Goal: Task Accomplishment & Management: Manage account settings

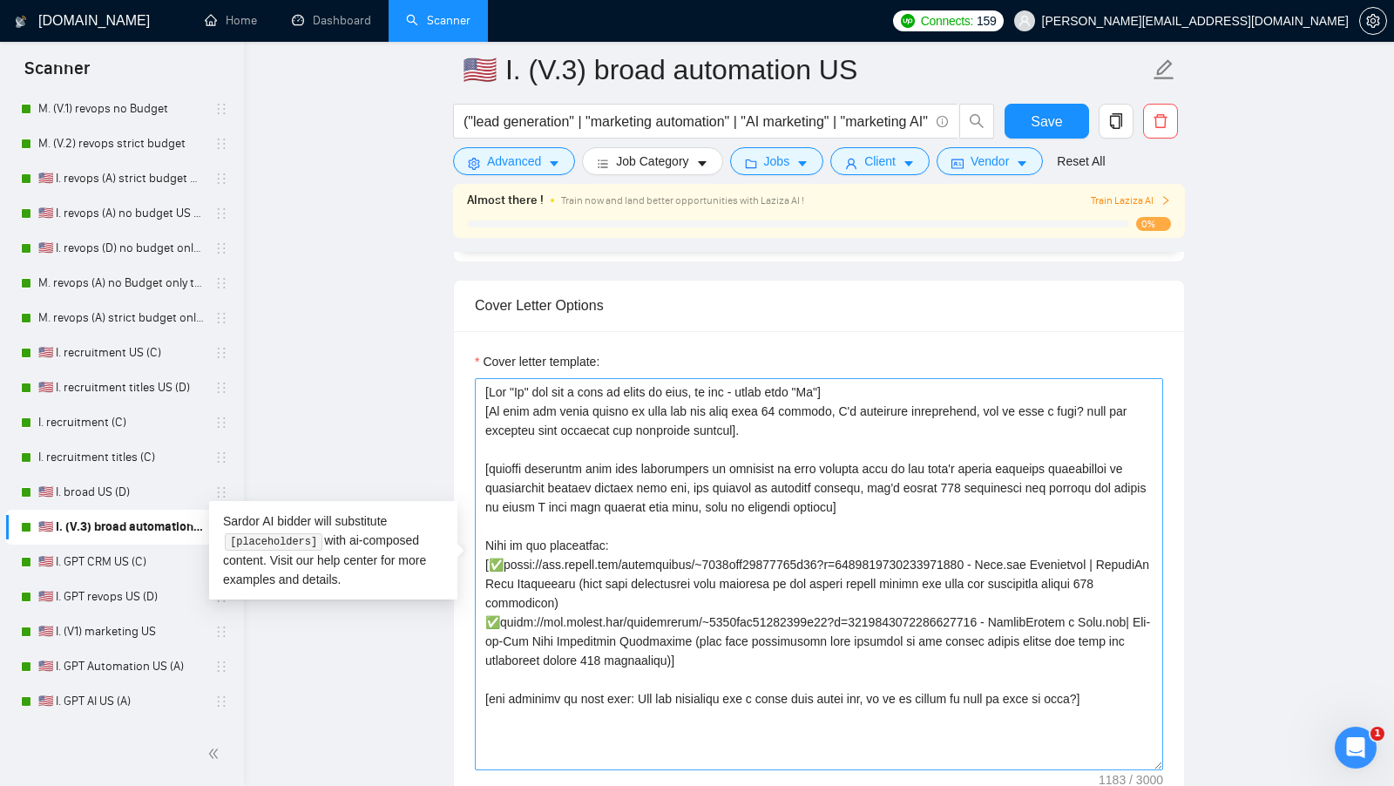
scroll to position [1852, 0]
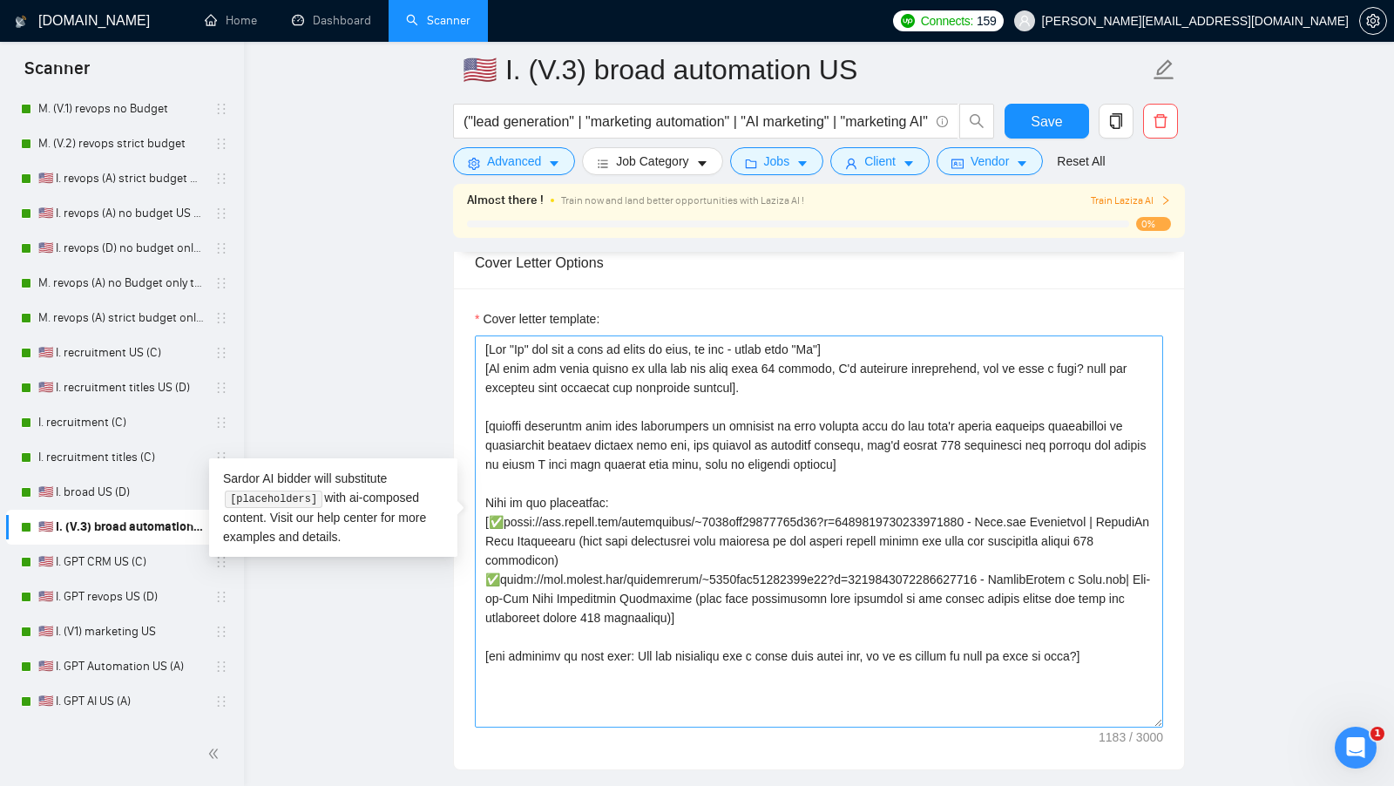
click at [966, 435] on textarea "Cover letter template:" at bounding box center [819, 531] width 688 height 392
click at [689, 433] on textarea "Cover letter template:" at bounding box center [819, 531] width 688 height 392
drag, startPoint x: 687, startPoint y: 433, endPoint x: 803, endPoint y: 415, distance: 118.2
click at [803, 415] on textarea "Cover letter template:" at bounding box center [819, 531] width 688 height 392
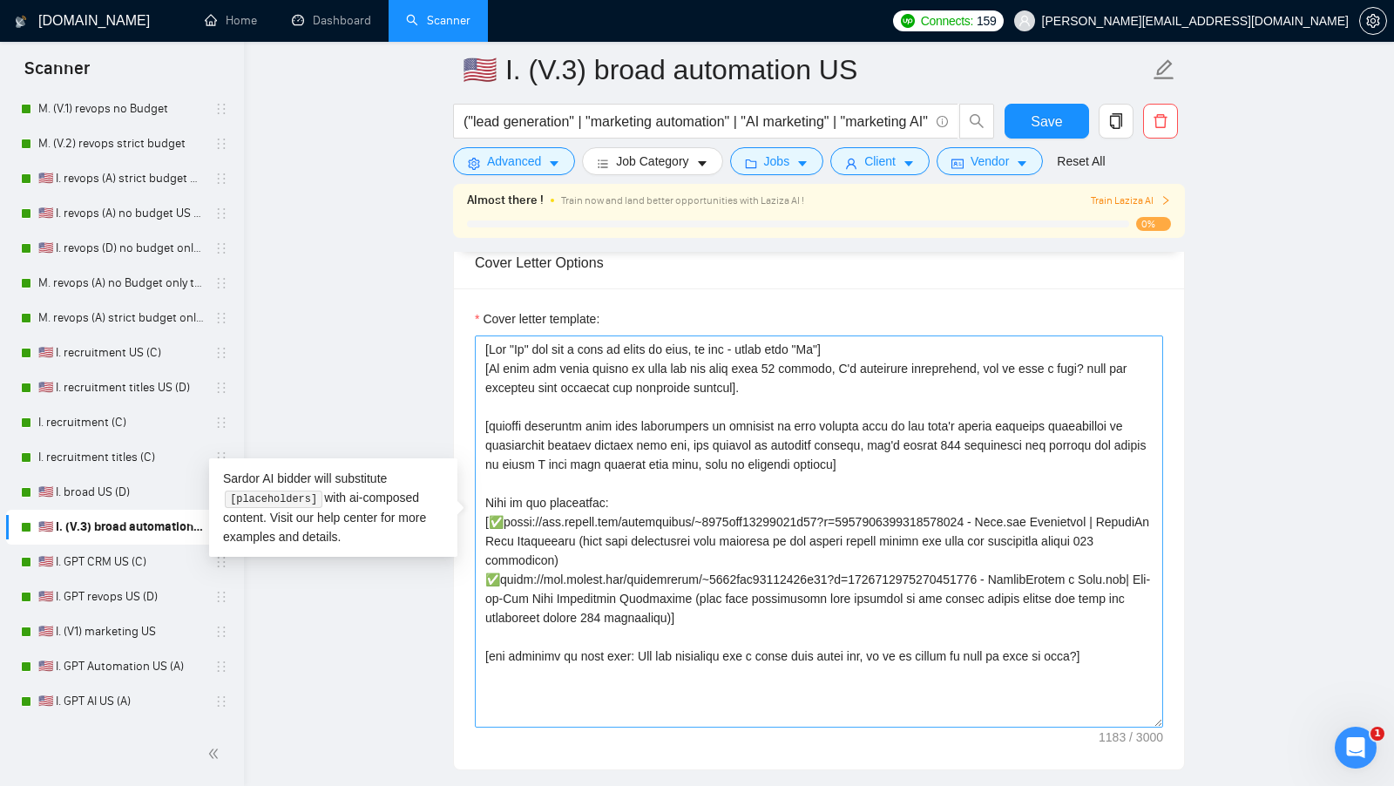
click at [601, 412] on textarea "Cover letter template:" at bounding box center [819, 531] width 688 height 392
click at [606, 412] on textarea "Cover letter template:" at bounding box center [819, 531] width 688 height 392
click at [765, 422] on textarea "Cover letter template:" at bounding box center [819, 531] width 688 height 392
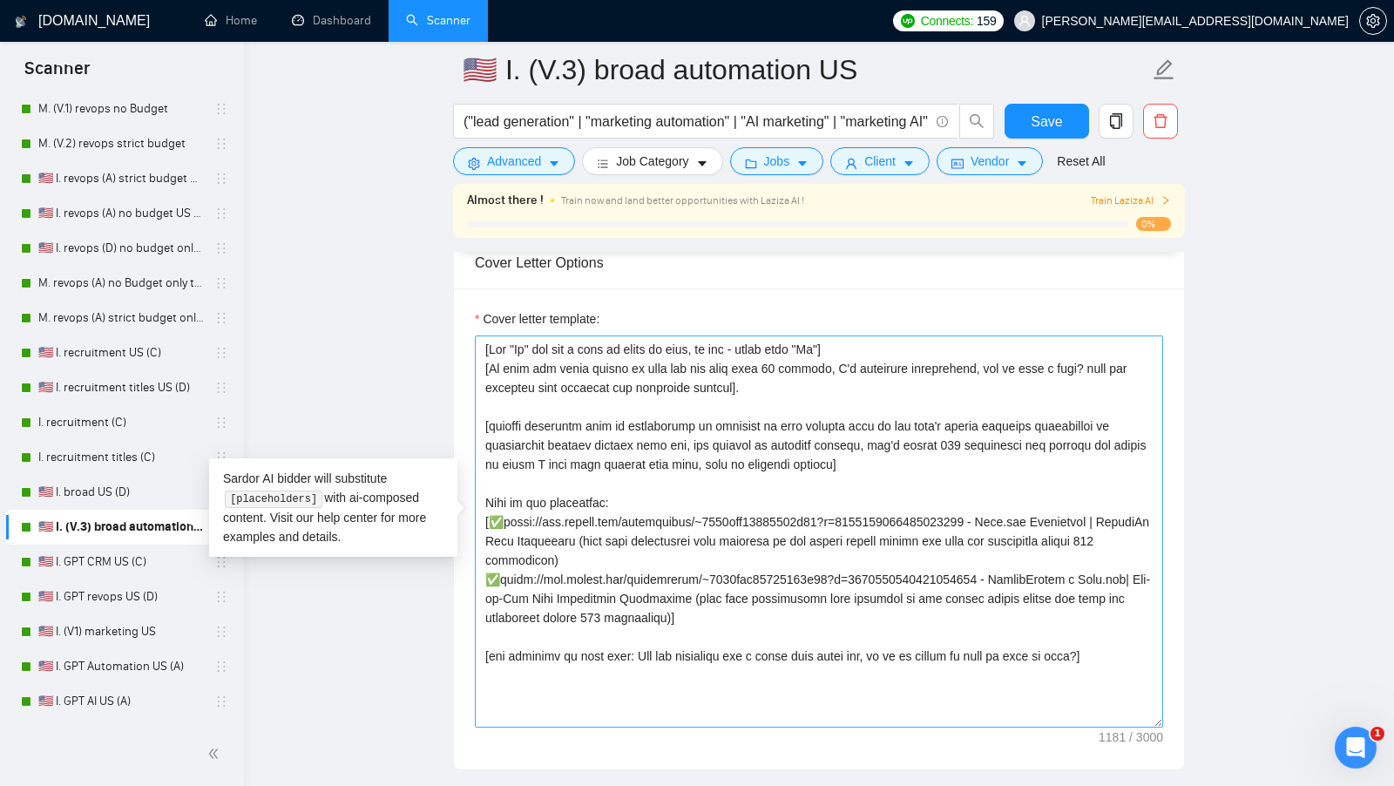
click at [800, 426] on textarea "Cover letter template:" at bounding box center [819, 531] width 688 height 392
drag, startPoint x: 841, startPoint y: 412, endPoint x: 689, endPoint y: 434, distance: 153.2
click at [689, 434] on textarea "Cover letter template:" at bounding box center [819, 531] width 688 height 392
drag, startPoint x: 1059, startPoint y: 431, endPoint x: 960, endPoint y: 441, distance: 98.9
click at [960, 441] on textarea "Cover letter template:" at bounding box center [819, 531] width 688 height 392
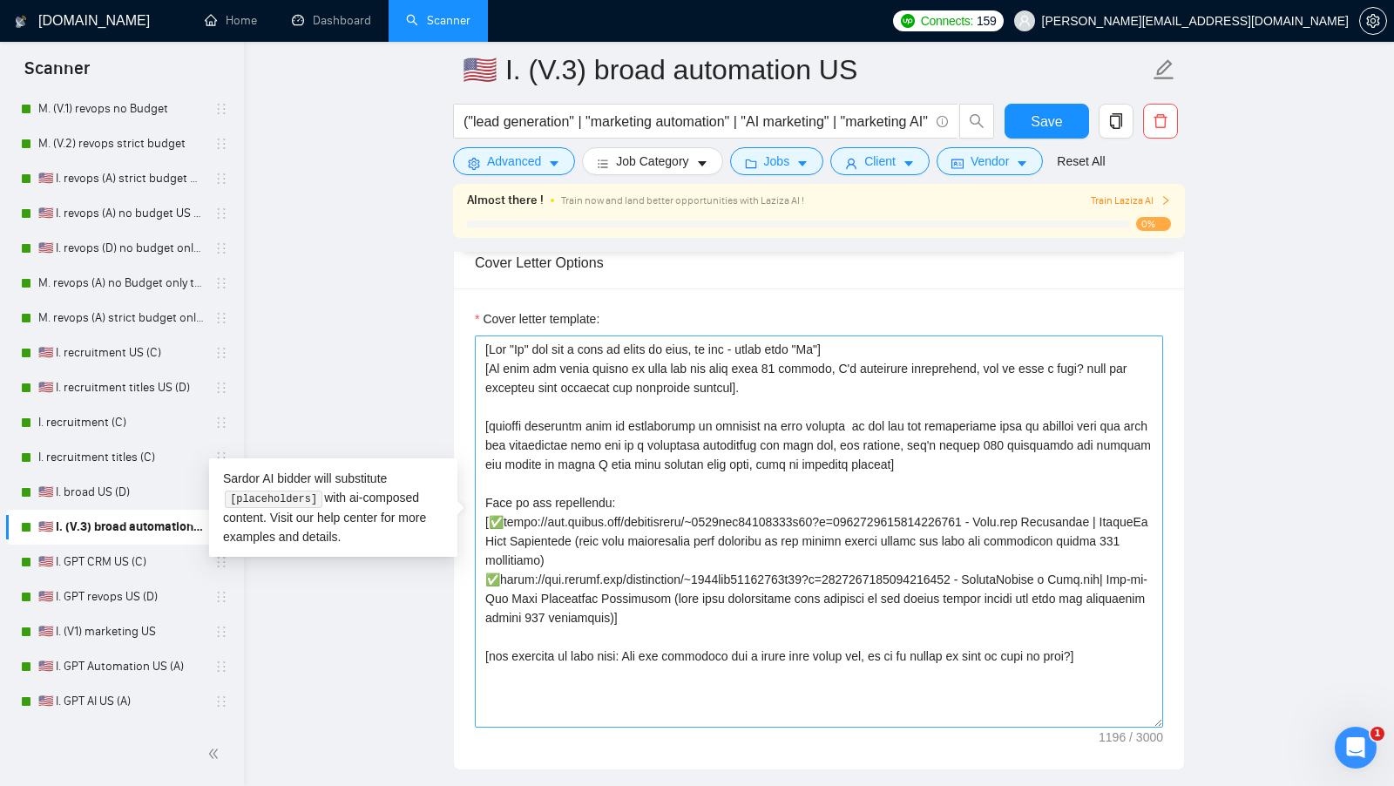
click at [1015, 445] on textarea "Cover letter template:" at bounding box center [819, 531] width 688 height 392
click at [735, 459] on textarea "Cover letter template:" at bounding box center [819, 531] width 688 height 392
click at [947, 457] on textarea "Cover letter template:" at bounding box center [819, 531] width 688 height 392
click at [954, 457] on textarea "Cover letter template:" at bounding box center [819, 531] width 688 height 392
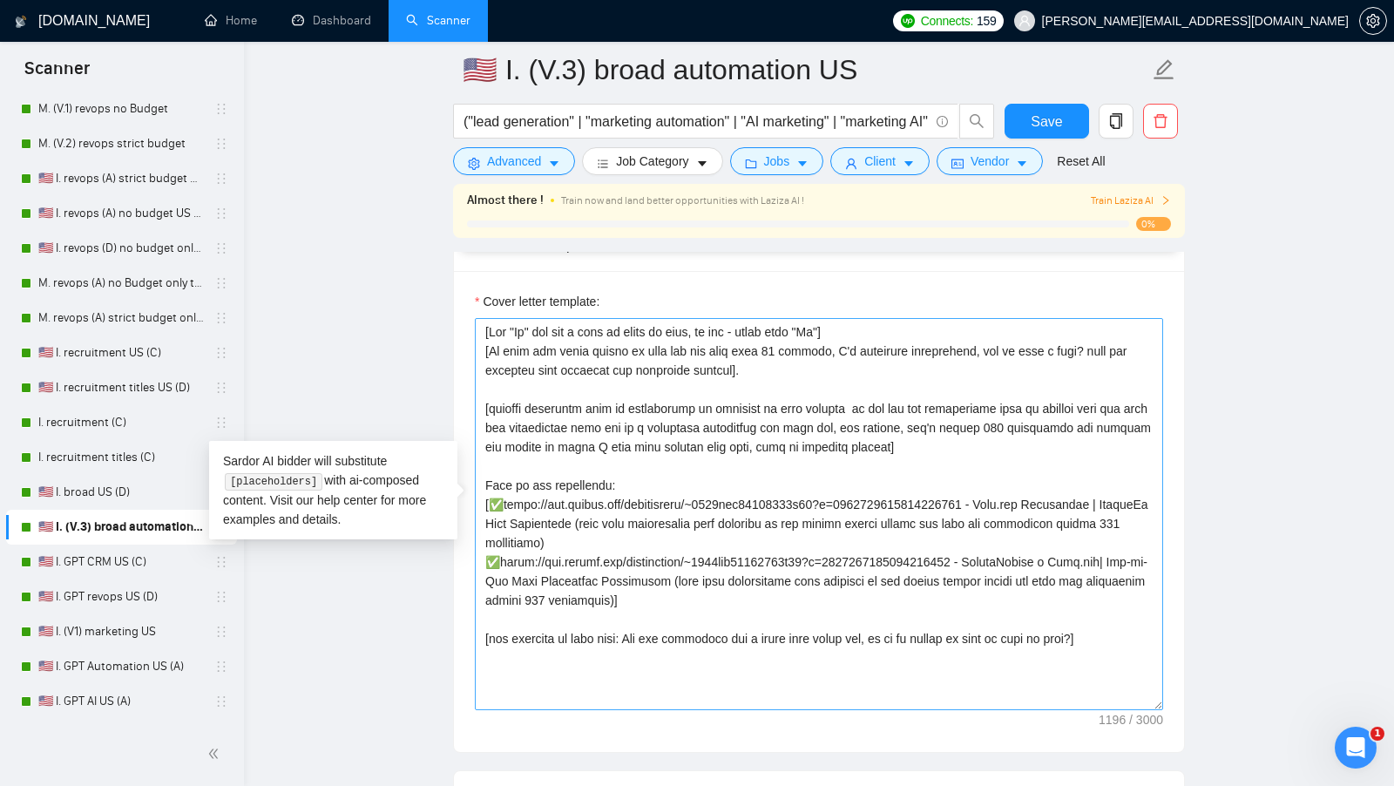
drag, startPoint x: 625, startPoint y: 472, endPoint x: 481, endPoint y: 472, distance: 143.8
click at [481, 472] on textarea "Cover letter template:" at bounding box center [819, 514] width 688 height 392
drag, startPoint x: 852, startPoint y: 579, endPoint x: 479, endPoint y: 492, distance: 382.8
click at [479, 493] on textarea "Cover letter template:" at bounding box center [819, 514] width 688 height 392
drag, startPoint x: 479, startPoint y: 492, endPoint x: 770, endPoint y: 617, distance: 316.6
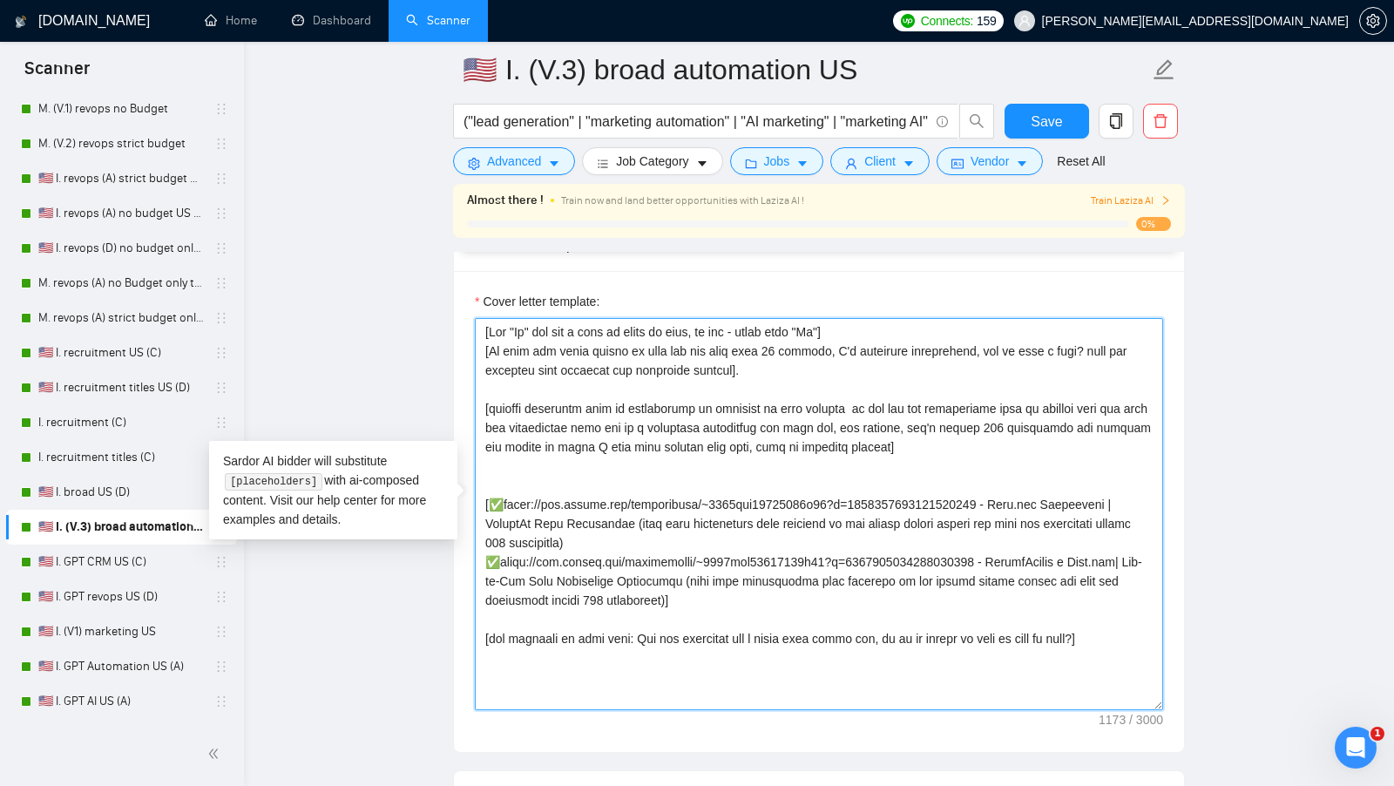
click at [770, 617] on textarea "Cover letter template:" at bounding box center [819, 514] width 688 height 392
click at [797, 588] on textarea "Cover letter template:" at bounding box center [819, 514] width 688 height 392
paste textarea "Lore ipsu do sitame c adipi elits do ei tempor inci: [utl etd magn aliq eni adm…"
drag, startPoint x: 797, startPoint y: 588, endPoint x: 478, endPoint y: 491, distance: 333.3
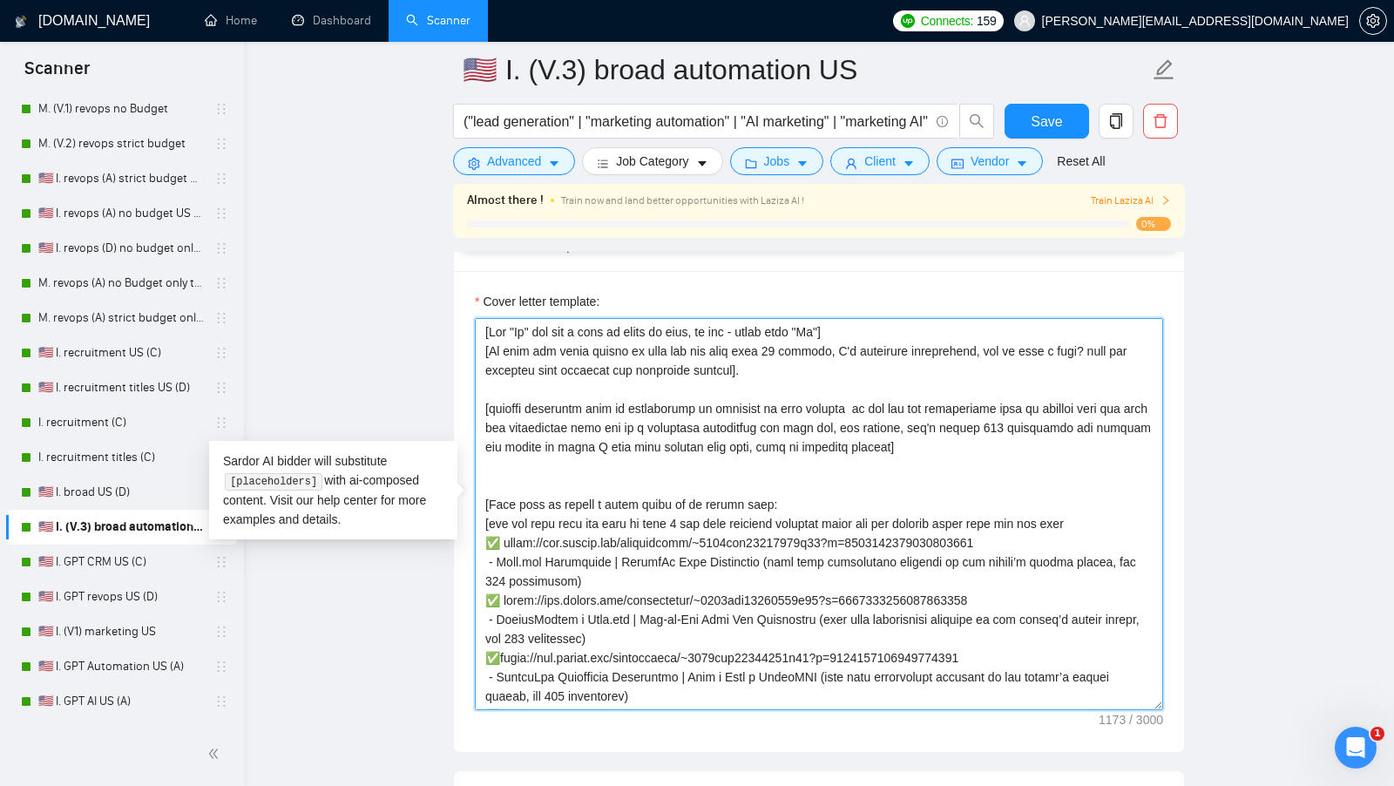
scroll to position [128, 0]
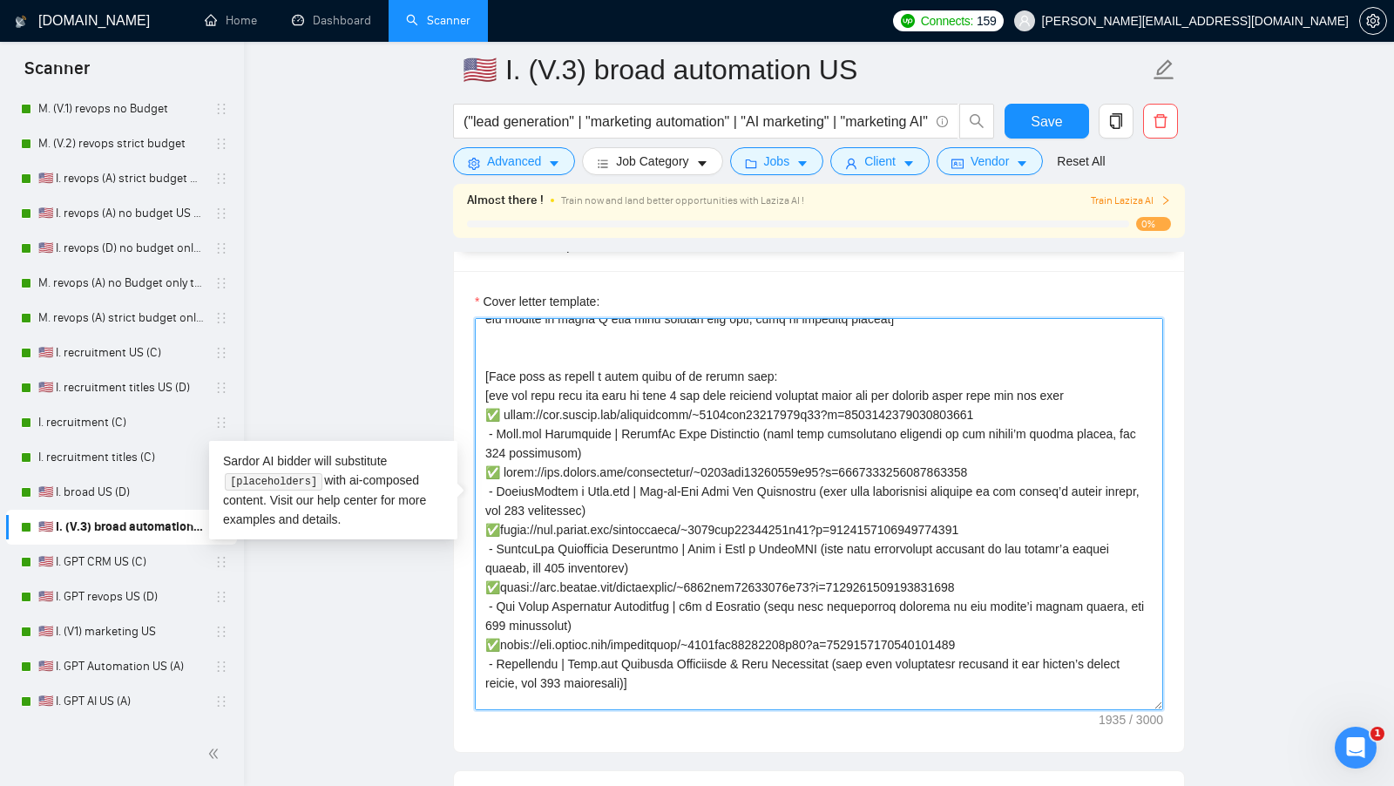
click at [486, 364] on textarea "Cover letter template:" at bounding box center [819, 514] width 688 height 392
click at [764, 360] on textarea "Cover letter template:" at bounding box center [819, 514] width 688 height 392
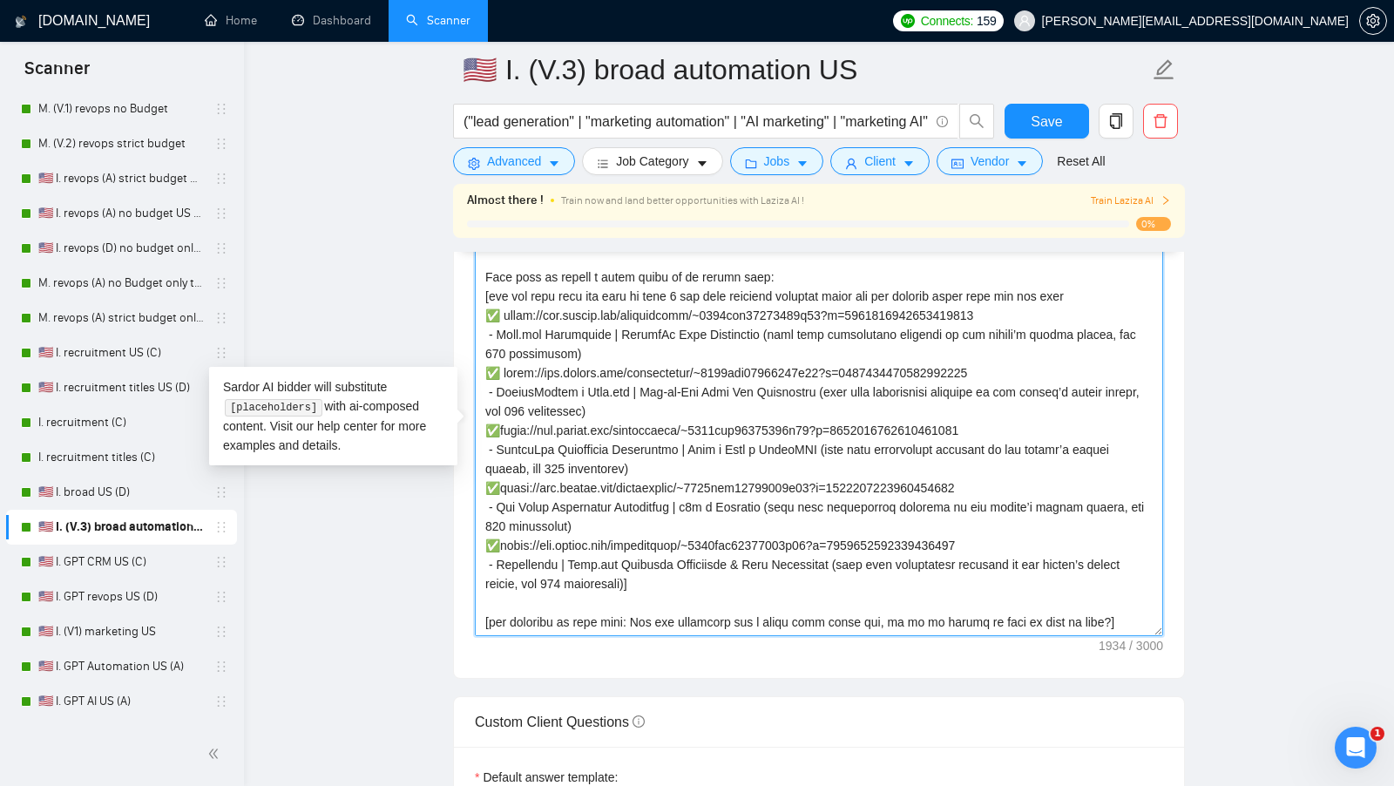
scroll to position [1948, 0]
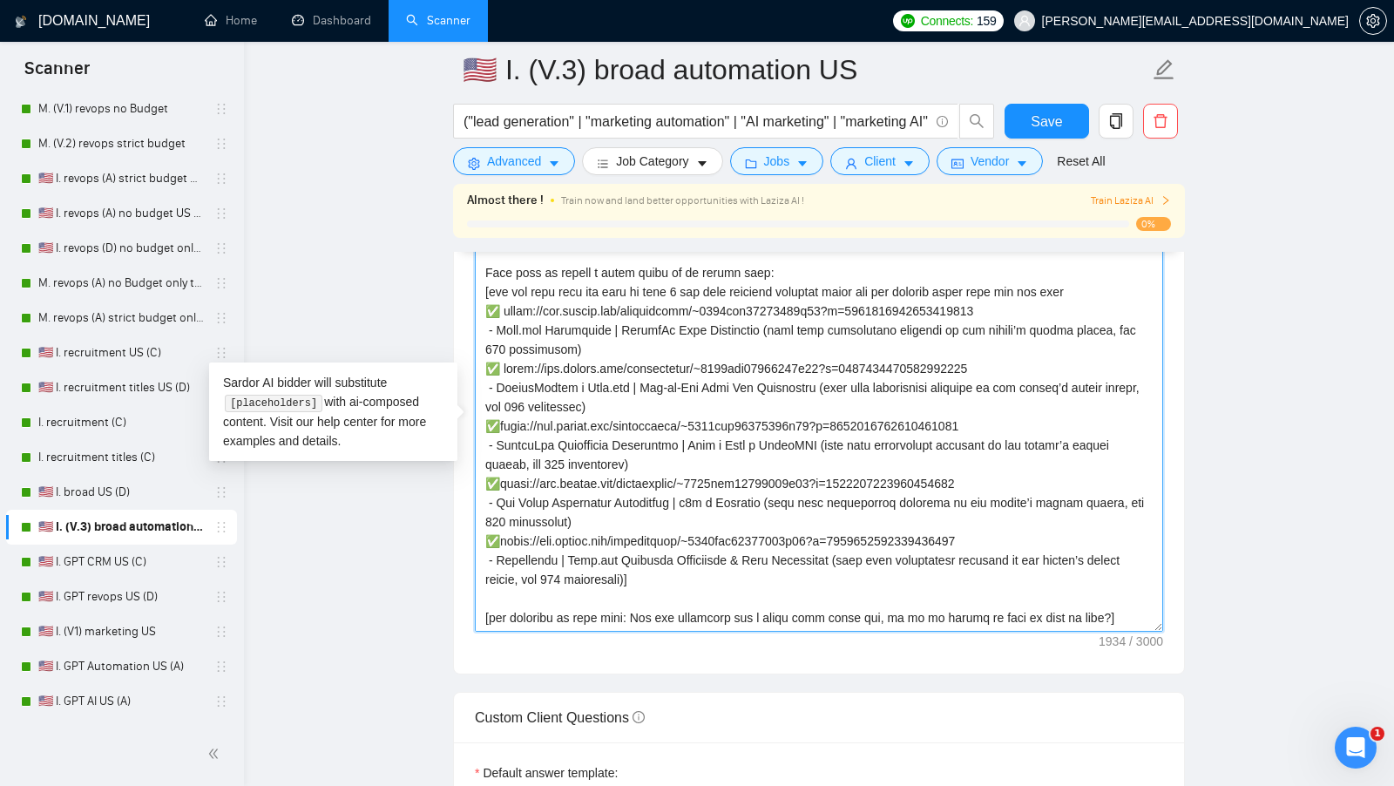
drag, startPoint x: 1106, startPoint y: 606, endPoint x: 466, endPoint y: 613, distance: 639.6
click at [467, 611] on div "Cover letter template:" at bounding box center [819, 433] width 730 height 481
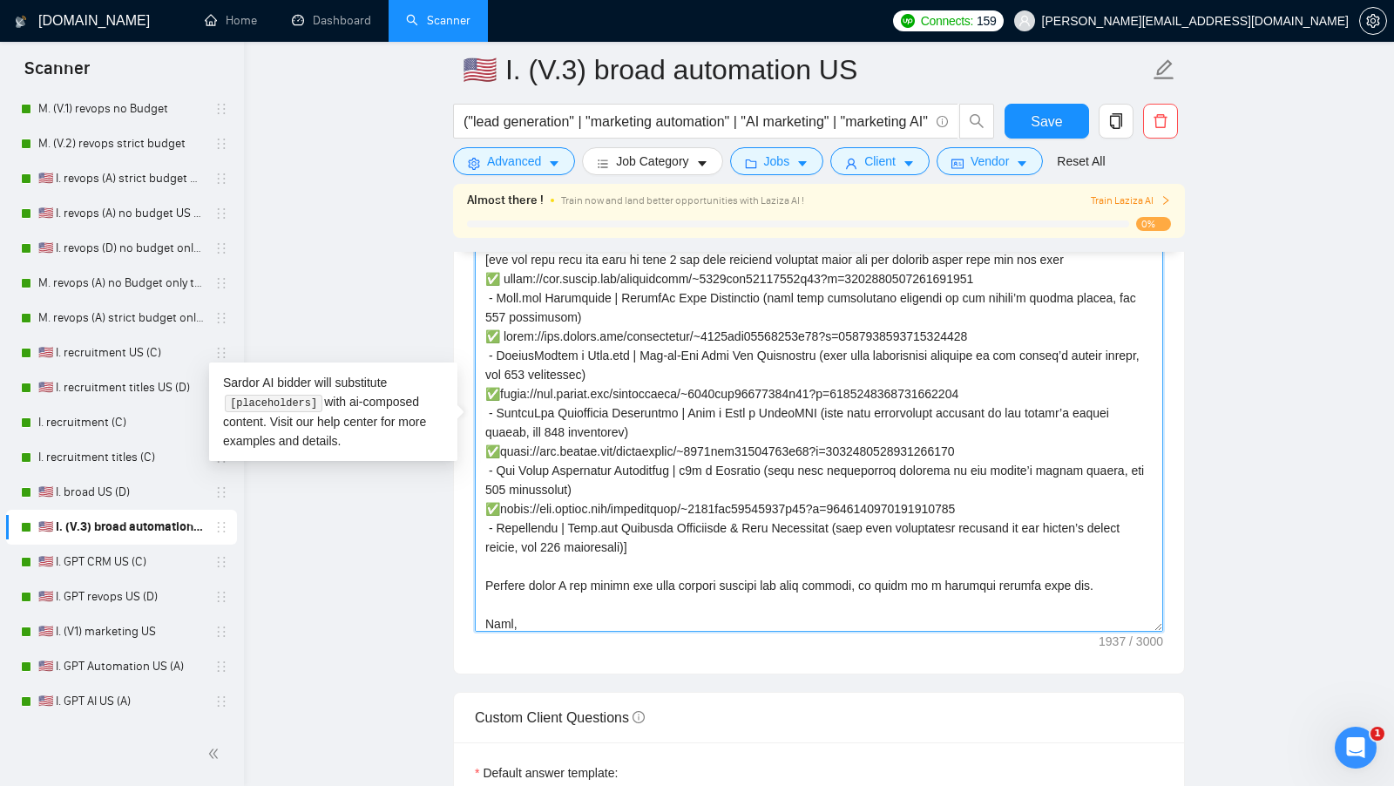
scroll to position [205, 0]
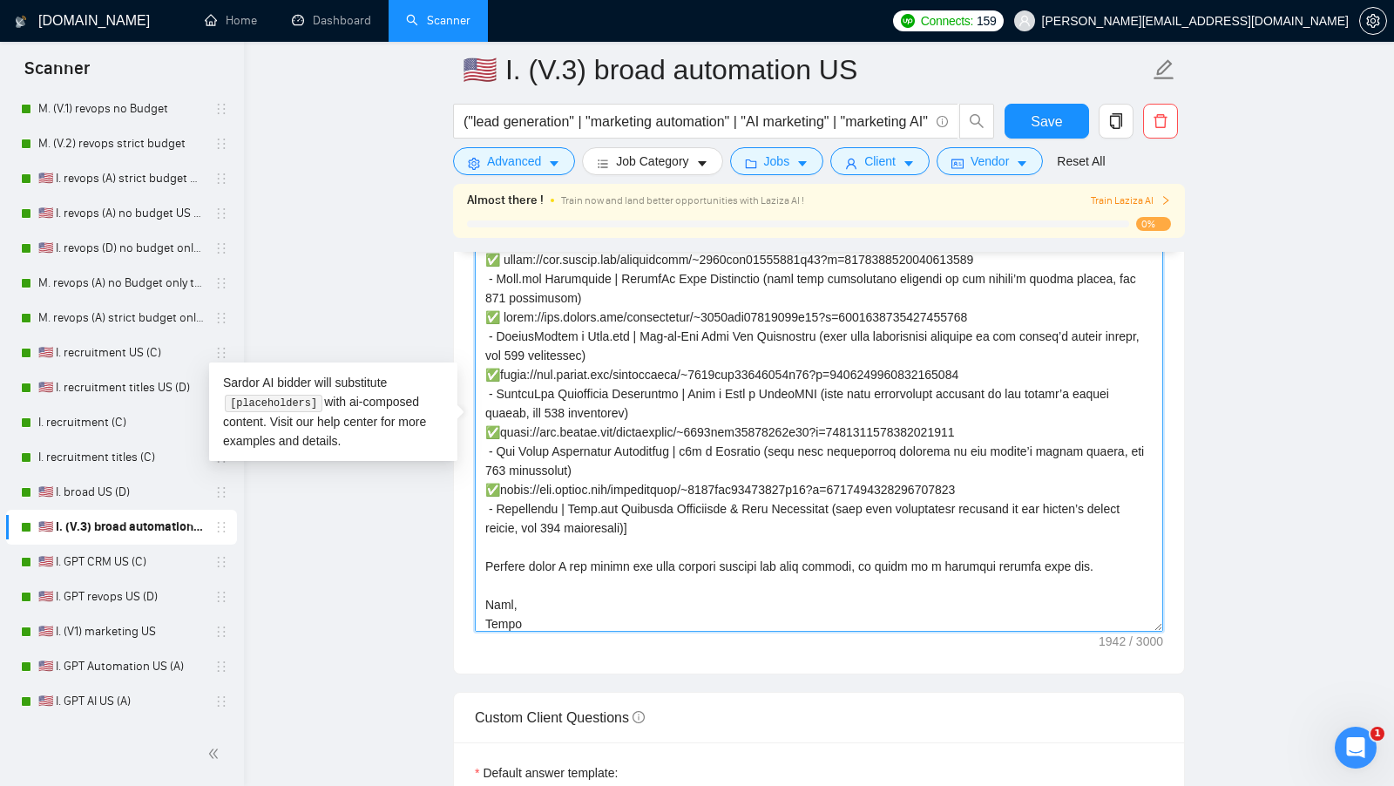
drag, startPoint x: 532, startPoint y: 605, endPoint x: 470, endPoint y: 558, distance: 77.7
click at [470, 558] on div "Cover letter template:" at bounding box center [819, 433] width 730 height 481
paste textarea "a doubt, I can achieve high-quality results for your project. It would be a ple…"
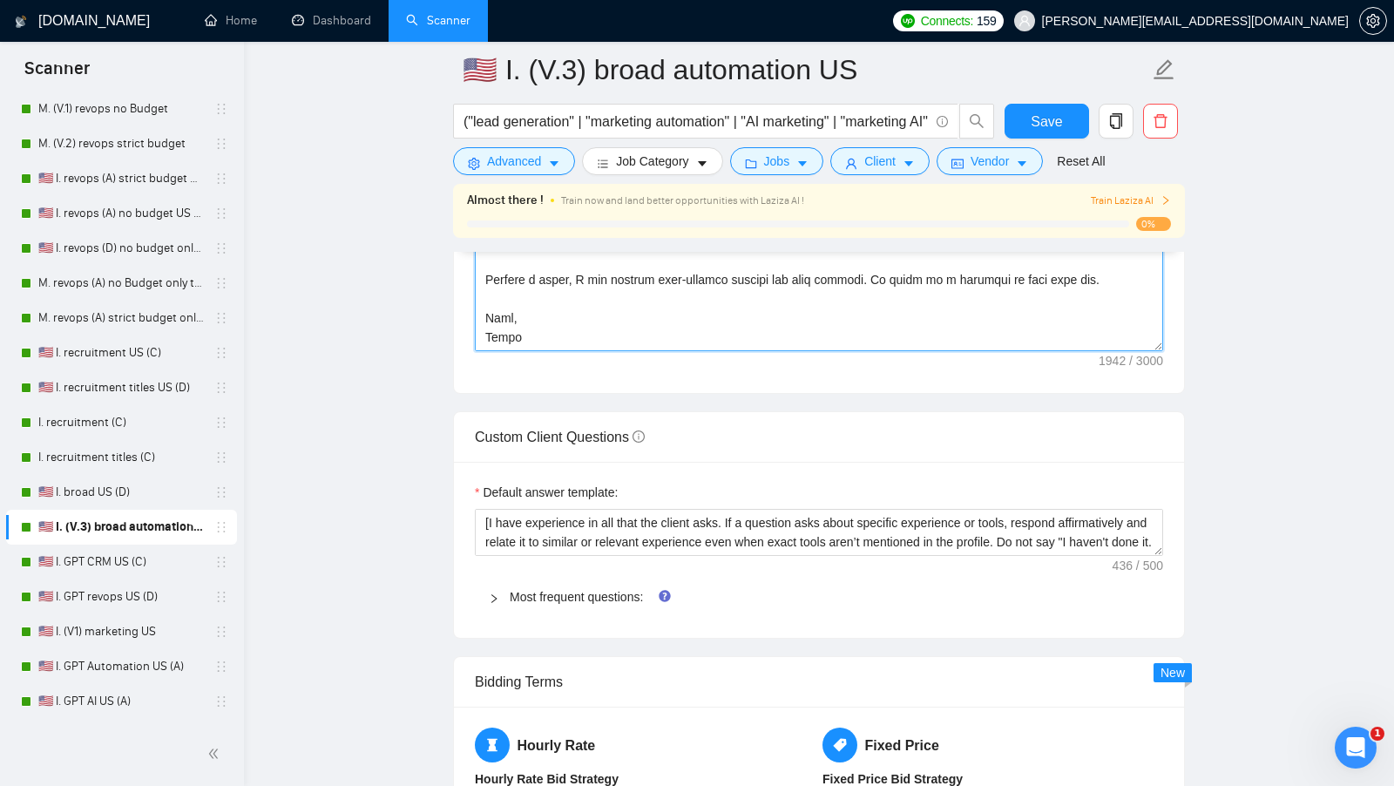
scroll to position [2231, 0]
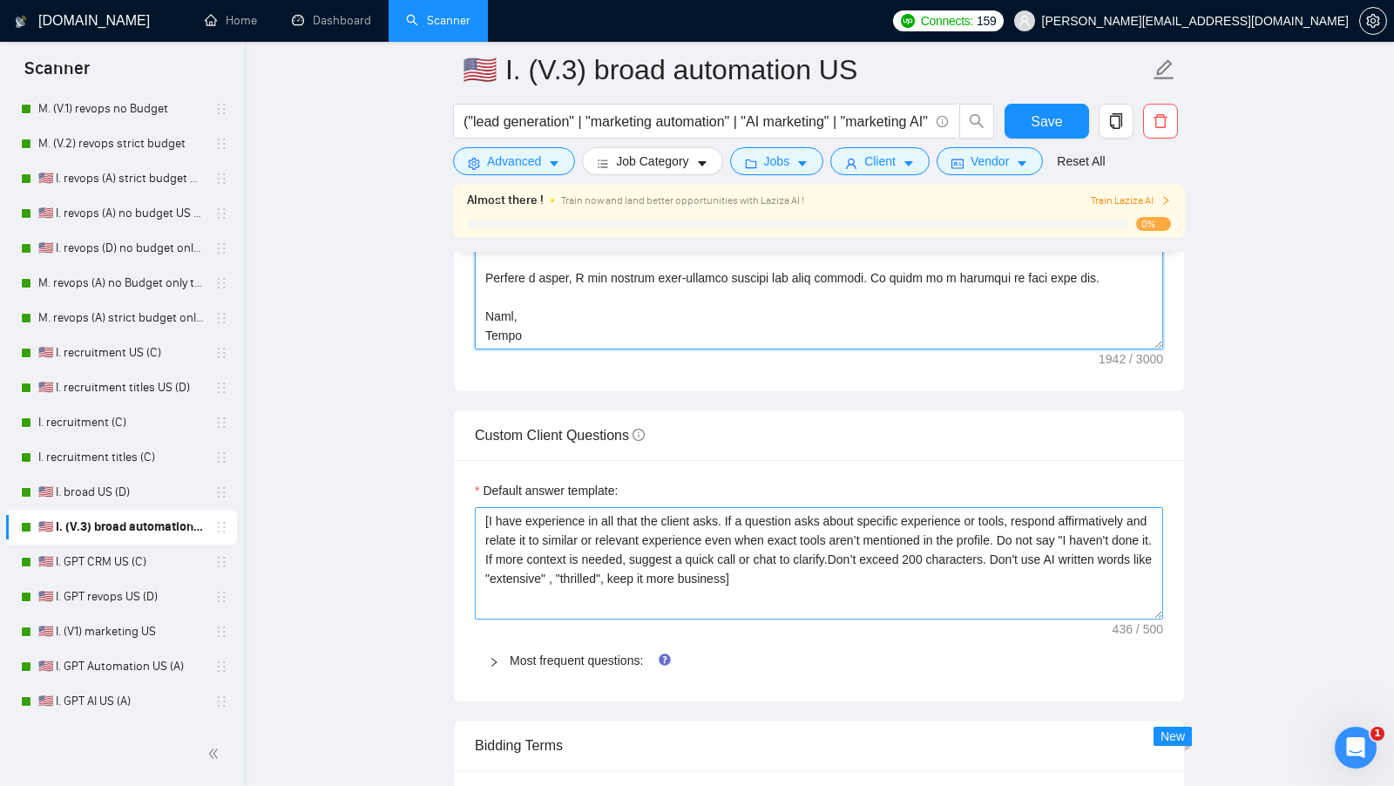
drag, startPoint x: 1161, startPoint y: 536, endPoint x: 1141, endPoint y: 602, distance: 68.9
click at [1141, 602] on textarea "[I have experience in all that the client asks. If a question asks about specif…" at bounding box center [819, 563] width 688 height 112
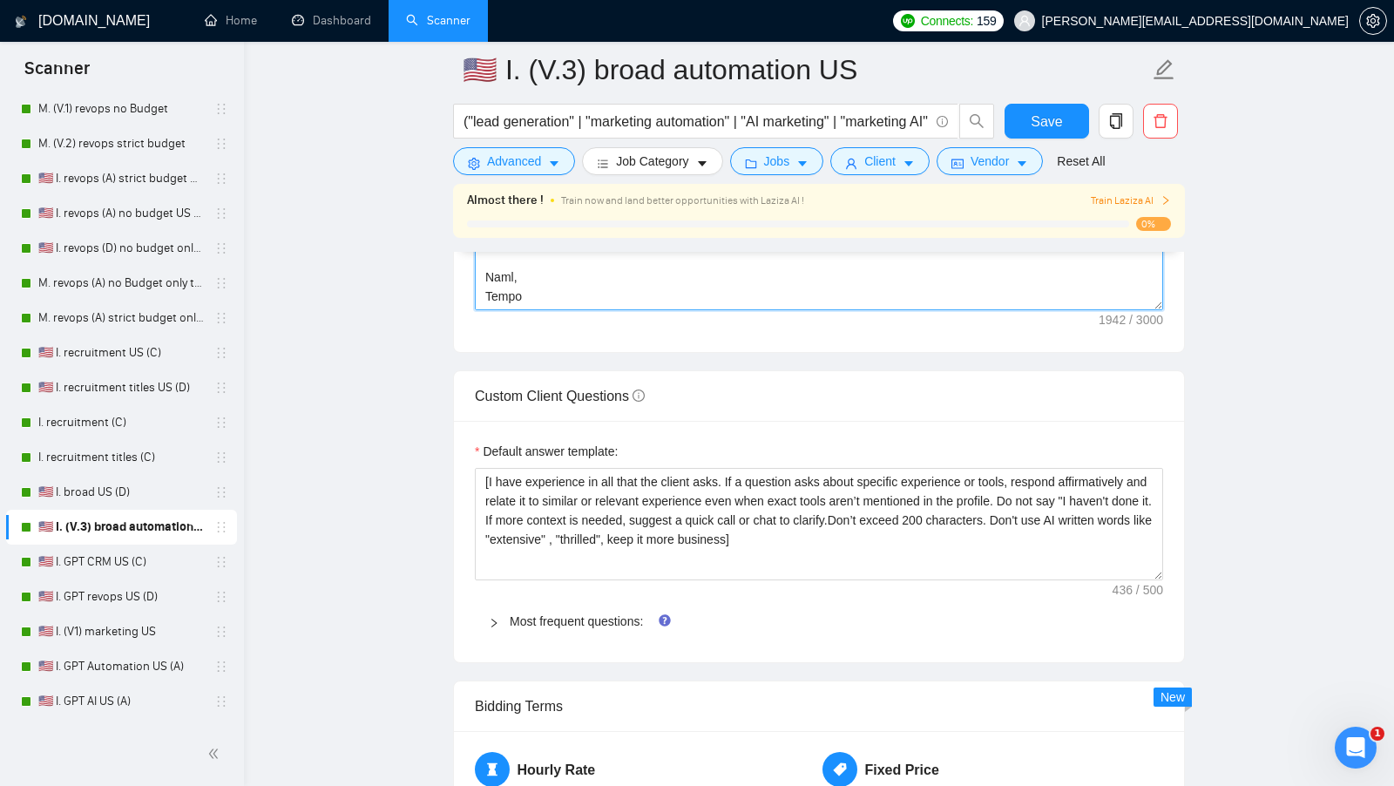
scroll to position [2272, 0]
type textarea "[Lor "Ip" dol sit a cons ad elits do eius, te inc - utlab etdo "Ma"] [Al enim a…"
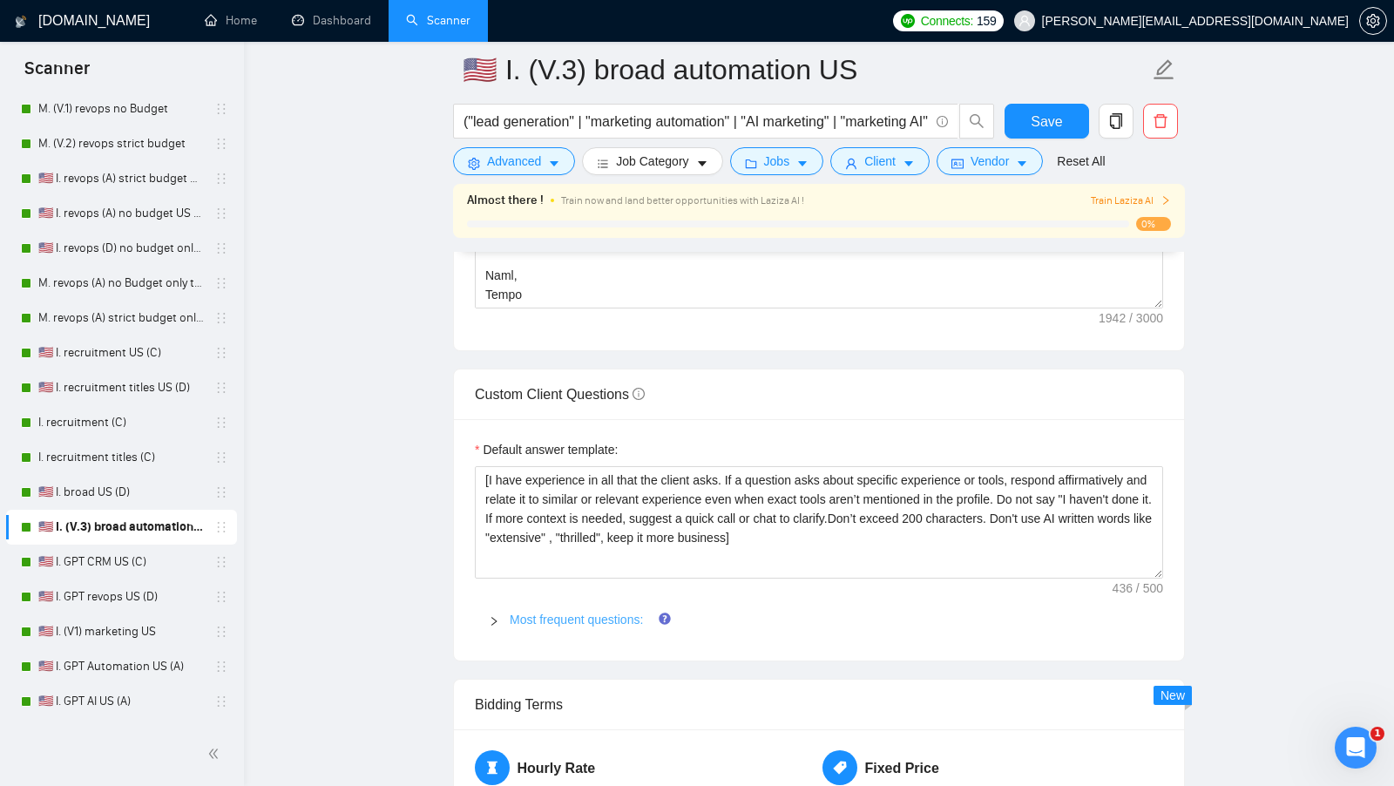
click at [554, 613] on link "Most frequent questions:" at bounding box center [576, 620] width 133 height 14
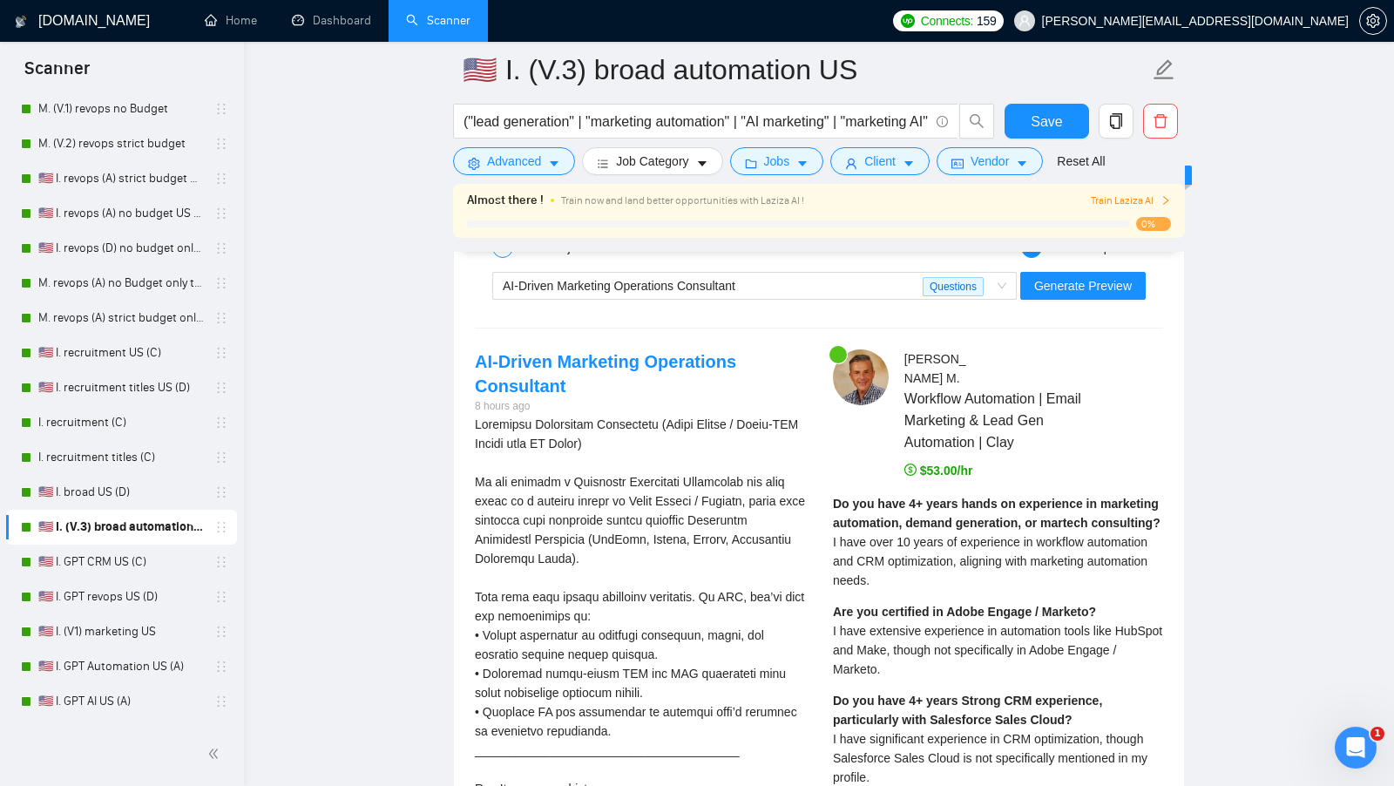
scroll to position [4301, 0]
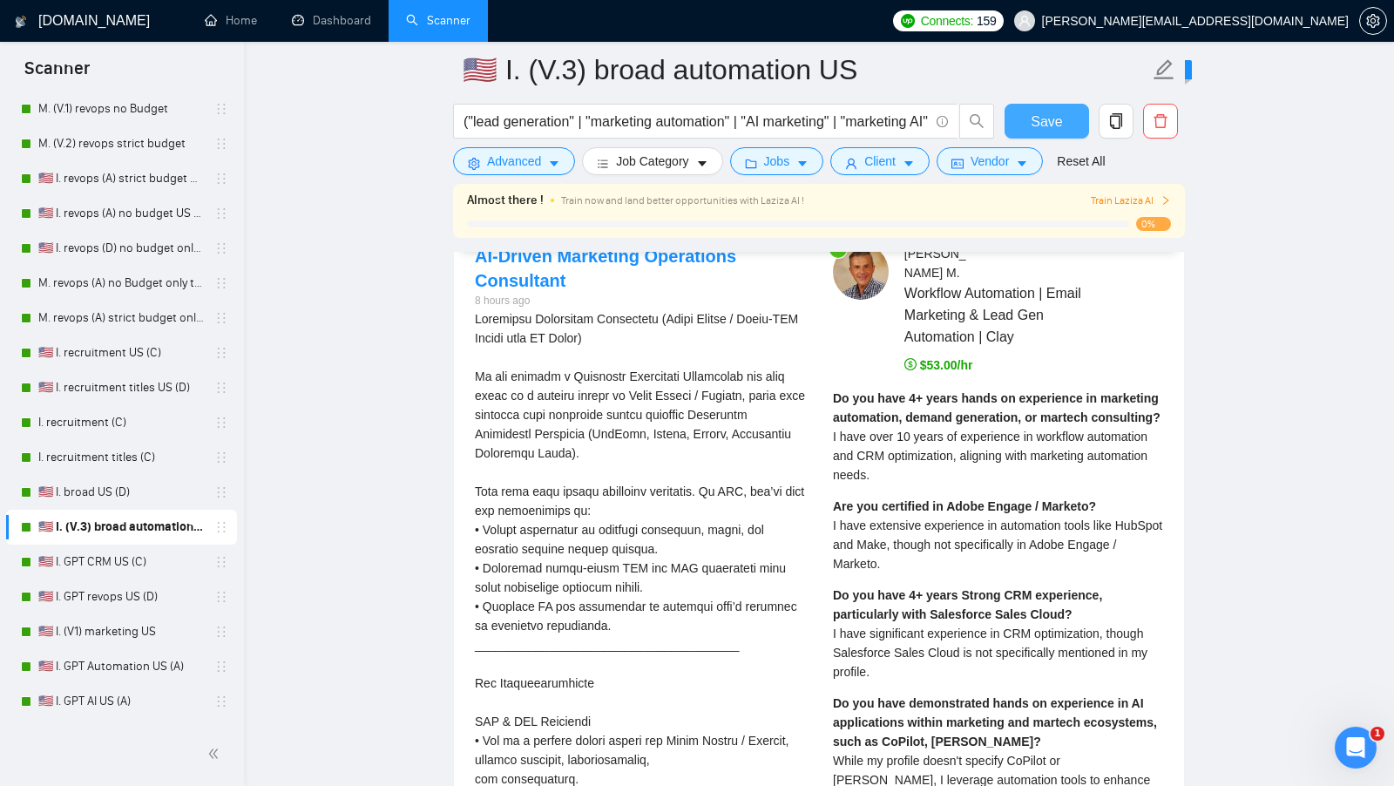
click at [1020, 117] on button "Save" at bounding box center [1047, 121] width 85 height 35
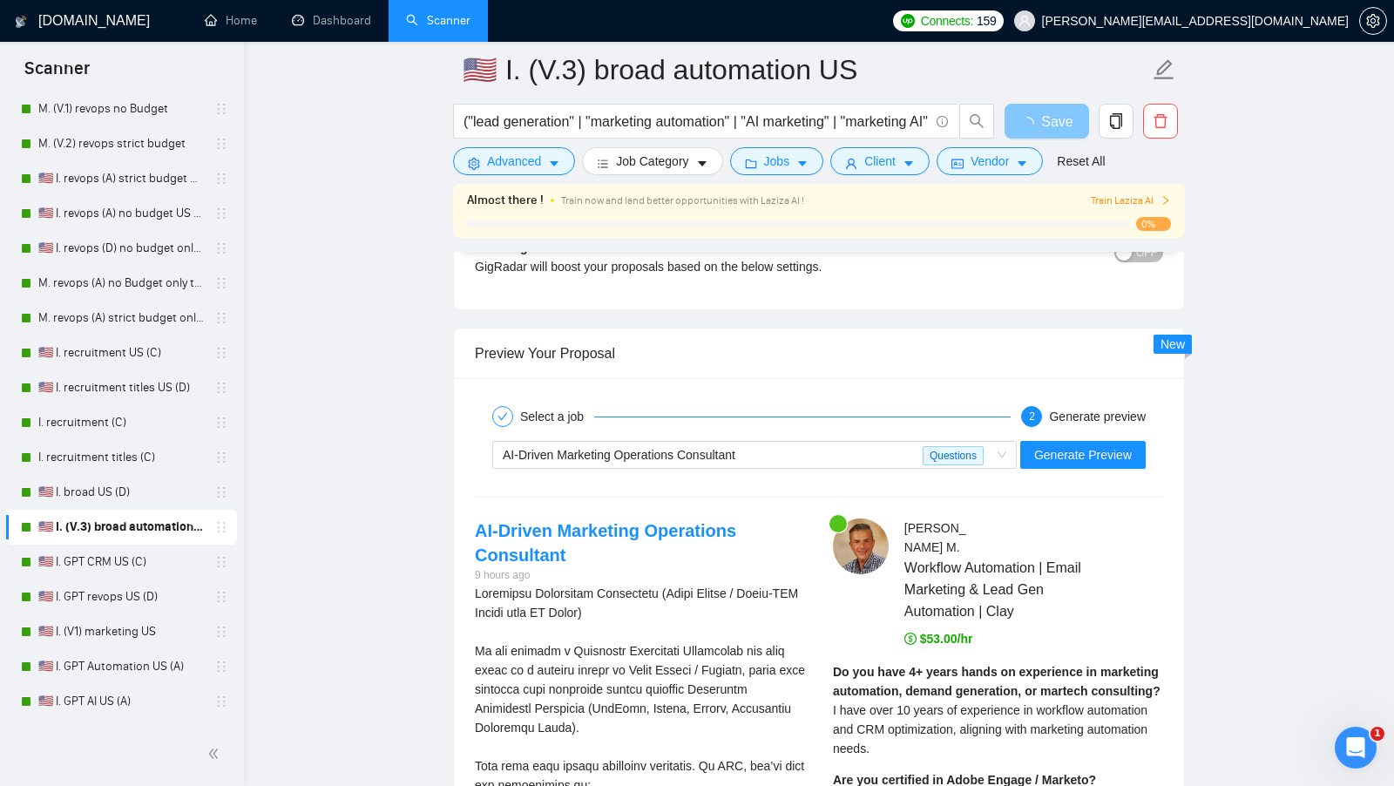
scroll to position [3073, 0]
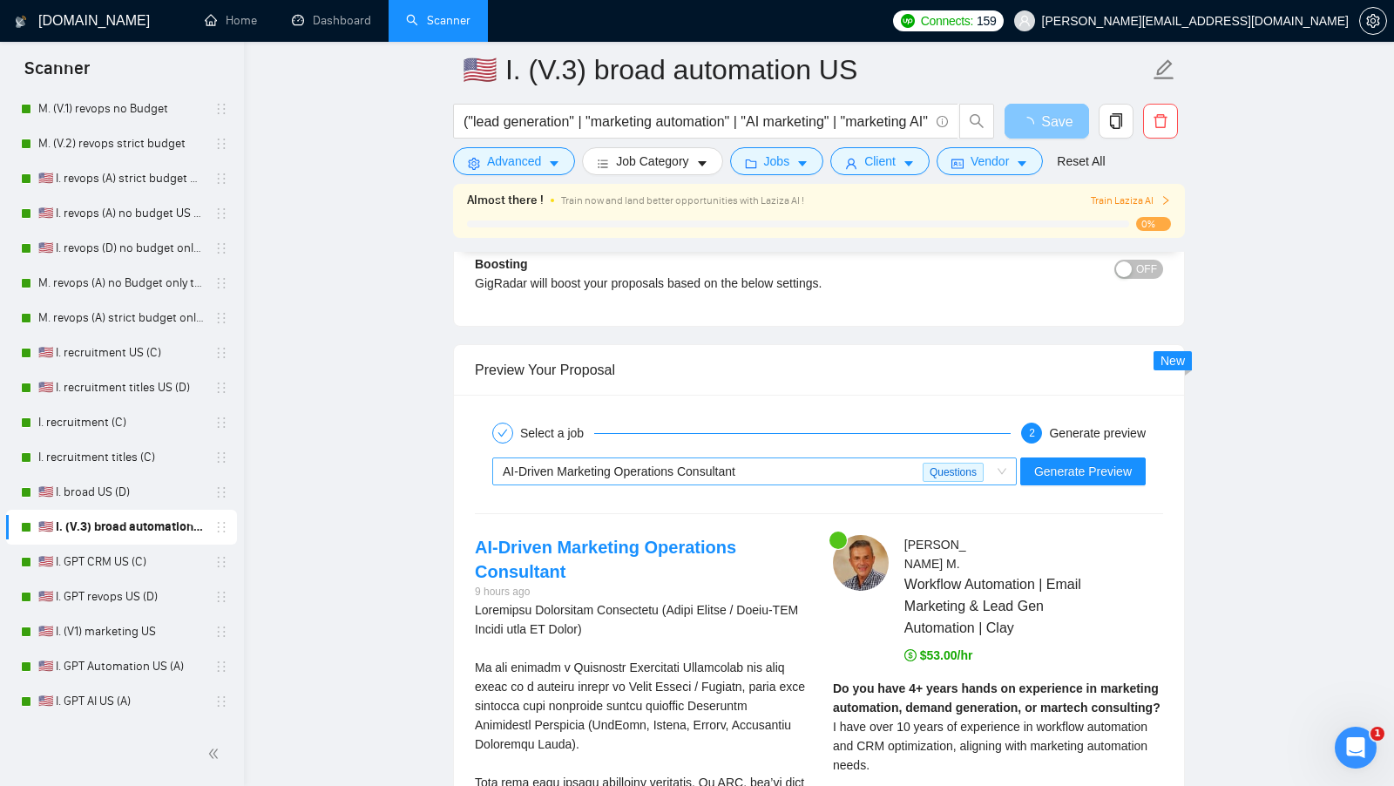
click at [897, 458] on div "AI-Driven Marketing Operations Consultant" at bounding box center [713, 471] width 420 height 26
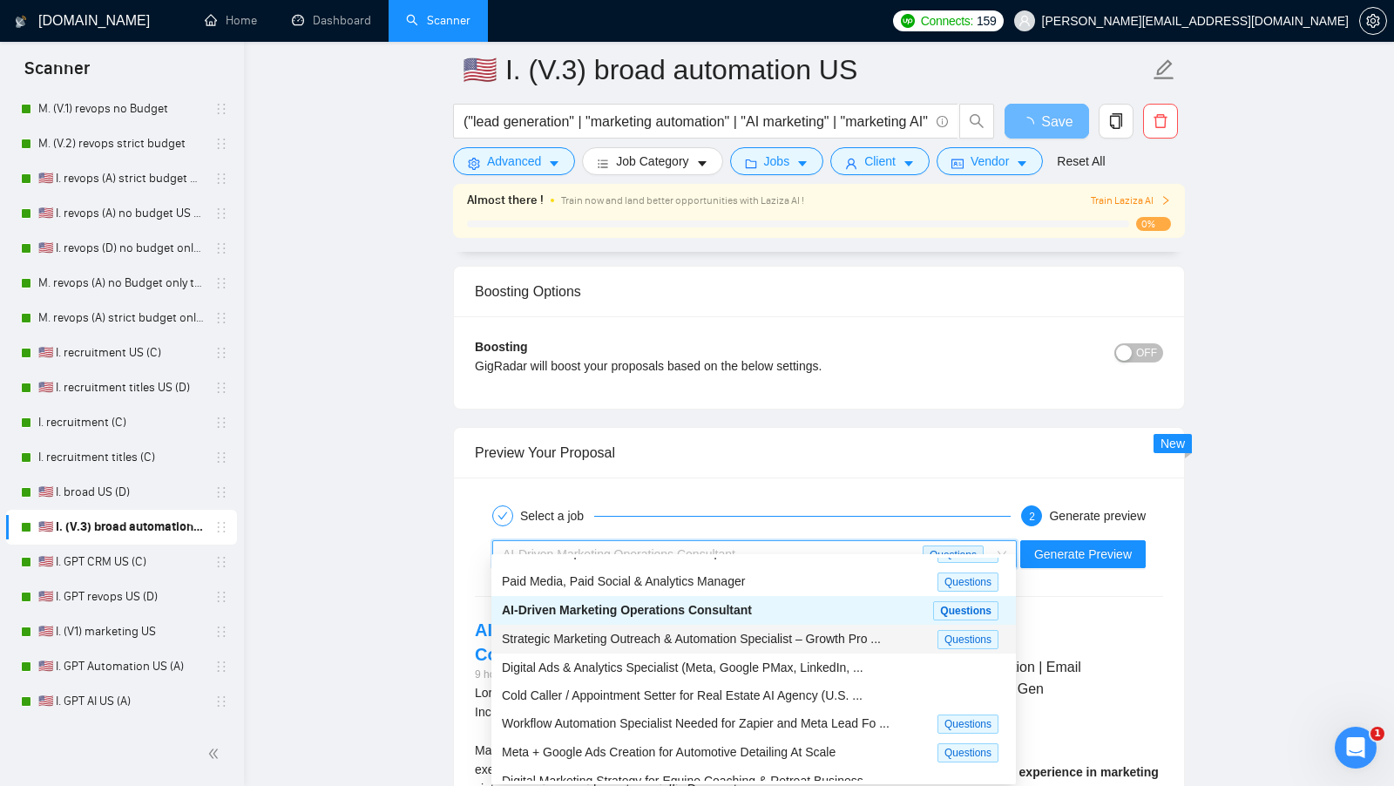
scroll to position [57, 0]
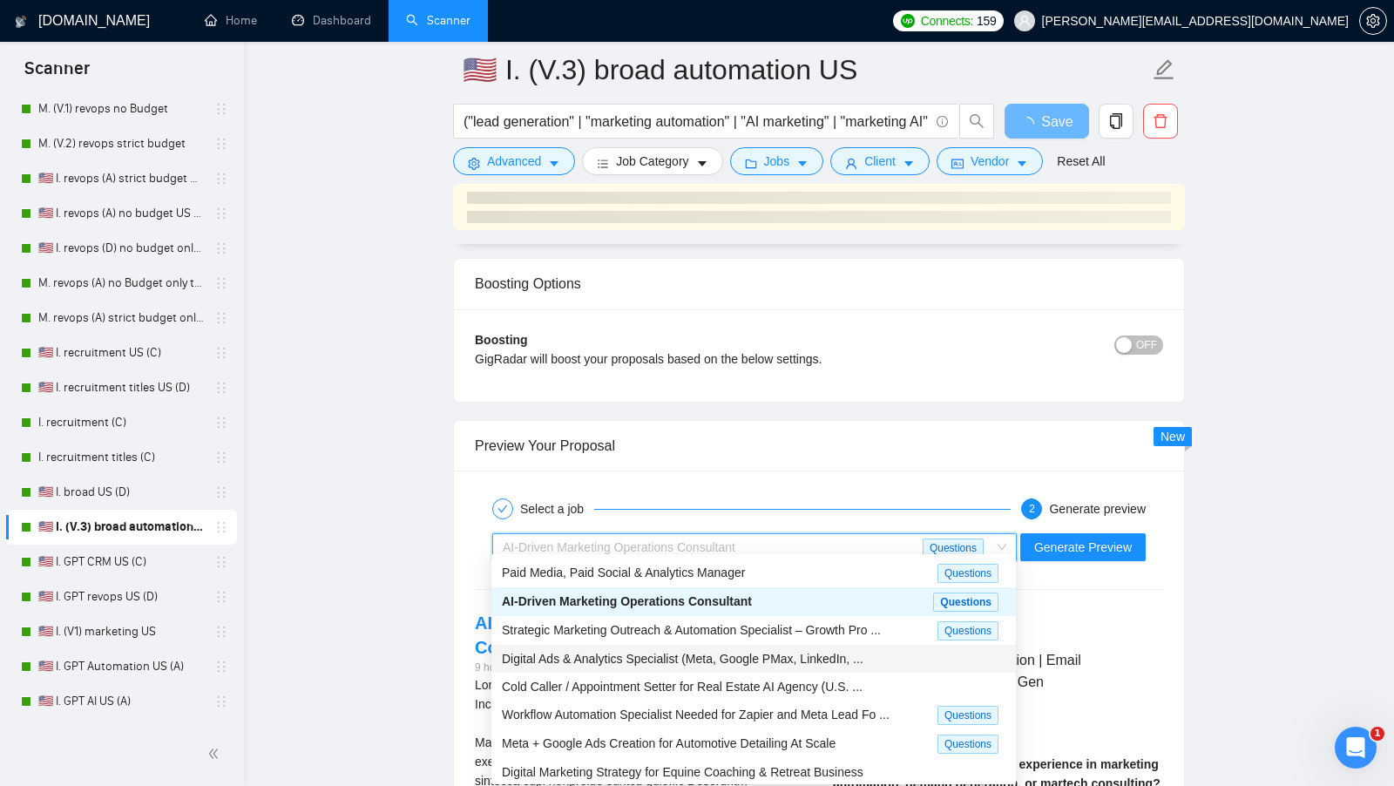
click at [1188, 598] on main "🇺🇸 I. (V.3) broad automation US ("lead generation" | "marketing automation" | "…" at bounding box center [819, 301] width 1094 height 6608
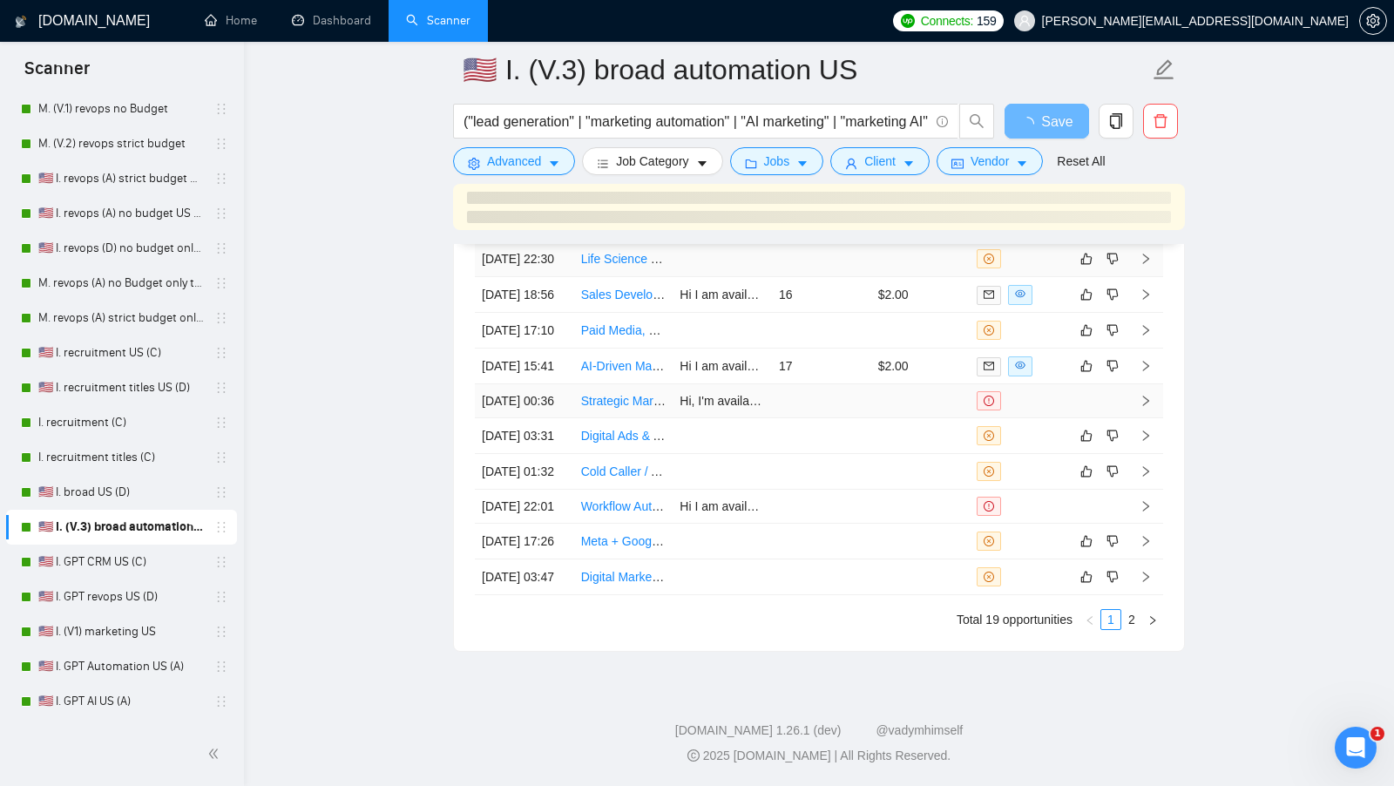
scroll to position [6122, 0]
click at [1028, 516] on div at bounding box center [1019, 506] width 85 height 19
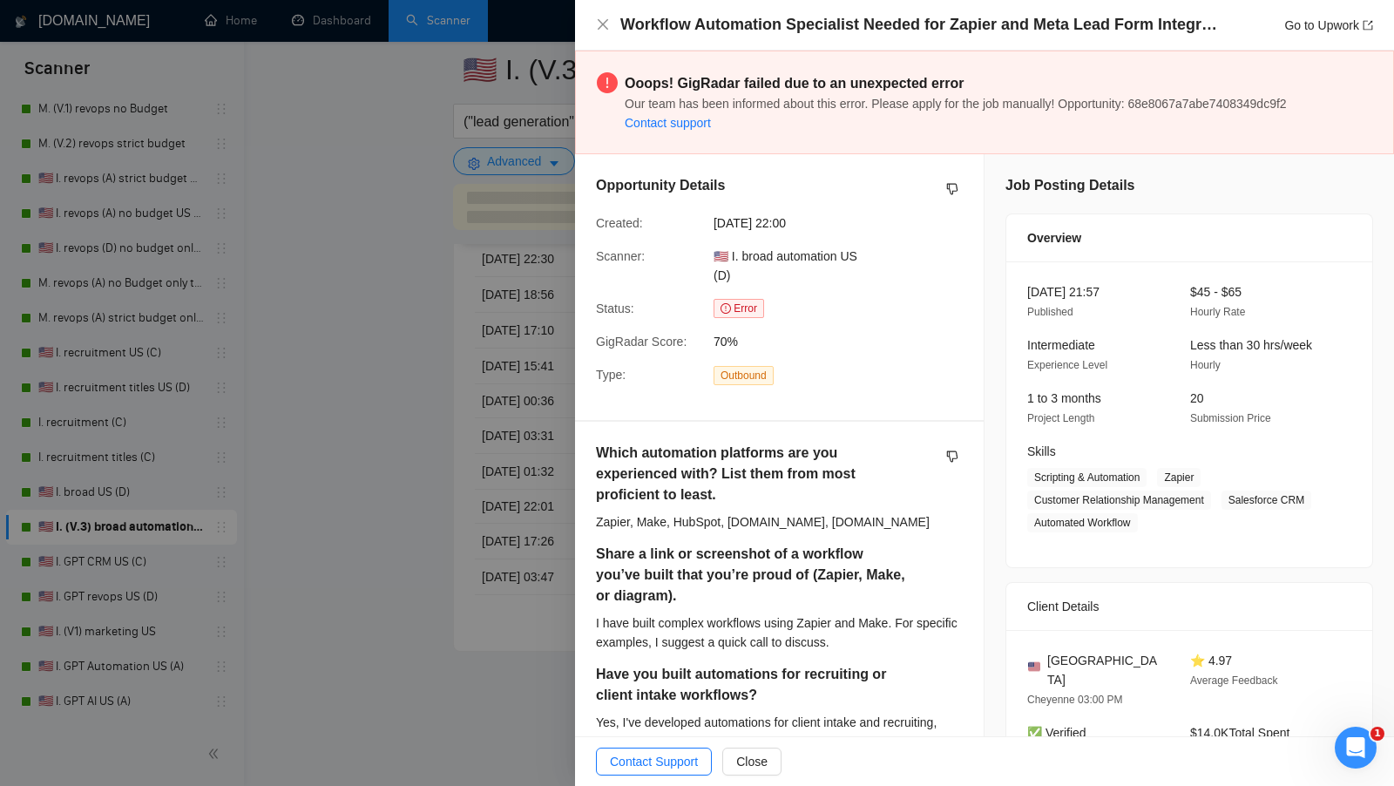
click at [463, 540] on div at bounding box center [697, 393] width 1394 height 786
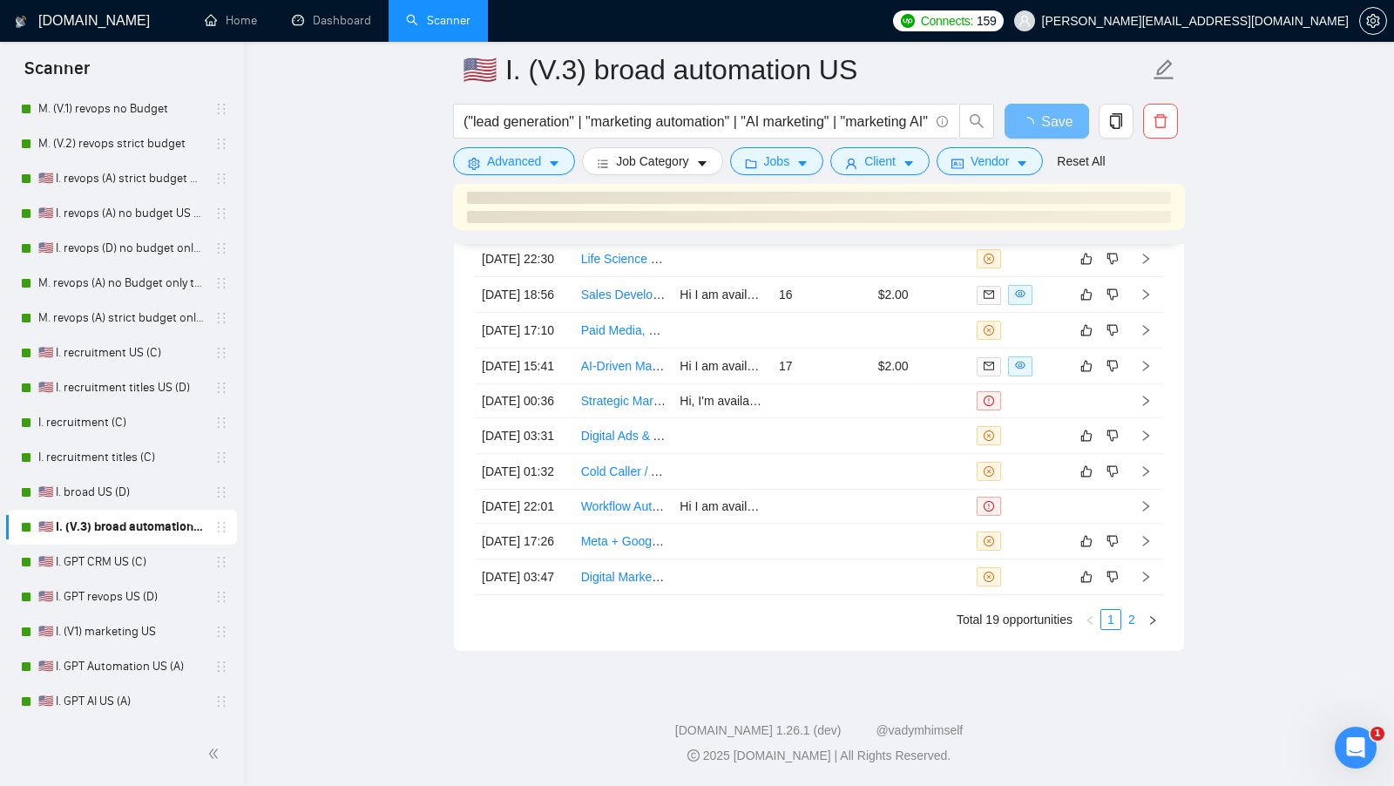
click at [1127, 629] on link "2" at bounding box center [1131, 619] width 19 height 19
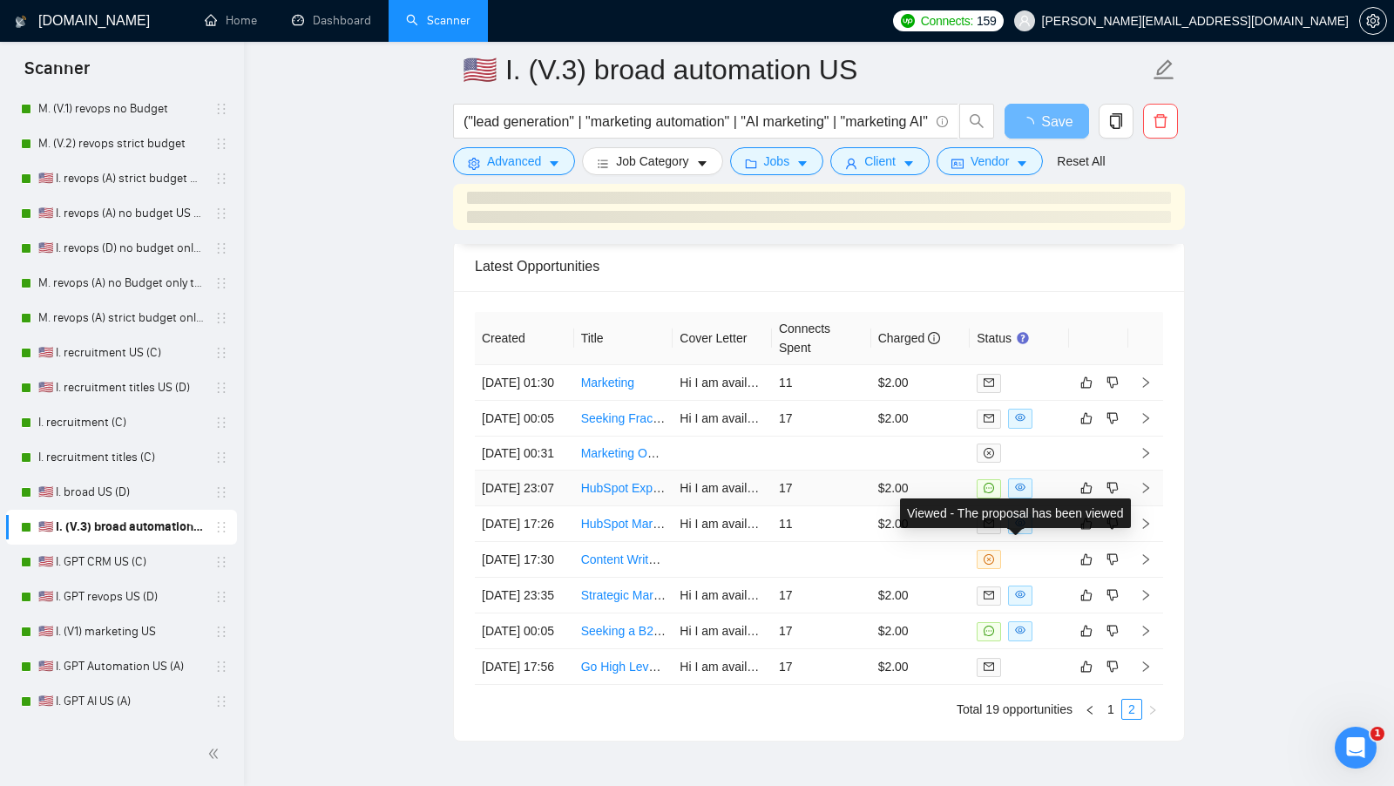
scroll to position [5896, 0]
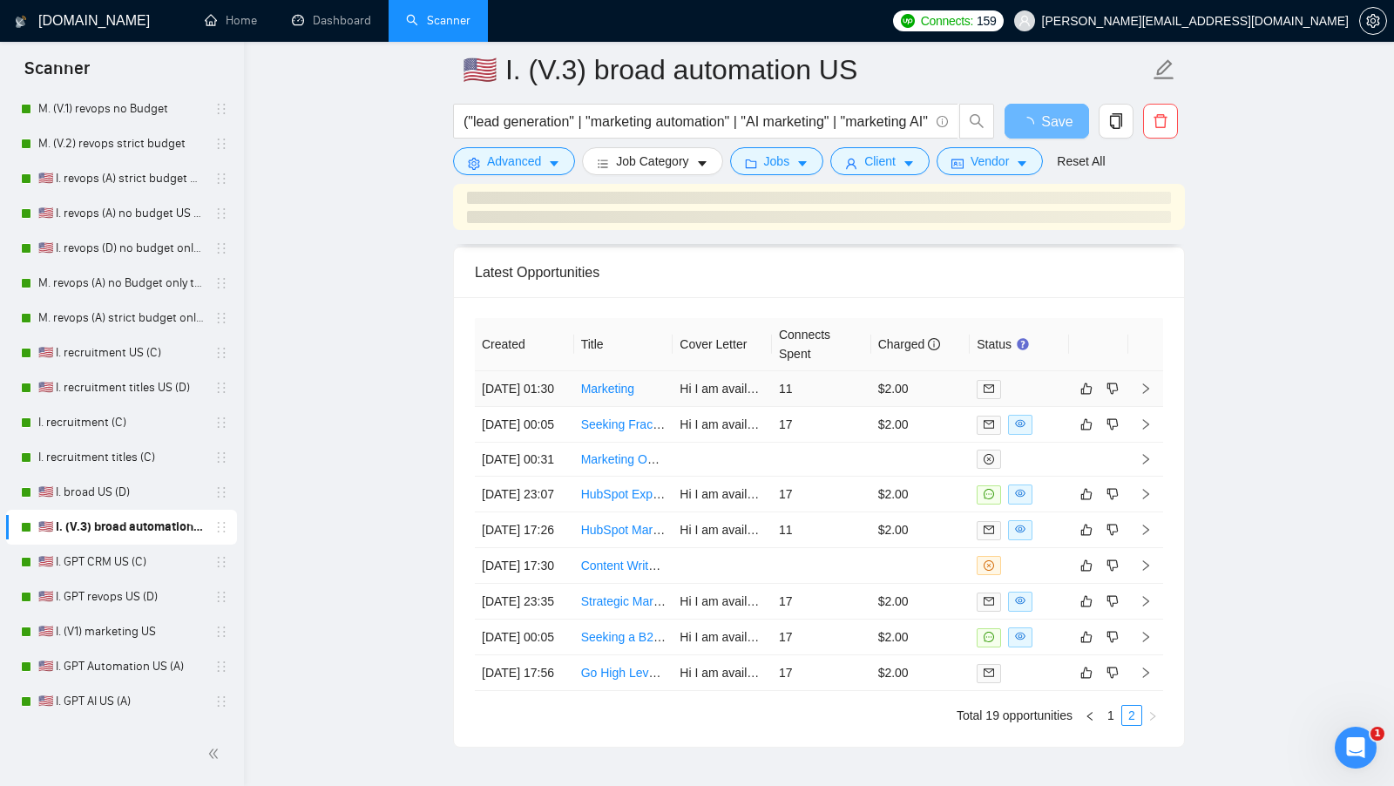
click at [811, 385] on td "11" at bounding box center [821, 389] width 99 height 36
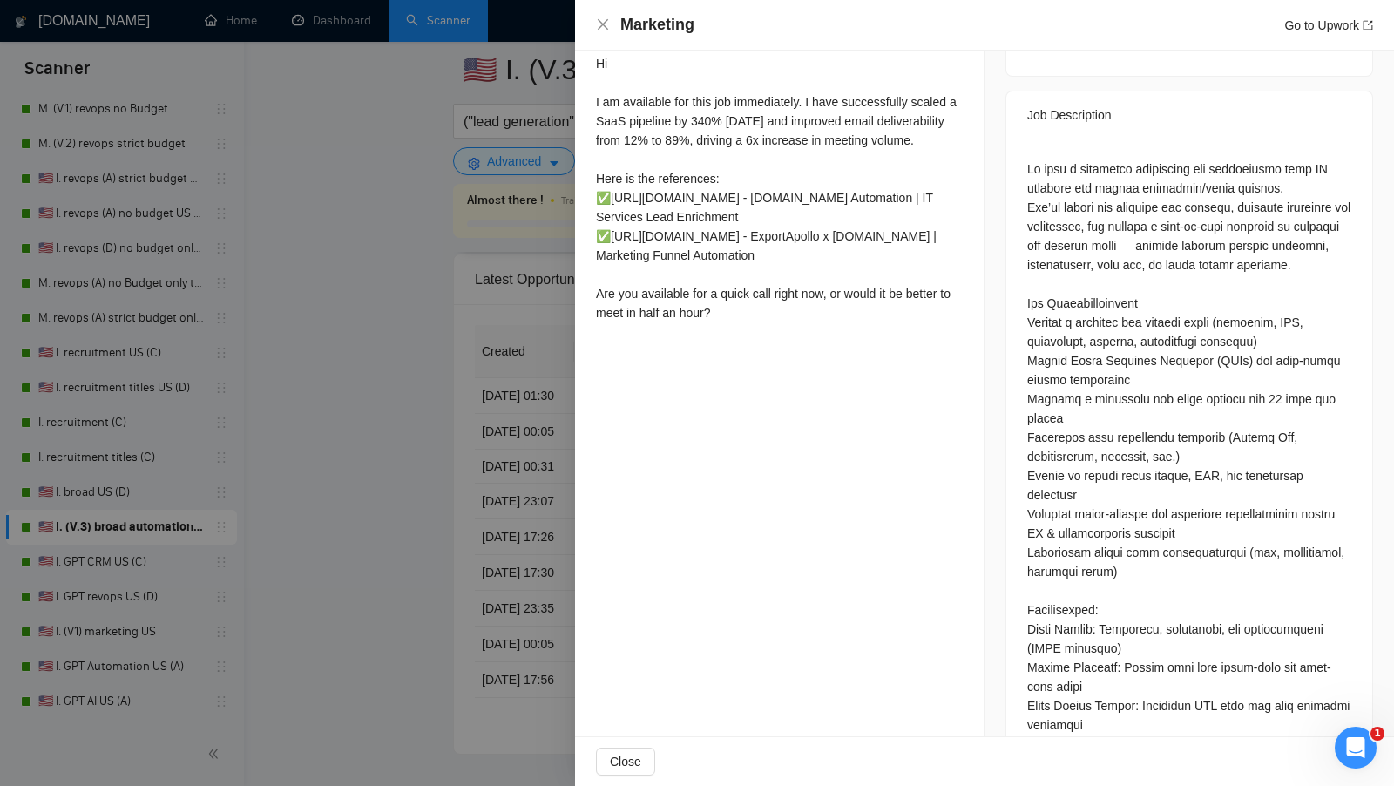
scroll to position [701, 0]
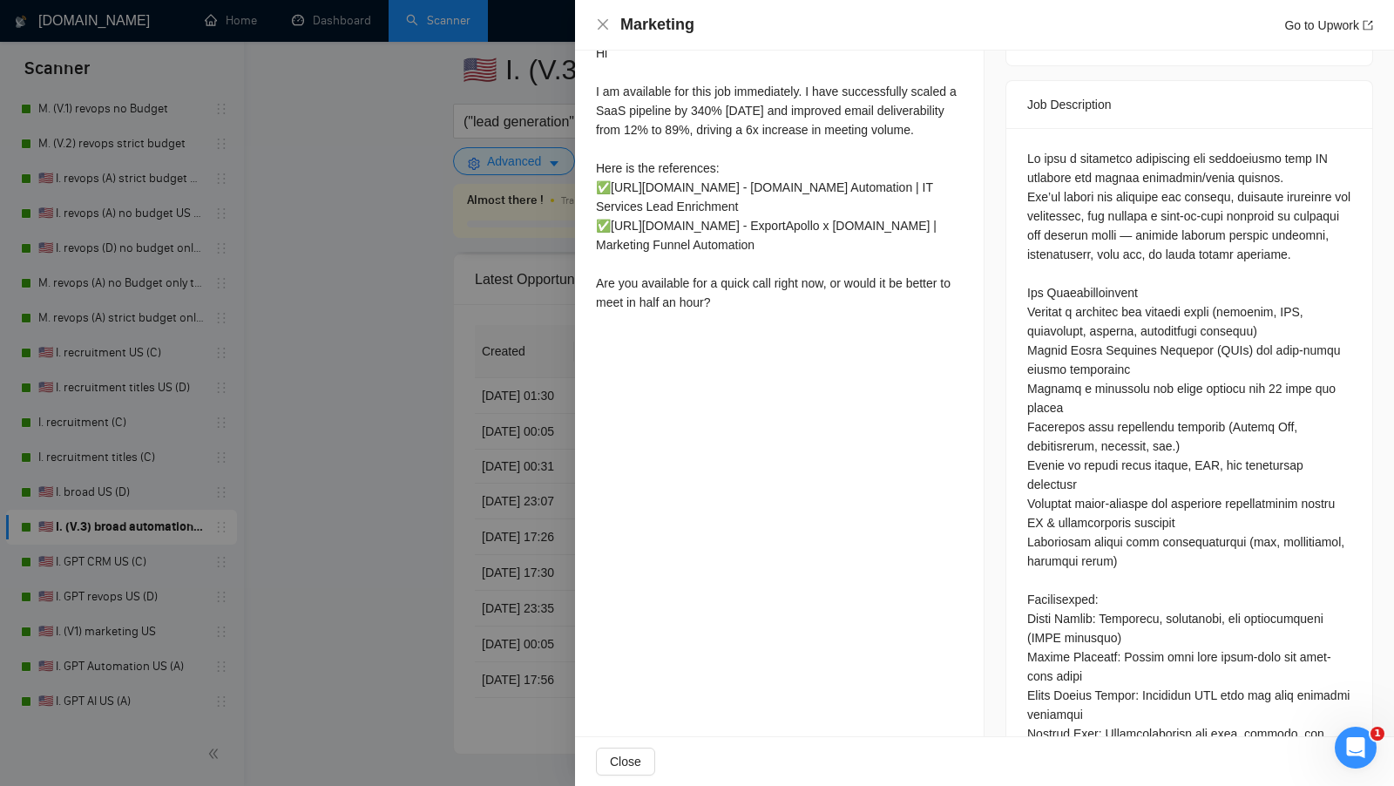
click at [595, 523] on div "Proposal Details Date: [DATE] 01:35 Scanner: 🇺🇸 I. broad automation US (D) Stat…" at bounding box center [780, 90] width 410 height 1481
click at [526, 526] on div at bounding box center [697, 393] width 1394 height 786
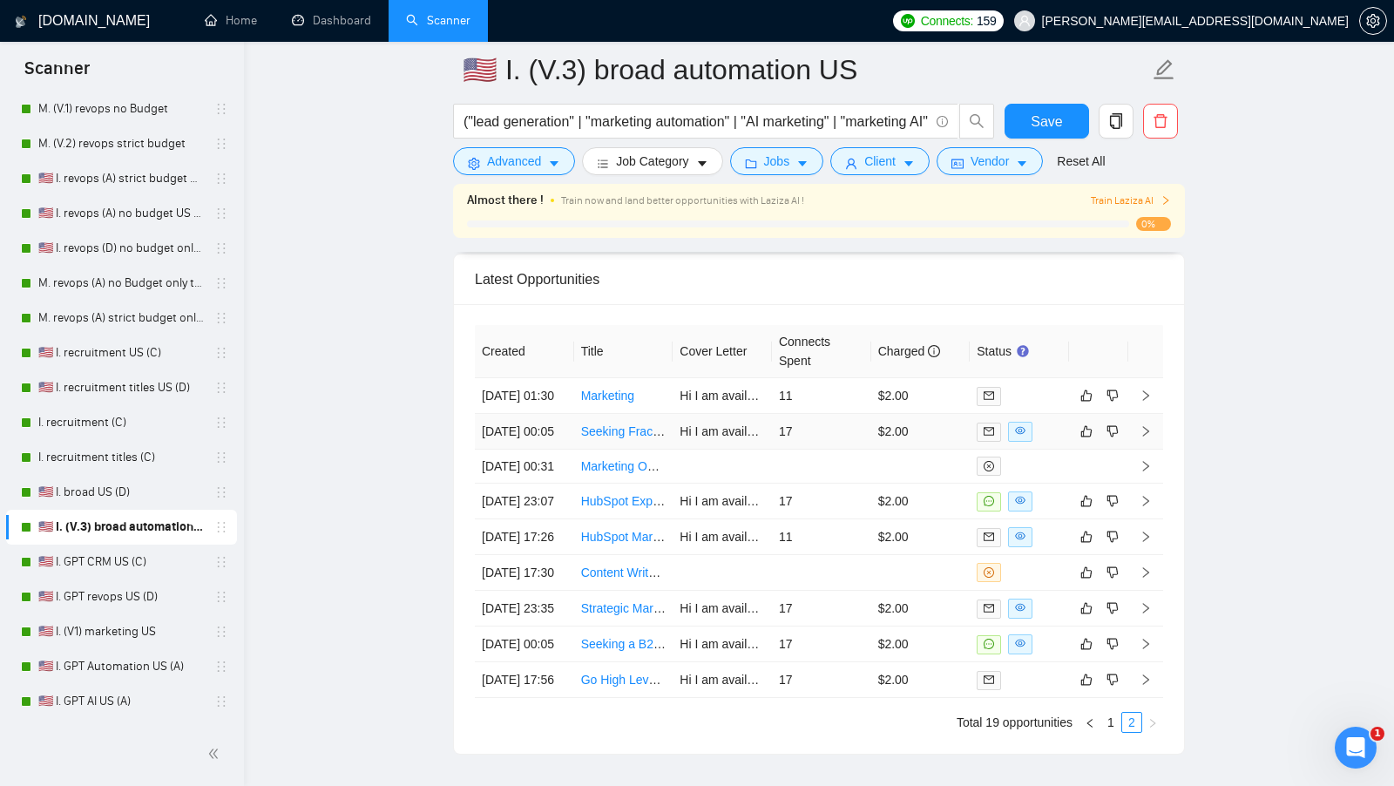
click at [790, 450] on td "17" at bounding box center [821, 432] width 99 height 36
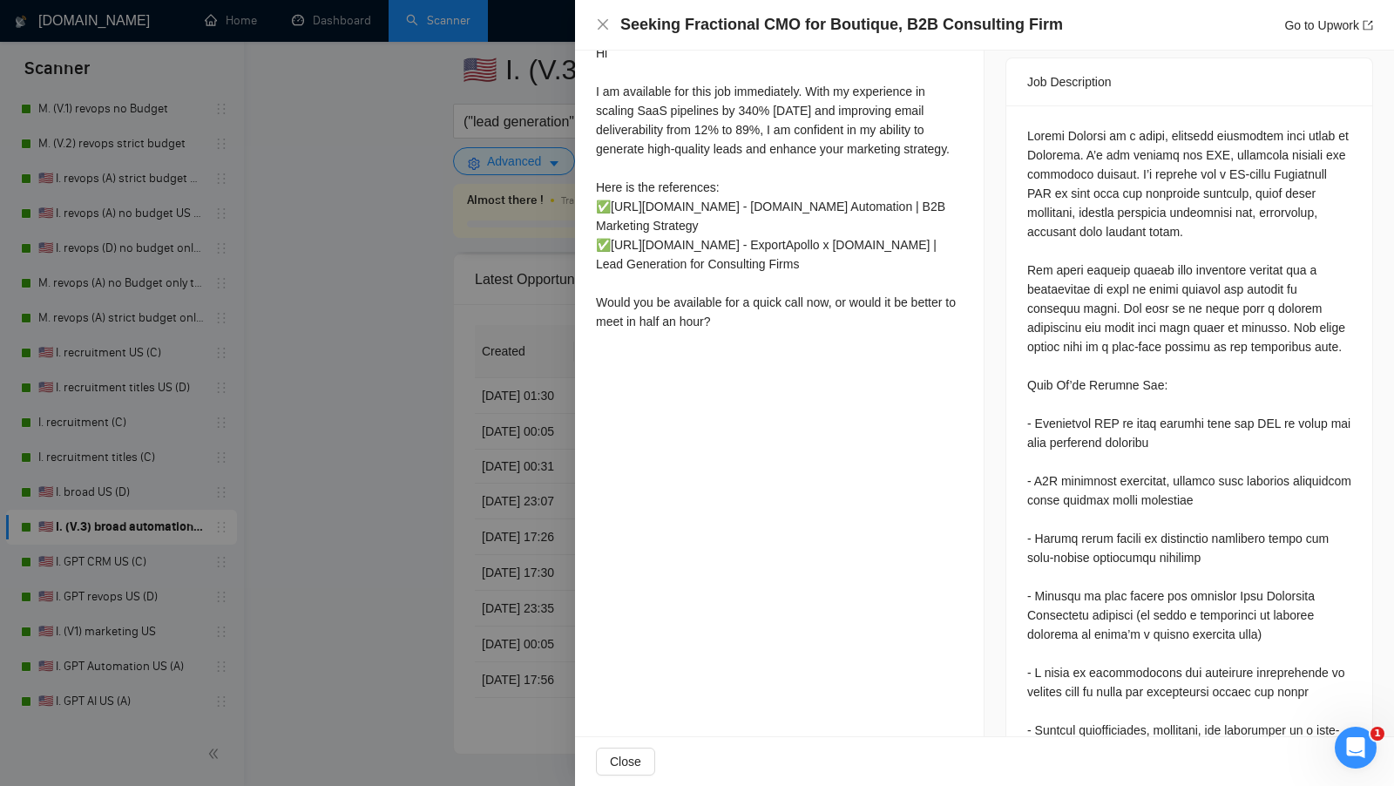
click at [524, 495] on div at bounding box center [697, 393] width 1394 height 786
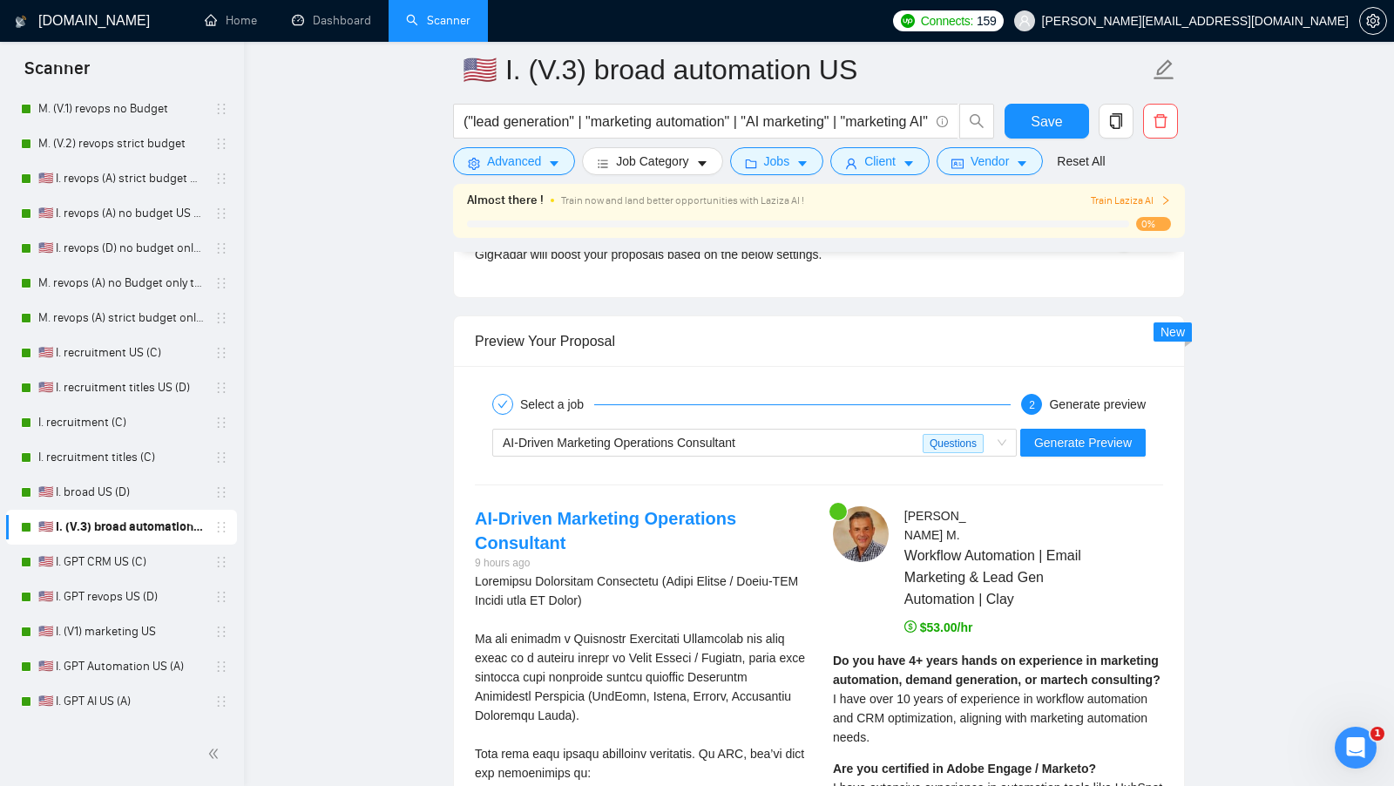
scroll to position [3177, 0]
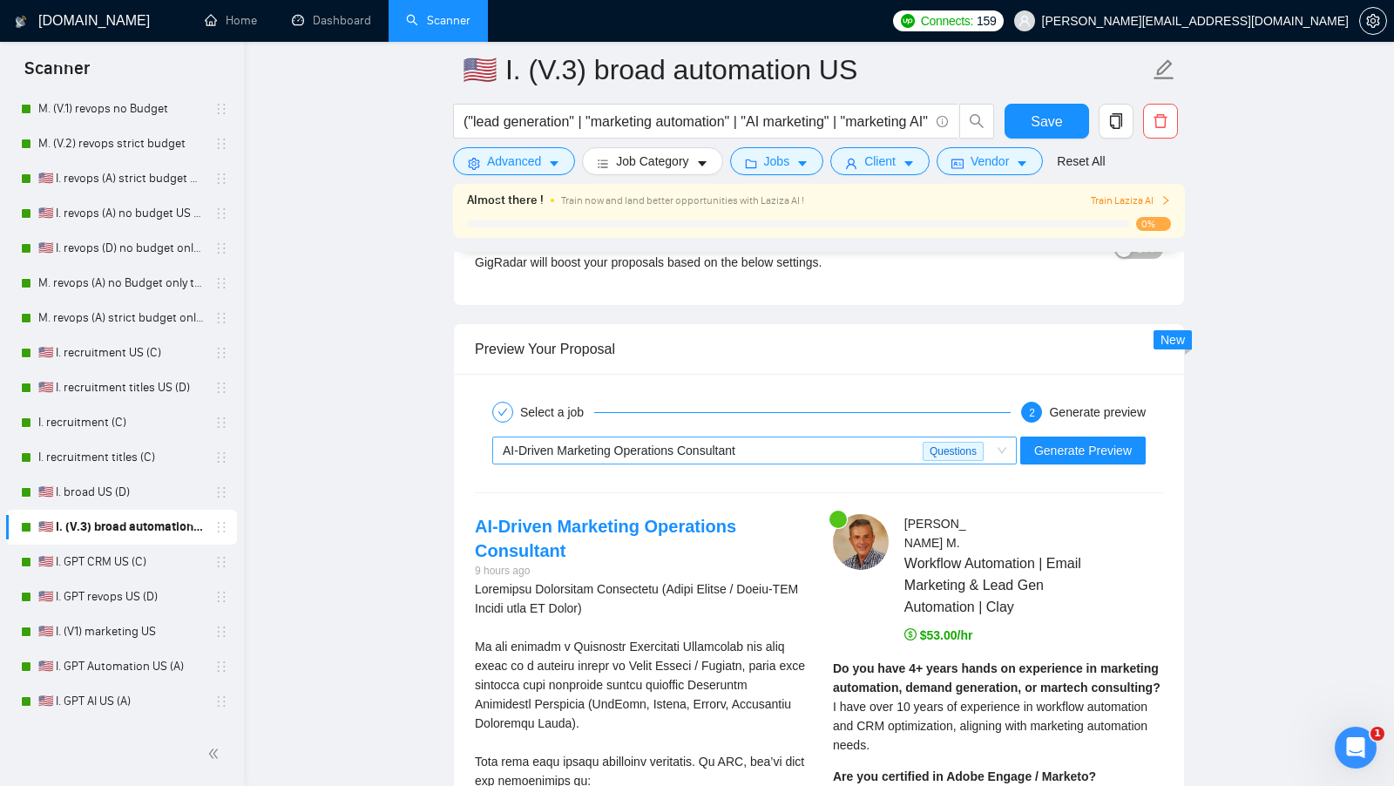
click at [880, 444] on div "AI-Driven Marketing Operations Consultant" at bounding box center [713, 450] width 420 height 26
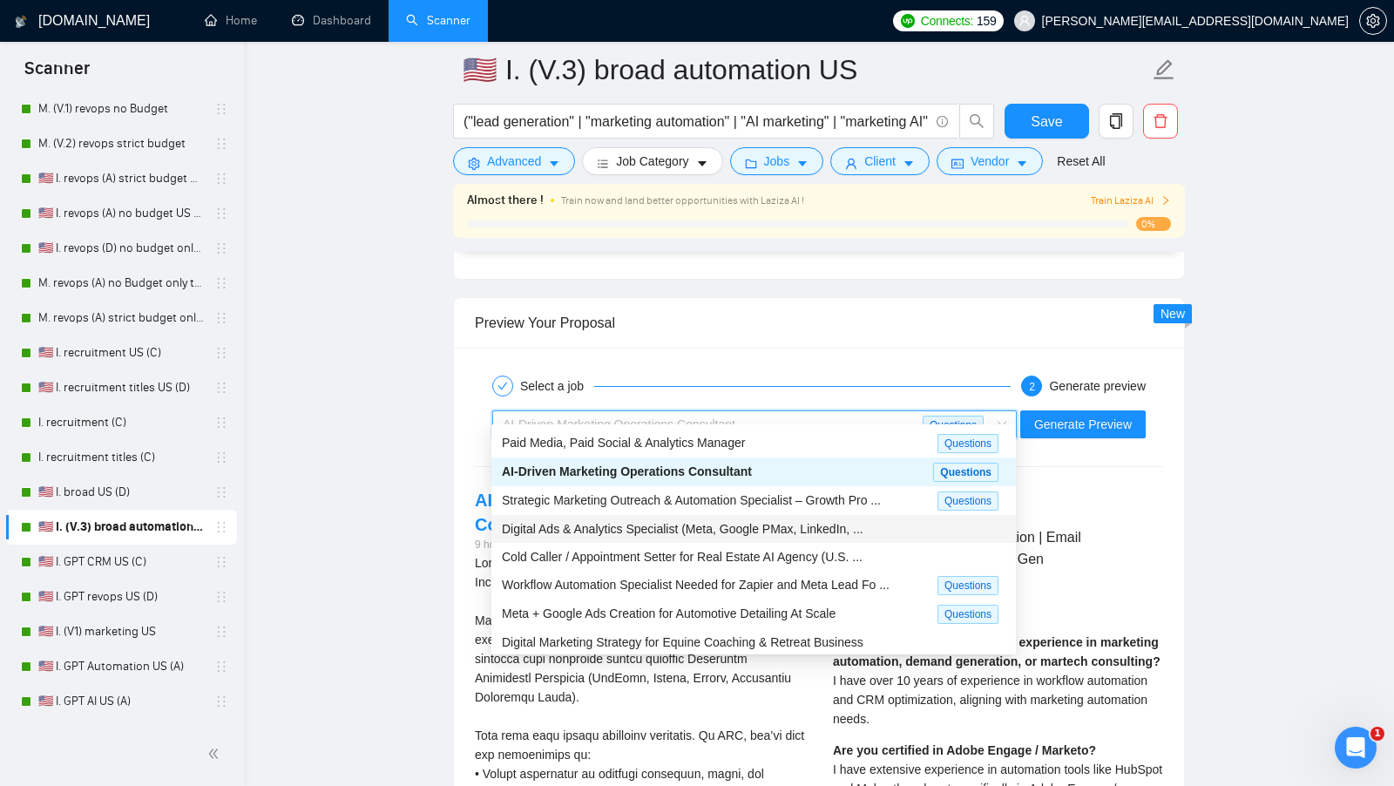
scroll to position [3207, 0]
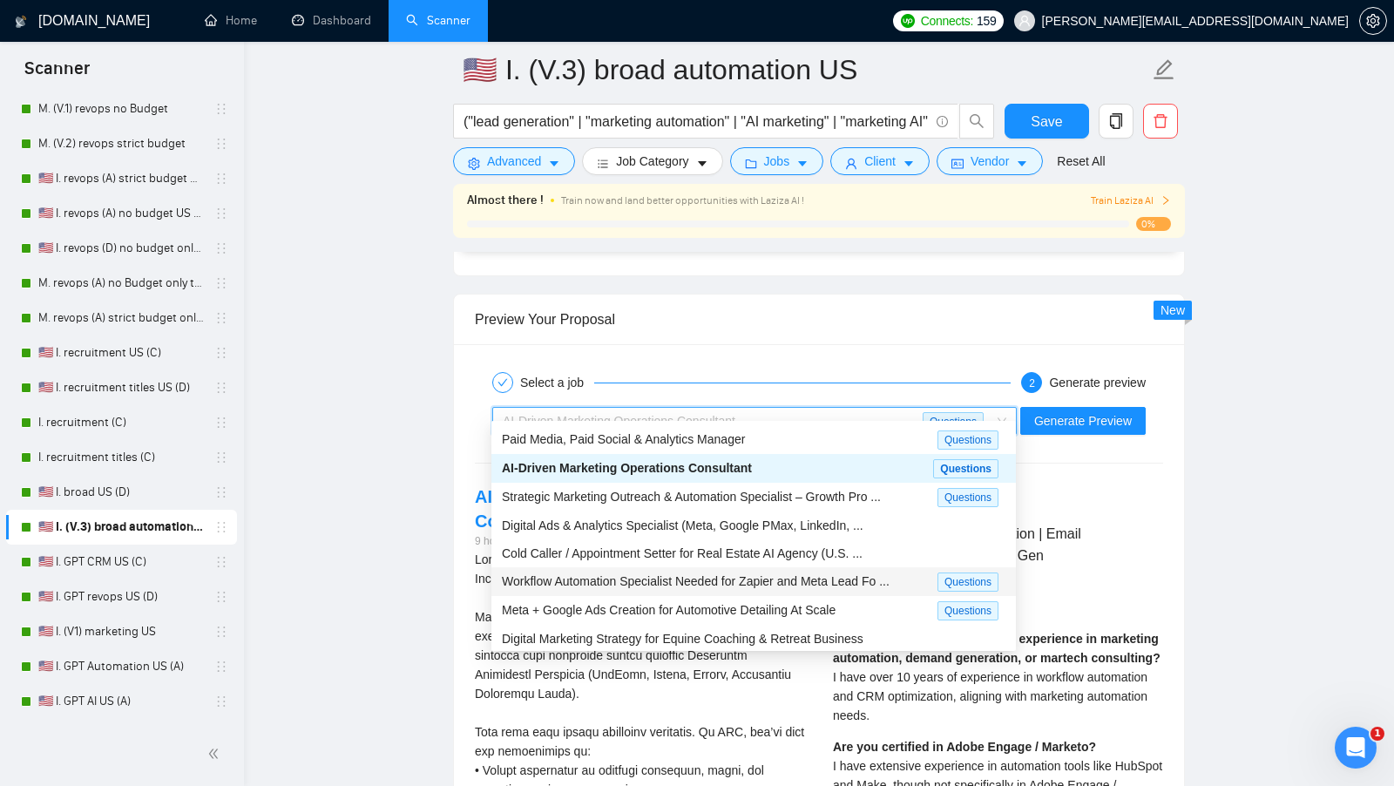
click at [731, 582] on span "Workflow Automation Specialist Needed for Zapier and Meta Lead Fo ..." at bounding box center [696, 581] width 388 height 14
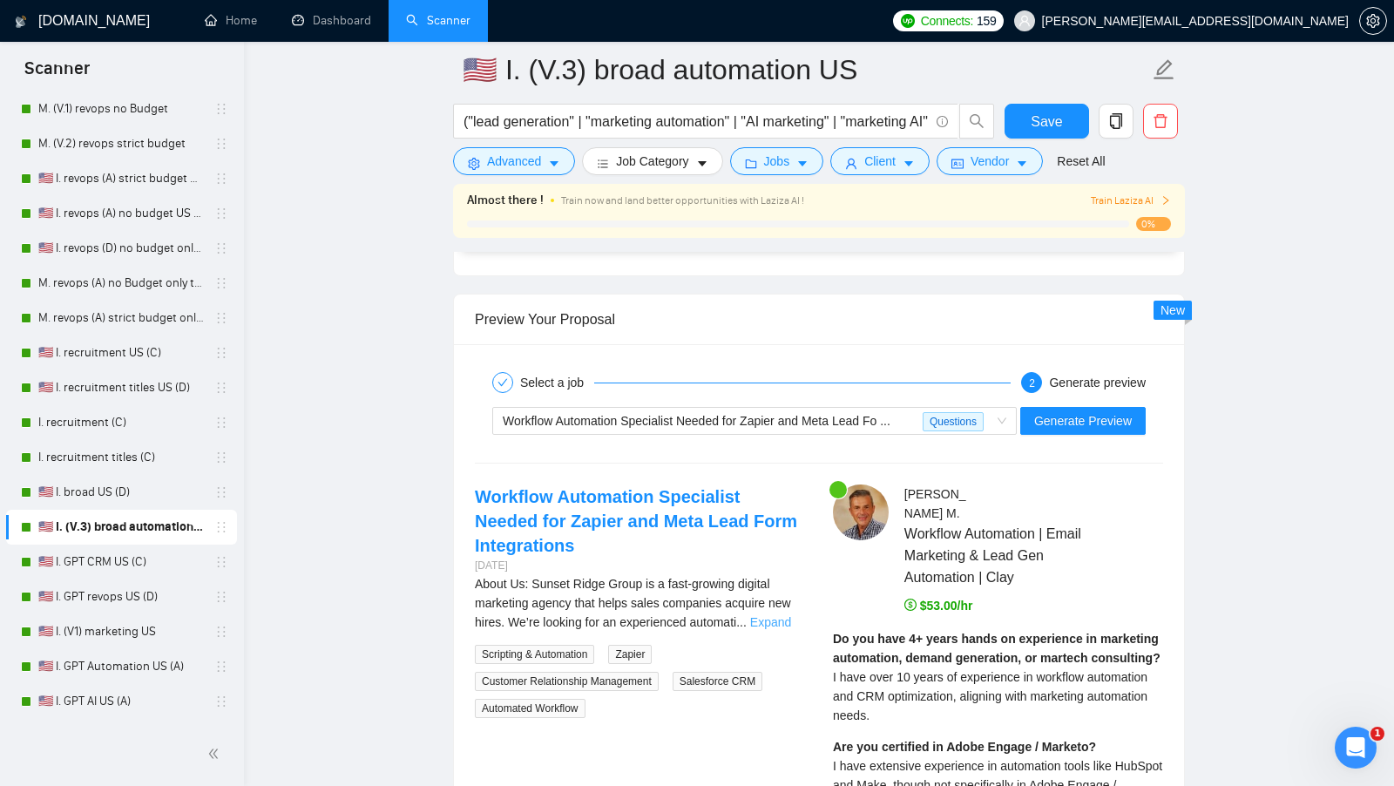
click at [791, 615] on link "Expand" at bounding box center [770, 622] width 41 height 14
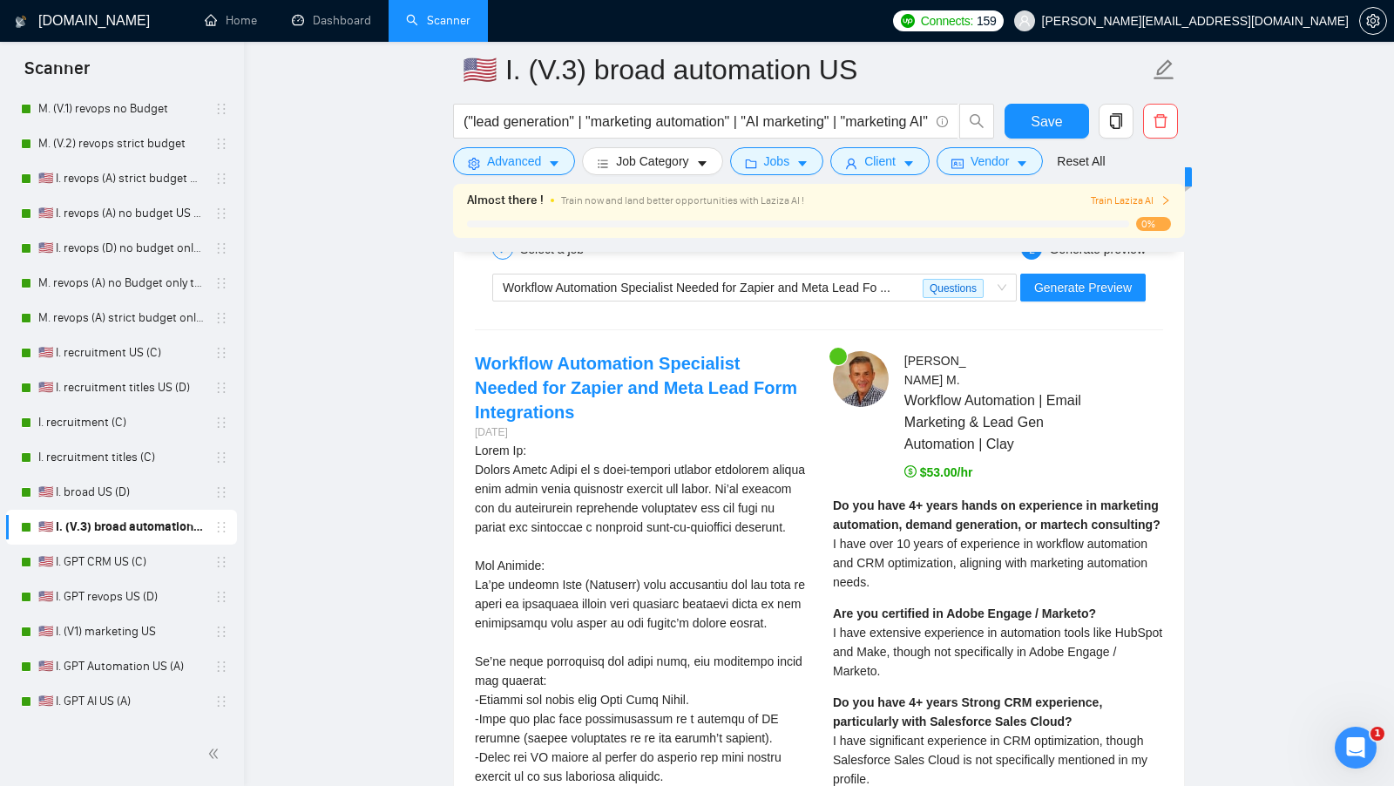
scroll to position [3305, 0]
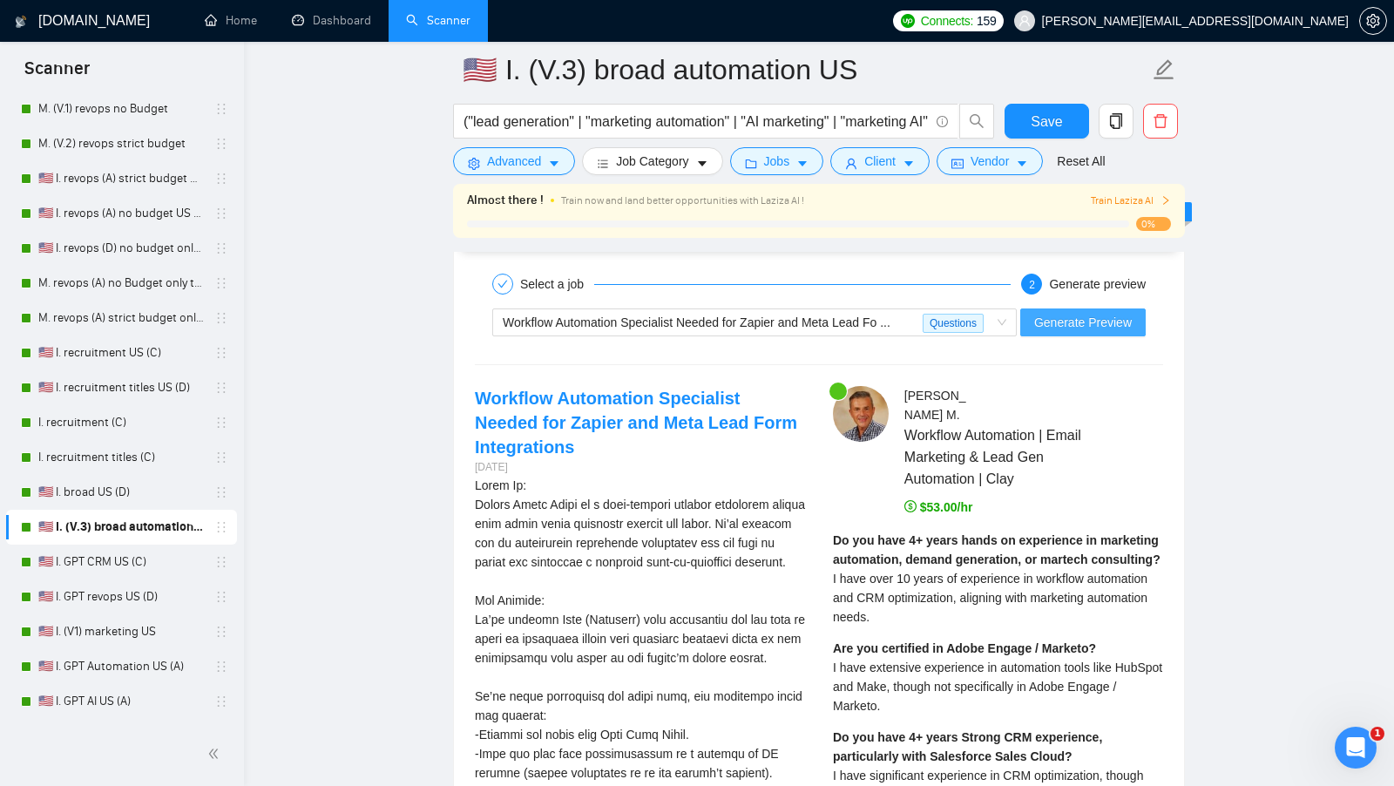
click at [1120, 313] on span "Generate Preview" at bounding box center [1083, 322] width 98 height 19
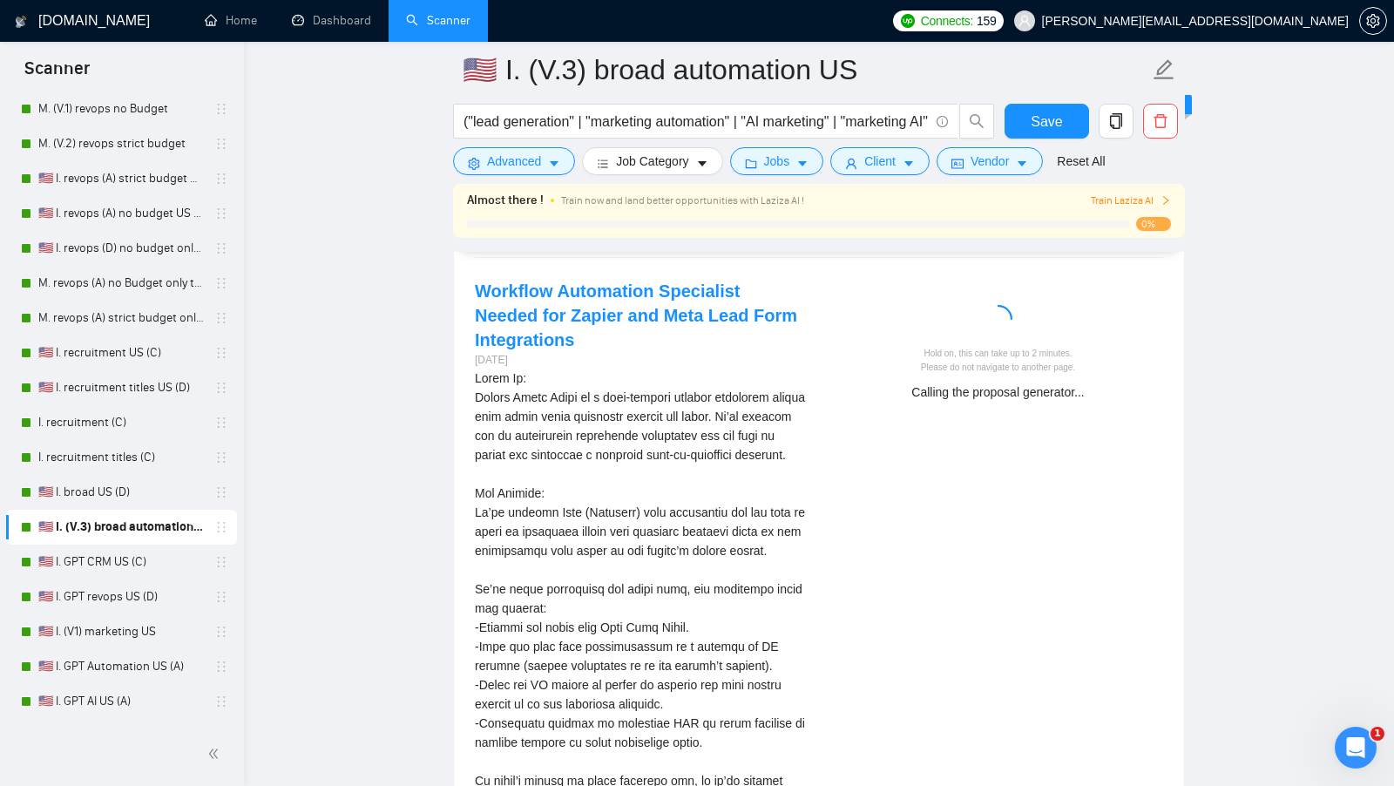
scroll to position [3414, 0]
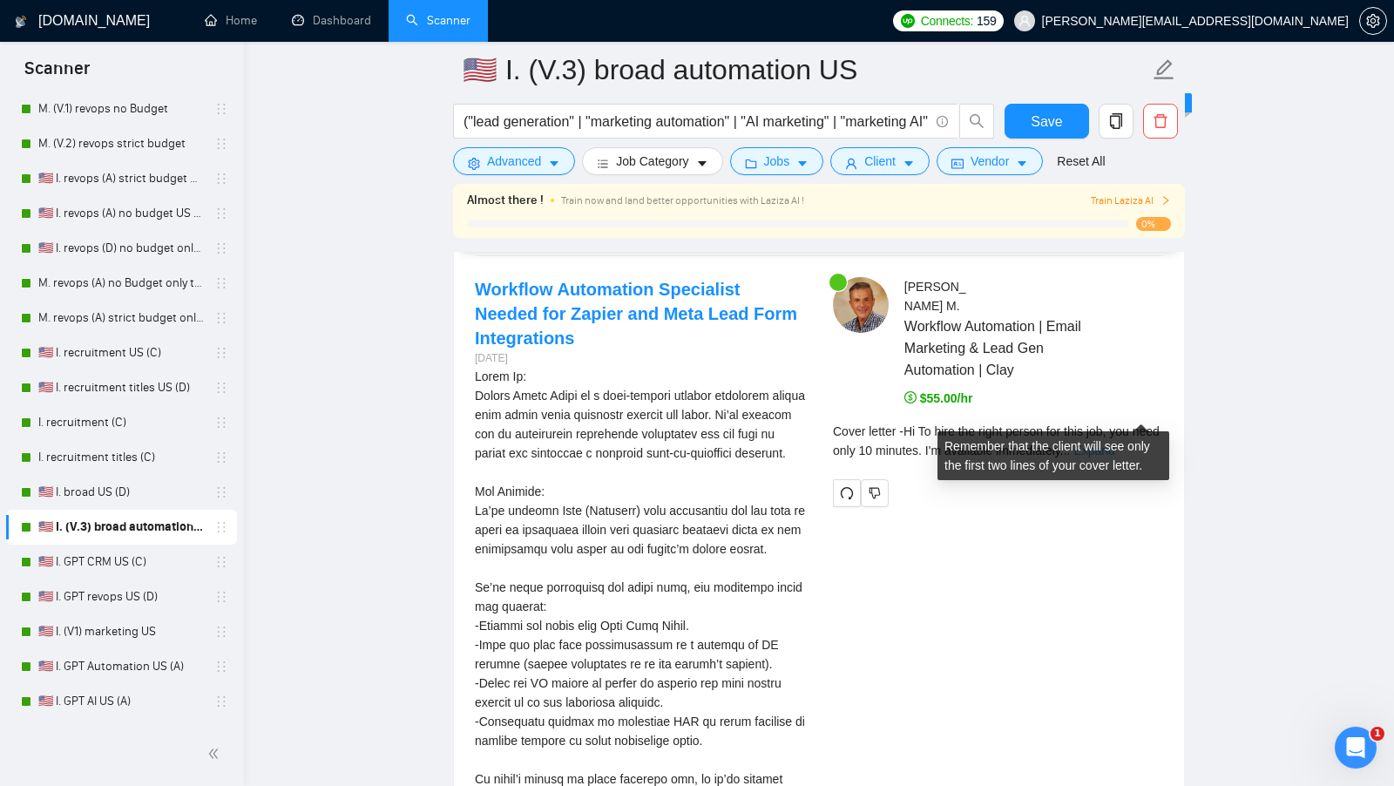
click at [1114, 444] on link "Expand" at bounding box center [1093, 451] width 41 height 14
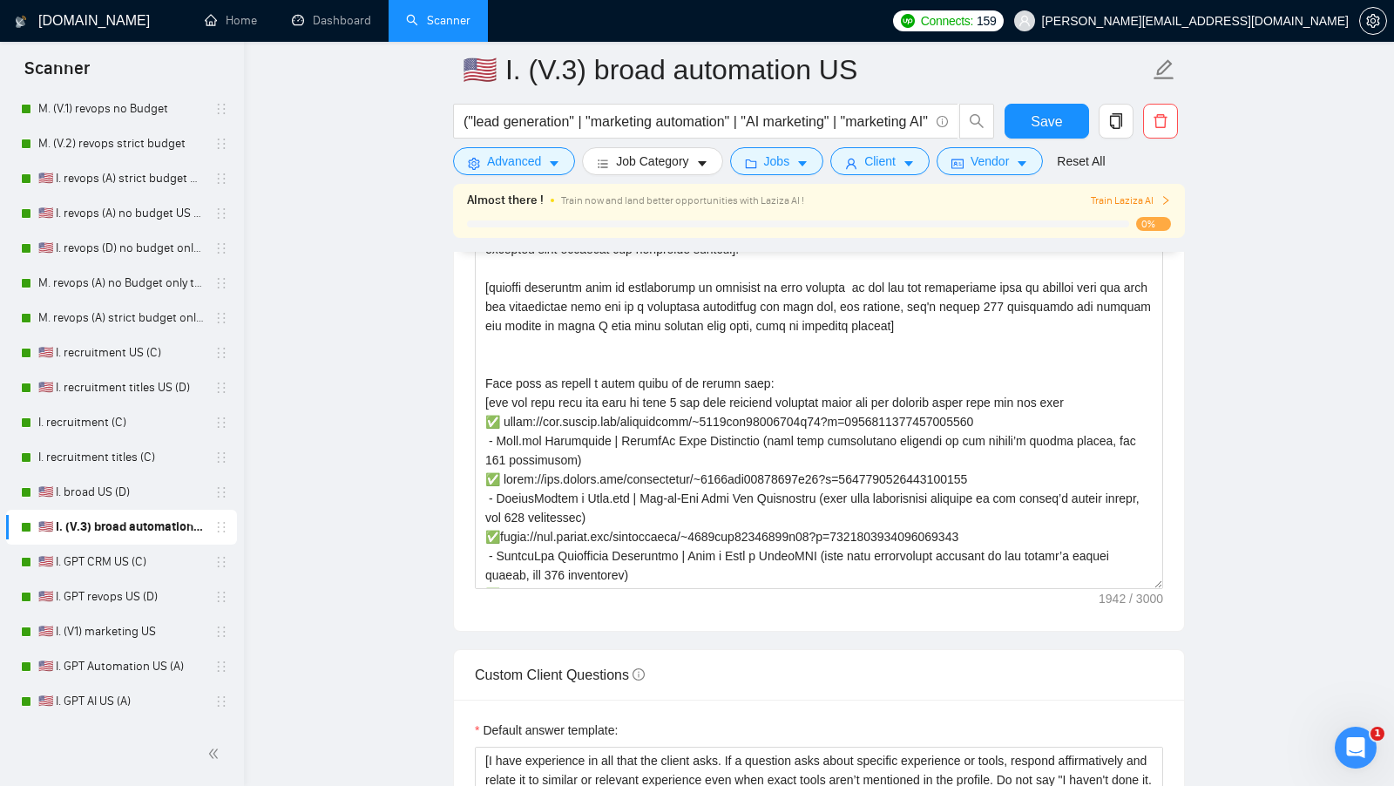
scroll to position [211, 0]
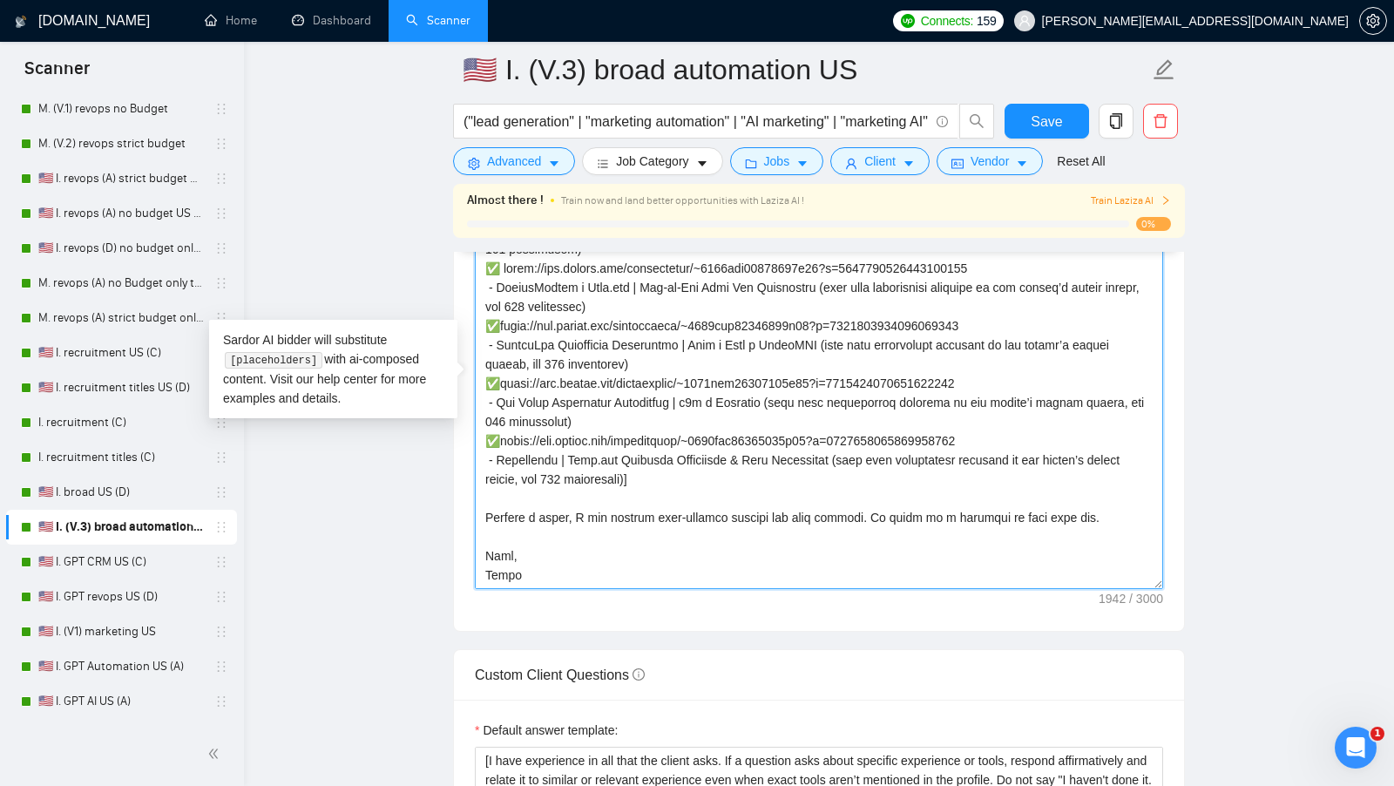
drag, startPoint x: 863, startPoint y: 508, endPoint x: 1078, endPoint y: 500, distance: 214.5
click at [1079, 500] on textarea "Cover letter template:" at bounding box center [819, 393] width 688 height 392
click at [955, 513] on textarea "Cover letter template:" at bounding box center [819, 393] width 688 height 392
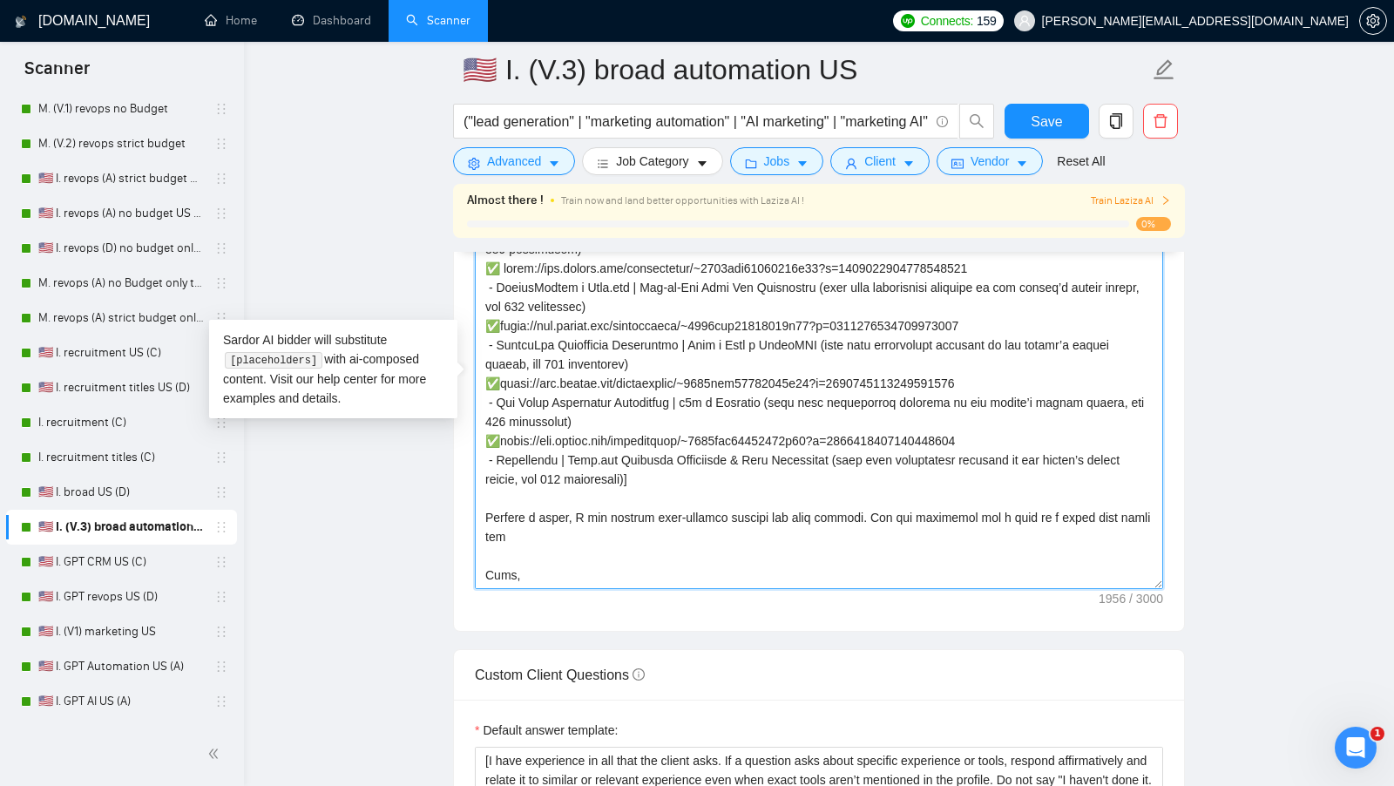
paste textarea
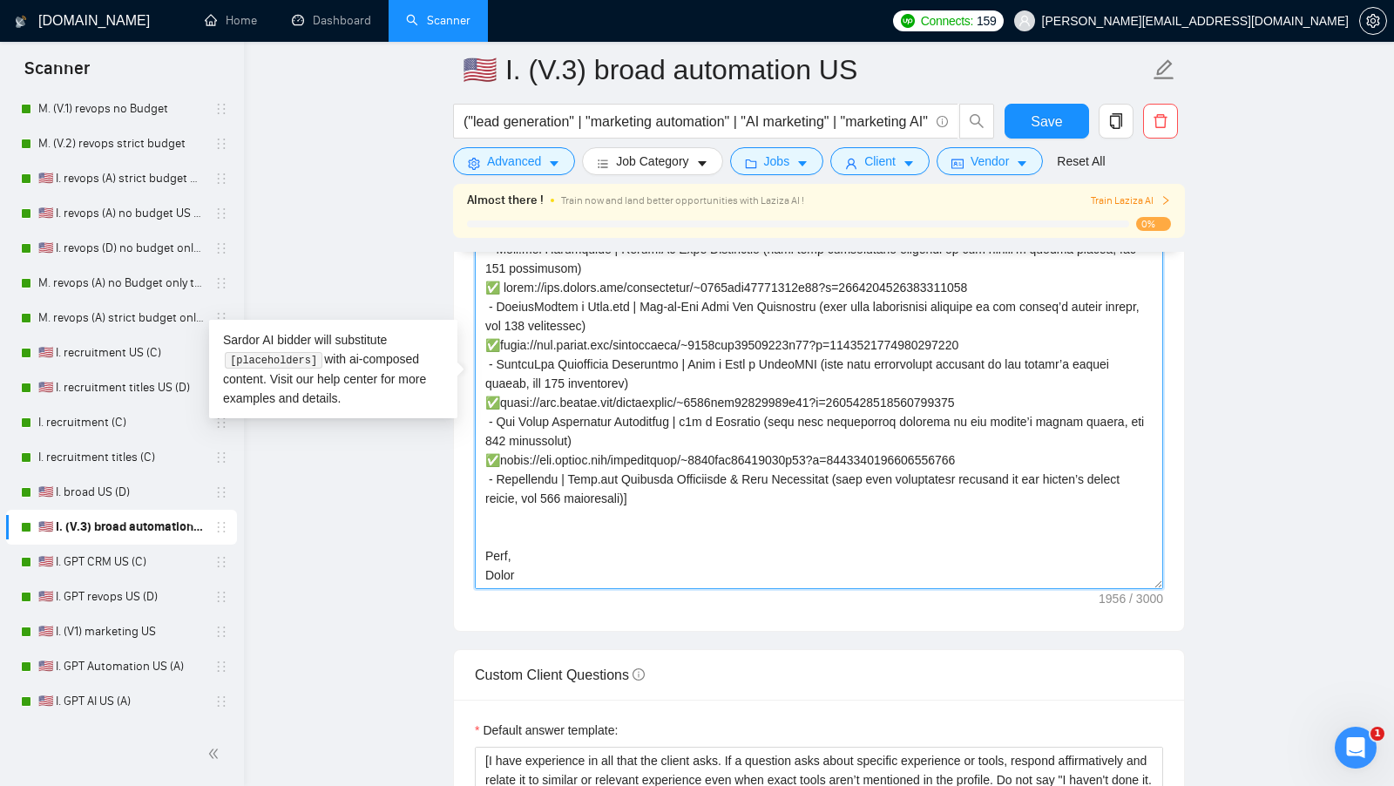
scroll to position [192, 0]
paste textarea
paste textarea "ithout a doubt, I can achieve high-quality results for your project. Are you av…"
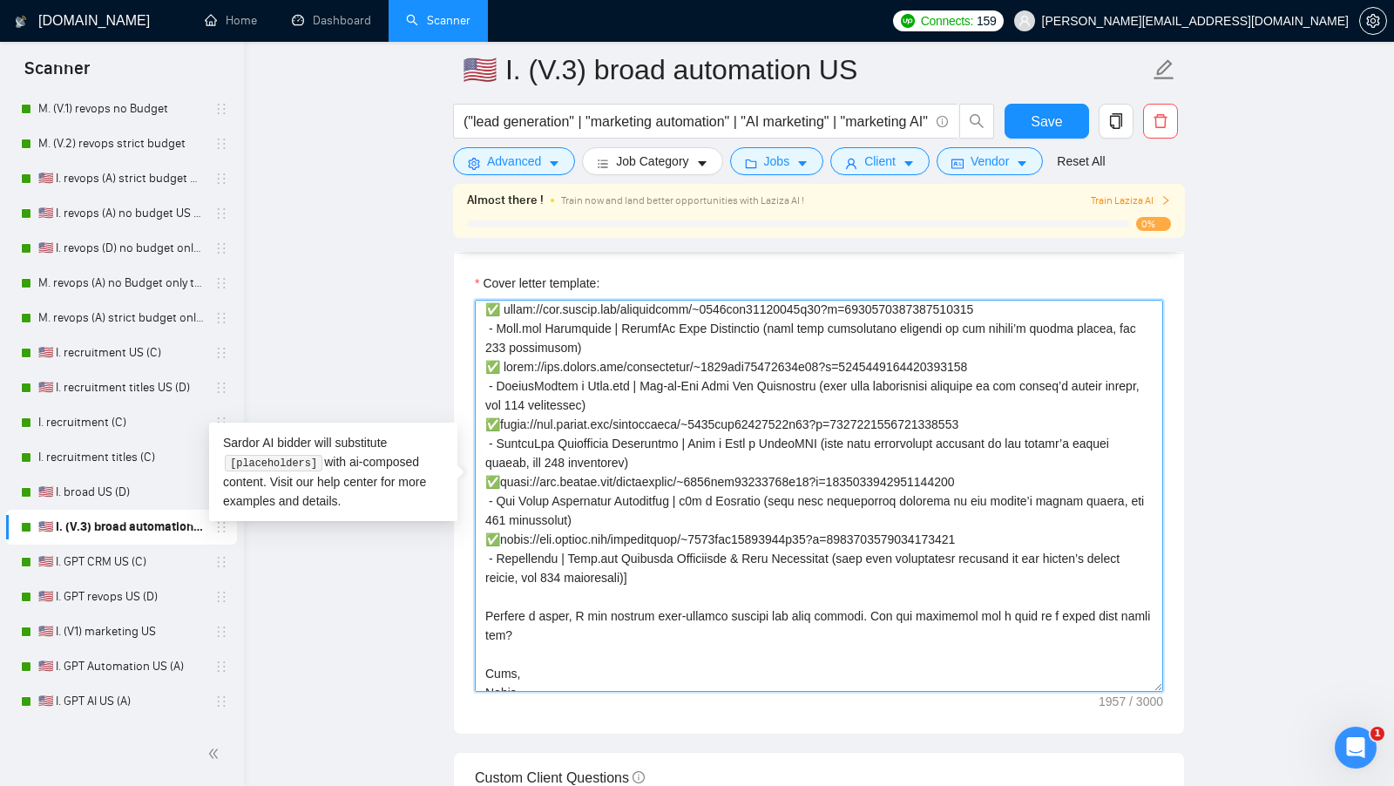
scroll to position [229, 0]
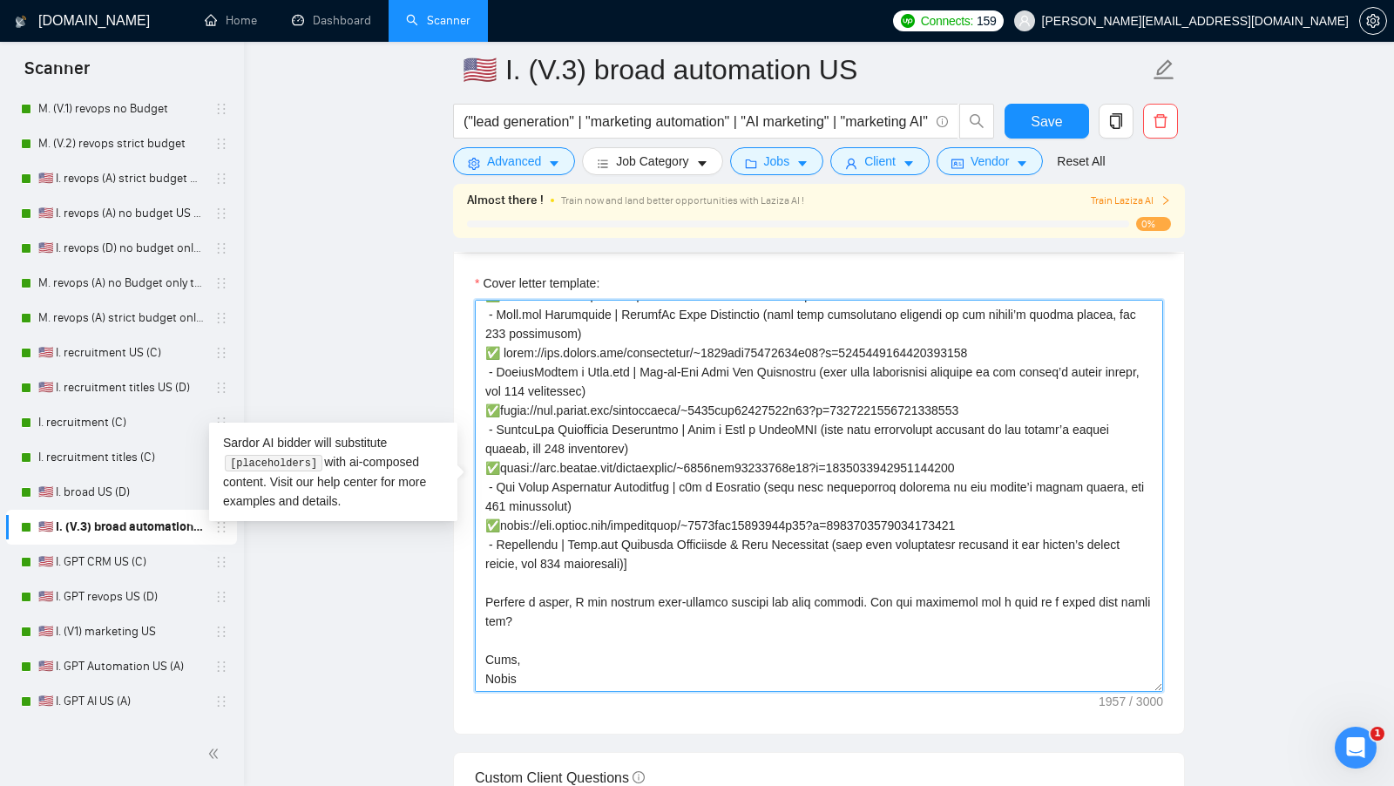
drag, startPoint x: 483, startPoint y: 306, endPoint x: 787, endPoint y: 681, distance: 483.2
click at [787, 681] on div "Cover letter template:" at bounding box center [819, 493] width 730 height 481
type textarea "[Lor "Ip" dol sit a cons ad elits do eius, te inc - utlab etdo "Ma"] [Al enim a…"
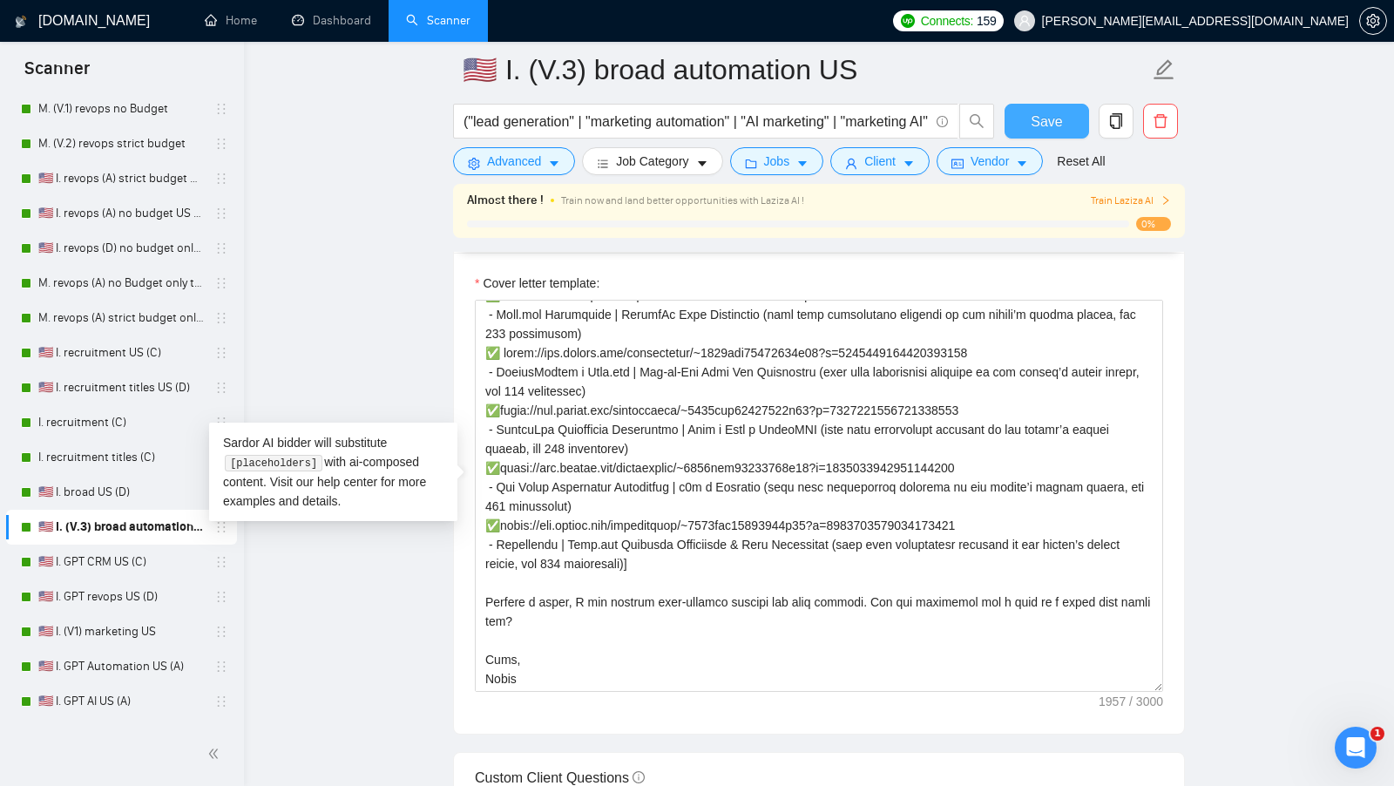
click at [1046, 125] on span "Save" at bounding box center [1046, 122] width 31 height 22
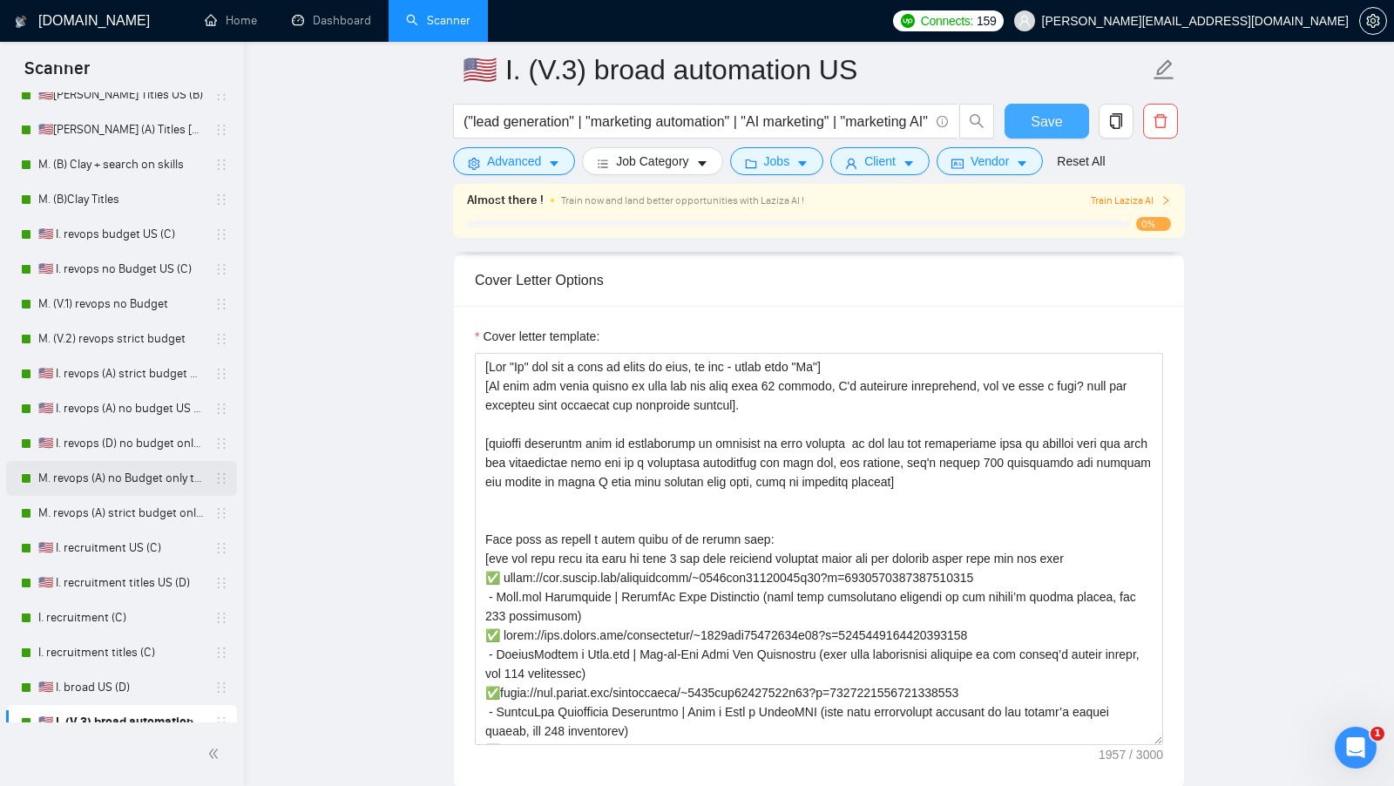
scroll to position [0, 0]
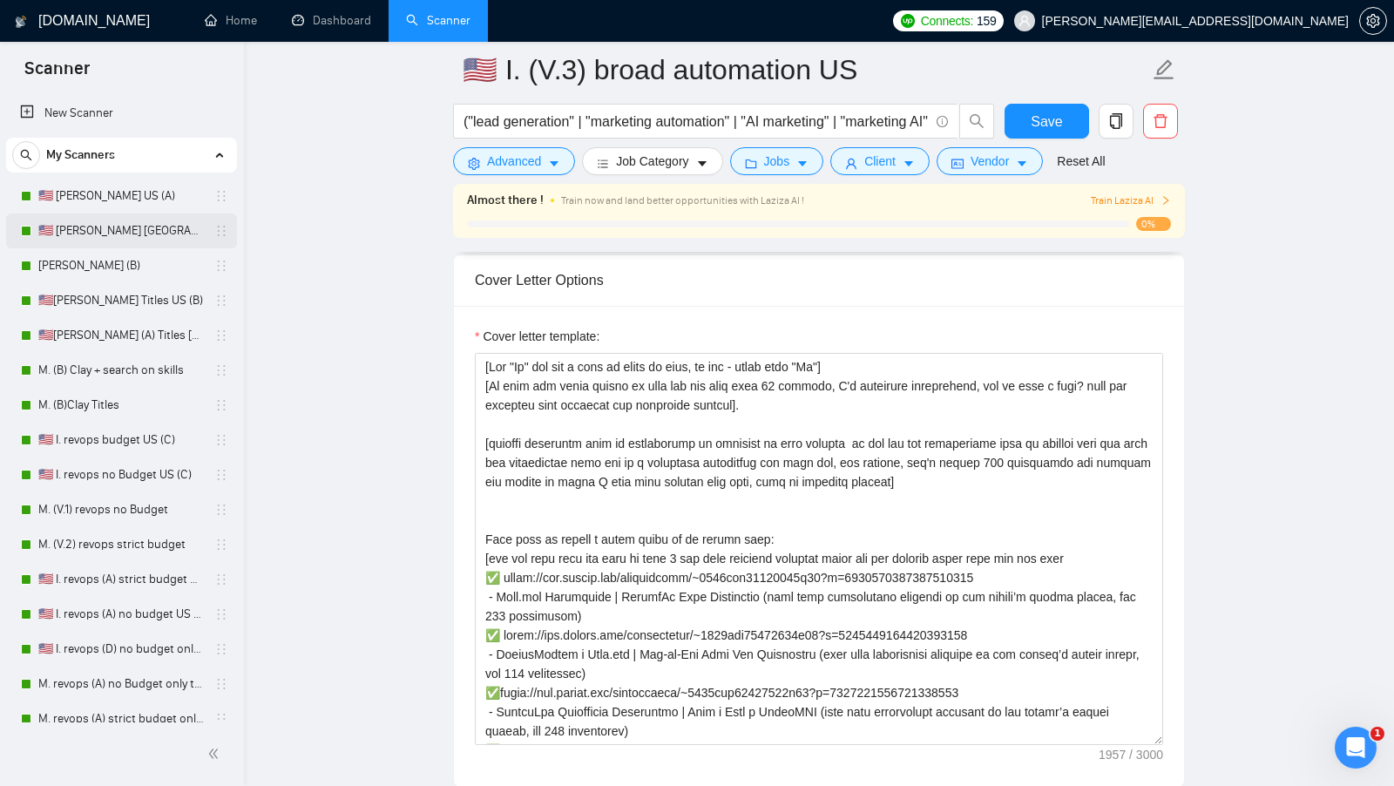
click at [115, 237] on link "🇺🇸 [PERSON_NAME] [GEOGRAPHIC_DATA] (D)" at bounding box center [121, 230] width 166 height 35
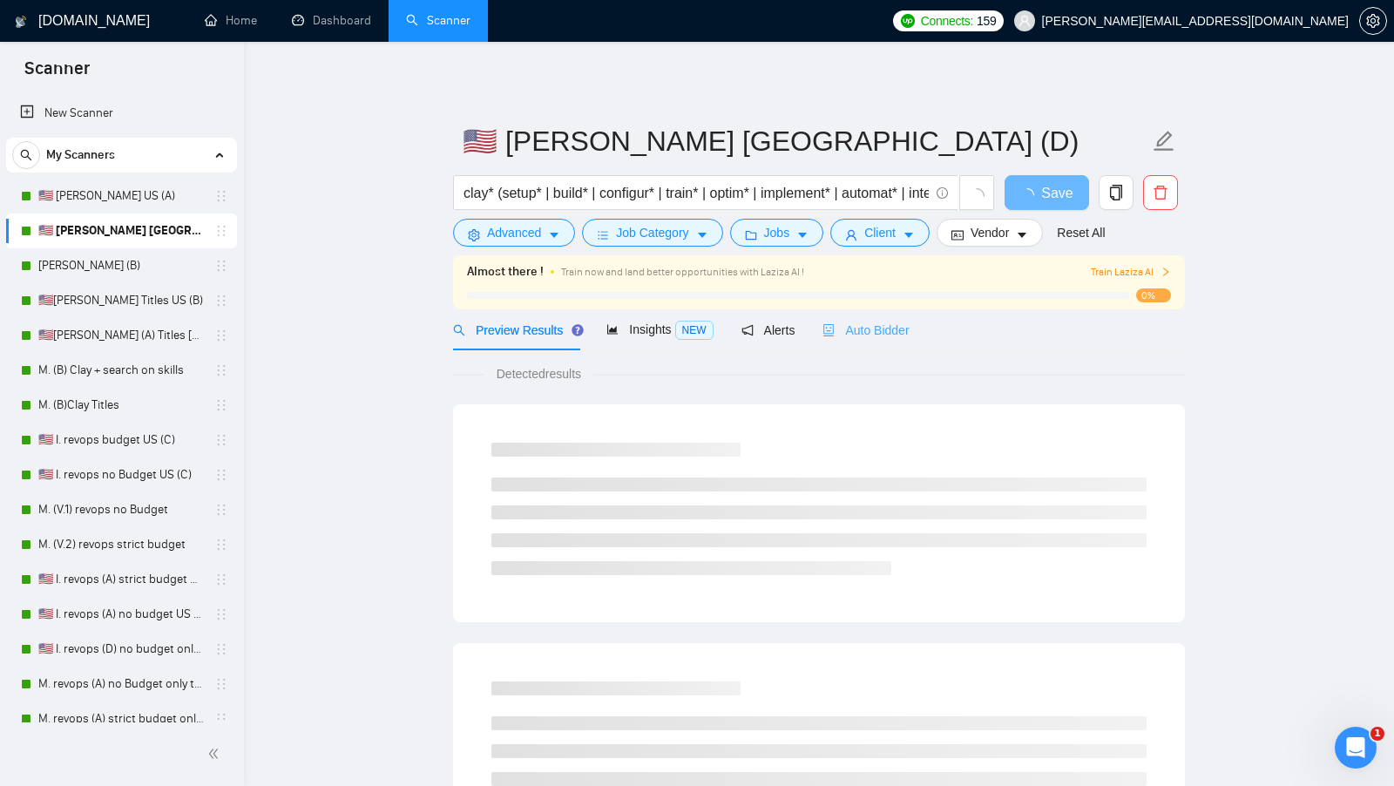
click at [868, 319] on div "Auto Bidder" at bounding box center [866, 329] width 86 height 41
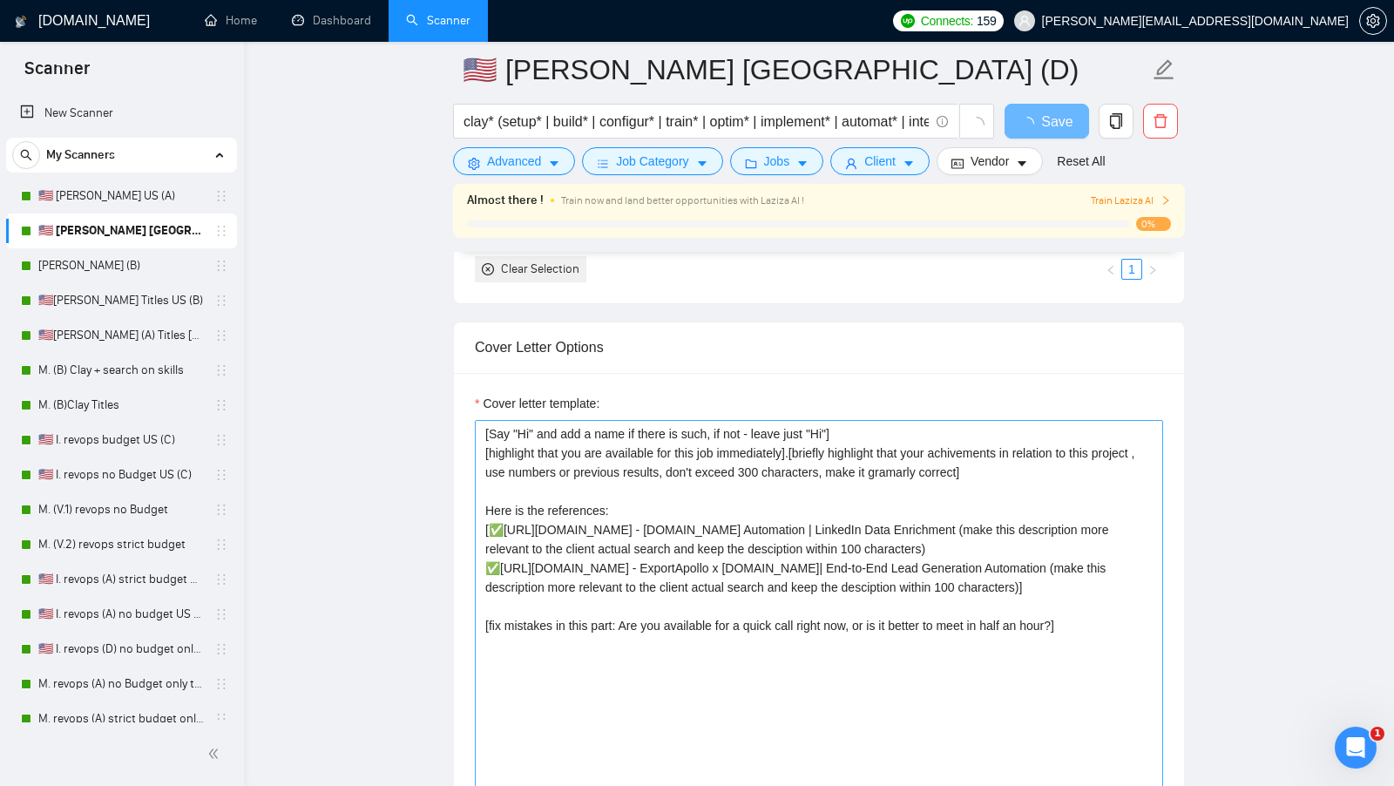
scroll to position [1747, 0]
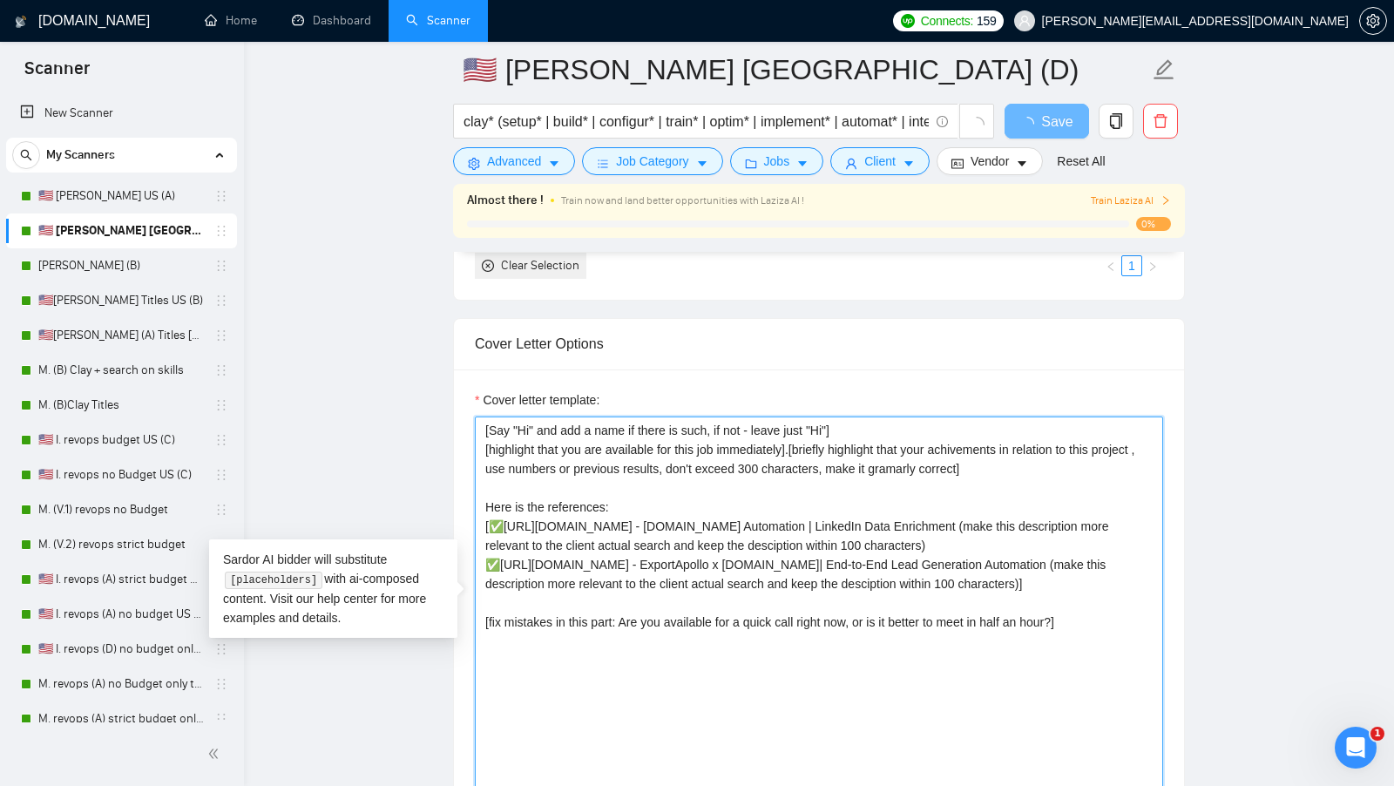
drag, startPoint x: 1156, startPoint y: 725, endPoint x: 347, endPoint y: 374, distance: 882.4
click at [347, 374] on main "🇺🇸 [PERSON_NAME] united states (D) clay* (setup* | build* | configur* | train* …" at bounding box center [819, 725] width 1094 height 4804
paste textarea "Lo ipsu dol sitam consec ad elit sed doe temp inci 98 utlabor, E'd magnaaliq en…"
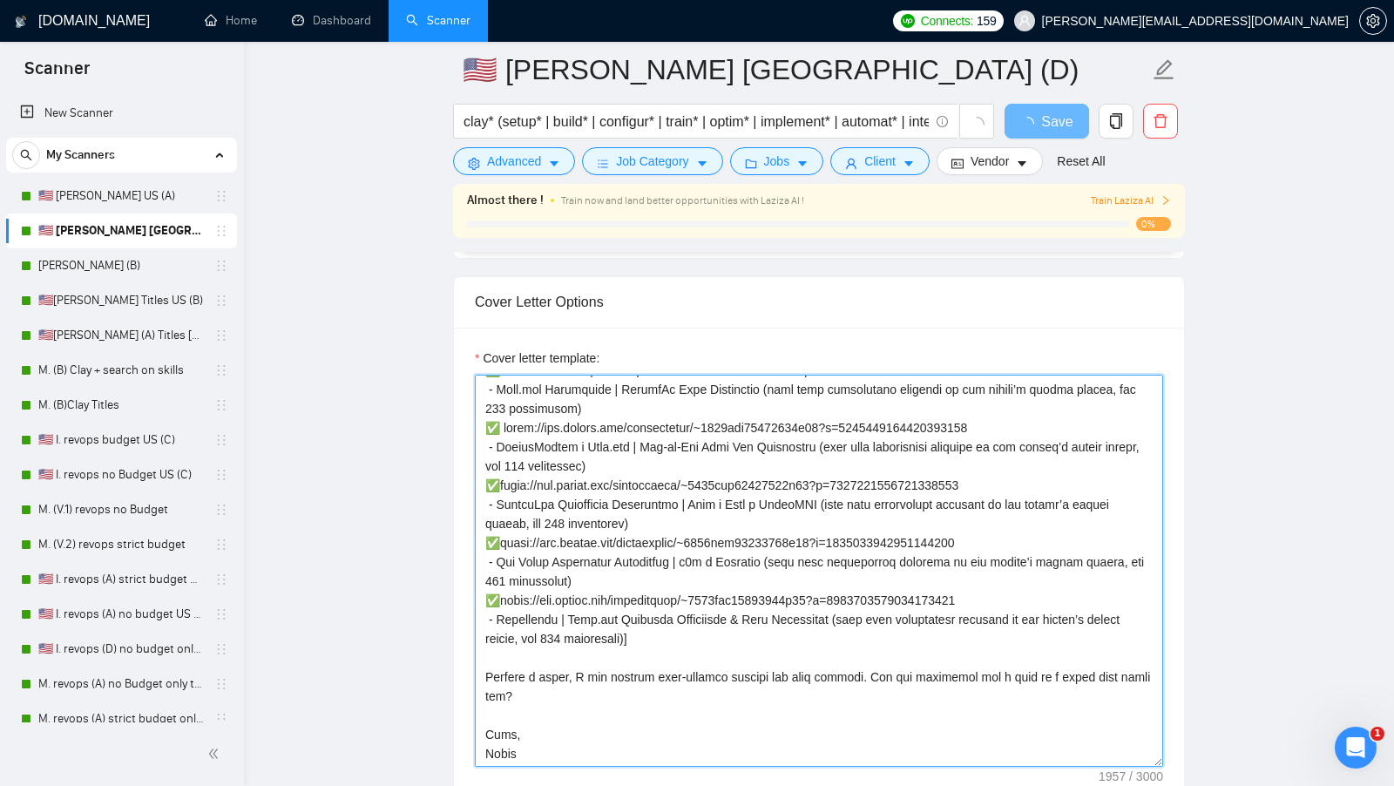
scroll to position [1787, 0]
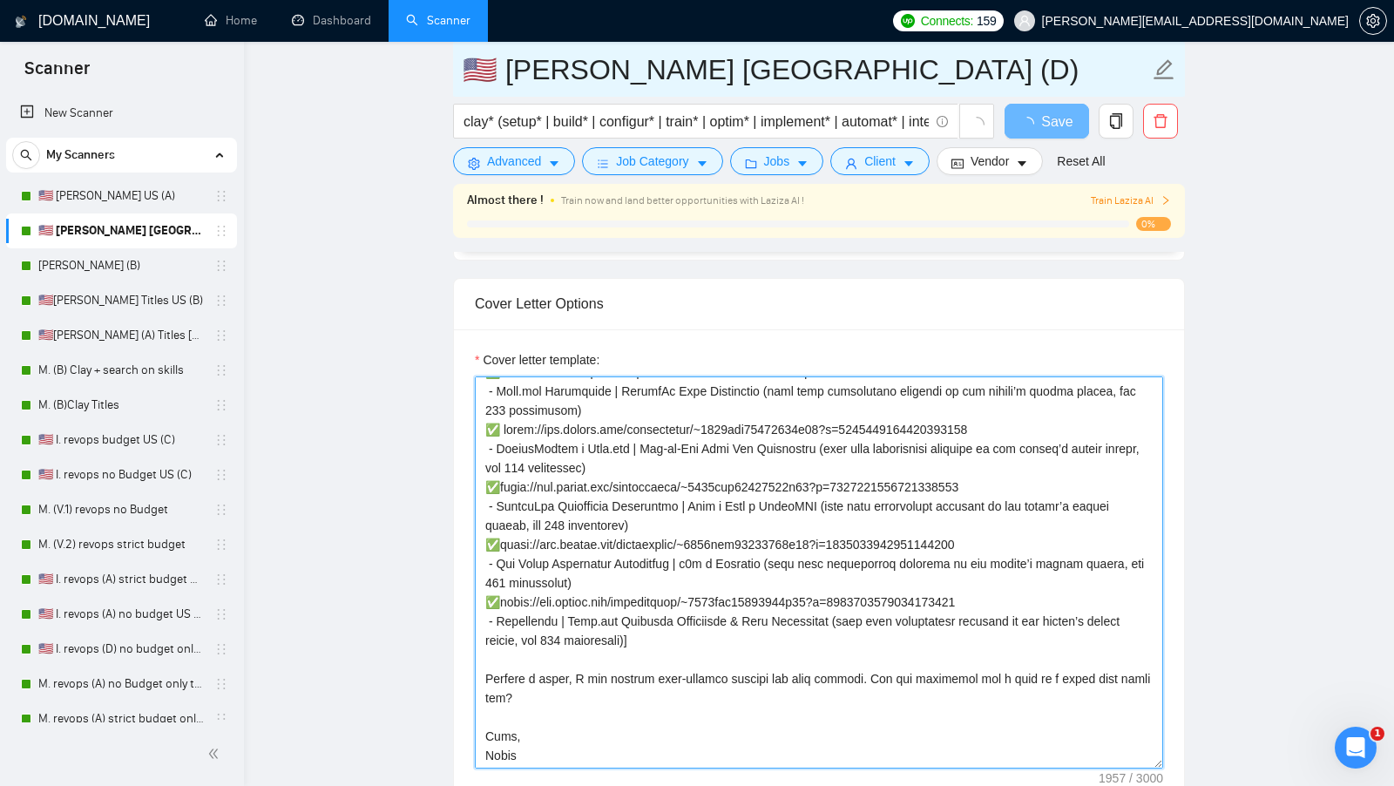
type textarea "[Lor "Ip" dol sit a cons ad elits do eius, te inc - utlab etdo "Ma"] [Al enim a…"
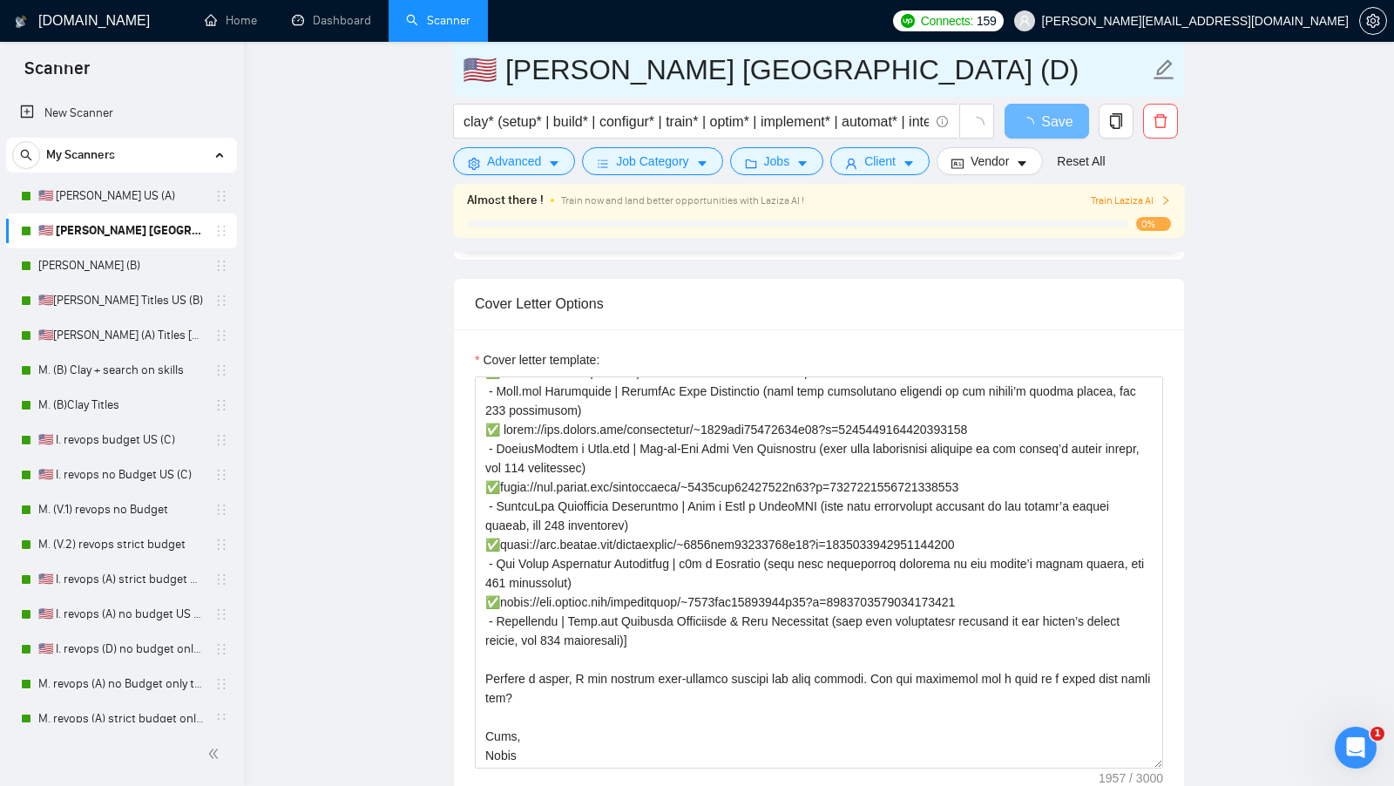
click at [783, 71] on input "🇺🇸 [PERSON_NAME] [GEOGRAPHIC_DATA] (D)" at bounding box center [806, 70] width 687 height 44
click at [517, 73] on input "🇺🇸 [PERSON_NAME] [GEOGRAPHIC_DATA]" at bounding box center [806, 70] width 687 height 44
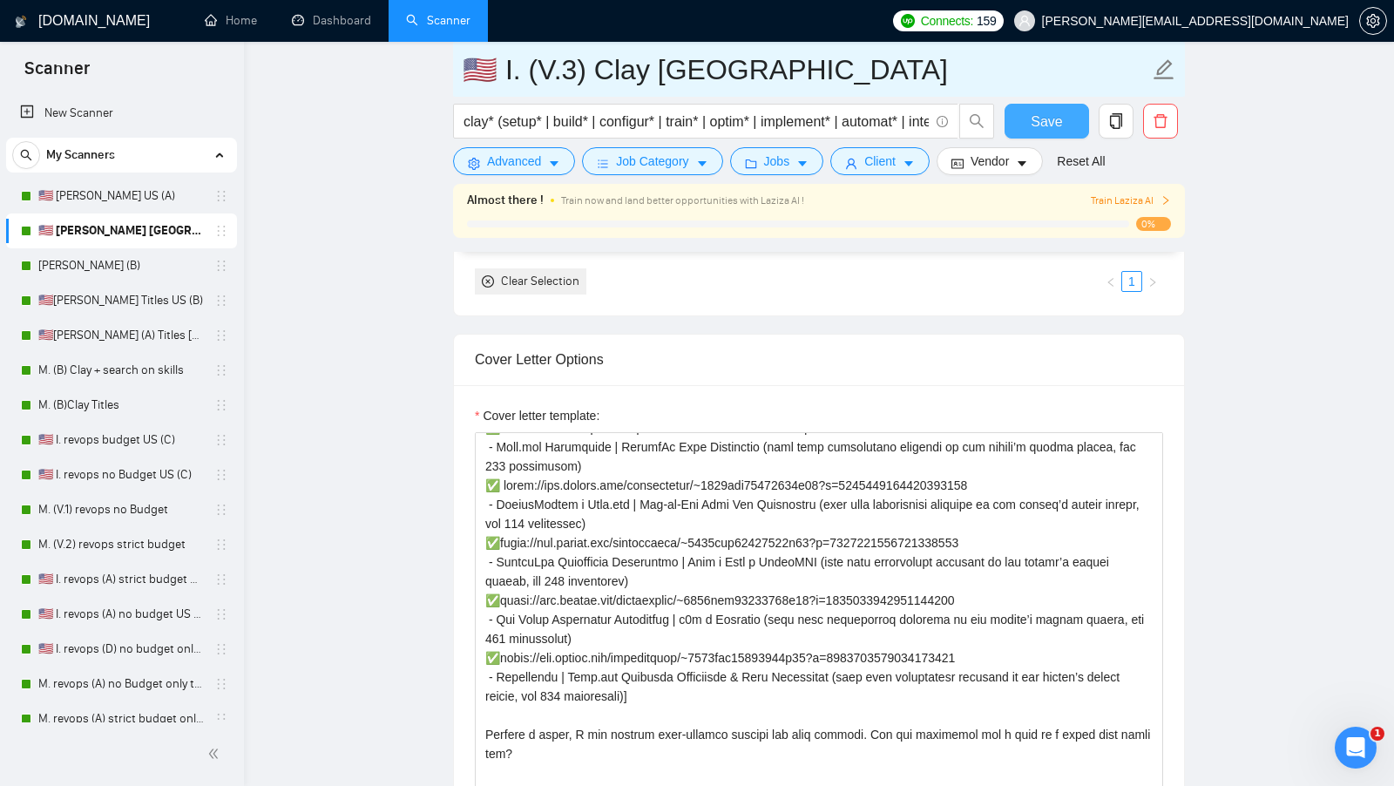
type input "🇺🇸 I. (V.3) Clay [GEOGRAPHIC_DATA]"
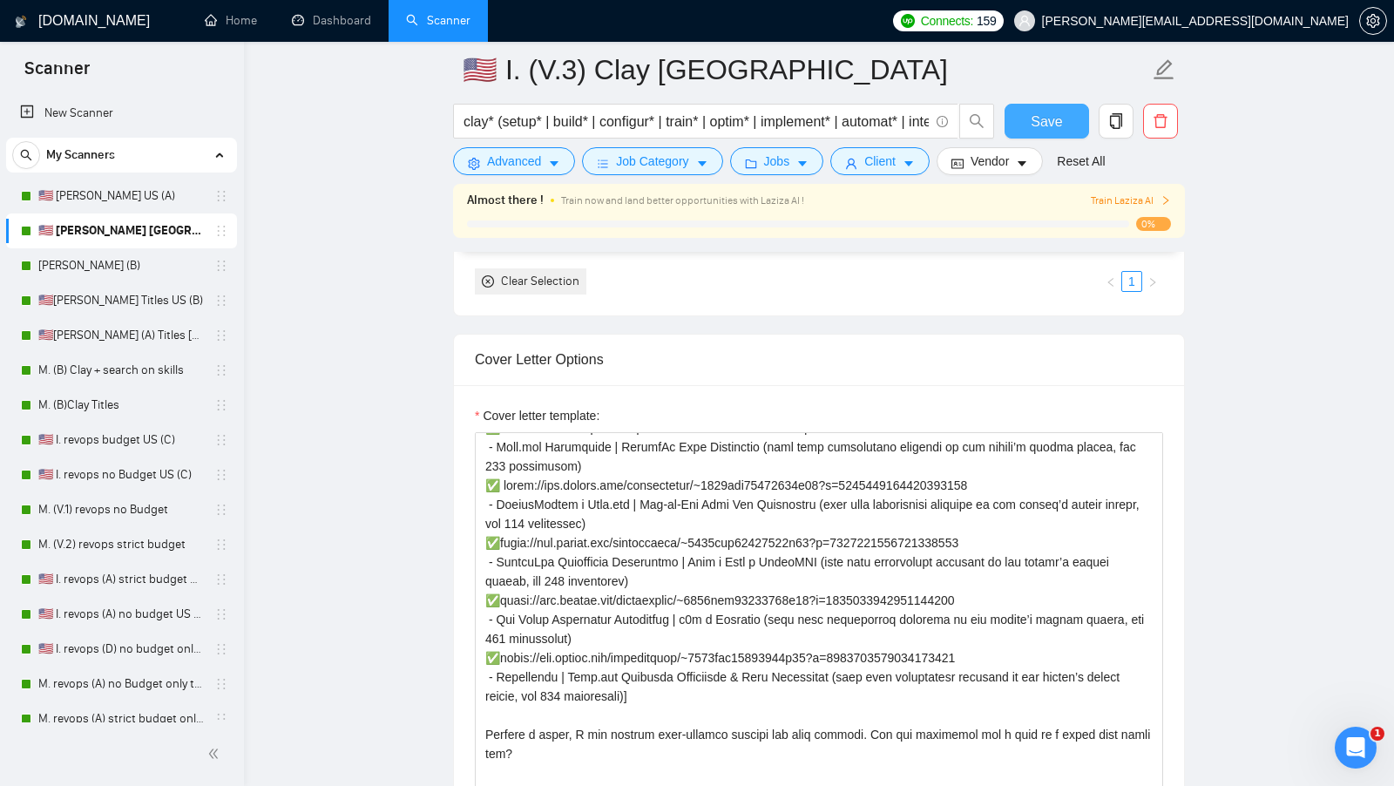
click at [1042, 122] on span "Save" at bounding box center [1046, 122] width 31 height 22
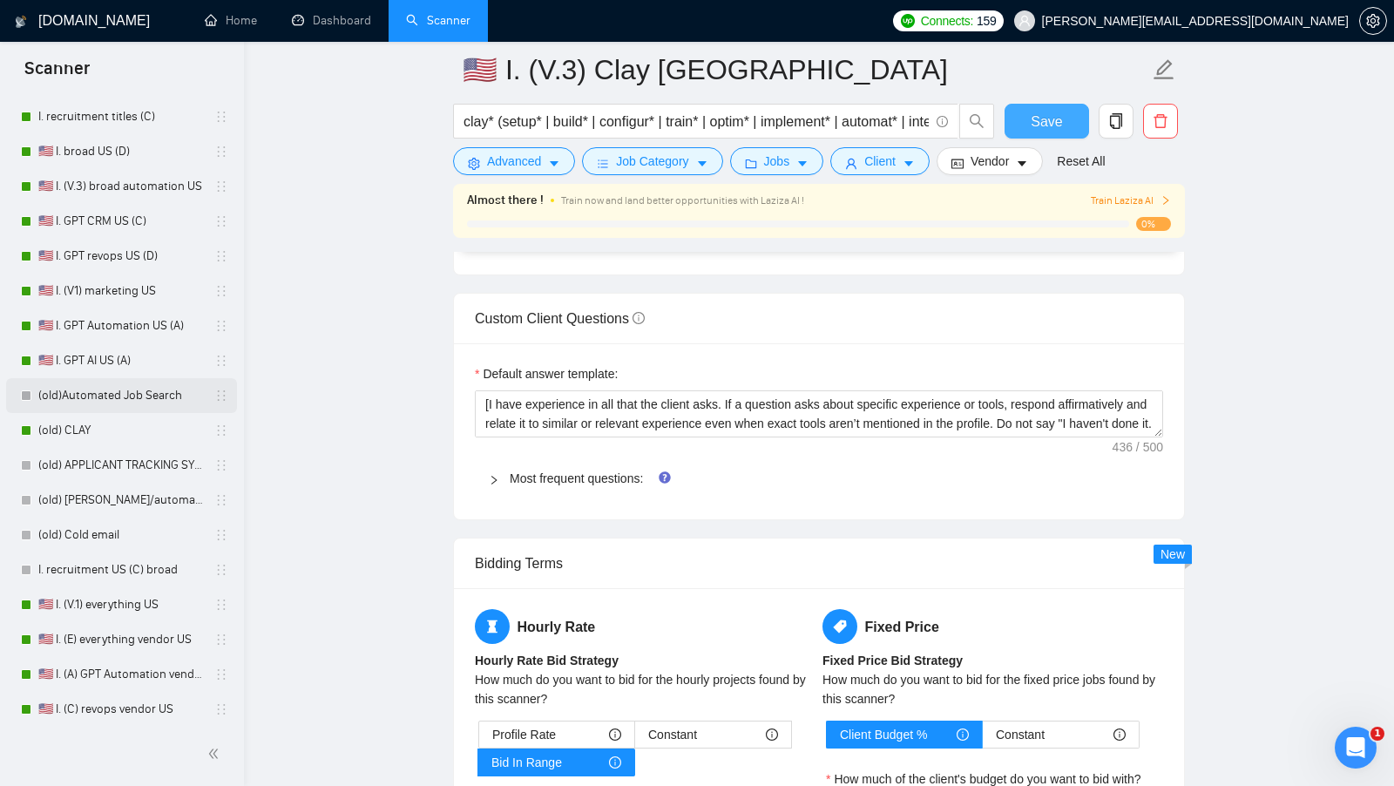
scroll to position [734, 0]
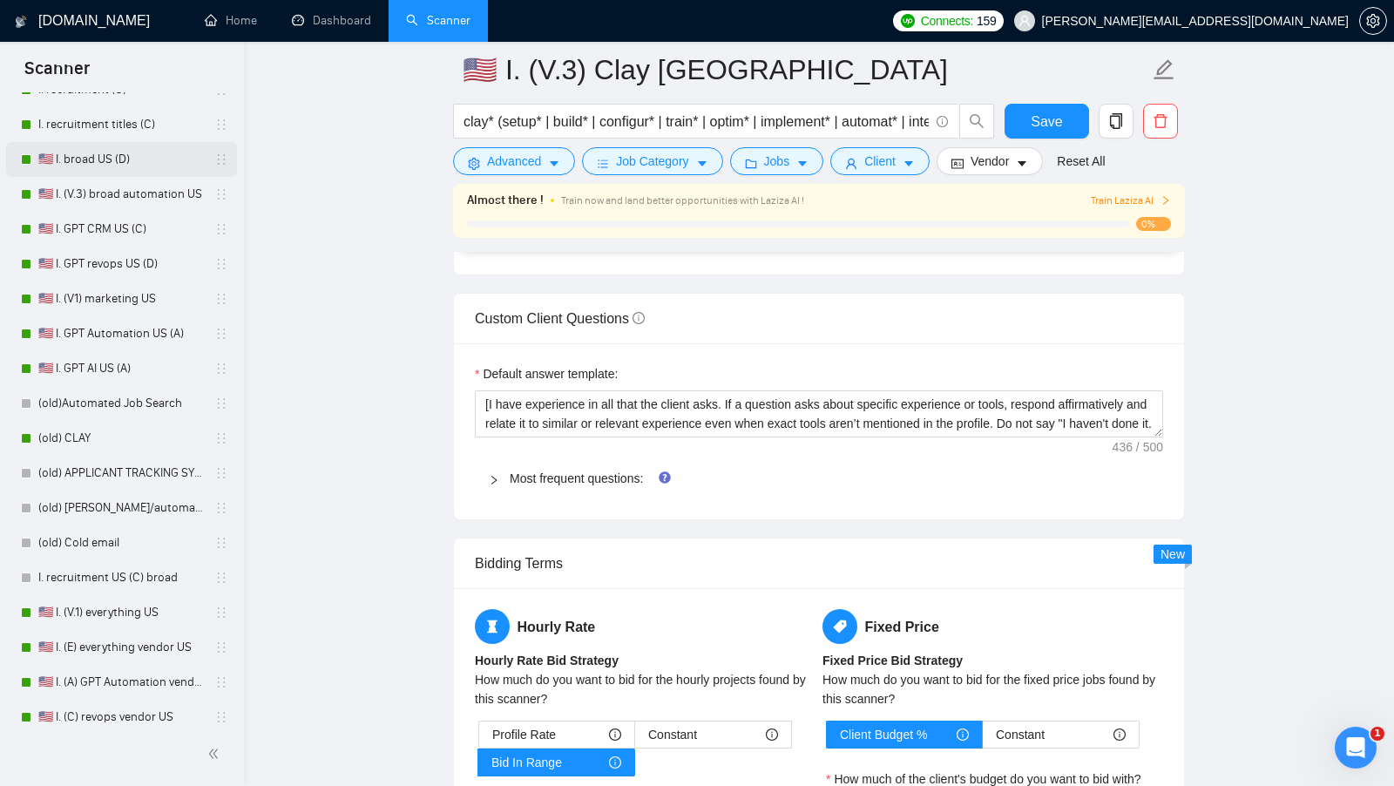
click at [126, 151] on link "🇺🇸 I. broad US (D)" at bounding box center [121, 159] width 166 height 35
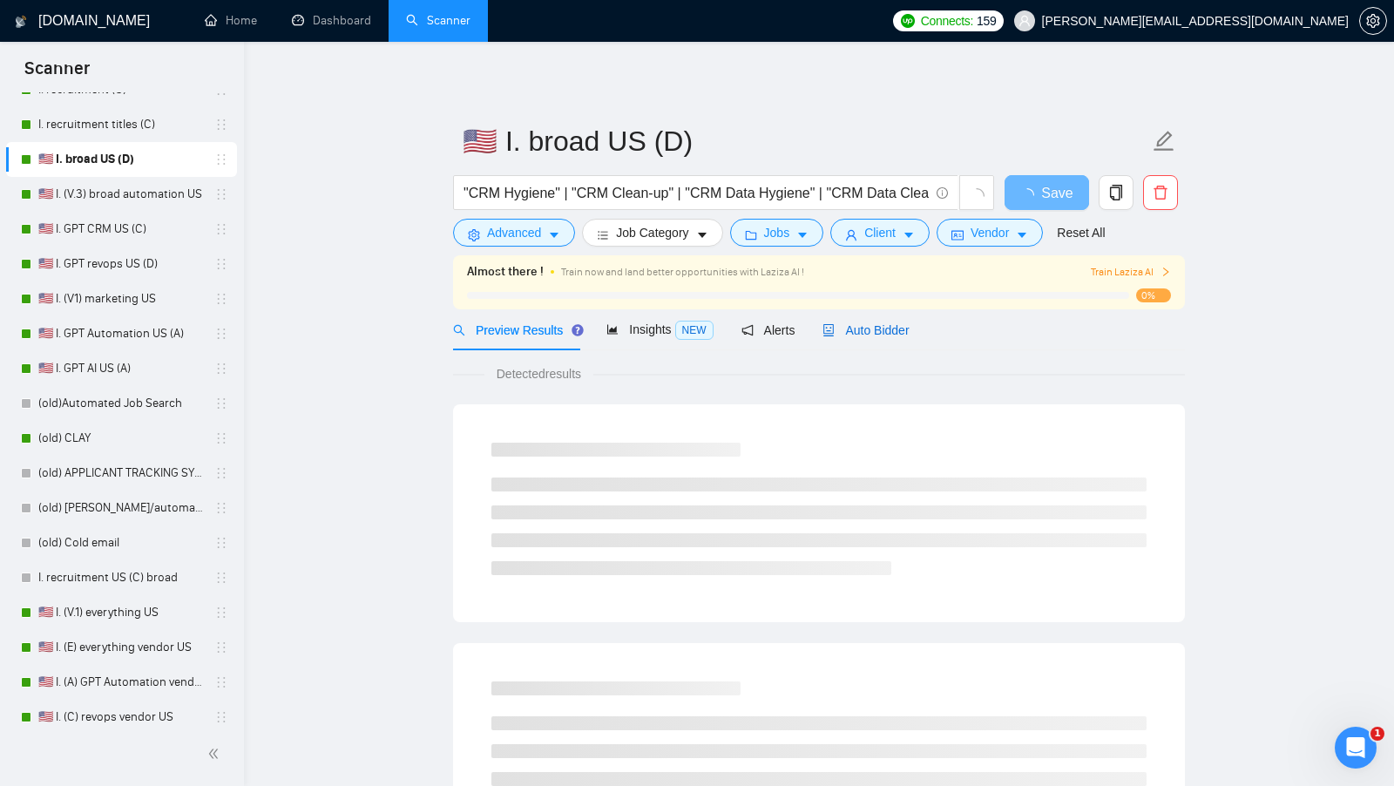
click at [884, 335] on span "Auto Bidder" at bounding box center [866, 330] width 86 height 14
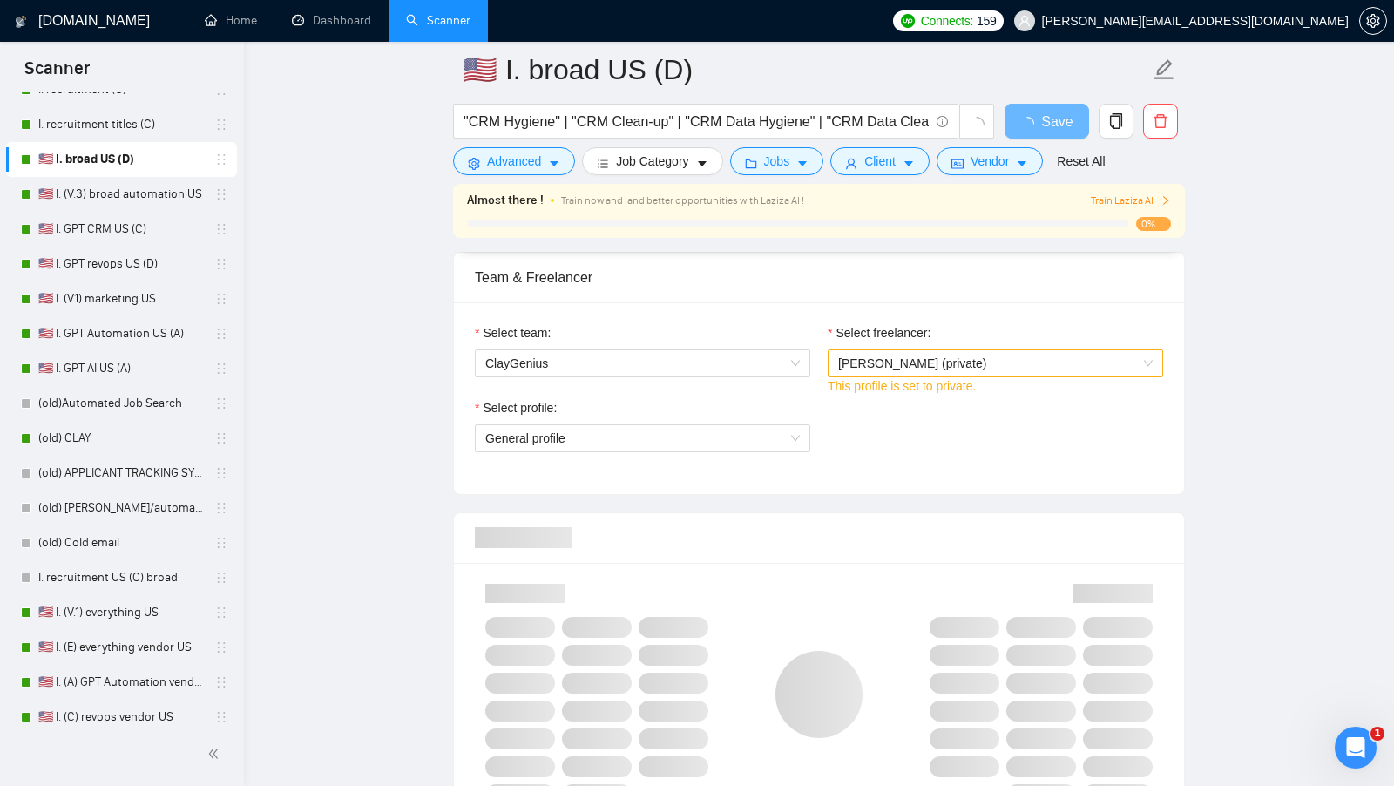
scroll to position [870, 0]
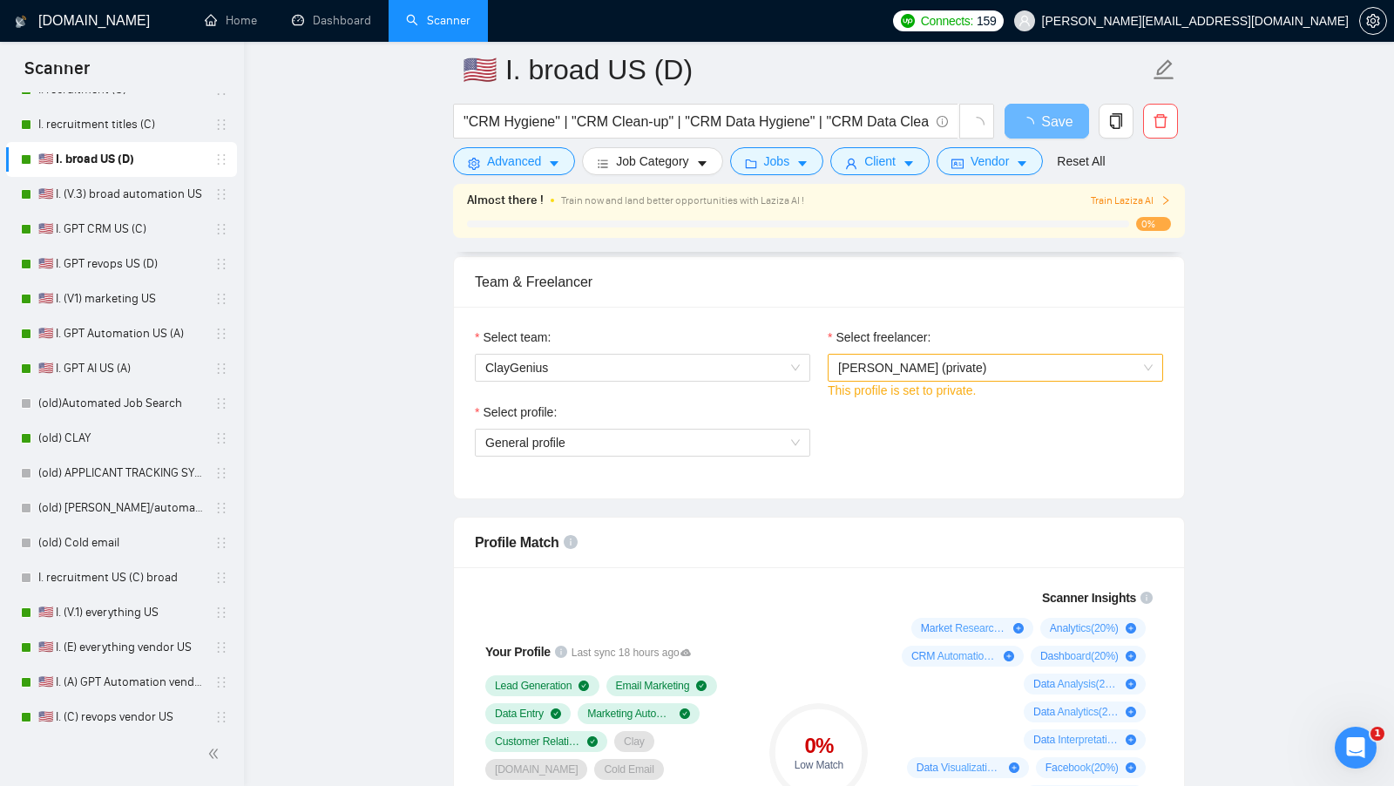
click at [765, 453] on div "Select profile: General profile" at bounding box center [642, 440] width 353 height 75
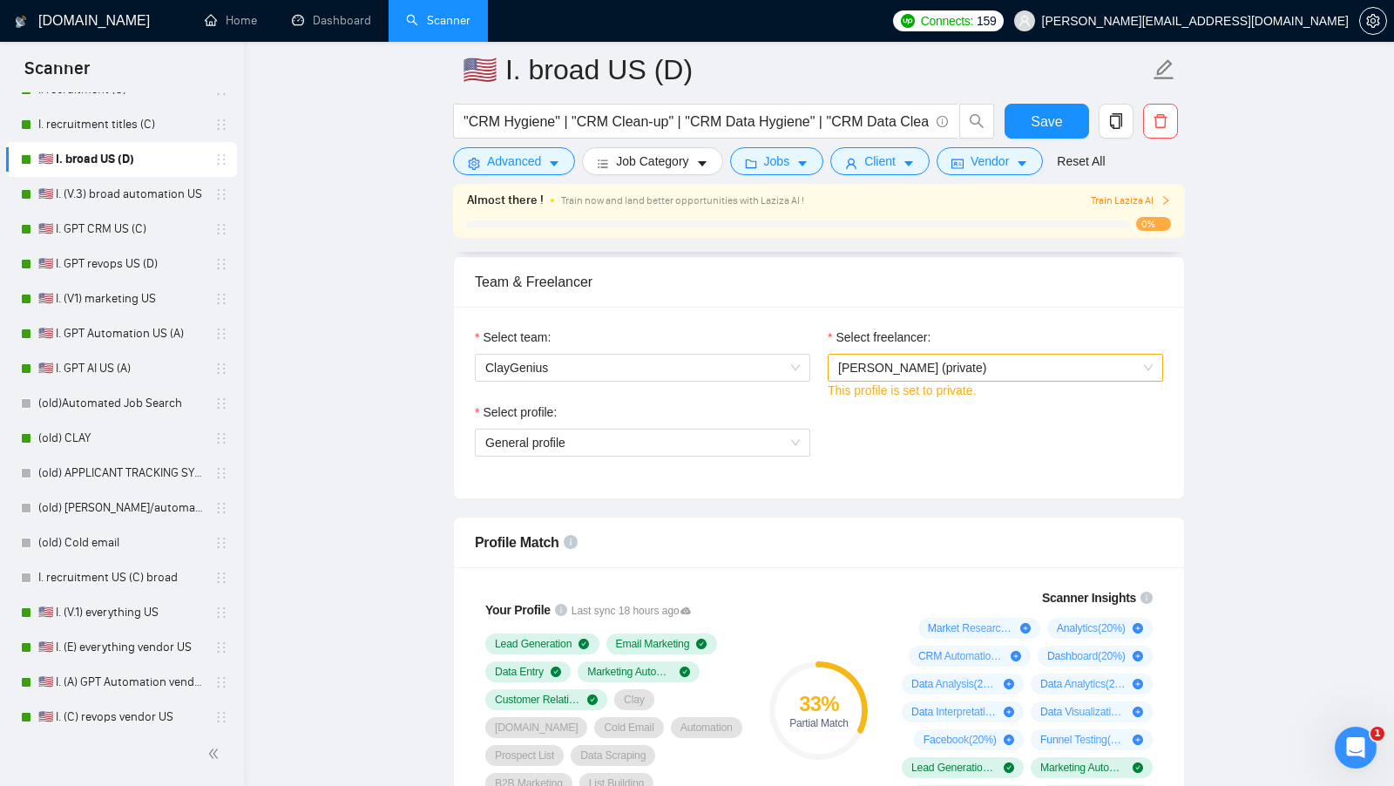
click at [759, 449] on div "Select profile: General profile" at bounding box center [642, 440] width 353 height 75
click at [750, 445] on span "General profile" at bounding box center [642, 443] width 315 height 26
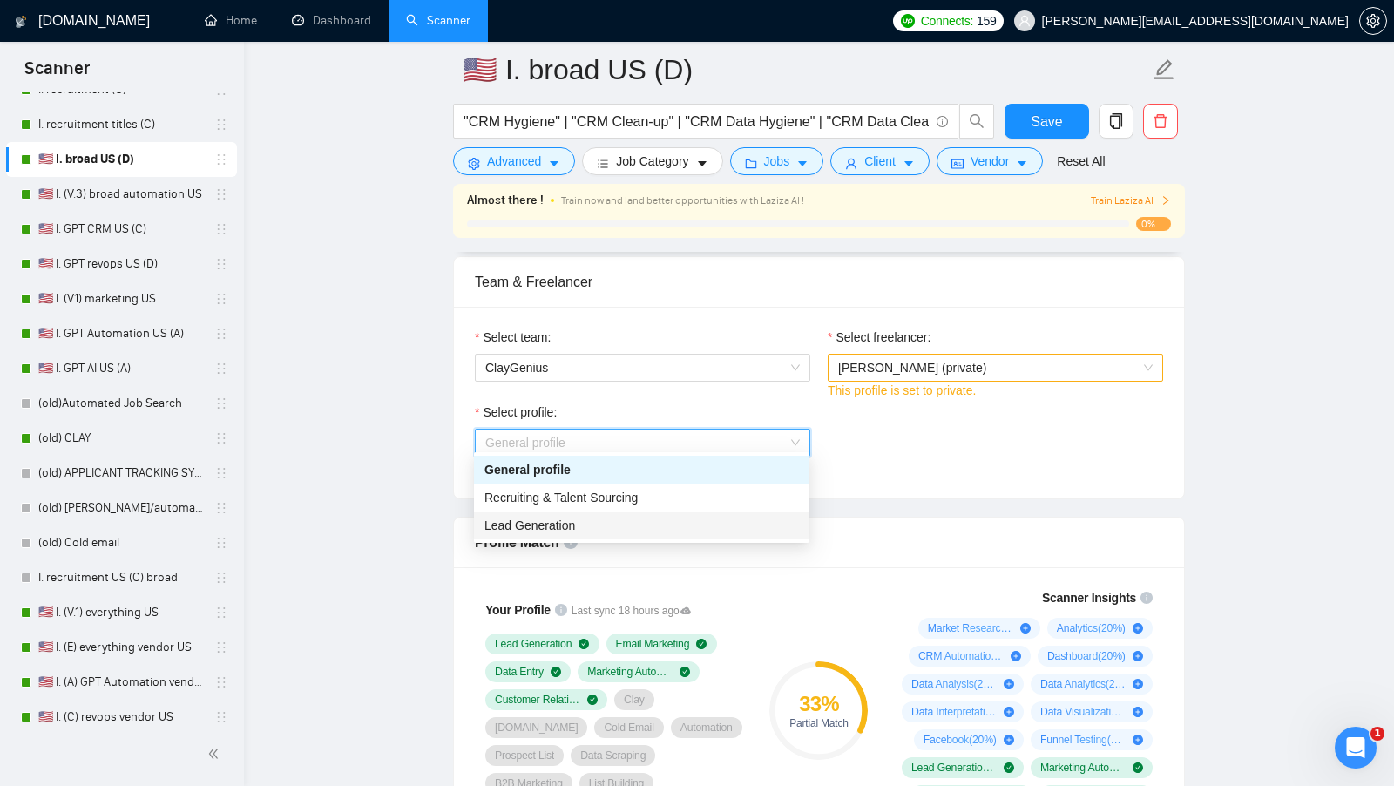
click at [630, 519] on div "Lead Generation" at bounding box center [641, 525] width 315 height 19
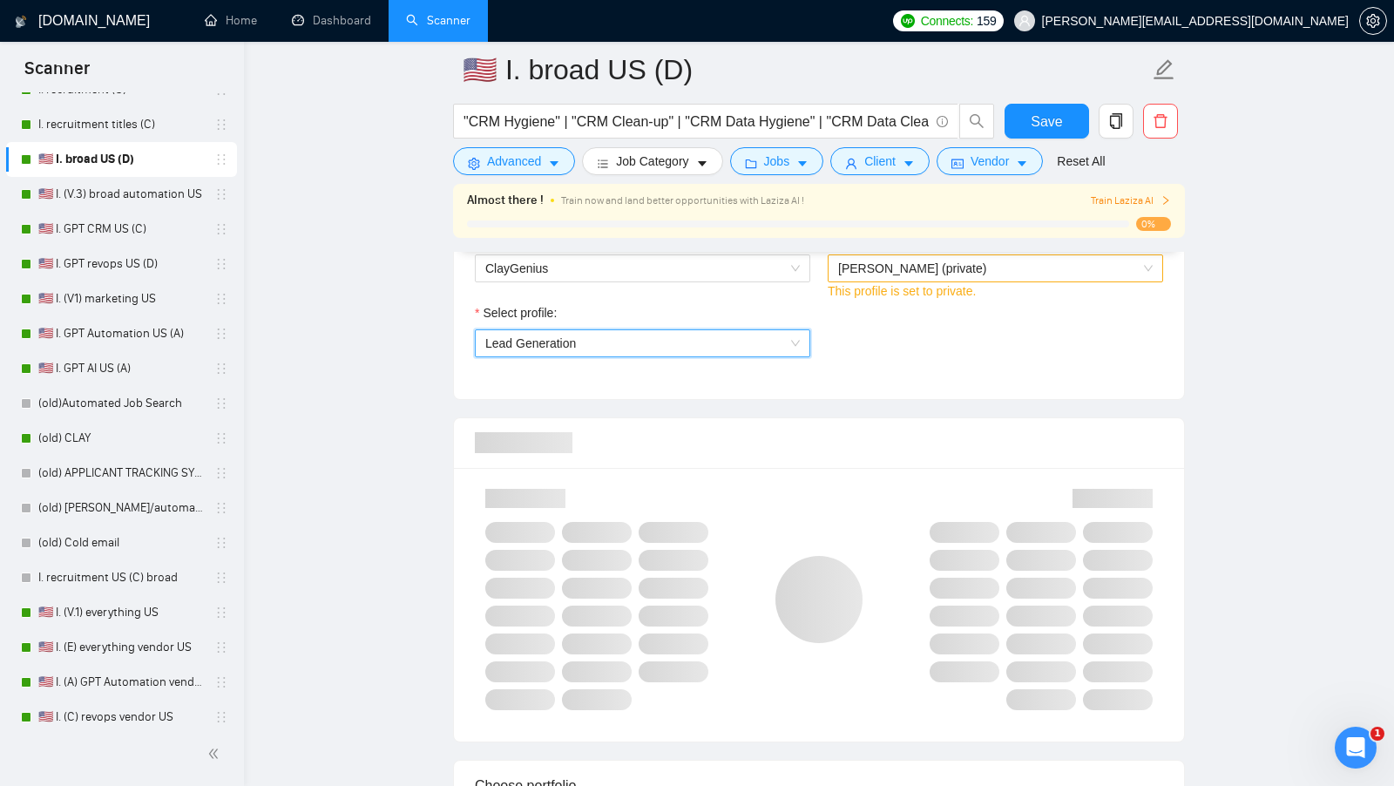
scroll to position [971, 0]
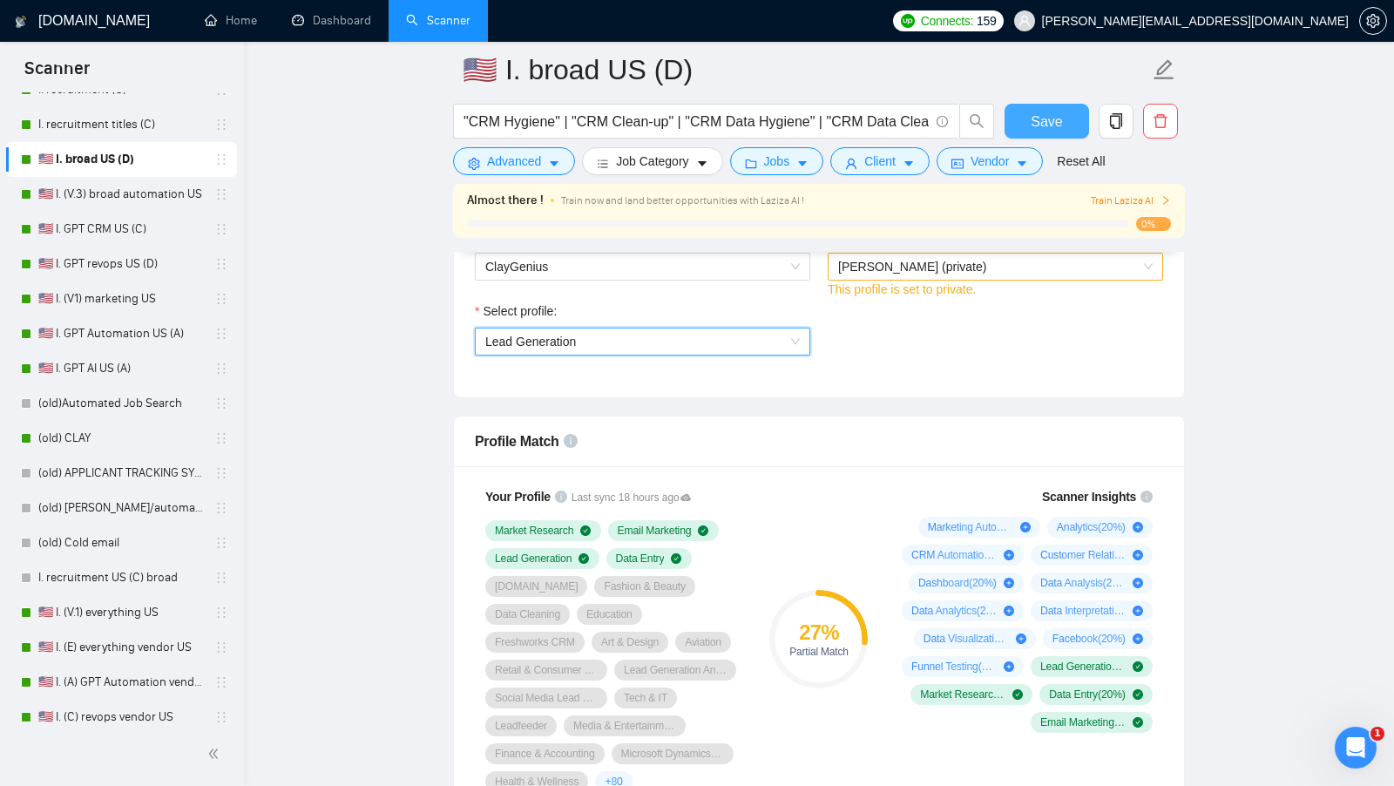
click at [1073, 120] on button "Save" at bounding box center [1047, 121] width 85 height 35
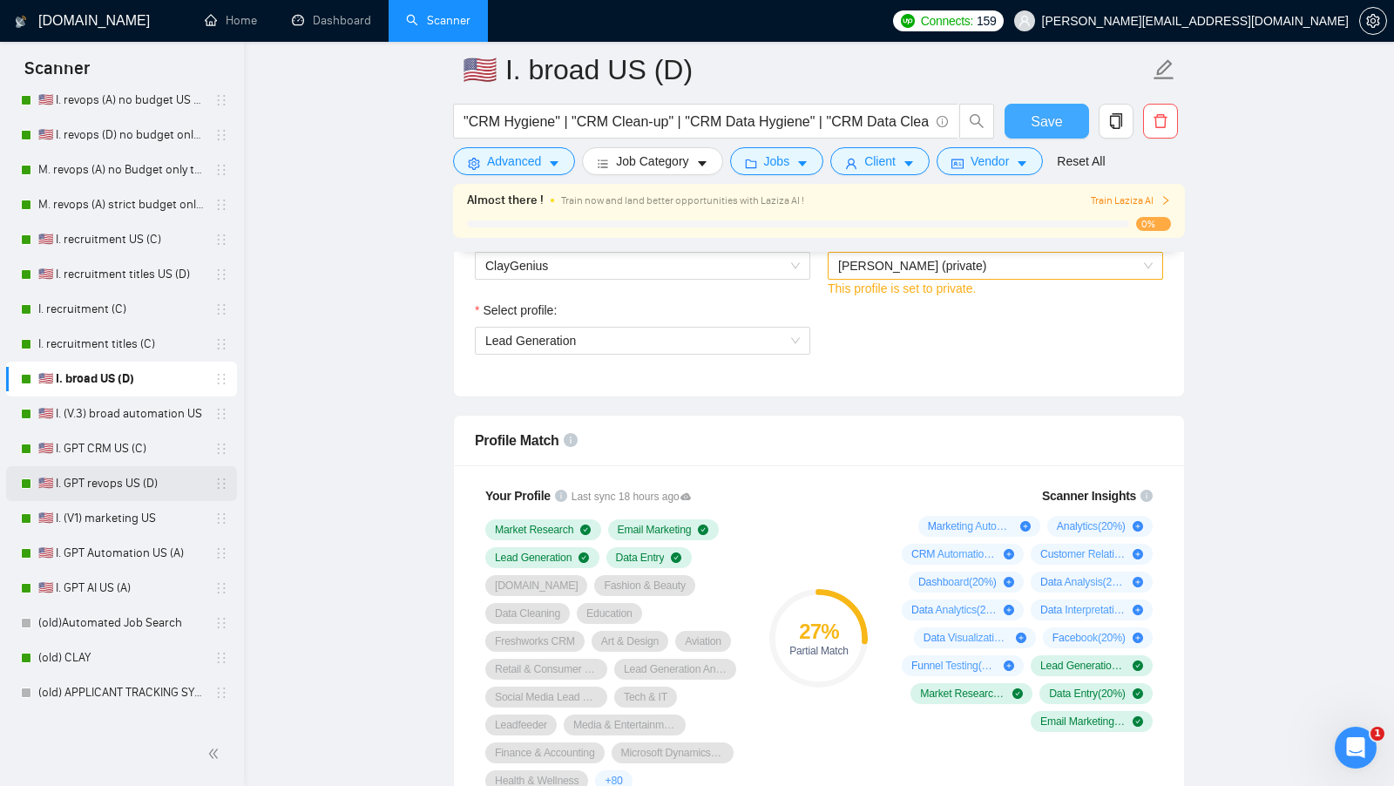
scroll to position [515, 0]
click at [144, 491] on link "🇺🇸 I. GPT revops US (D)" at bounding box center [121, 482] width 166 height 35
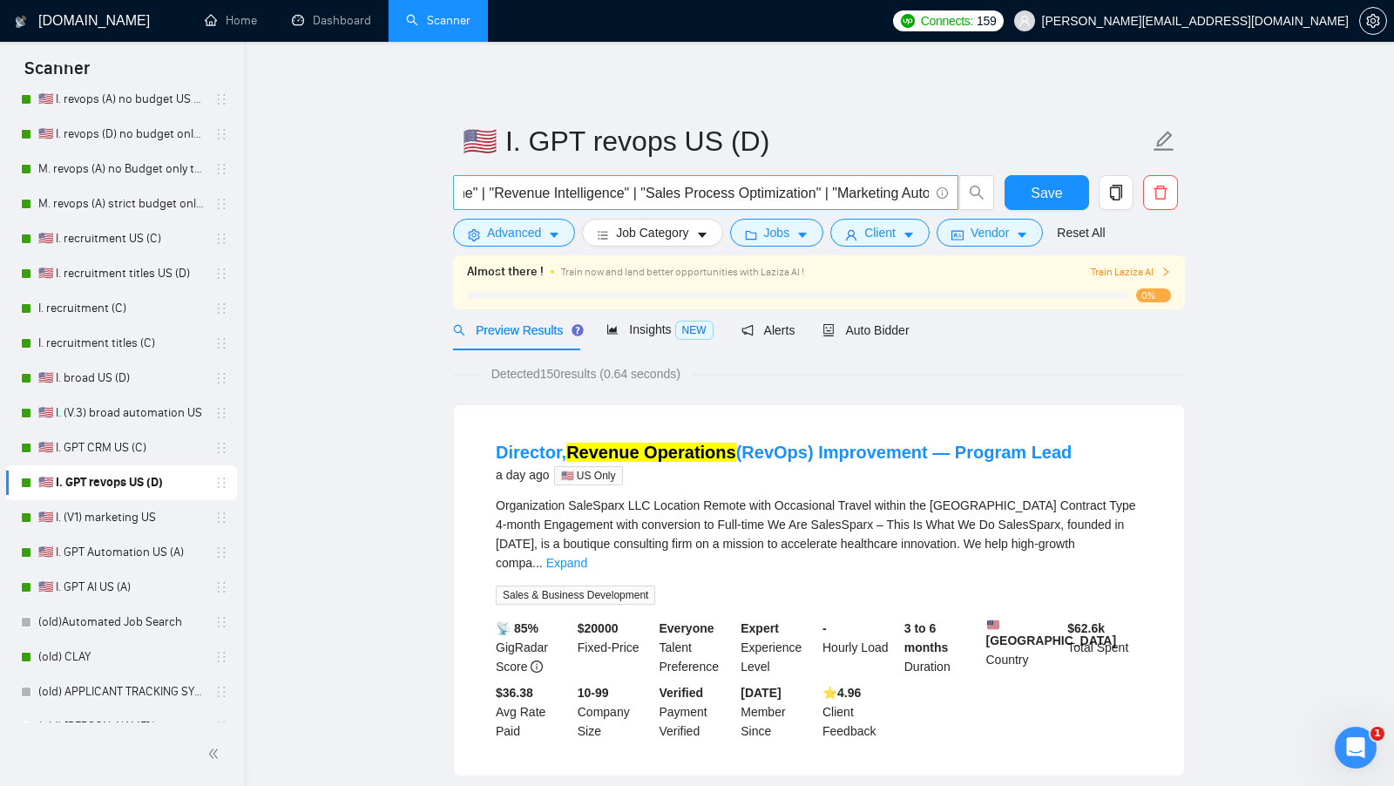
scroll to position [0, 702]
click at [865, 323] on span "Auto Bidder" at bounding box center [866, 330] width 86 height 14
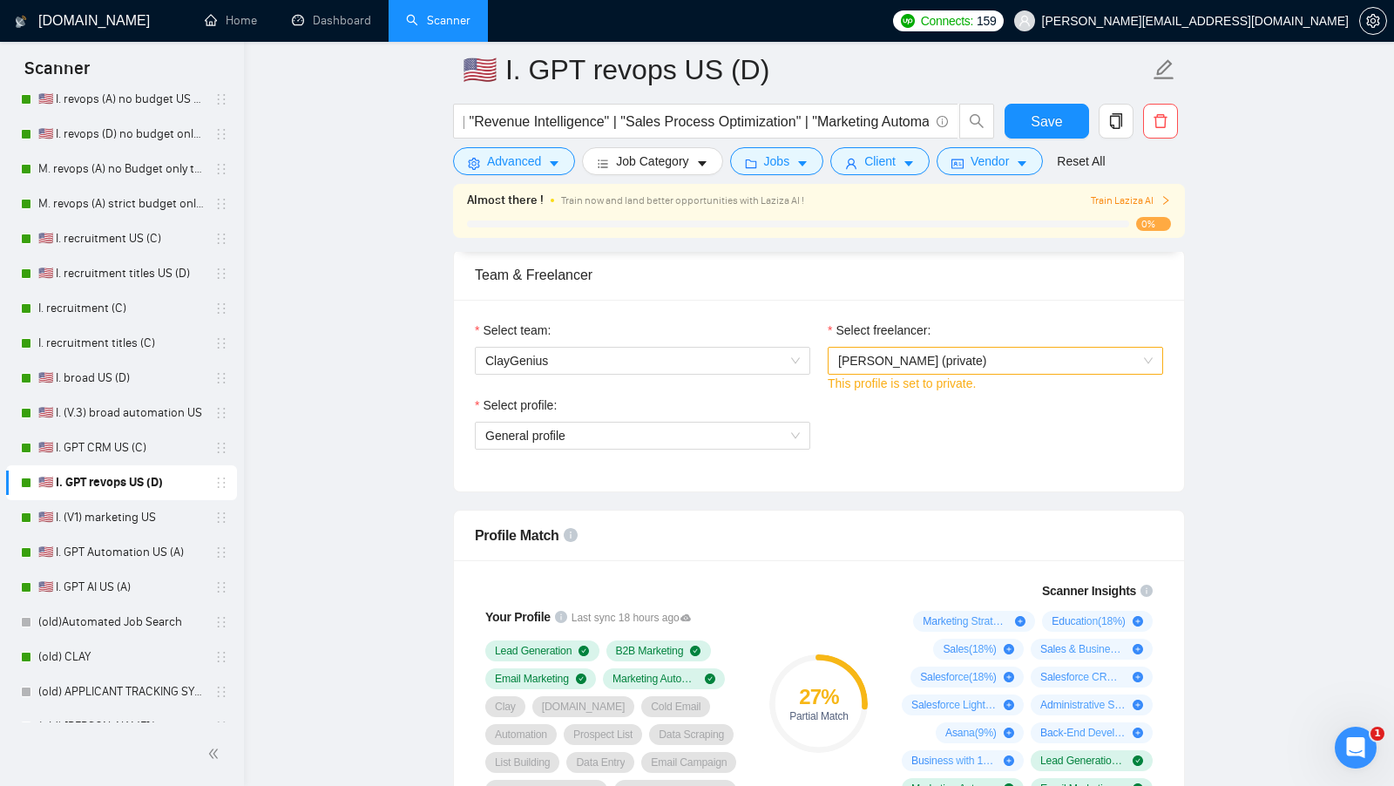
scroll to position [877, 0]
click at [772, 429] on span "General profile" at bounding box center [642, 435] width 315 height 26
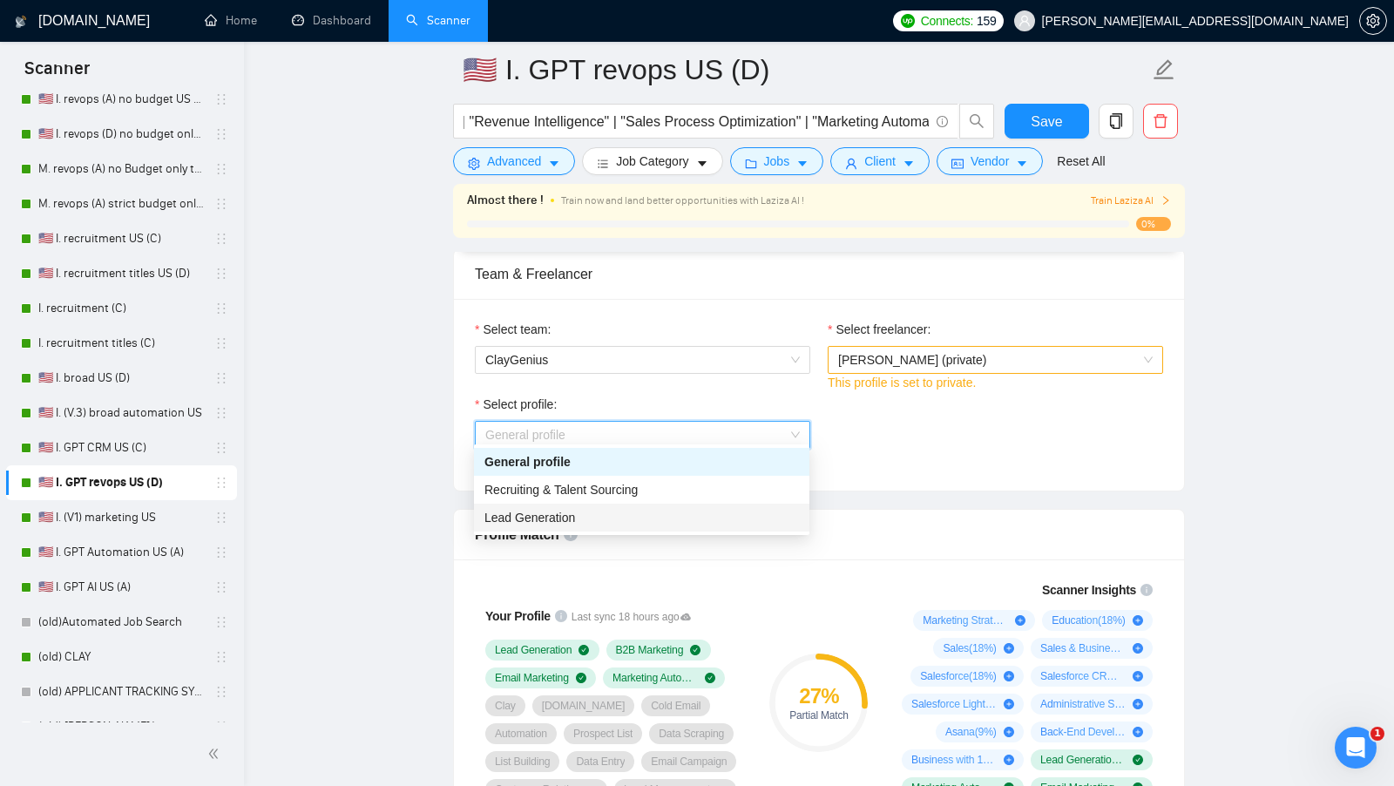
click at [660, 519] on div "Lead Generation" at bounding box center [641, 517] width 315 height 19
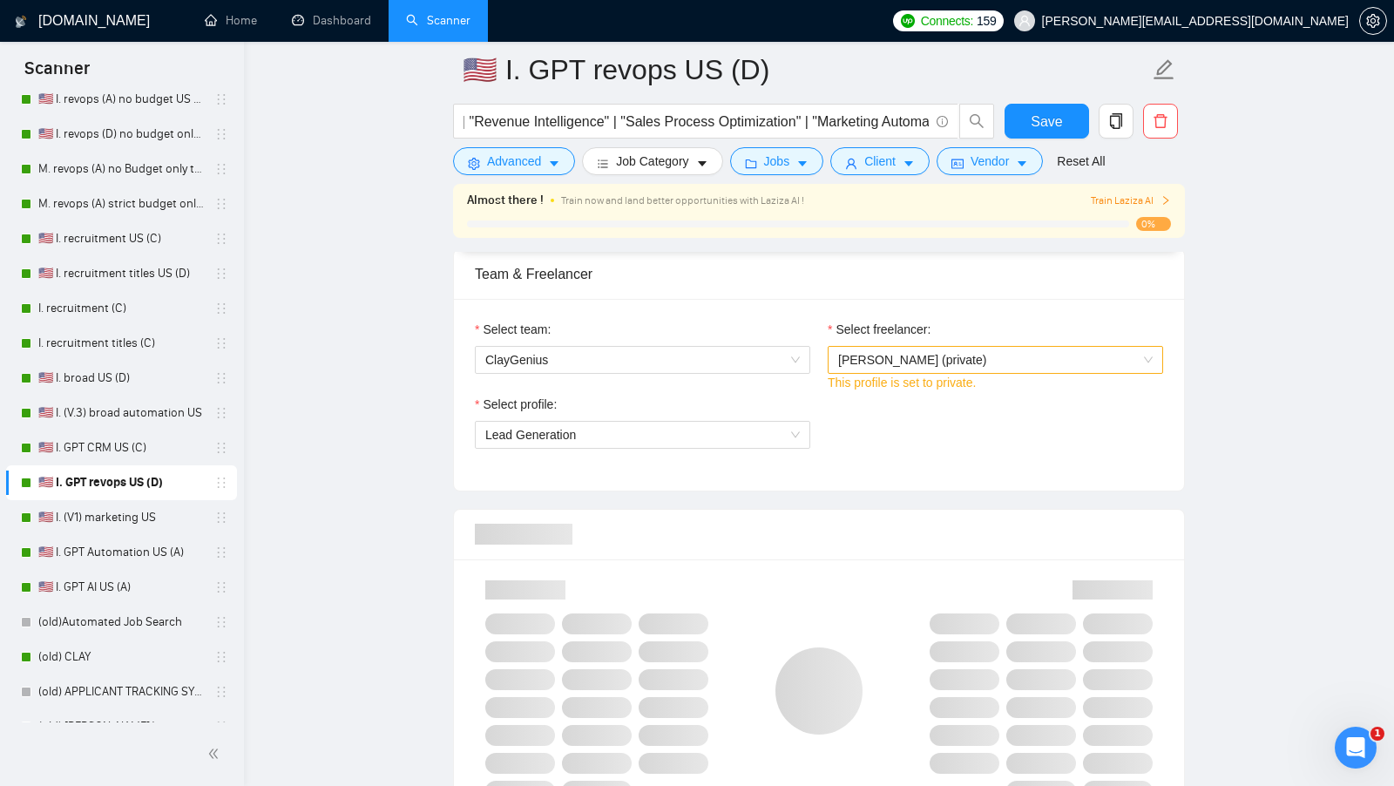
click at [873, 481] on div "Select team: ClayGenius Select freelancer: [PERSON_NAME] (private) This profile…" at bounding box center [819, 395] width 730 height 192
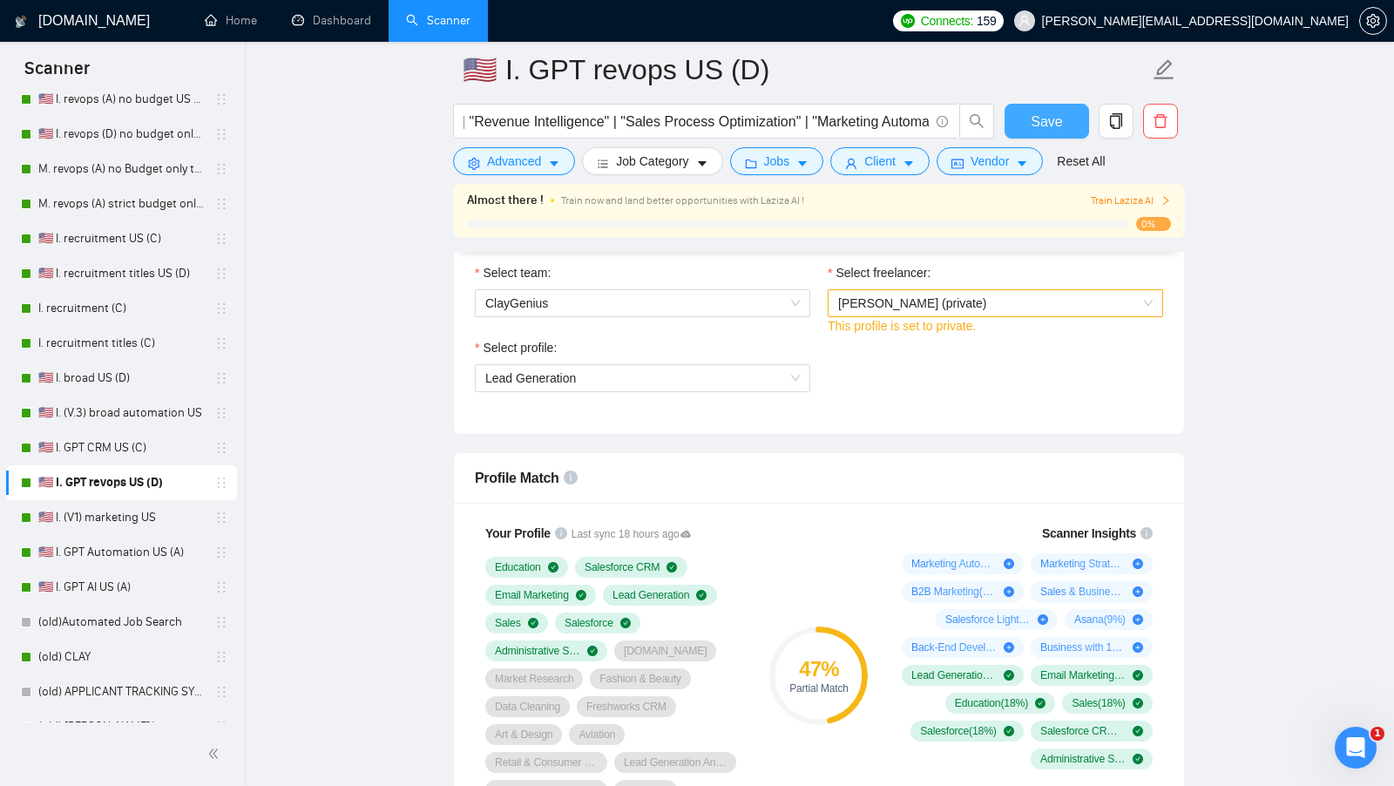
click at [1046, 131] on span "Save" at bounding box center [1046, 122] width 31 height 22
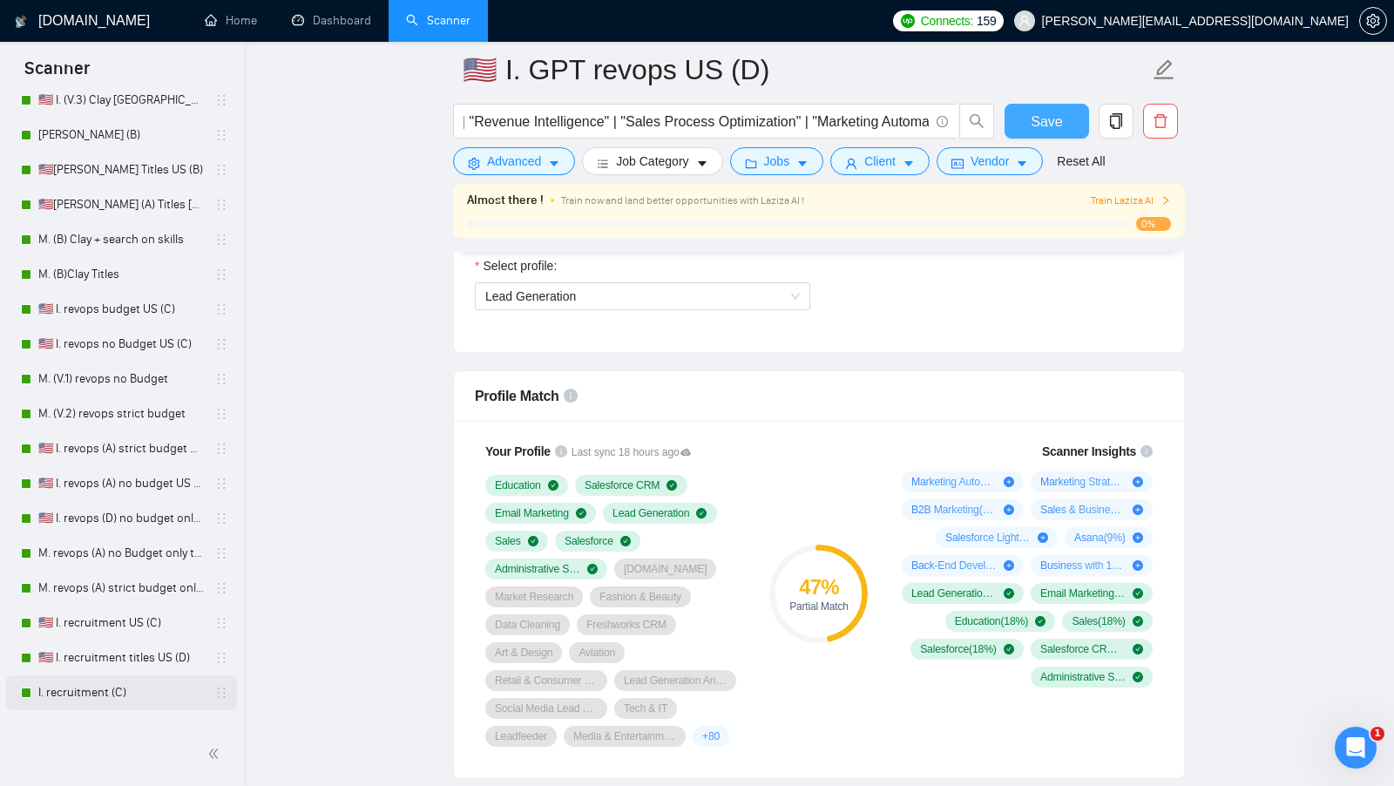
scroll to position [127, 0]
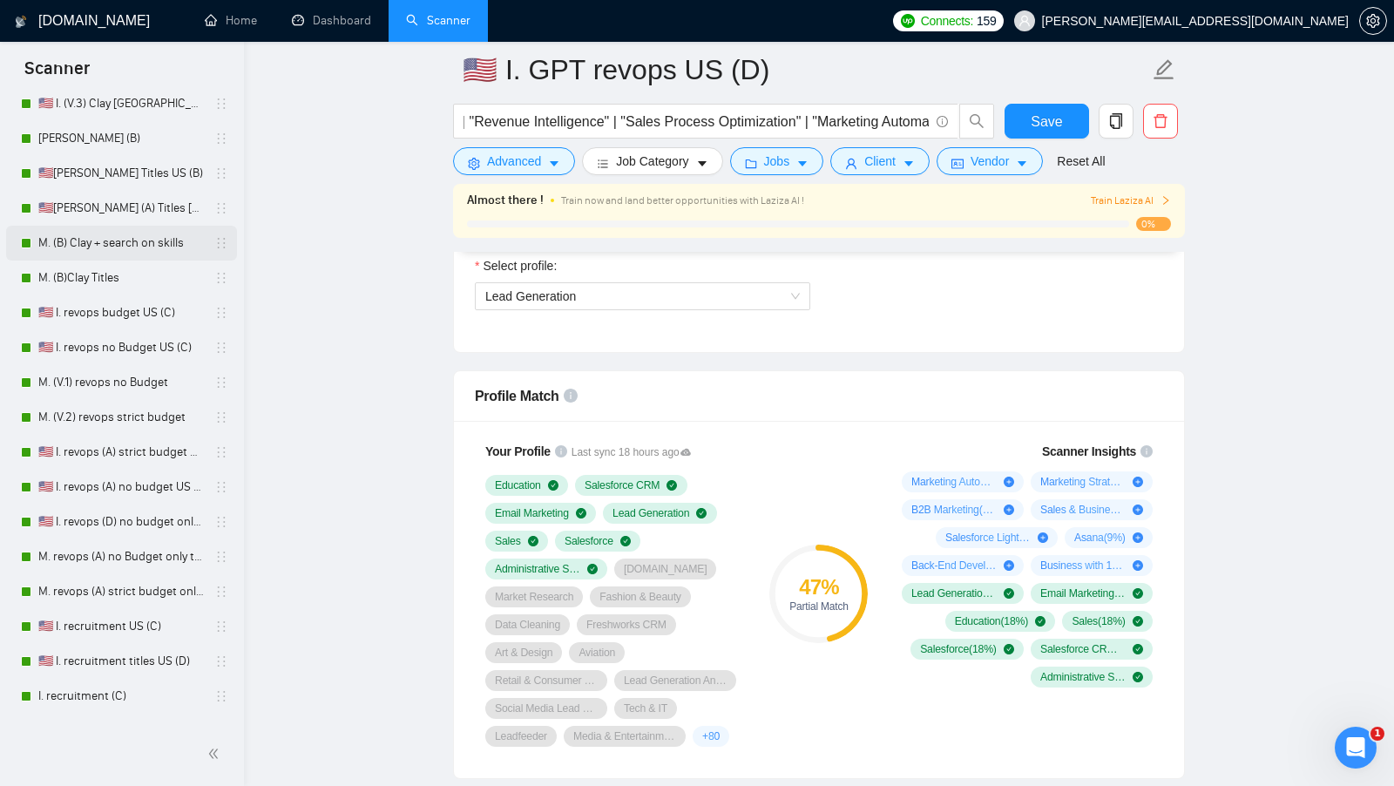
click at [147, 231] on link "M. (B) Clay + search on skills" at bounding box center [121, 243] width 166 height 35
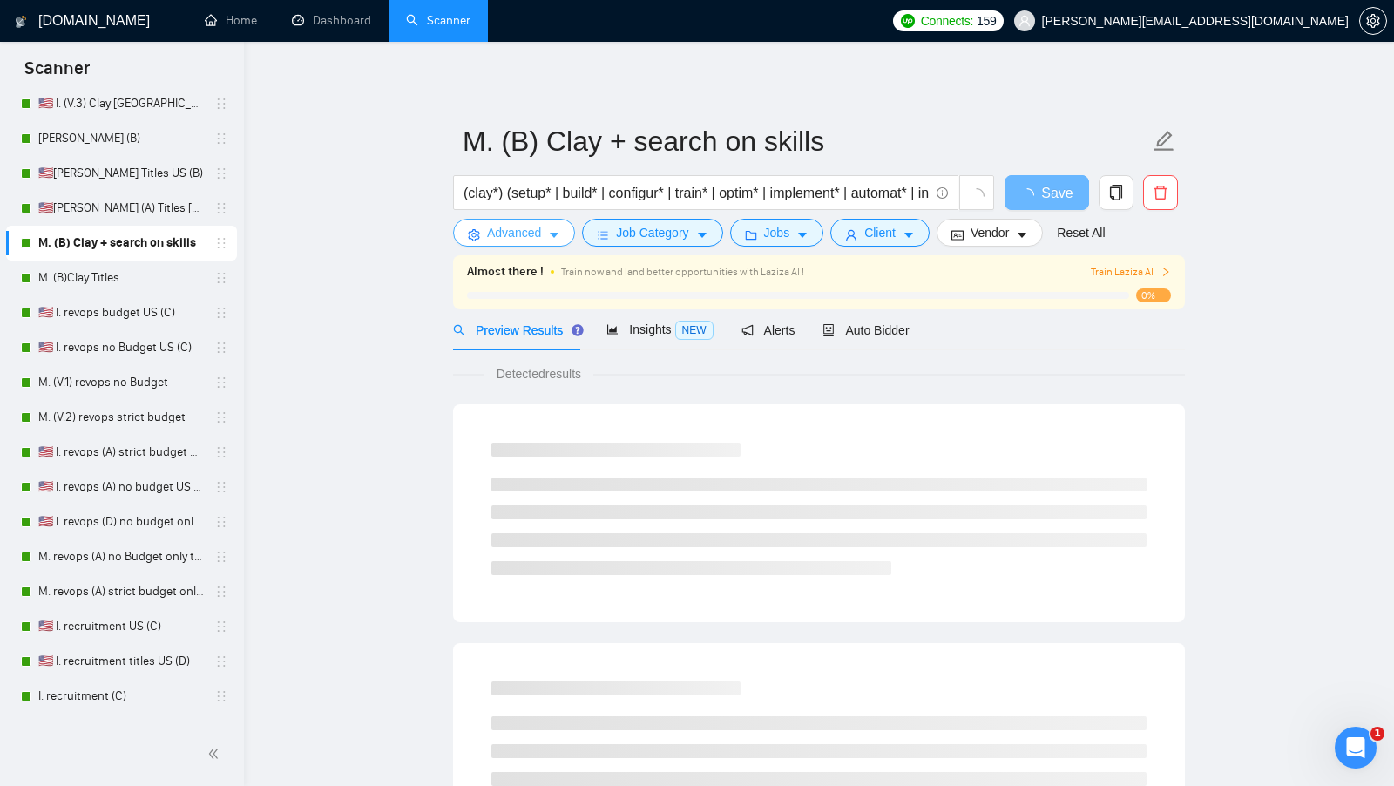
click at [508, 233] on span "Advanced" at bounding box center [514, 232] width 54 height 19
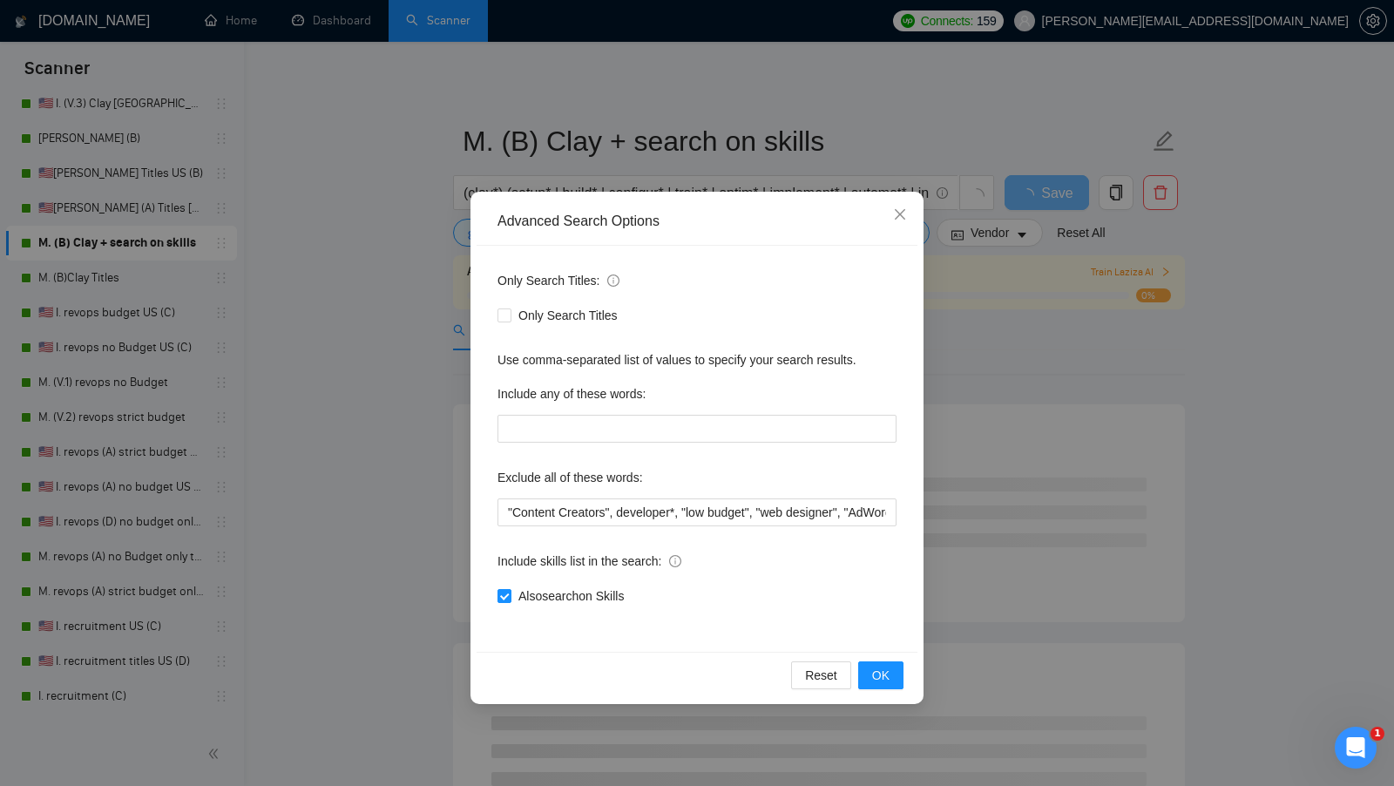
click at [355, 336] on div "Advanced Search Options Only Search Titles: Only Search Titles Use comma-separa…" at bounding box center [697, 393] width 1394 height 786
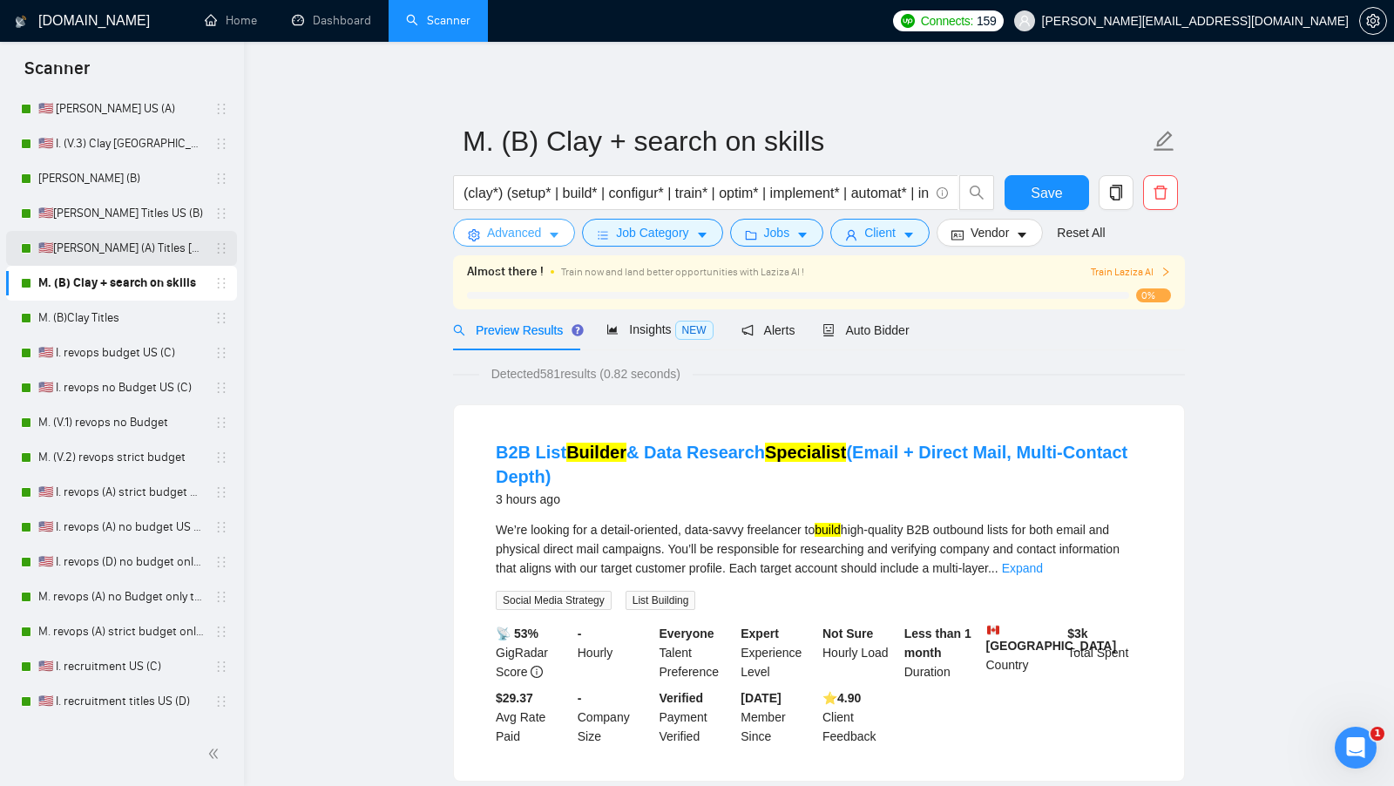
scroll to position [75, 0]
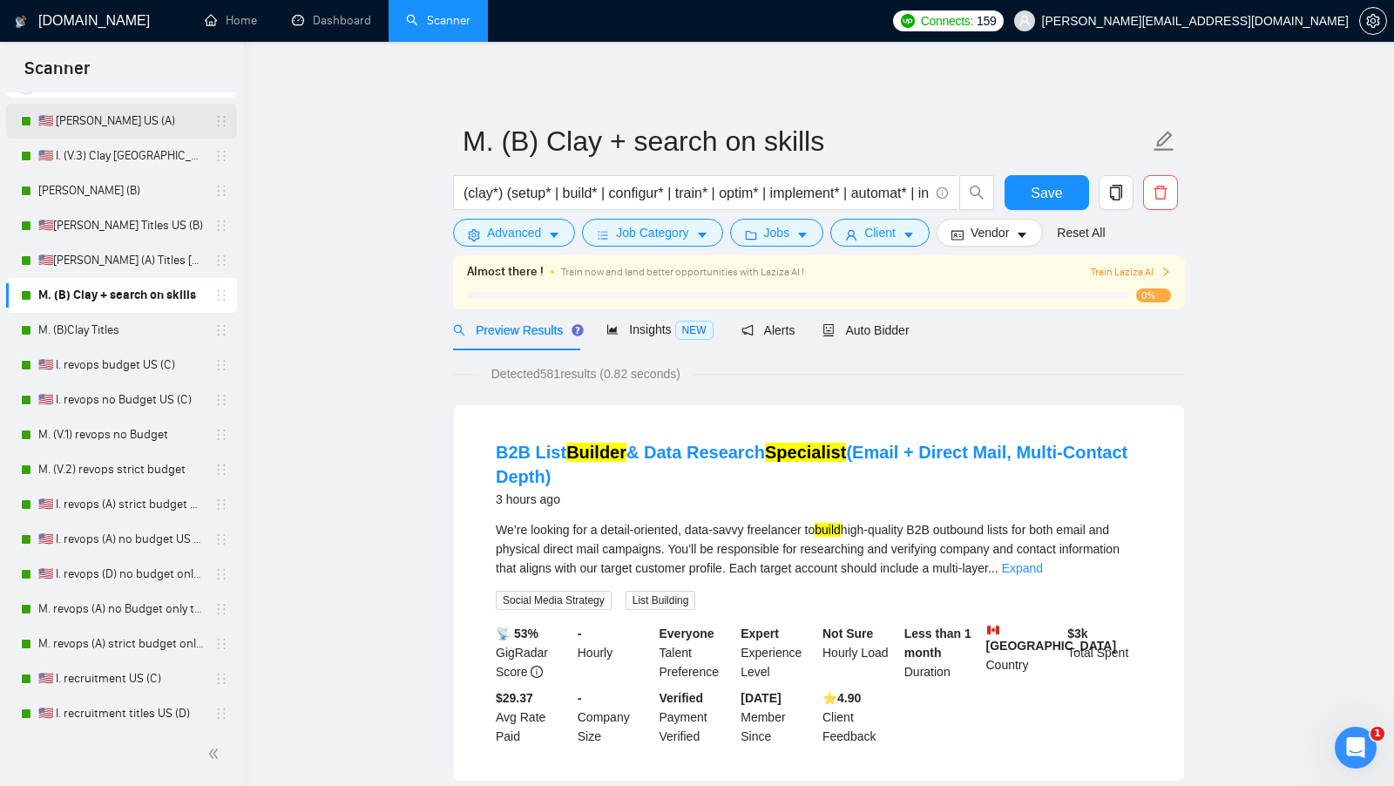
click at [139, 118] on link "🇺🇸 [PERSON_NAME] US (A)" at bounding box center [121, 121] width 166 height 35
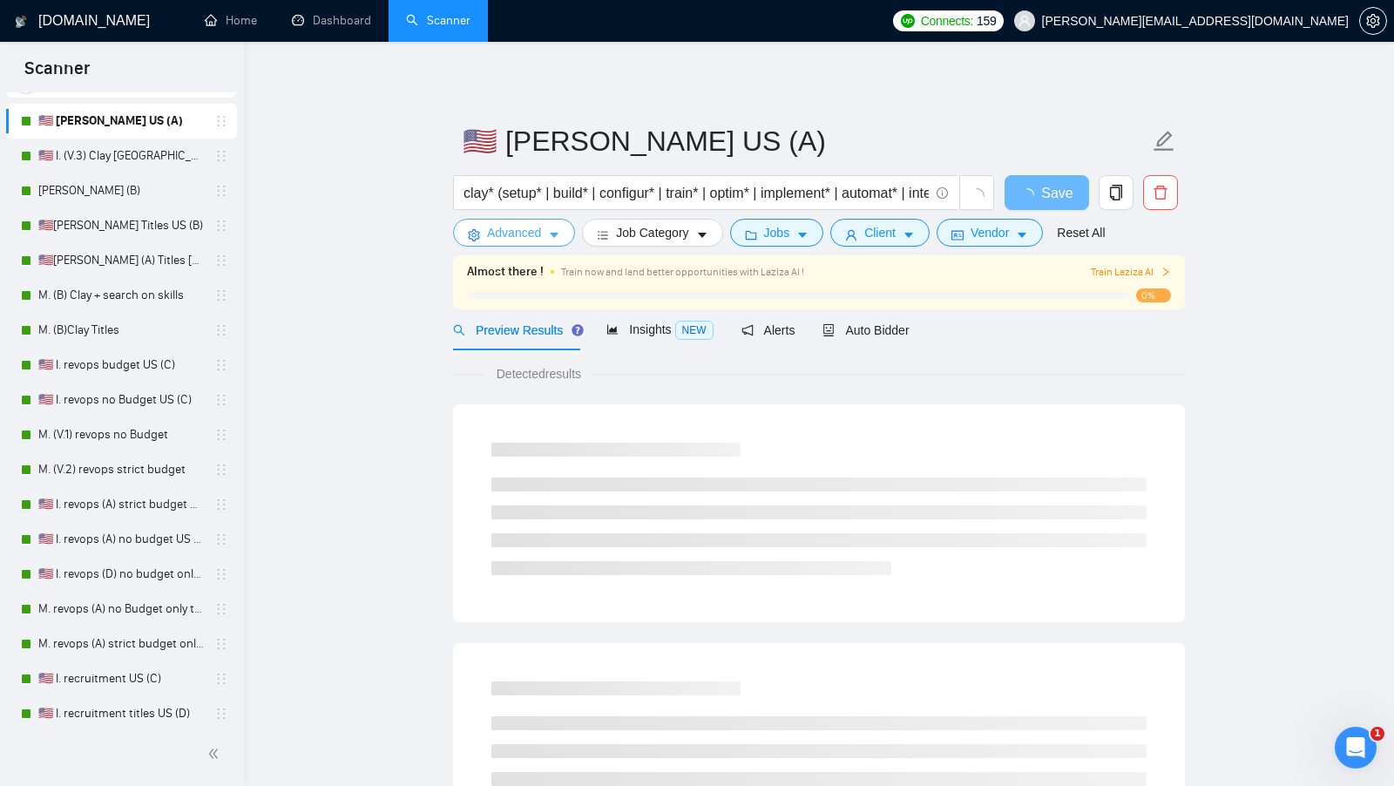
click at [496, 233] on span "Advanced" at bounding box center [514, 232] width 54 height 19
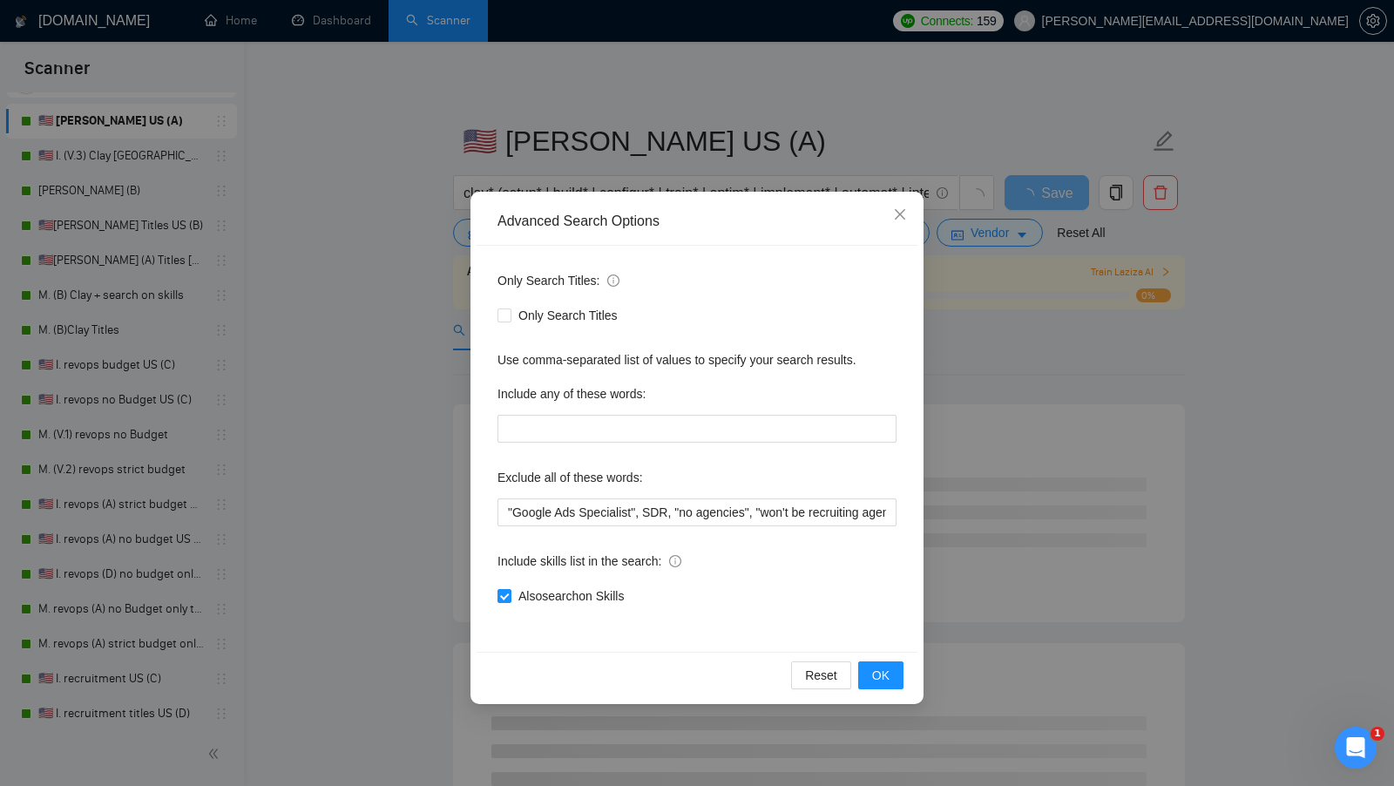
click at [395, 337] on div "Advanced Search Options Only Search Titles: Only Search Titles Use comma-separa…" at bounding box center [697, 393] width 1394 height 786
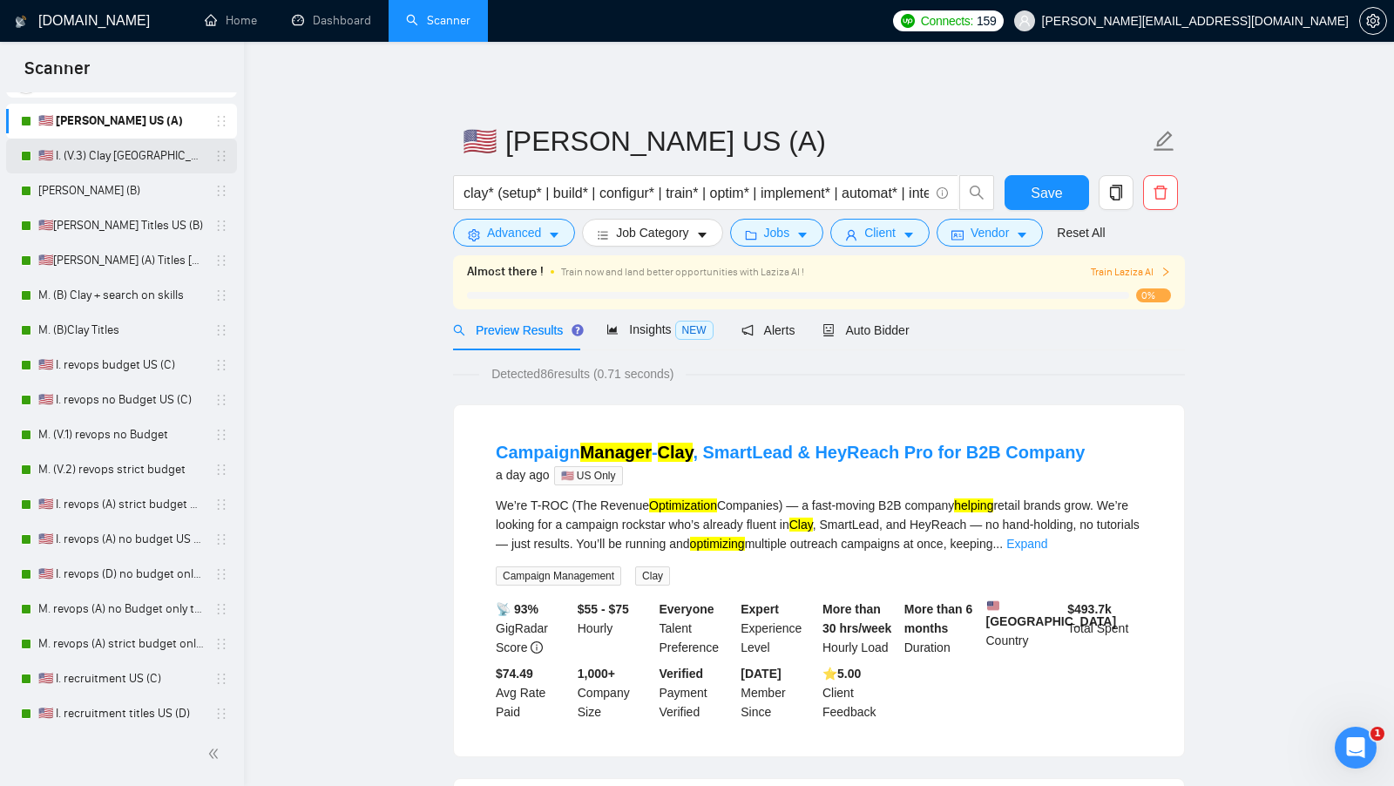
click at [122, 146] on link "🇺🇸 I. (V.3) Clay [GEOGRAPHIC_DATA]" at bounding box center [121, 156] width 166 height 35
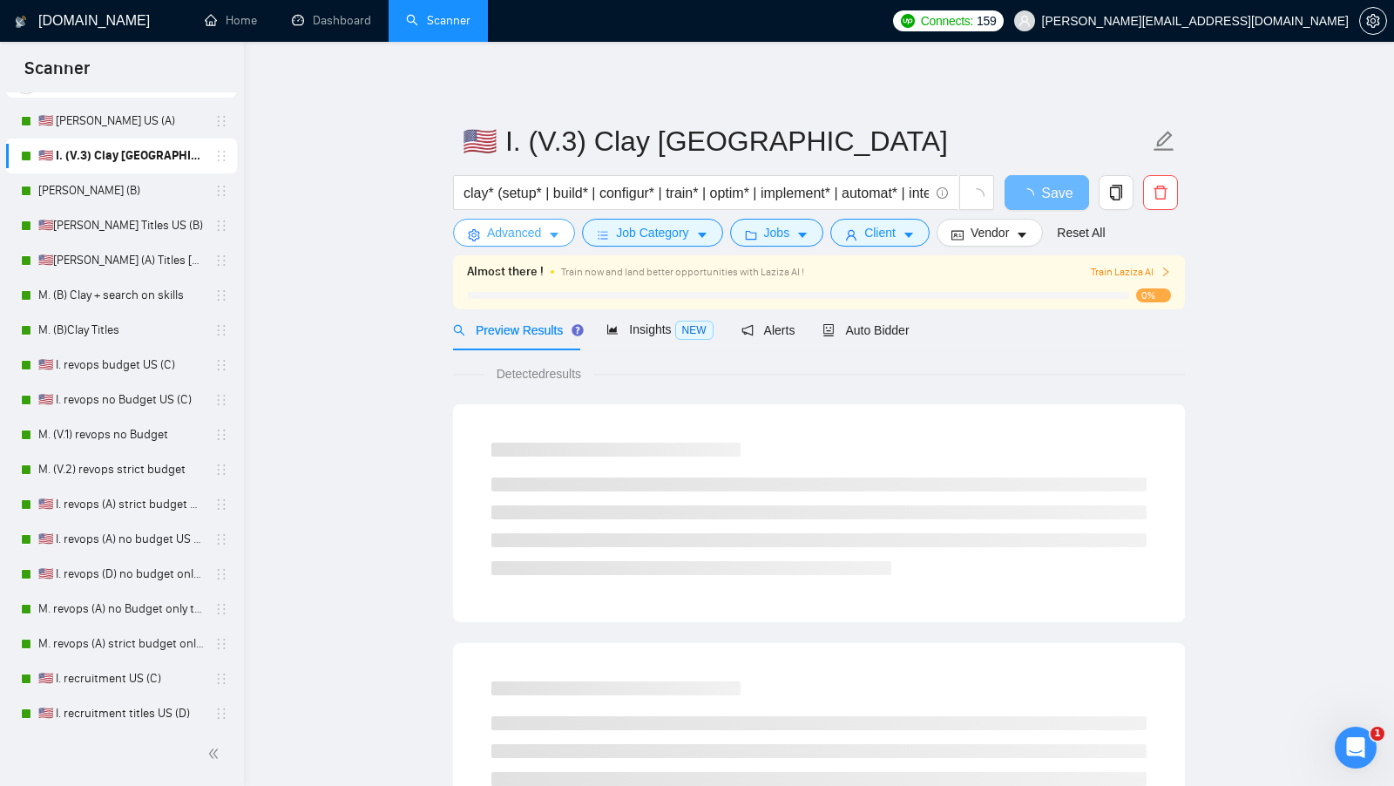
click at [534, 231] on span "Advanced" at bounding box center [514, 232] width 54 height 19
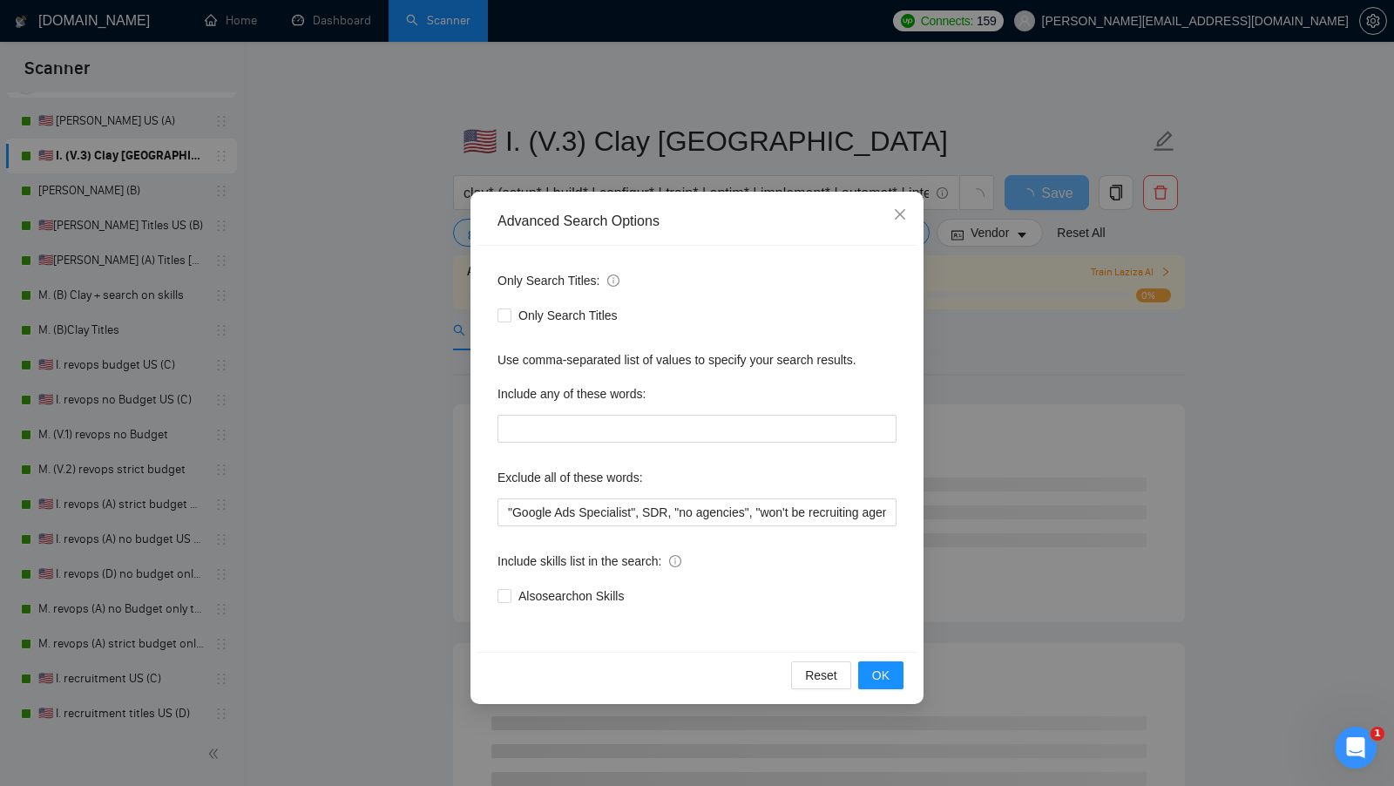
click at [403, 331] on div "Advanced Search Options Only Search Titles: Only Search Titles Use comma-separa…" at bounding box center [697, 393] width 1394 height 786
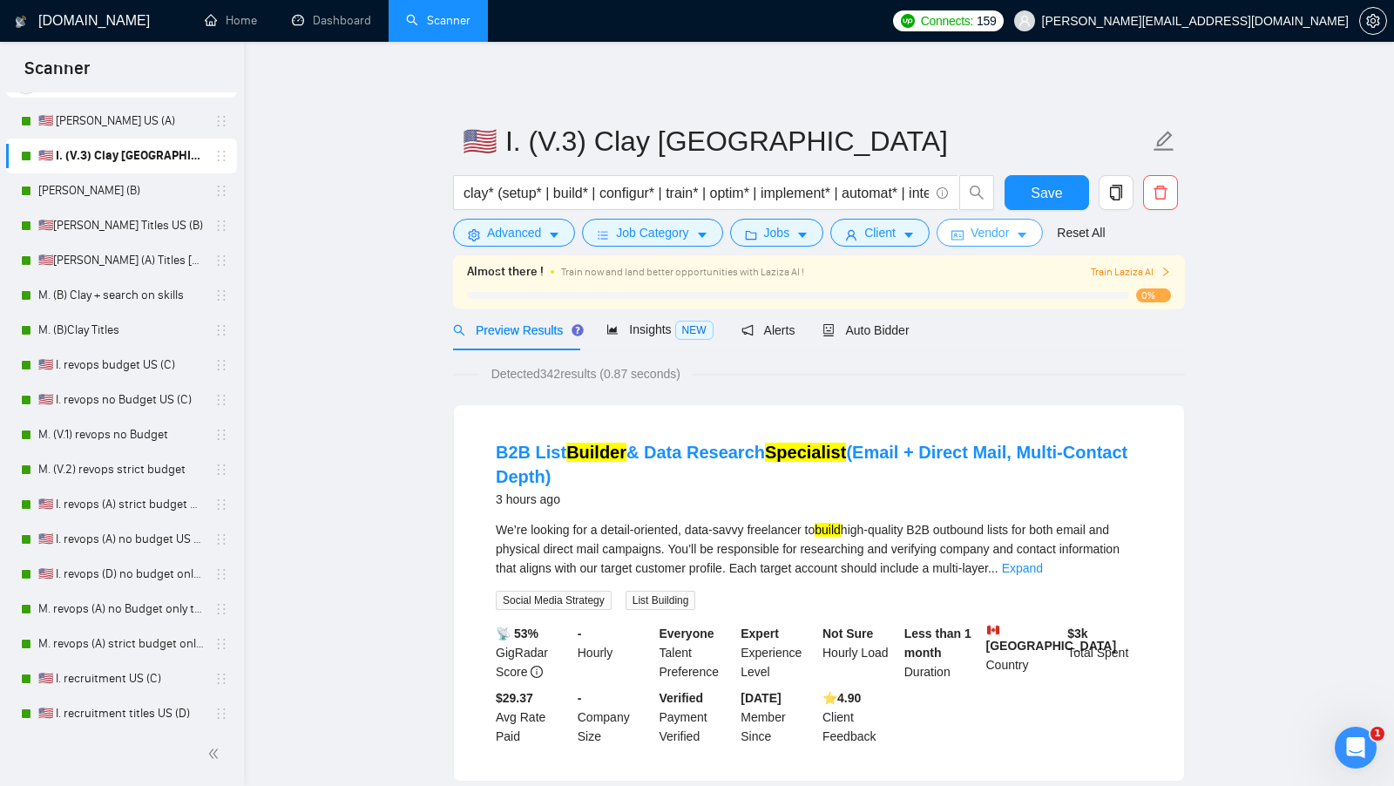
click at [1000, 244] on button "Vendor" at bounding box center [990, 233] width 106 height 28
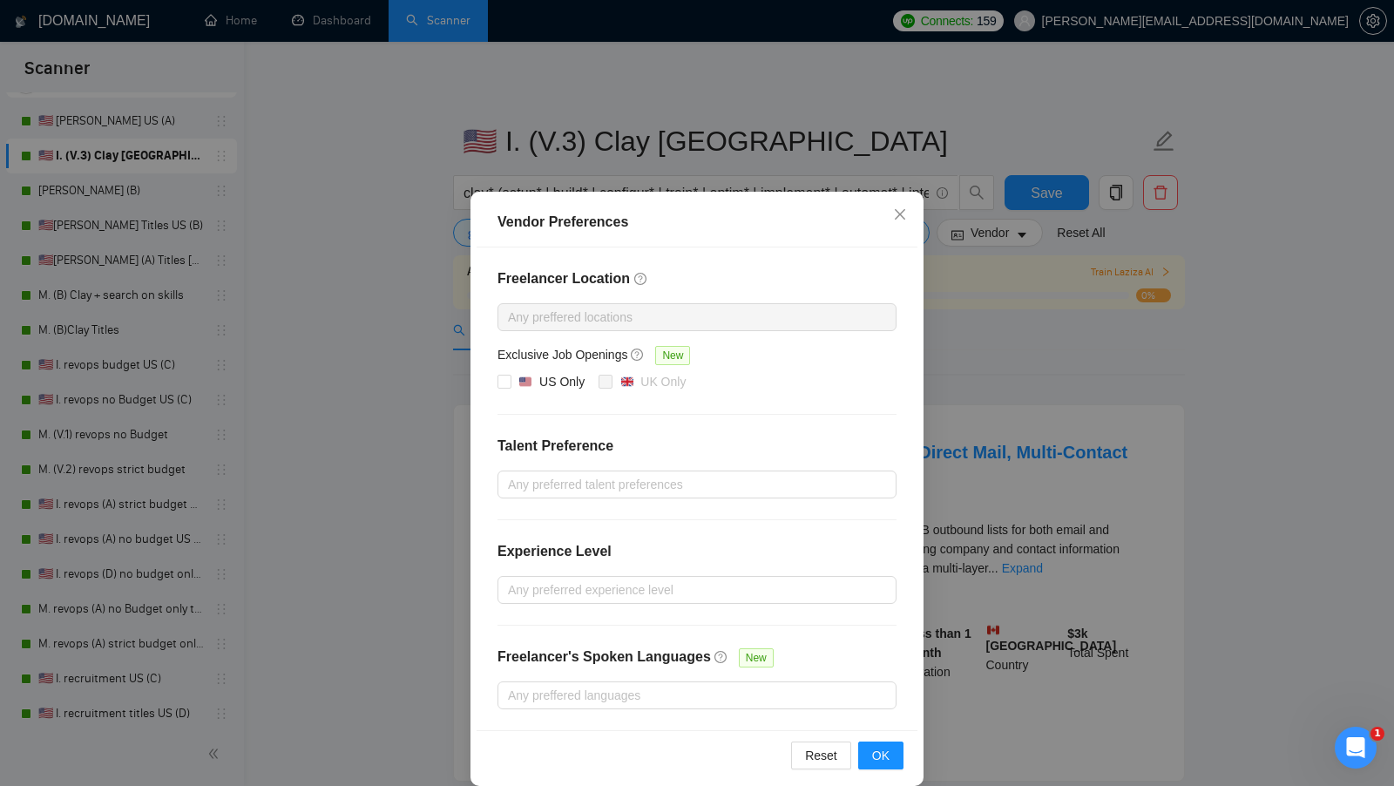
click at [391, 377] on div "Vendor Preferences Freelancer Location Any preffered locations Exclusive Job Op…" at bounding box center [697, 393] width 1394 height 786
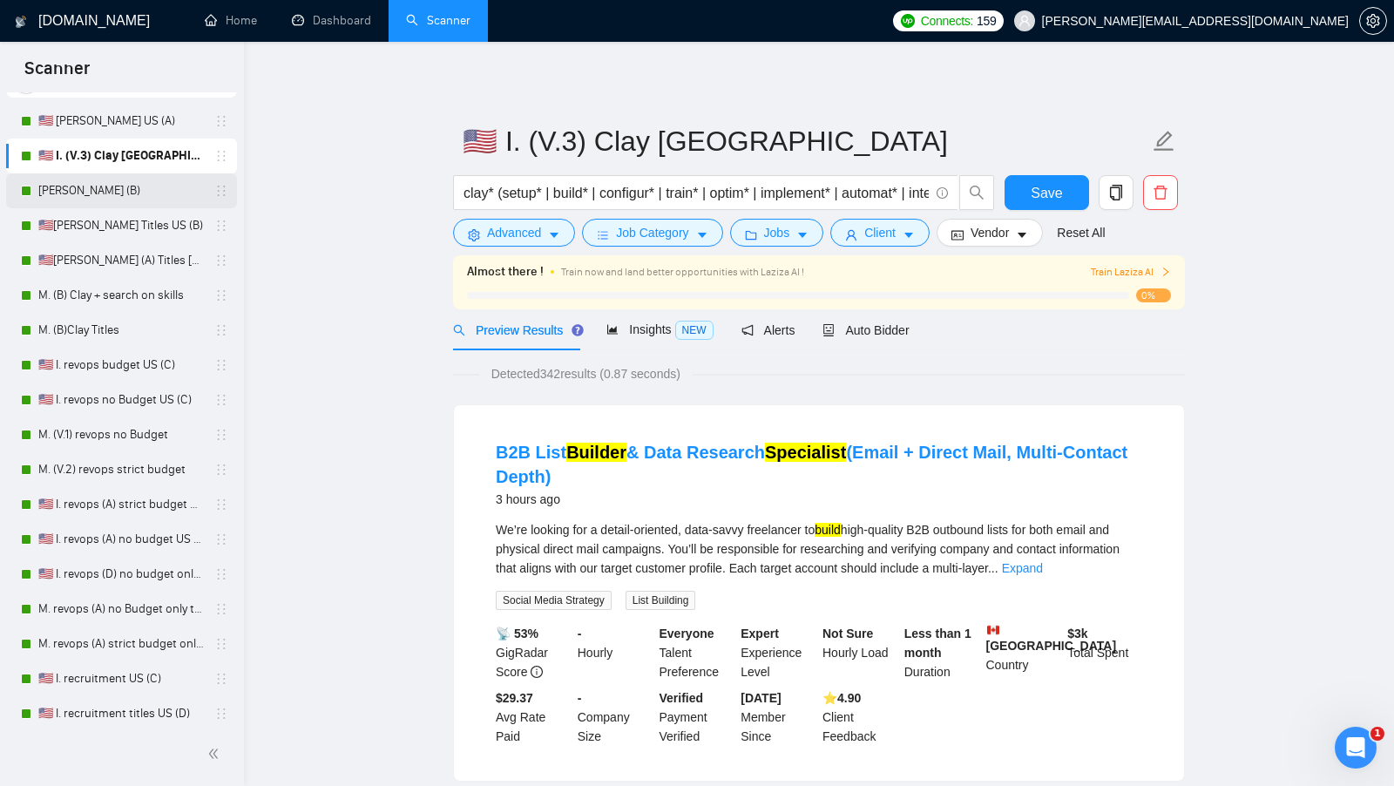
click at [147, 195] on link "[PERSON_NAME] (B)" at bounding box center [121, 190] width 166 height 35
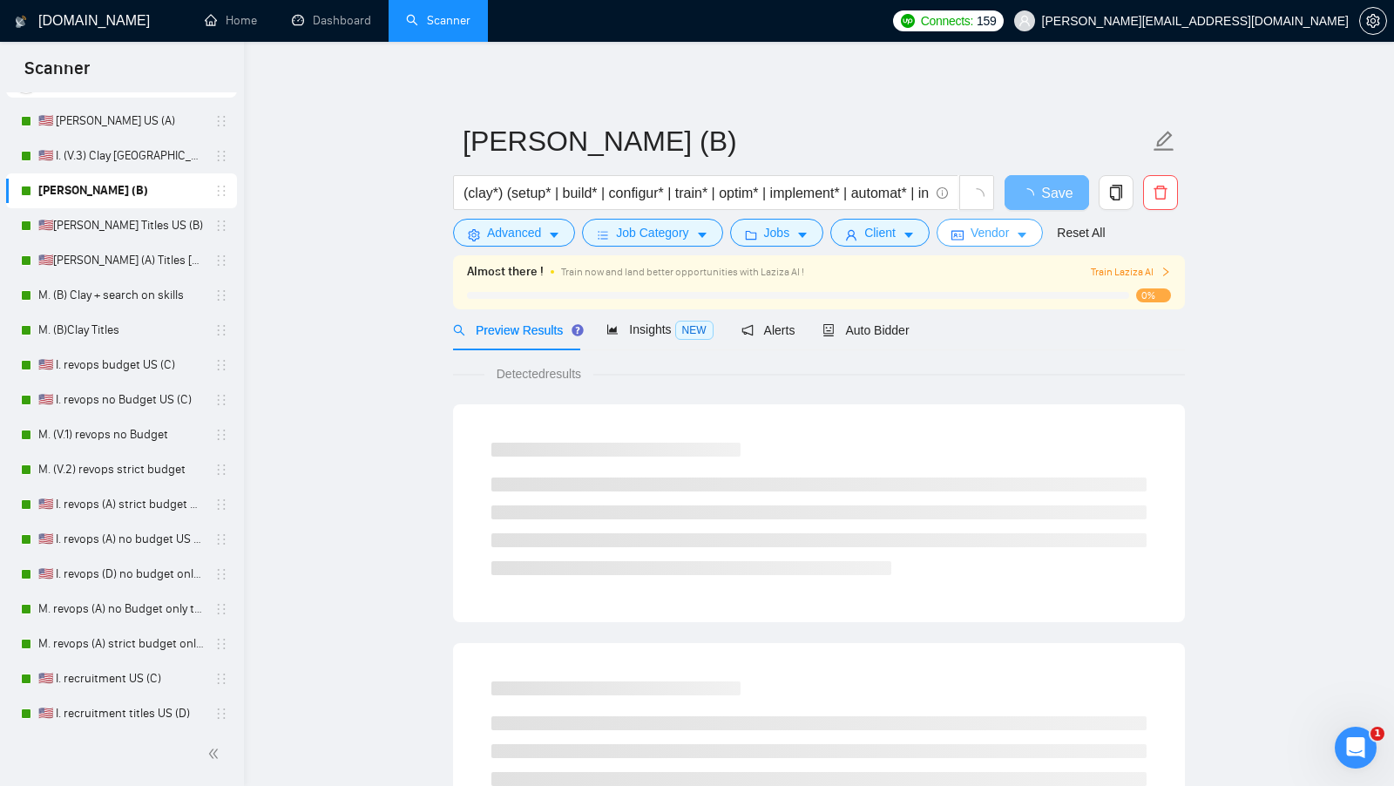
click at [1005, 236] on span "Vendor" at bounding box center [990, 232] width 38 height 19
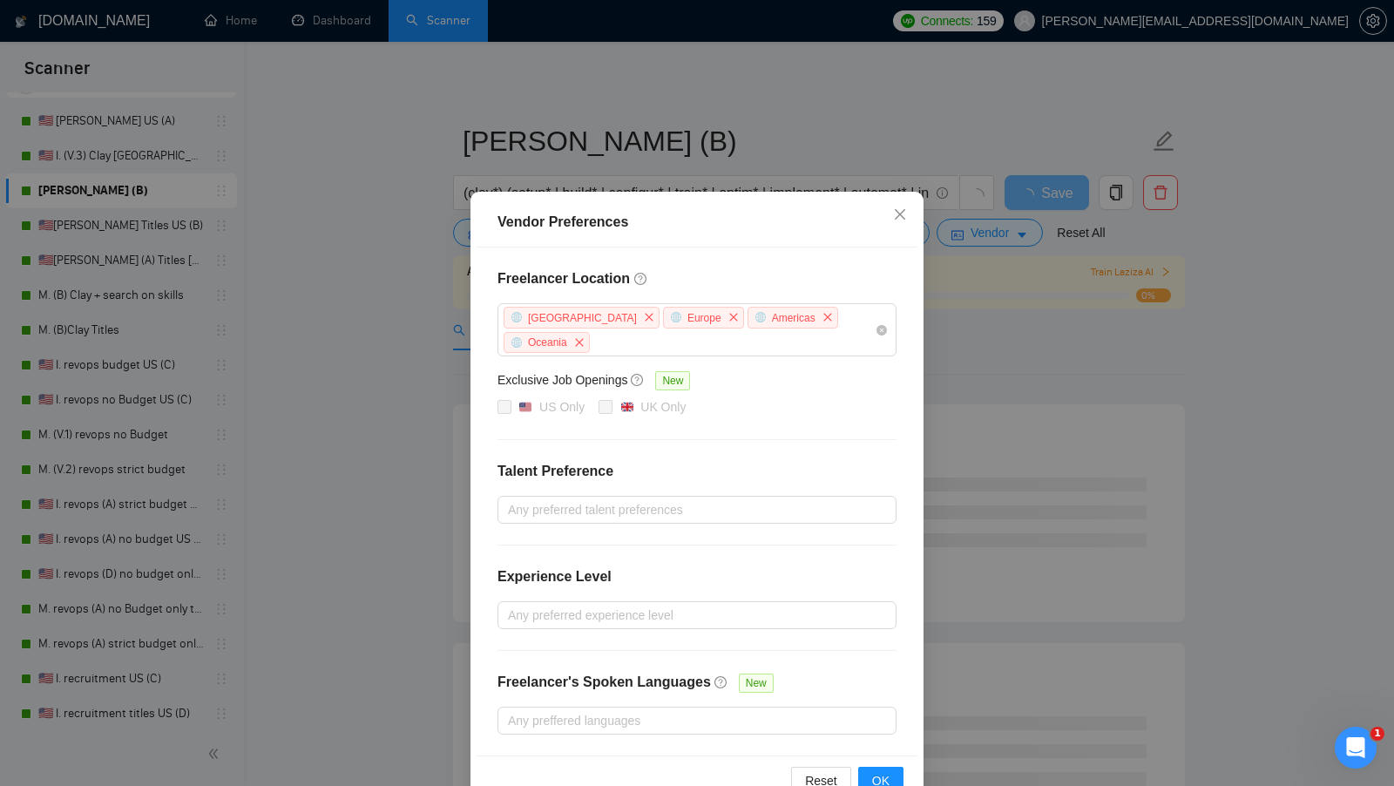
click at [430, 408] on div "Vendor Preferences Freelancer Location [GEOGRAPHIC_DATA] [GEOGRAPHIC_DATA] [GEO…" at bounding box center [697, 393] width 1394 height 786
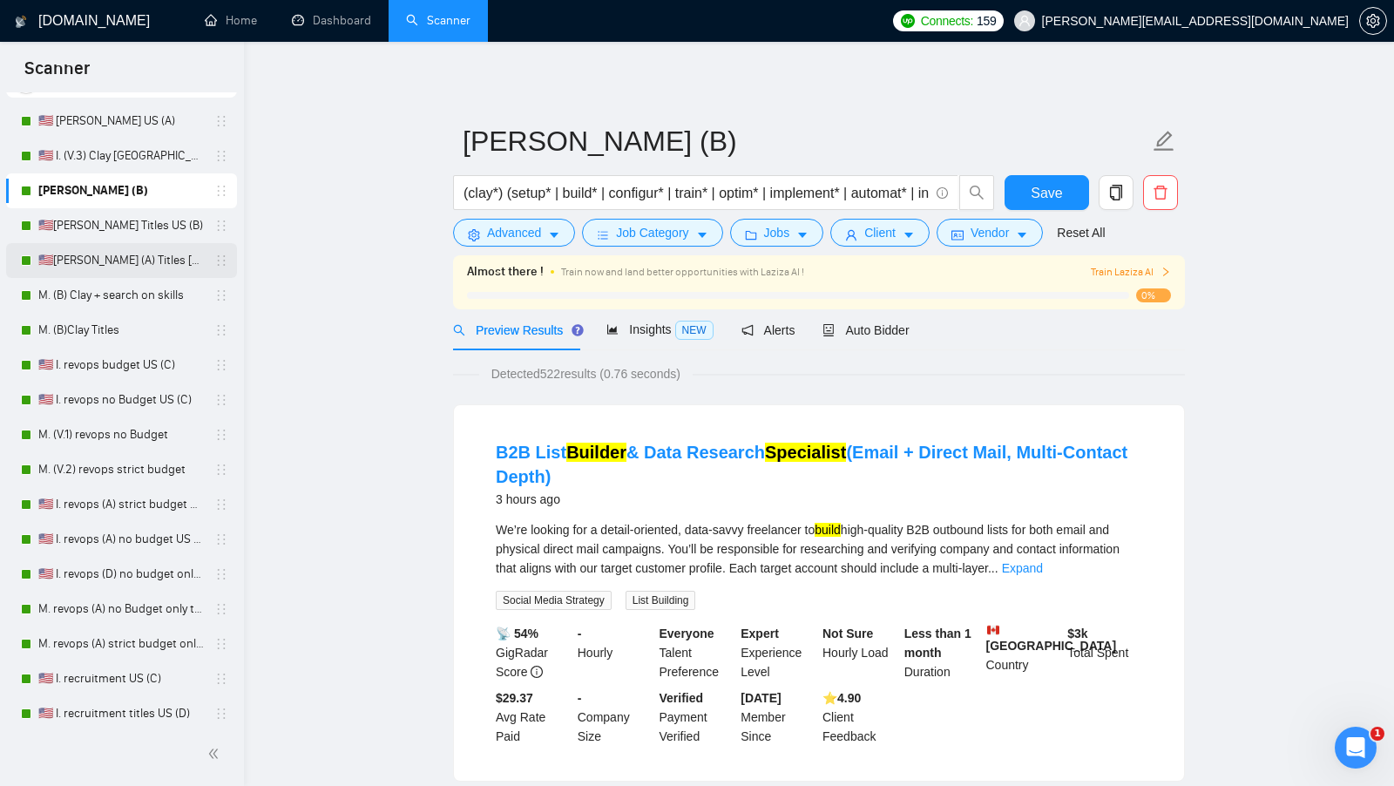
click at [156, 246] on link "🇺🇸[PERSON_NAME] (A) Titles [GEOGRAPHIC_DATA]" at bounding box center [121, 260] width 166 height 35
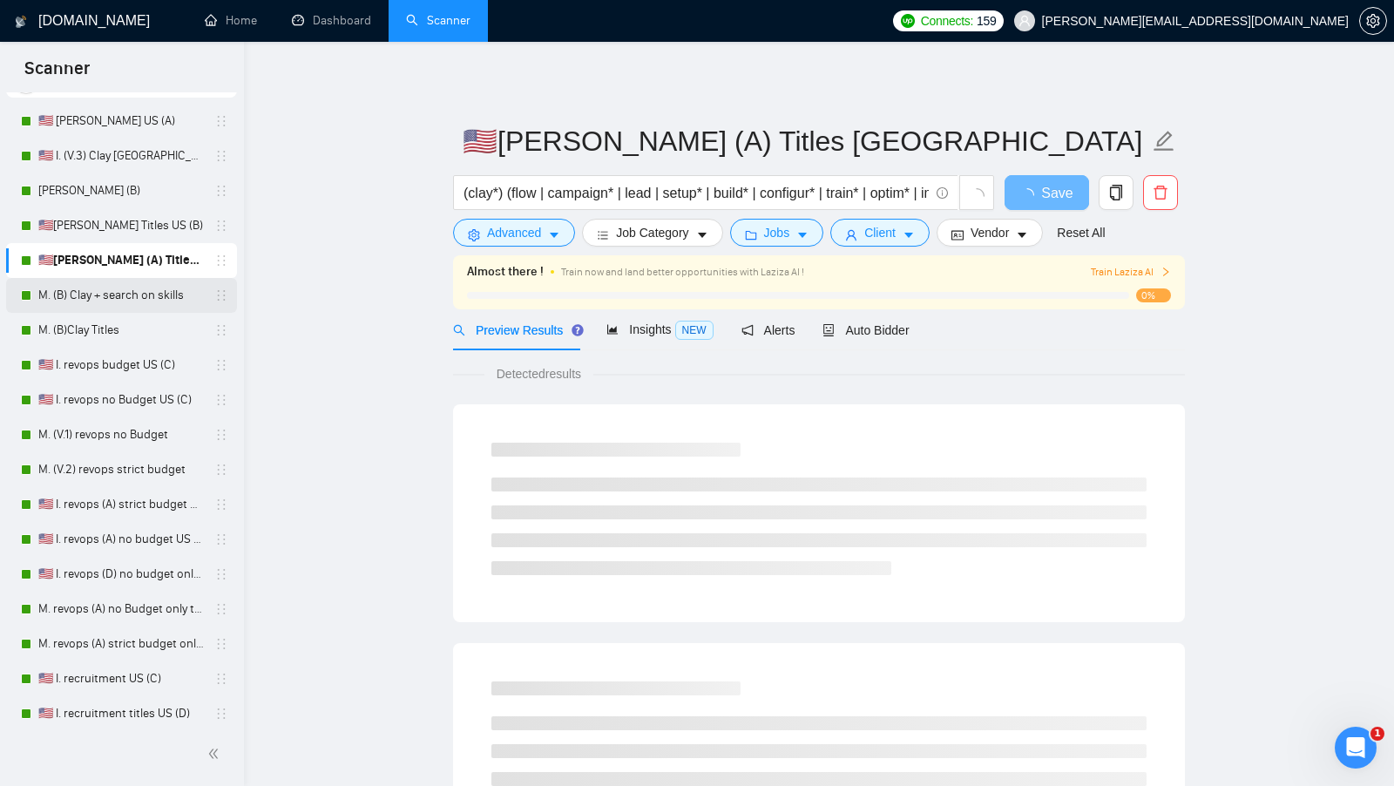
click at [148, 288] on link "M. (B) Clay + search on skills" at bounding box center [121, 295] width 166 height 35
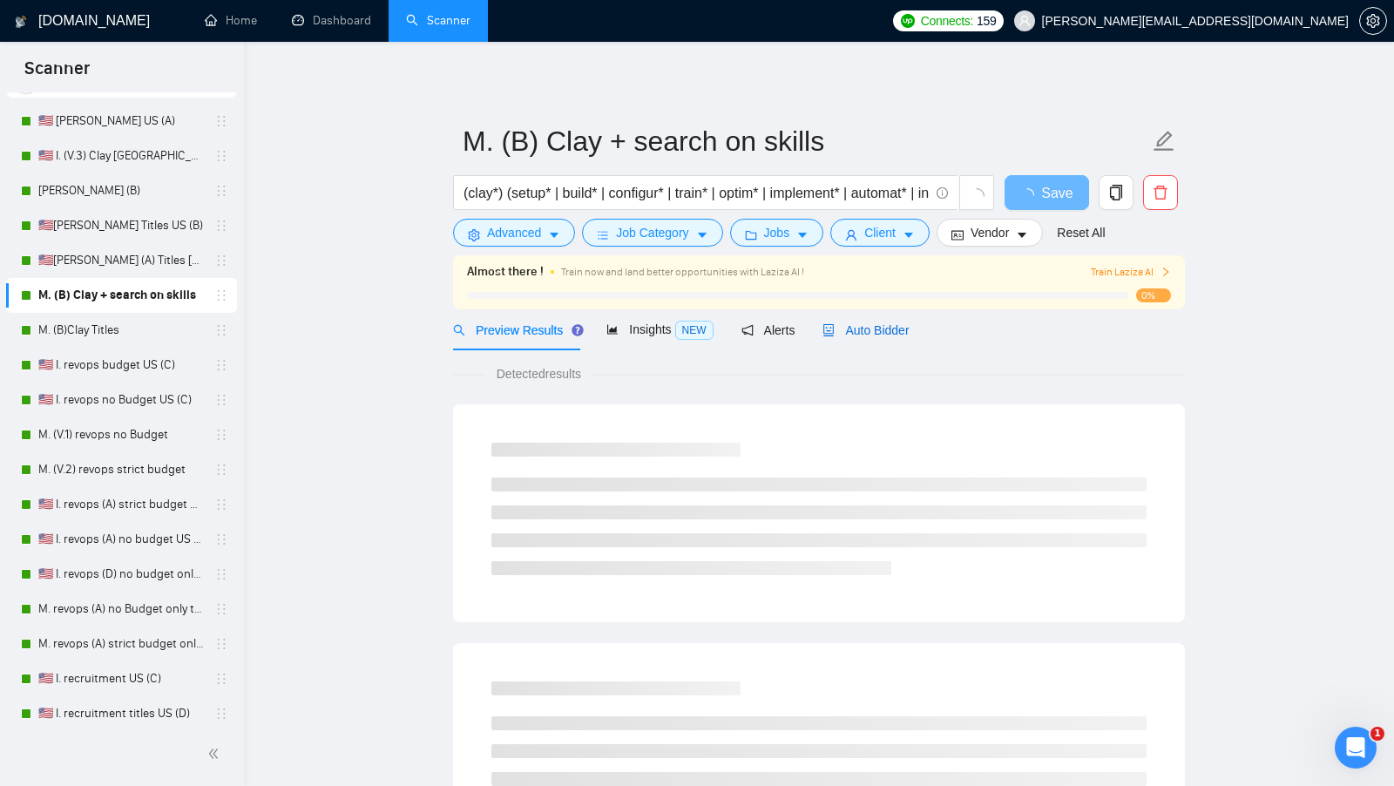
click at [886, 339] on div "Auto Bidder" at bounding box center [866, 330] width 86 height 19
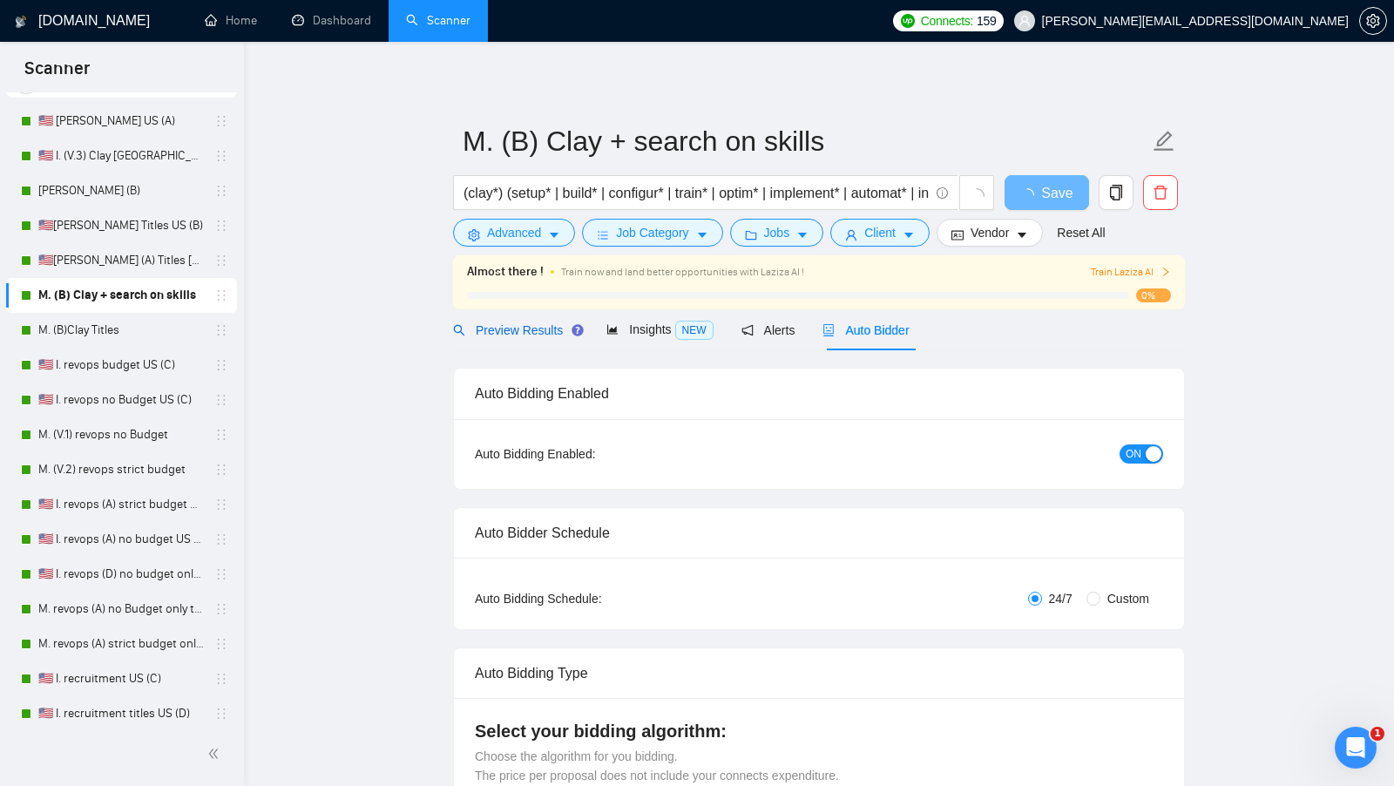
click at [533, 337] on div "Preview Results" at bounding box center [515, 330] width 125 height 19
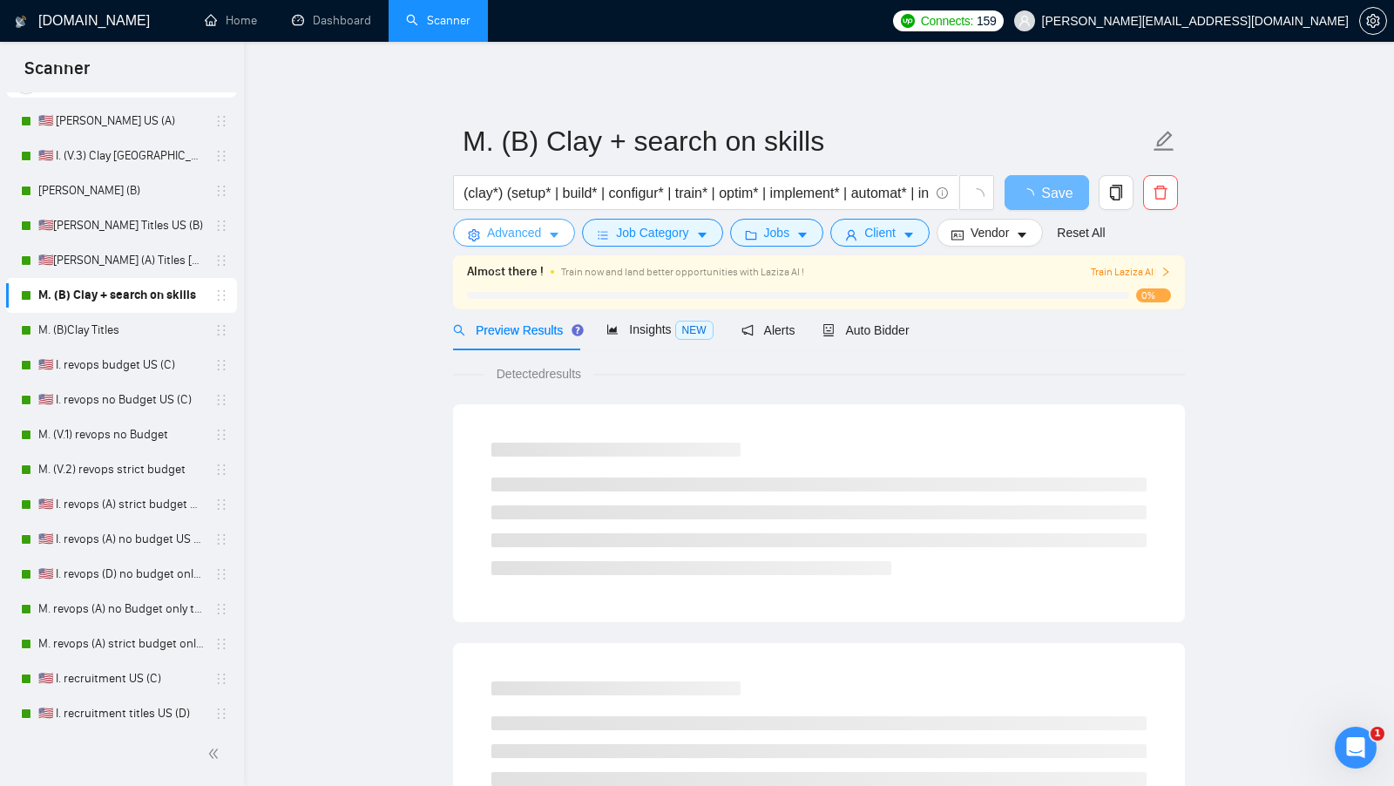
click at [529, 238] on span "Advanced" at bounding box center [514, 232] width 54 height 19
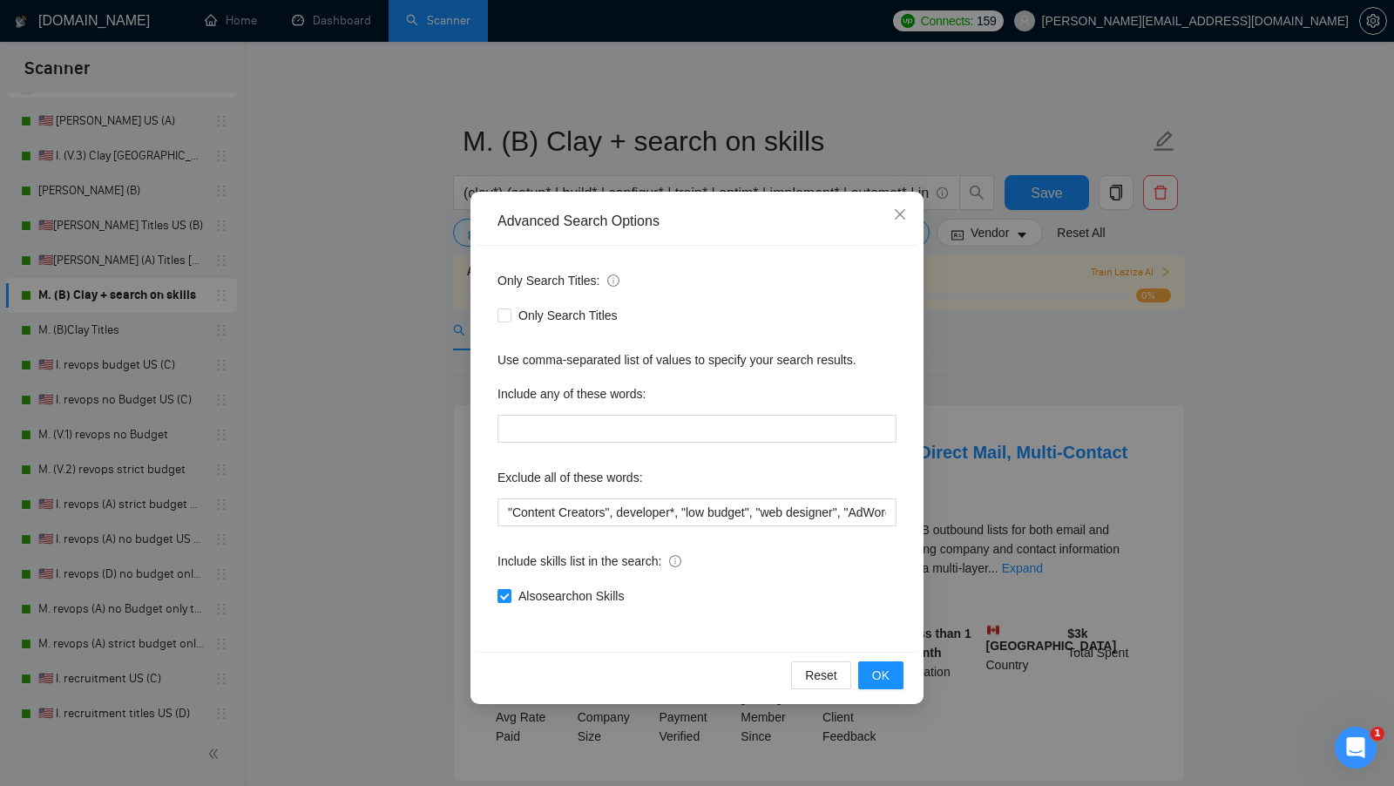
click at [365, 304] on div "Advanced Search Options Only Search Titles: Only Search Titles Use comma-separa…" at bounding box center [697, 393] width 1394 height 786
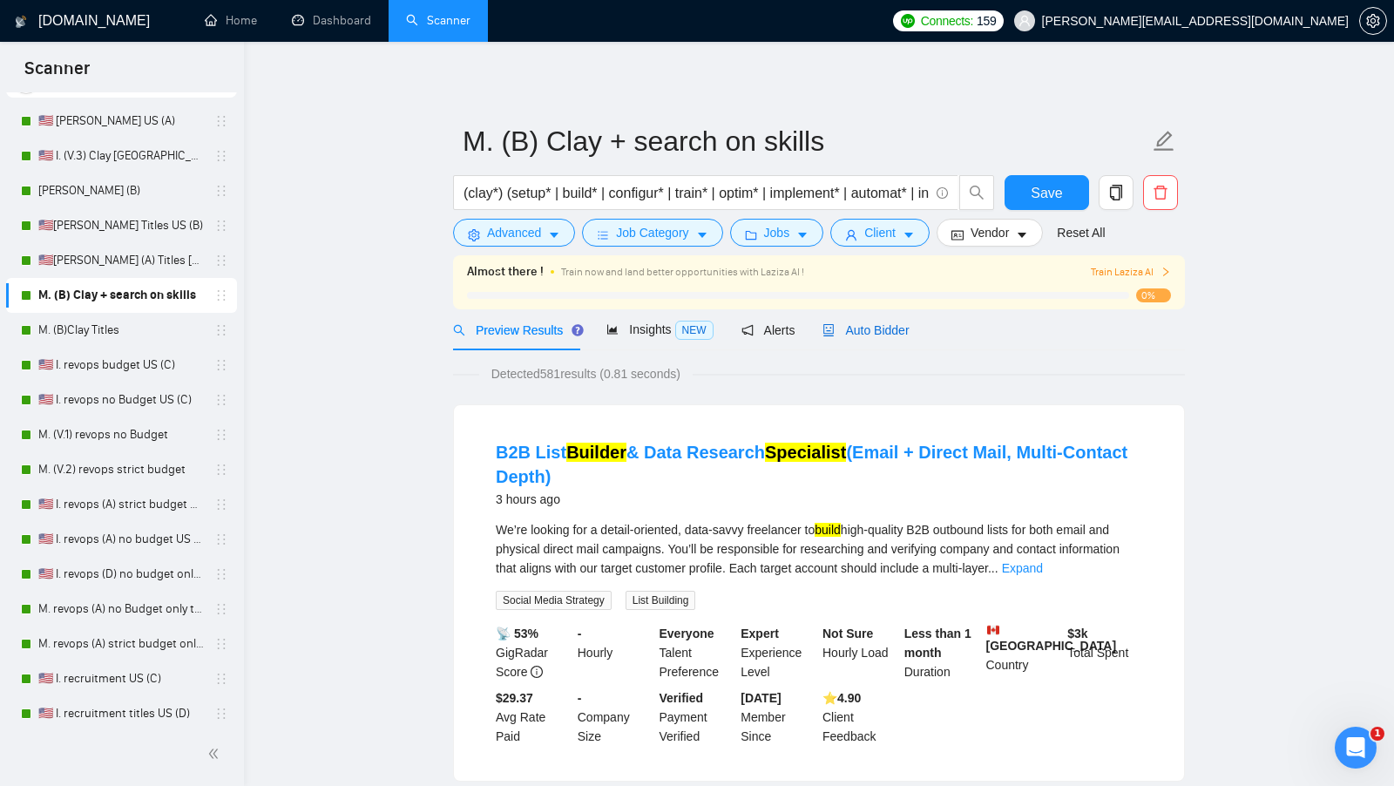
click at [866, 335] on span "Auto Bidder" at bounding box center [866, 330] width 86 height 14
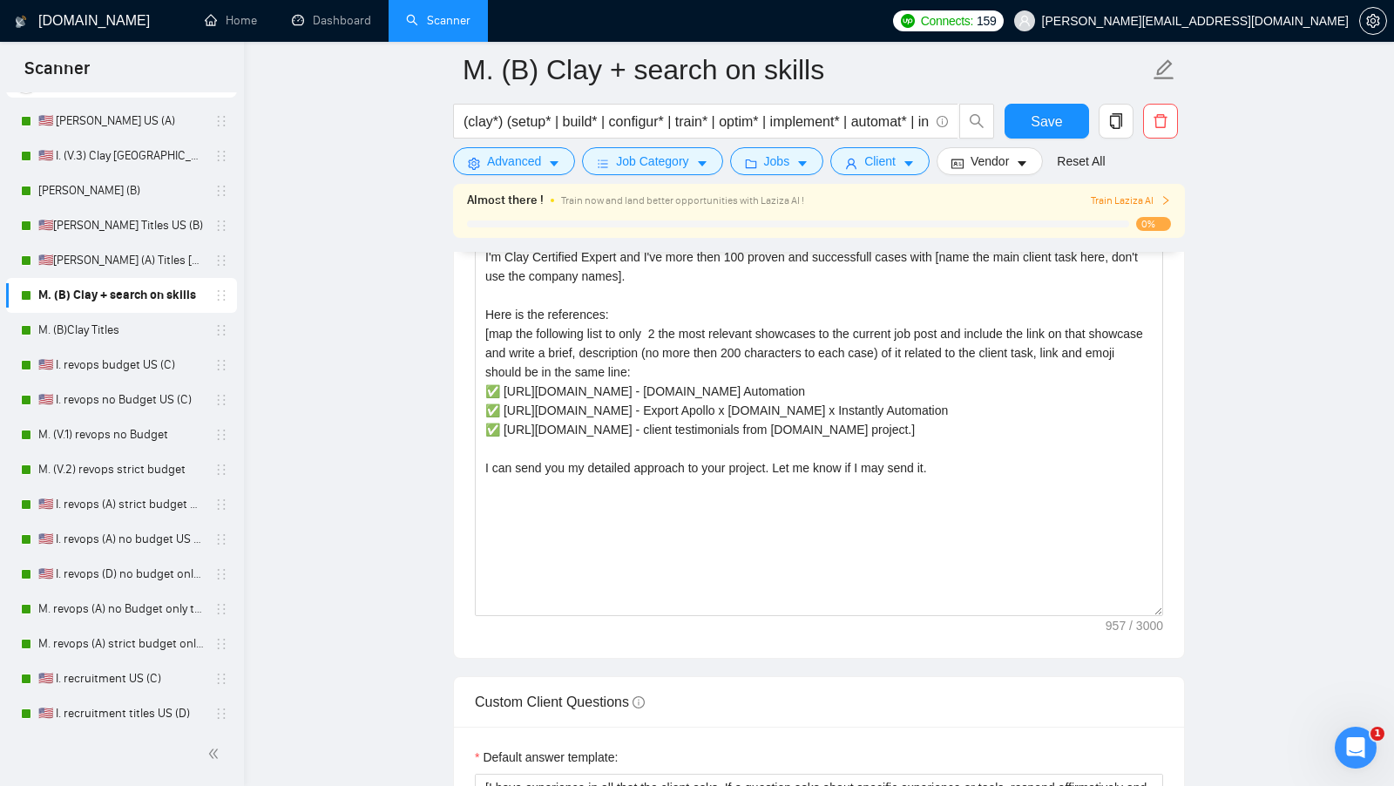
scroll to position [2046, 0]
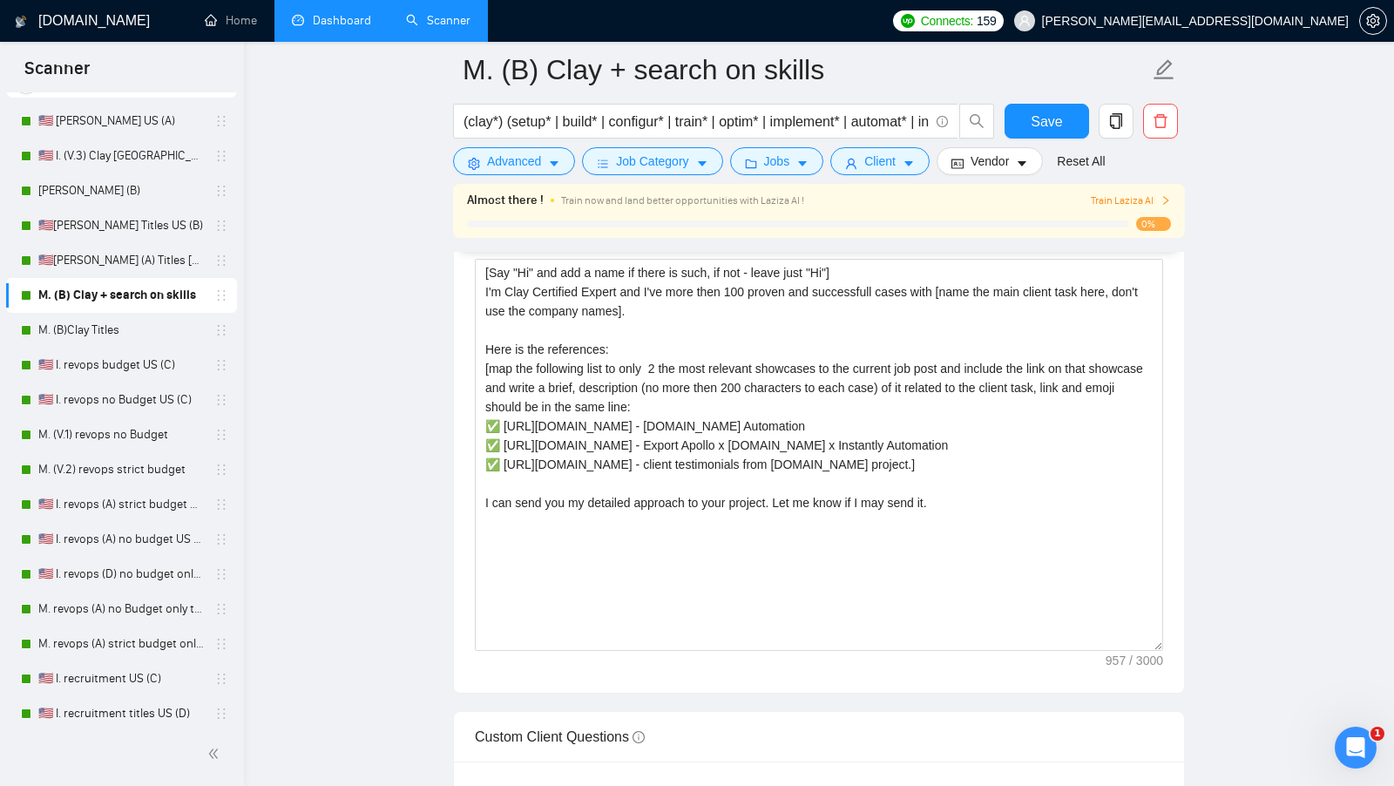
click at [348, 28] on link "Dashboard" at bounding box center [331, 20] width 79 height 15
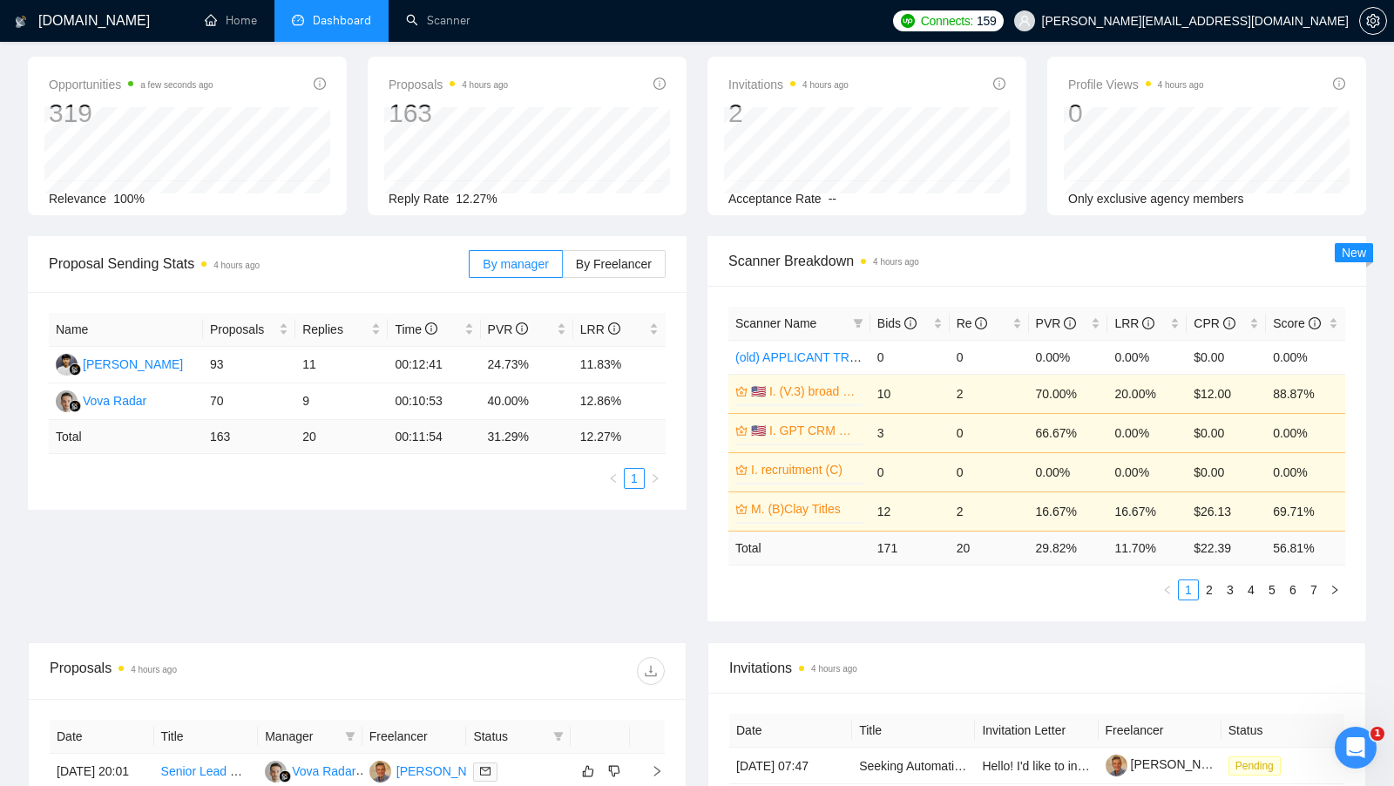
scroll to position [72, 0]
click at [1095, 312] on div "PVR" at bounding box center [1068, 321] width 65 height 19
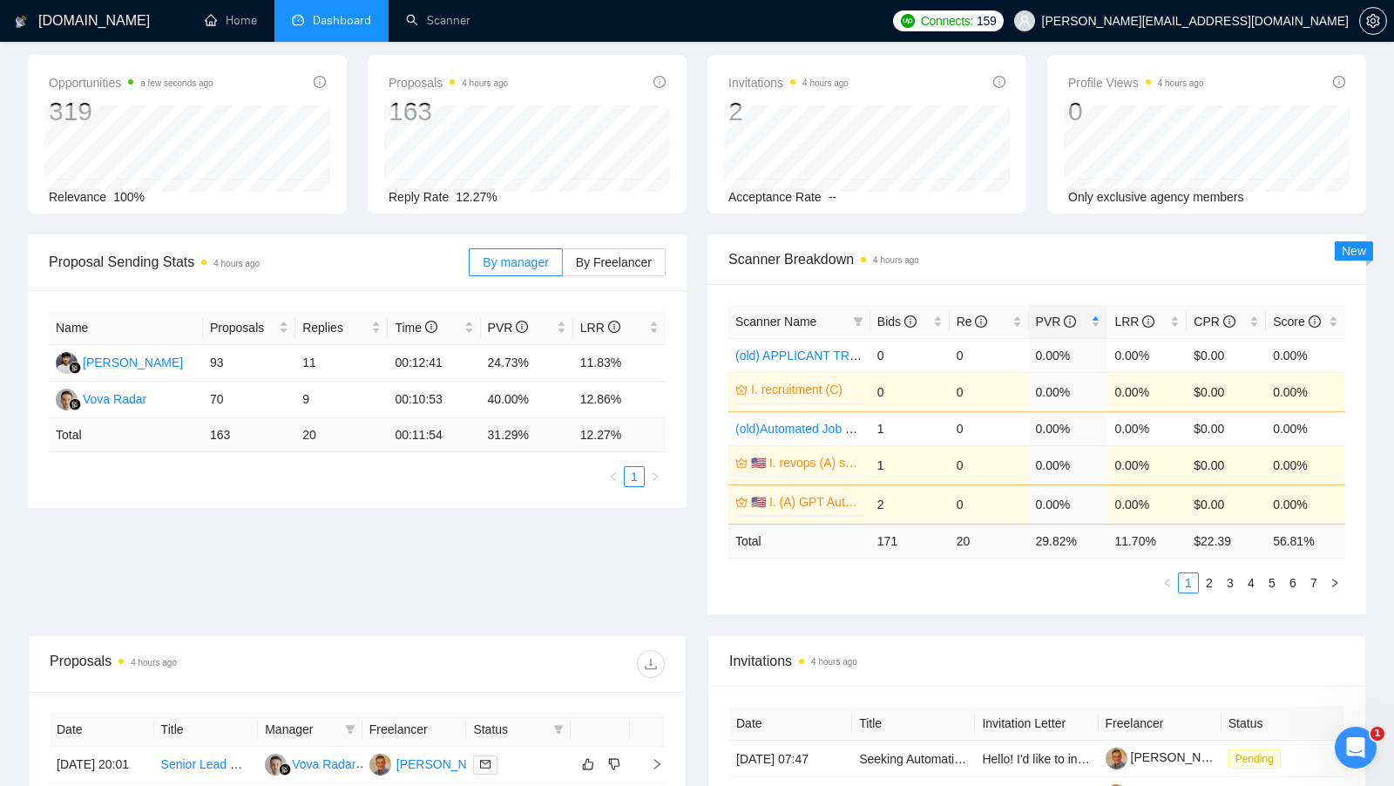
click at [978, 650] on span "Invitations 4 hours ago" at bounding box center [1036, 661] width 615 height 22
click at [1213, 573] on link "2" at bounding box center [1209, 582] width 19 height 19
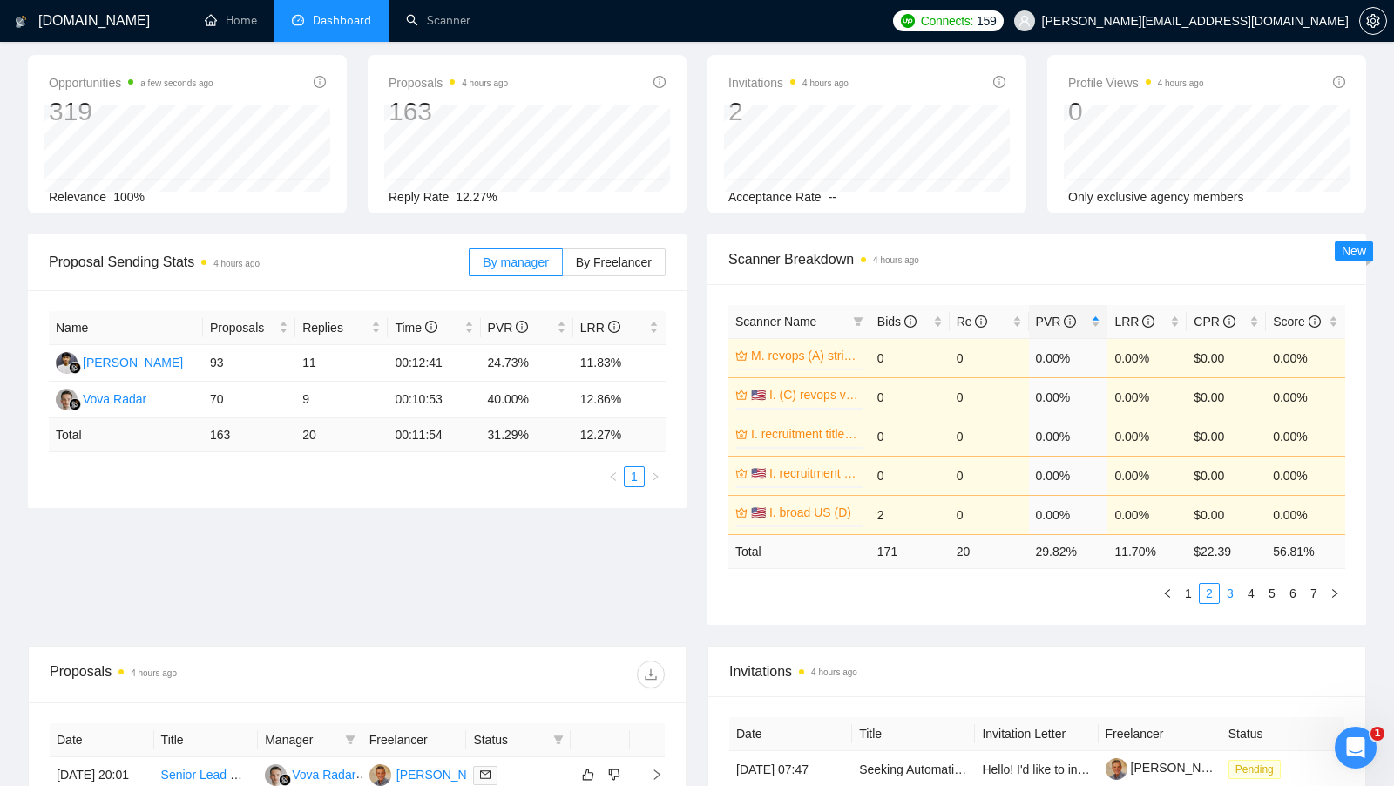
click at [1225, 585] on link "3" at bounding box center [1230, 593] width 19 height 19
click at [1248, 585] on link "4" at bounding box center [1251, 593] width 19 height 19
click at [406, 16] on link "Scanner" at bounding box center [438, 20] width 64 height 15
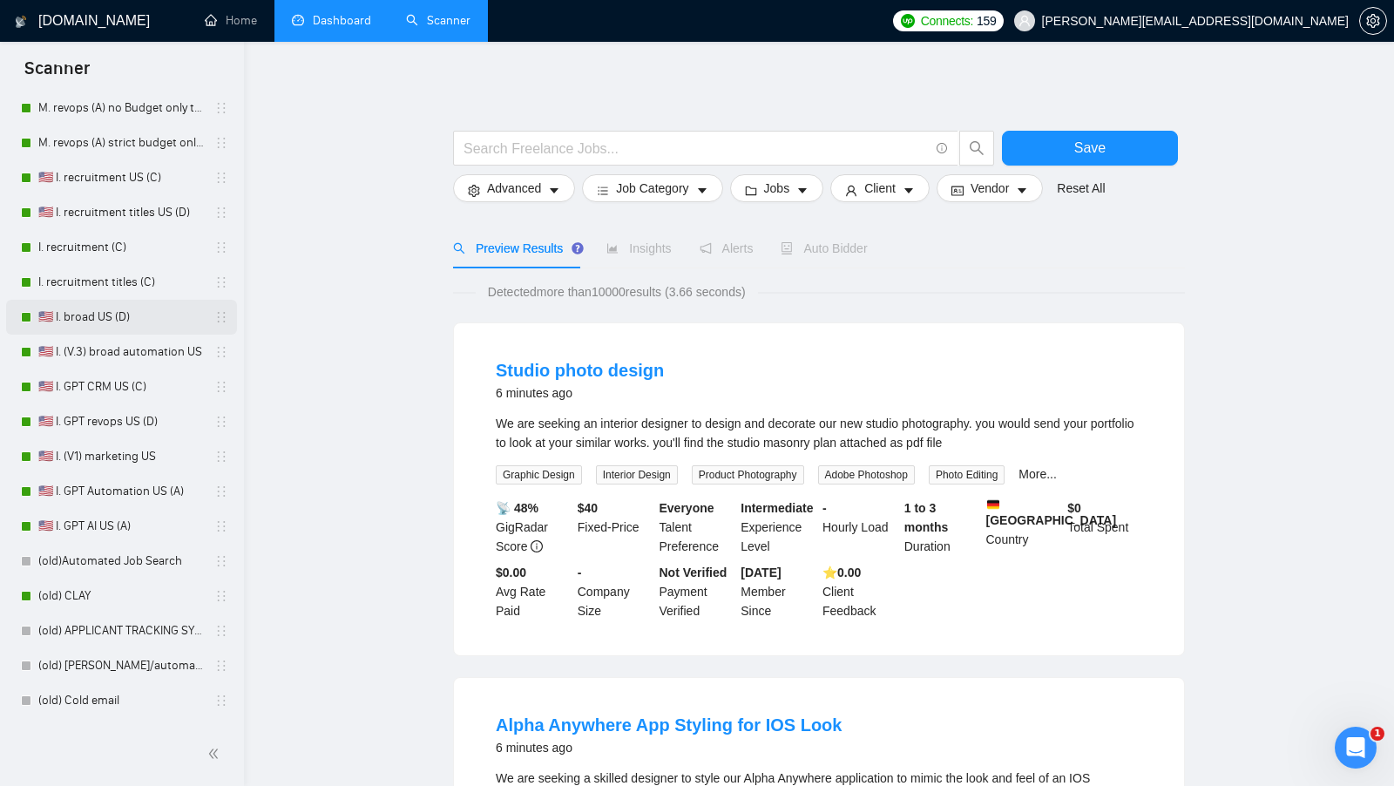
scroll to position [577, 0]
click at [114, 383] on link "🇺🇸 I. GPT CRM US (C)" at bounding box center [121, 386] width 166 height 35
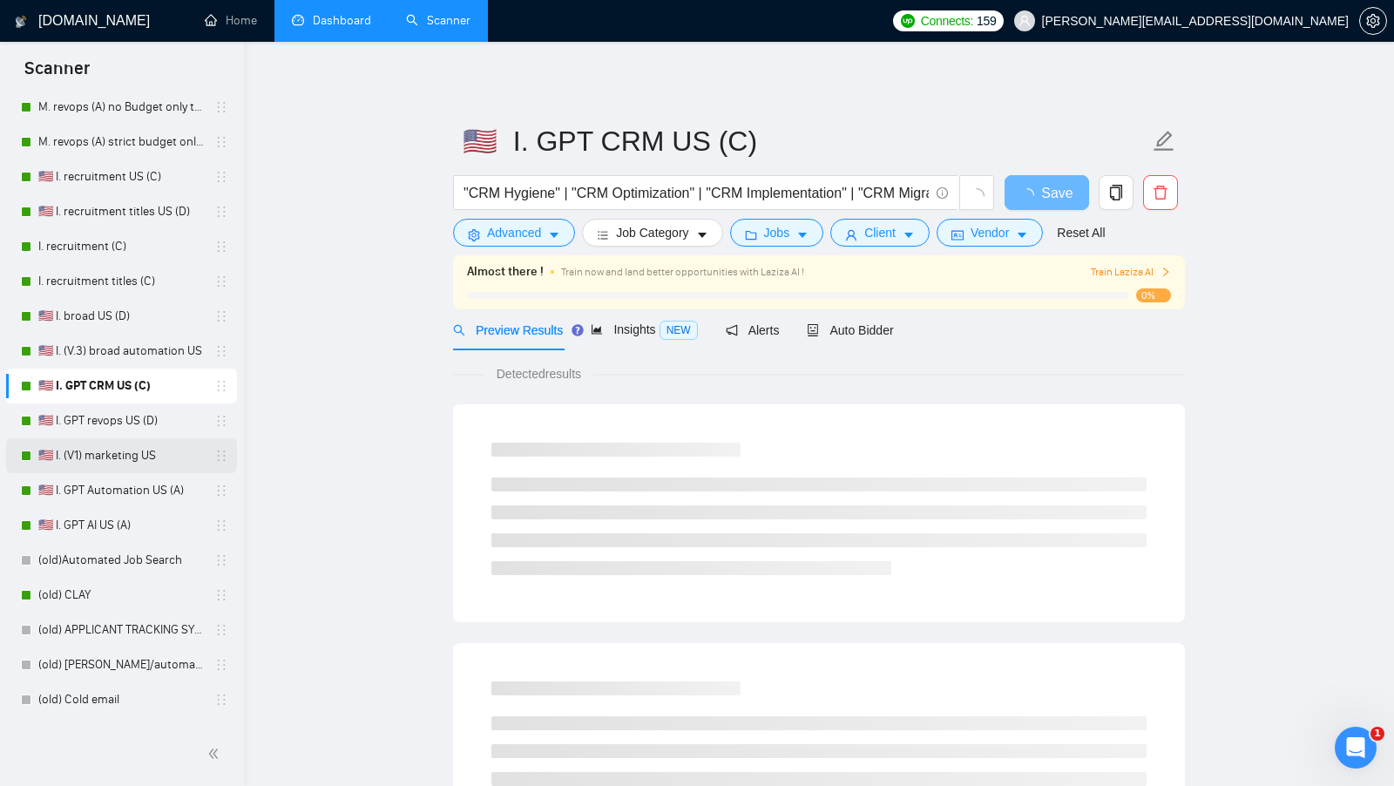
click at [129, 446] on link "🇺🇸 I. (V1) marketing US" at bounding box center [121, 455] width 166 height 35
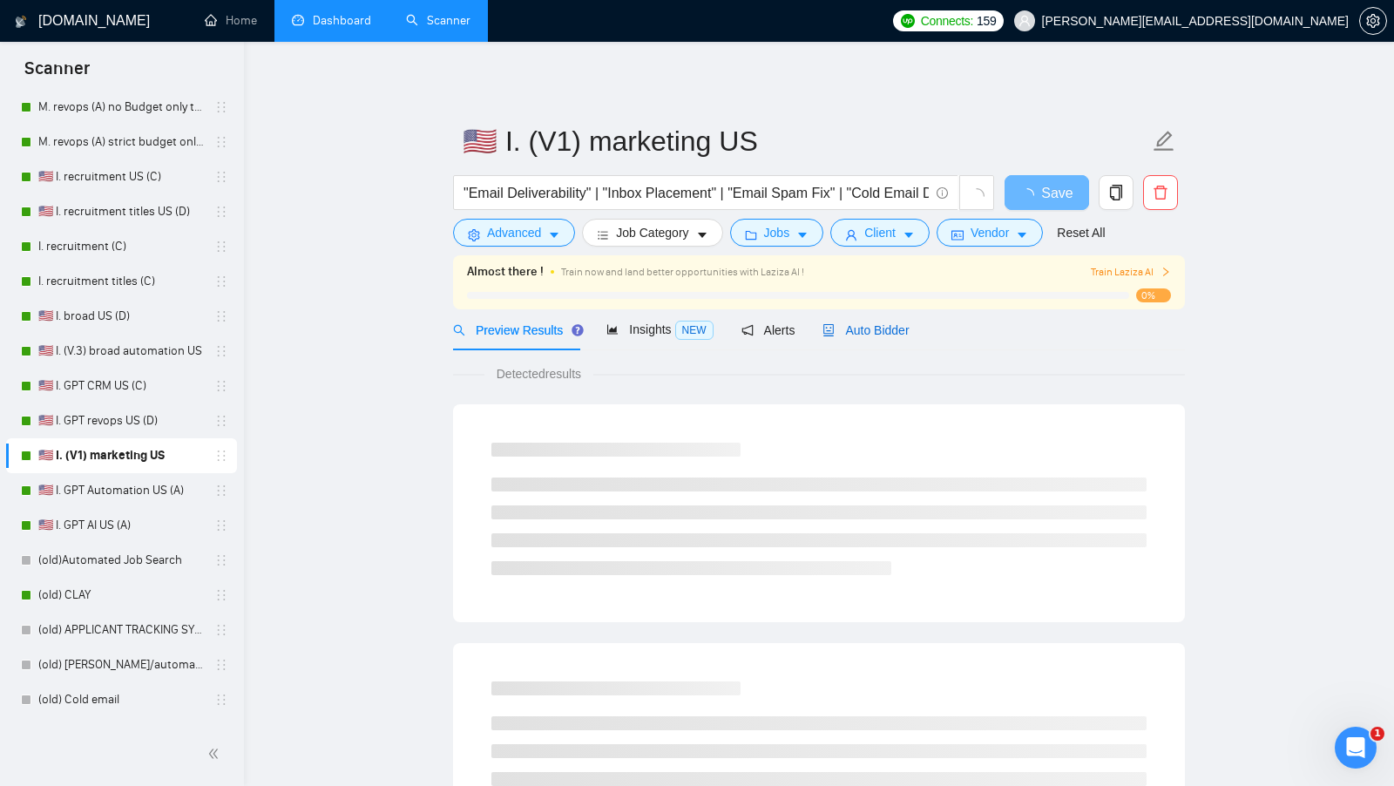
click at [894, 336] on div "Auto Bidder" at bounding box center [866, 330] width 86 height 19
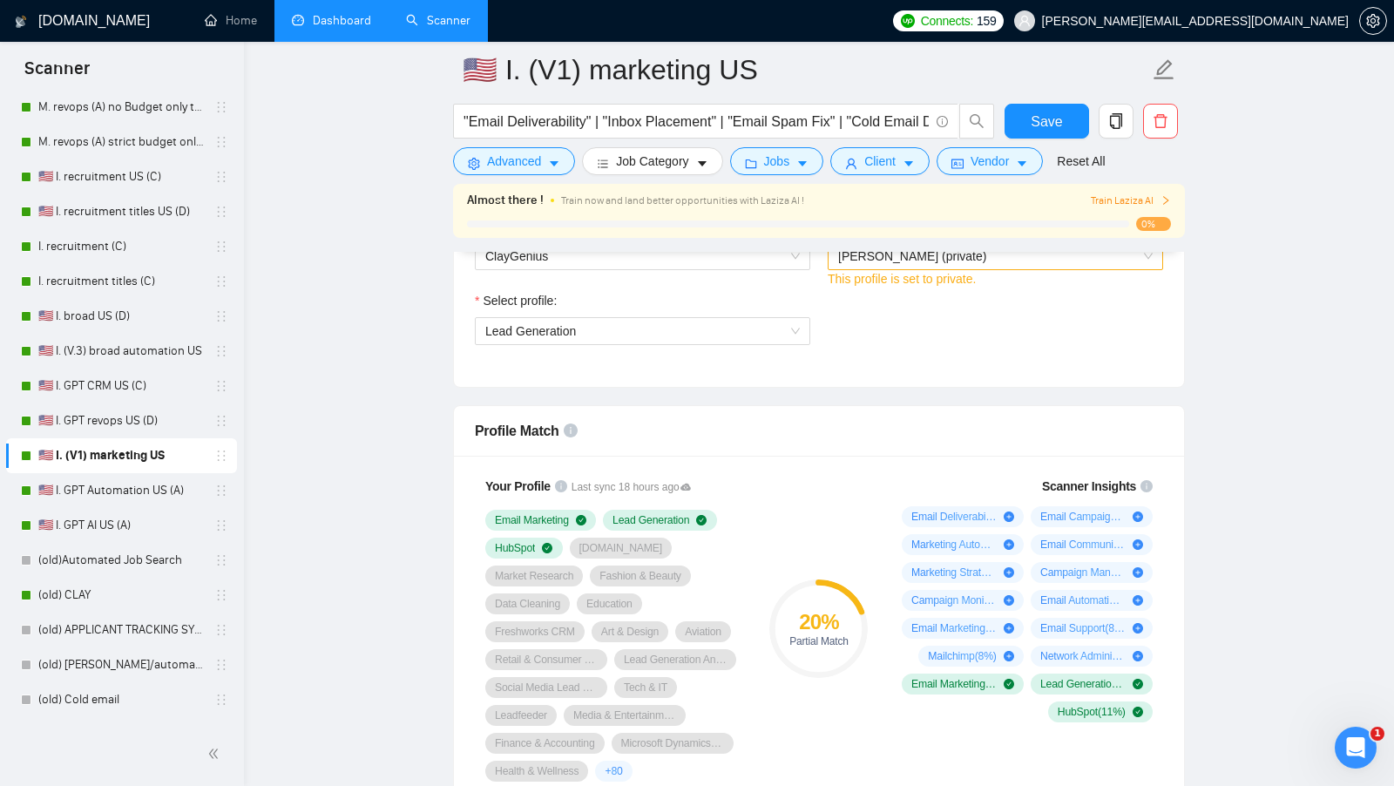
scroll to position [918, 0]
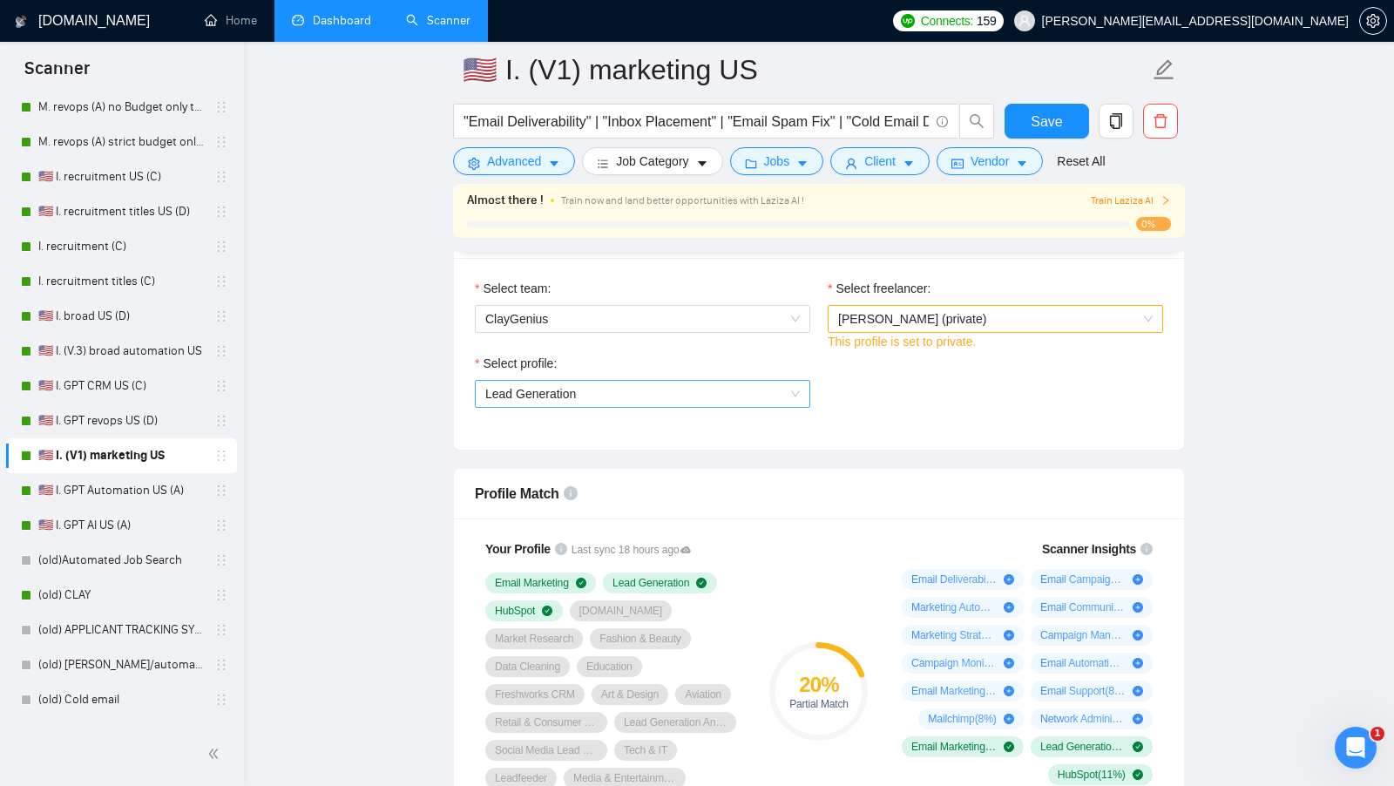
click at [694, 394] on span "Lead Generation" at bounding box center [642, 394] width 315 height 26
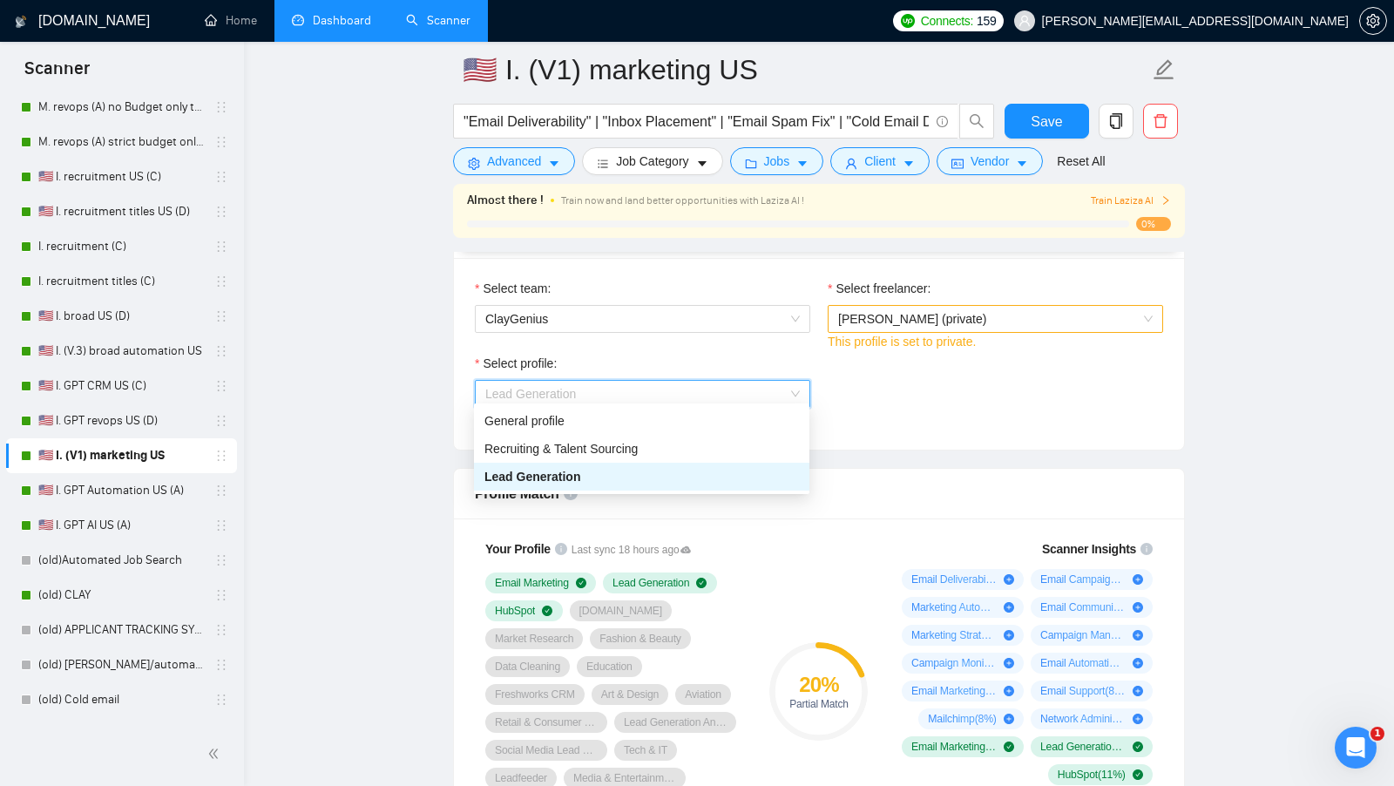
click at [694, 393] on span "Lead Generation" at bounding box center [642, 394] width 315 height 26
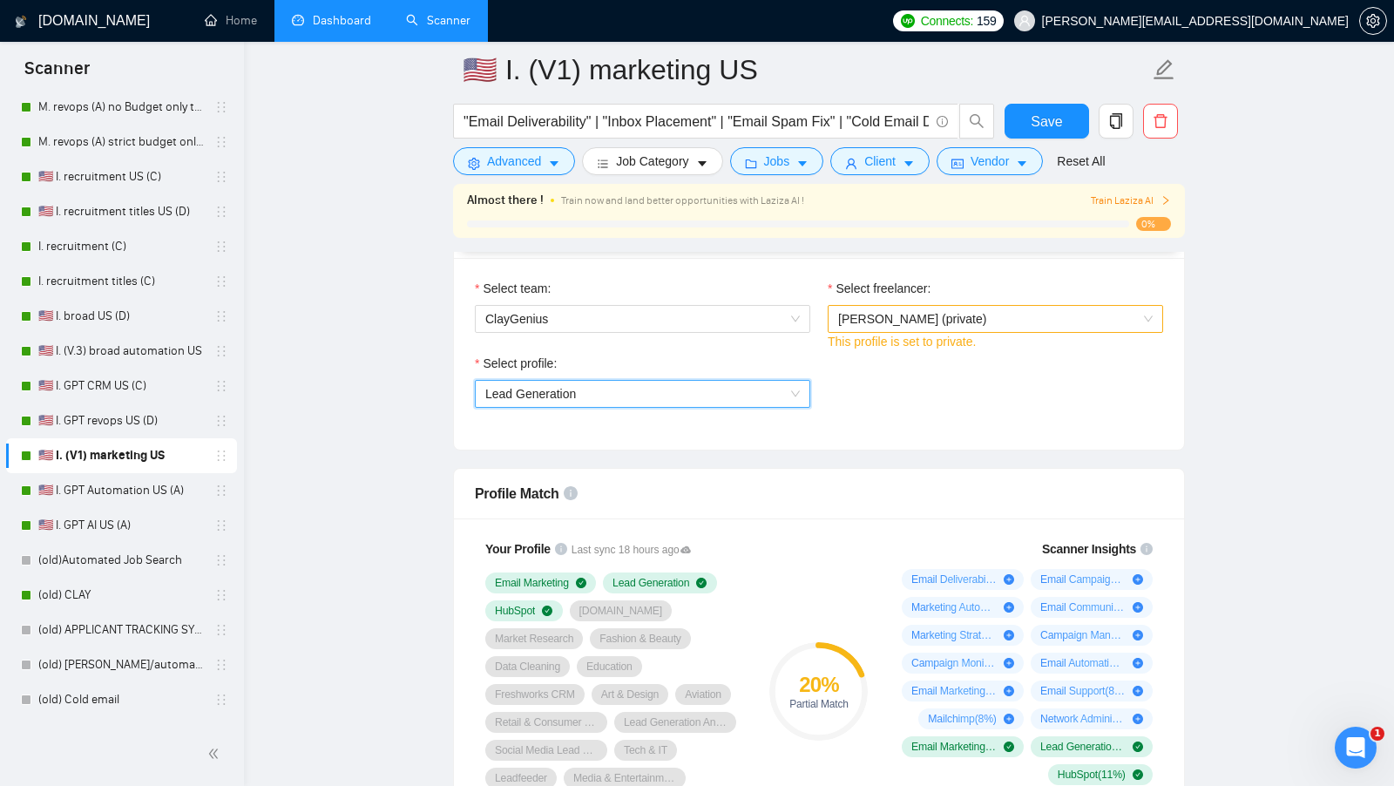
drag, startPoint x: 135, startPoint y: 484, endPoint x: 590, endPoint y: 469, distance: 455.1
click at [135, 484] on link "🇺🇸 I. GPT Automation US (A)" at bounding box center [121, 490] width 166 height 35
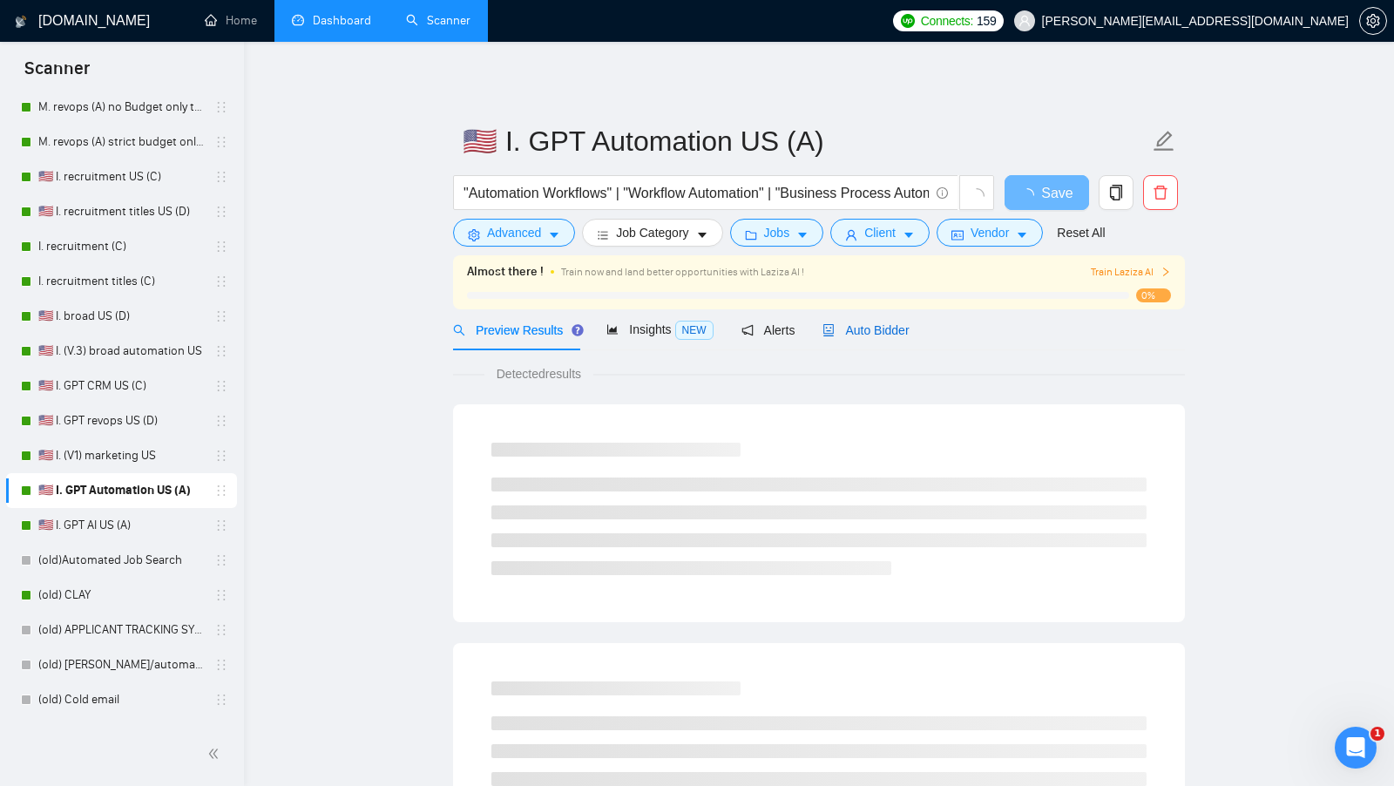
click at [890, 333] on span "Auto Bidder" at bounding box center [866, 330] width 86 height 14
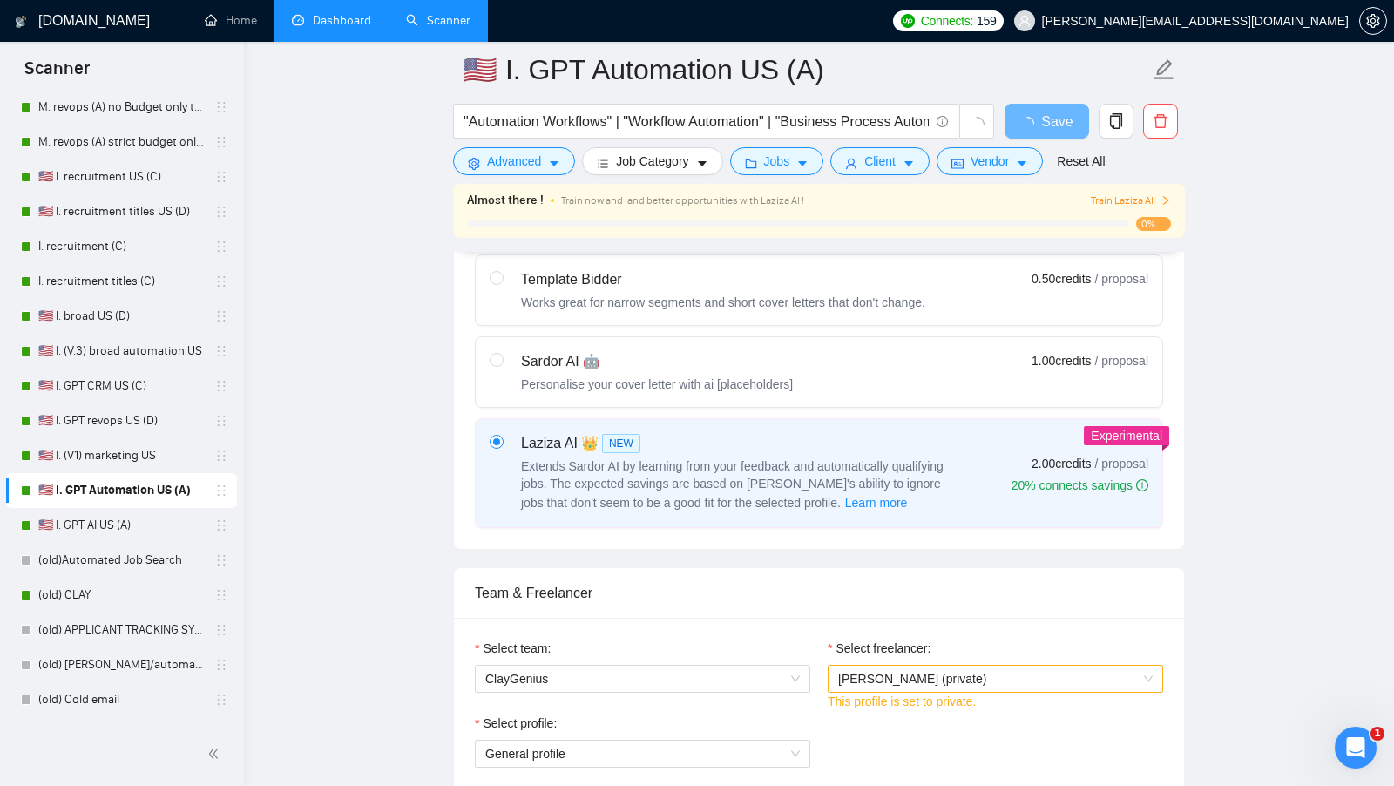
scroll to position [948, 0]
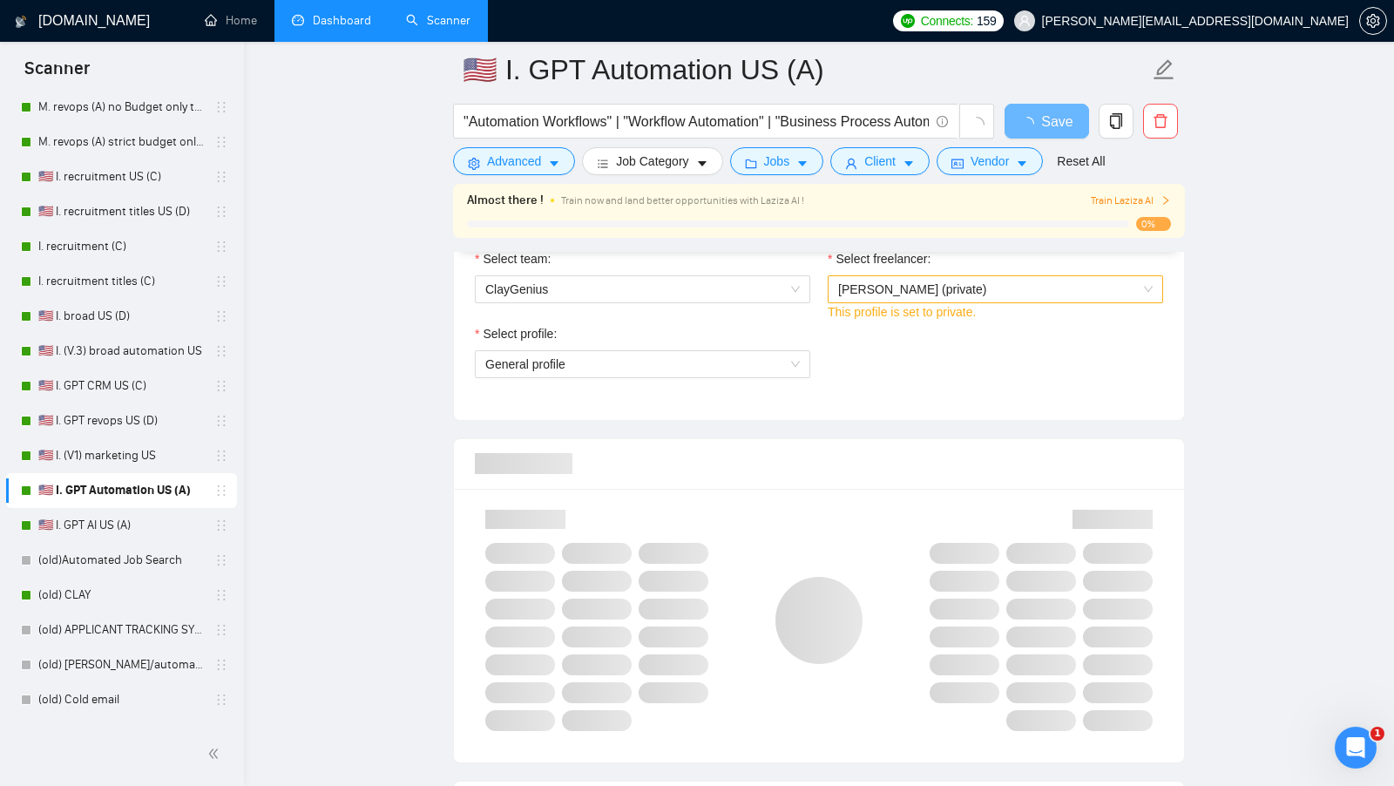
click at [673, 376] on div "Select profile: General profile" at bounding box center [642, 361] width 353 height 75
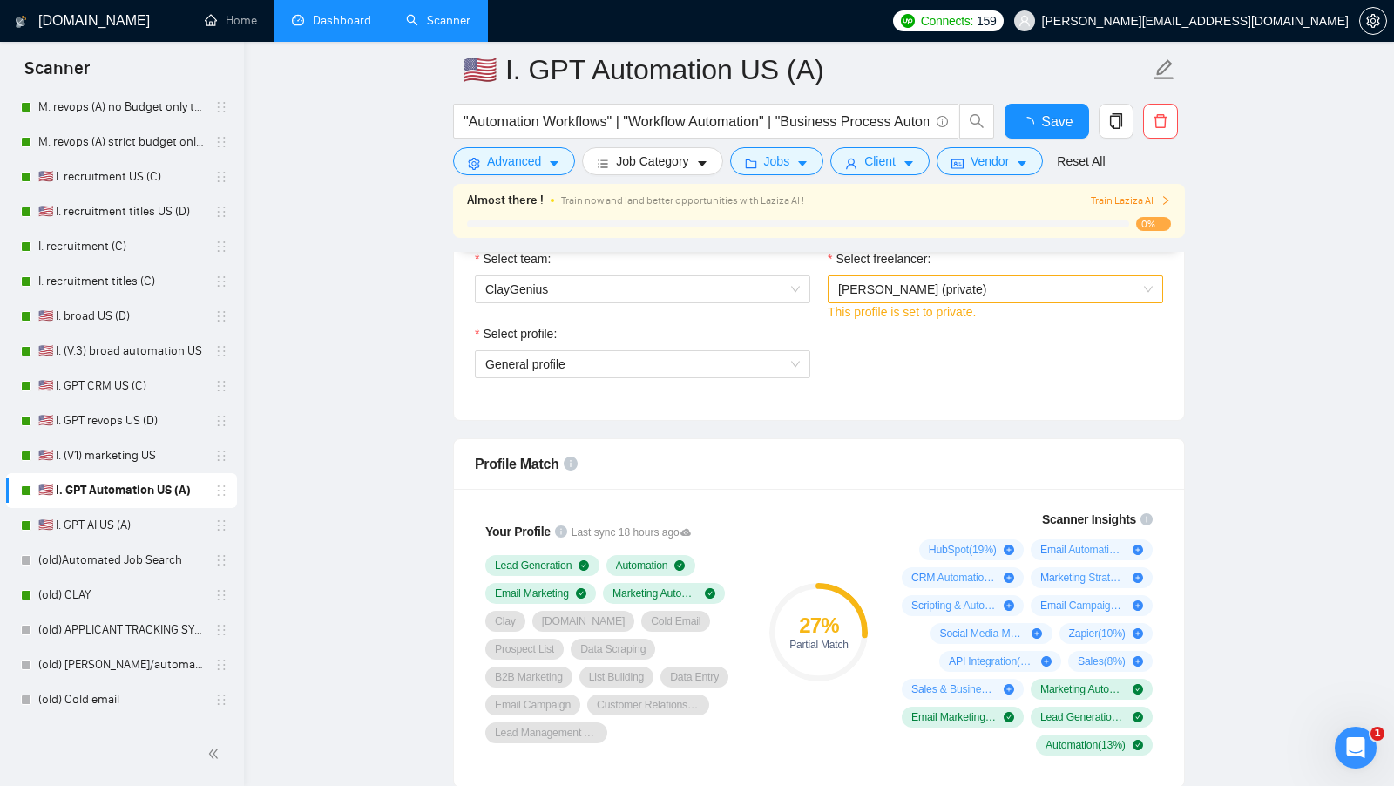
scroll to position [944, 0]
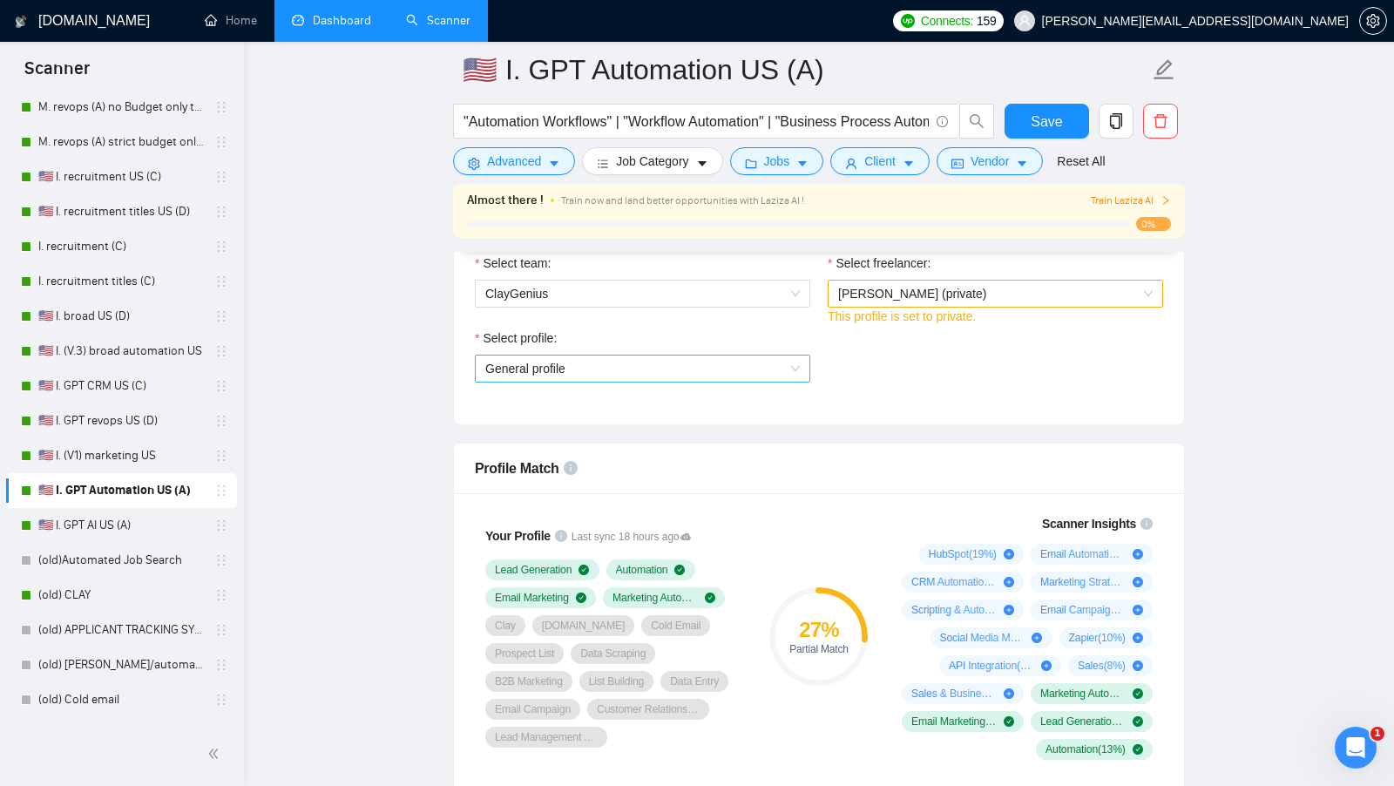
click at [654, 365] on span "General profile" at bounding box center [642, 369] width 315 height 26
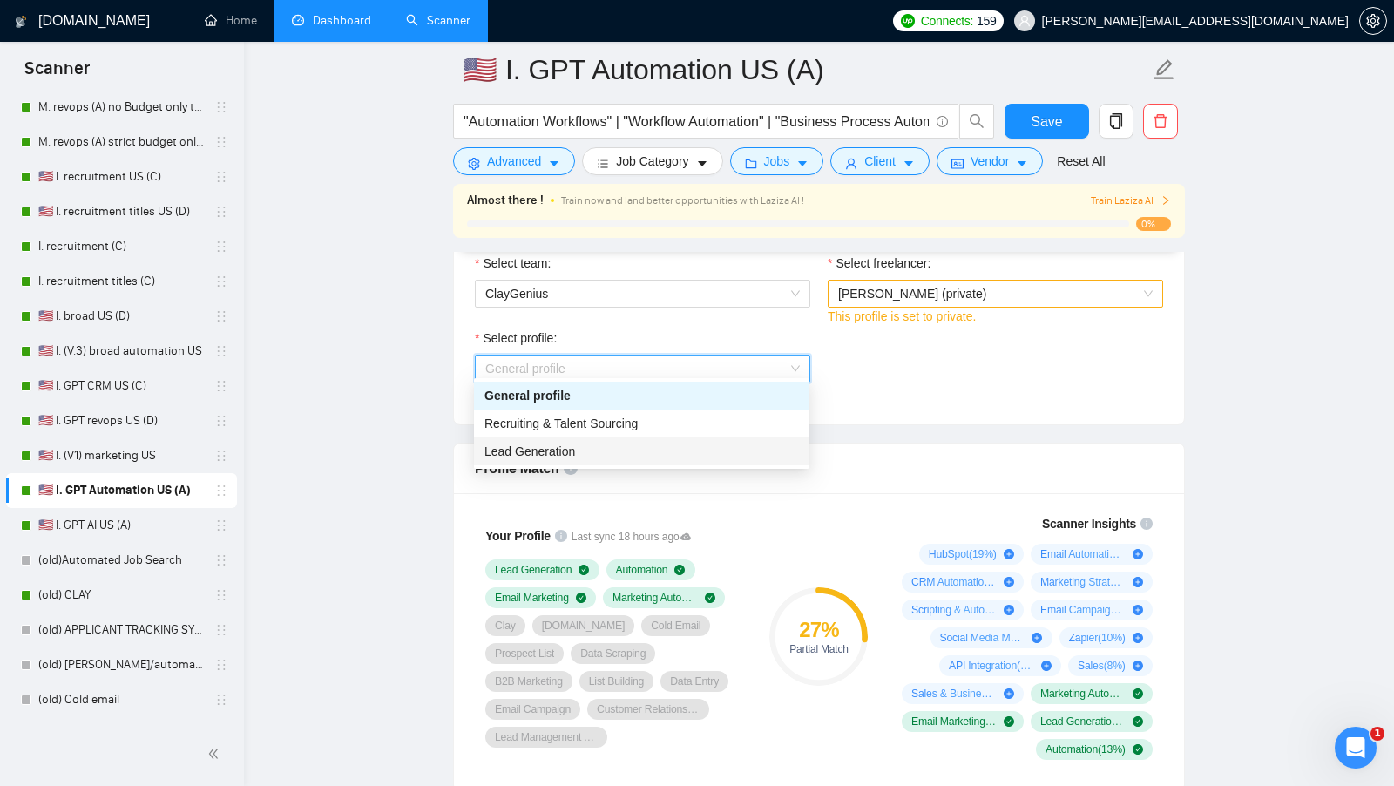
click at [624, 450] on div "Lead Generation" at bounding box center [641, 451] width 315 height 19
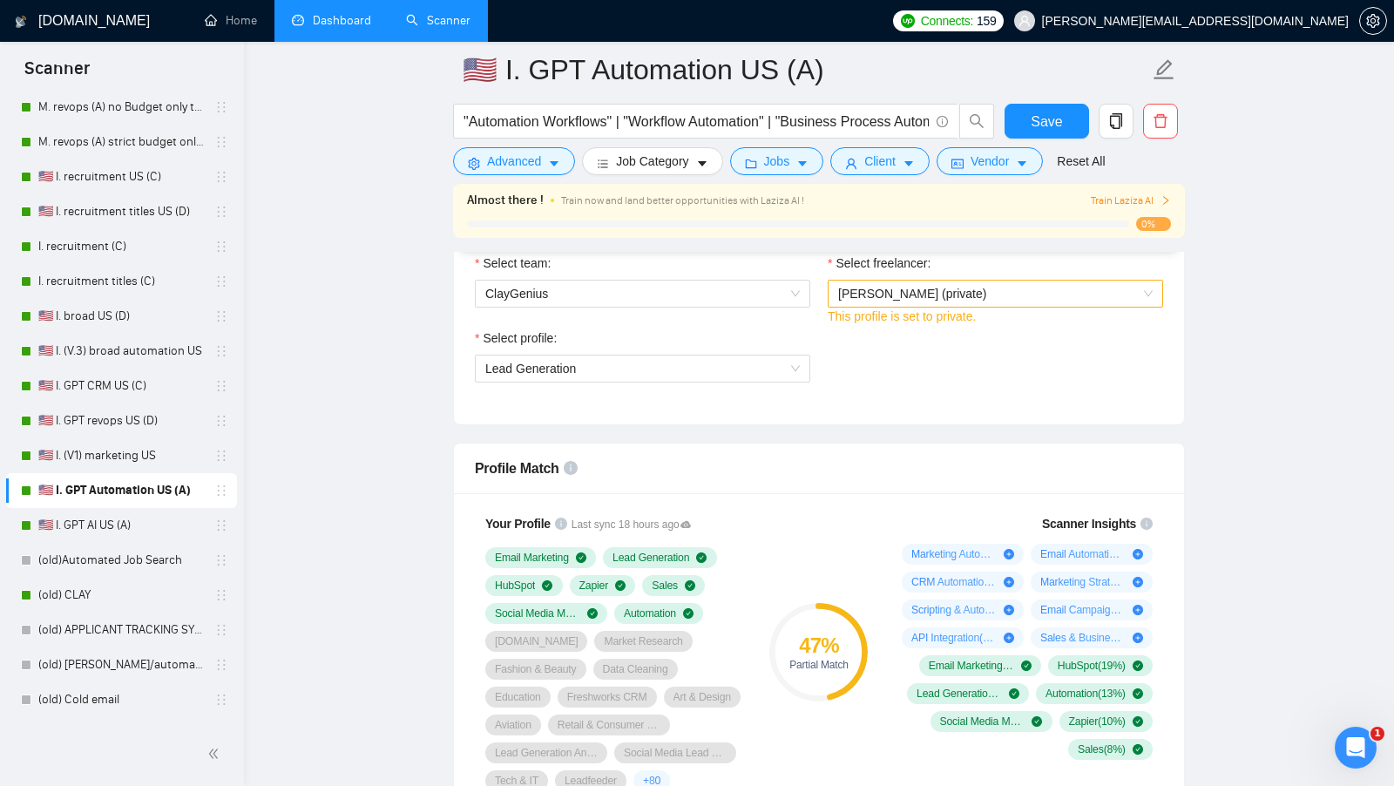
scroll to position [971, 0]
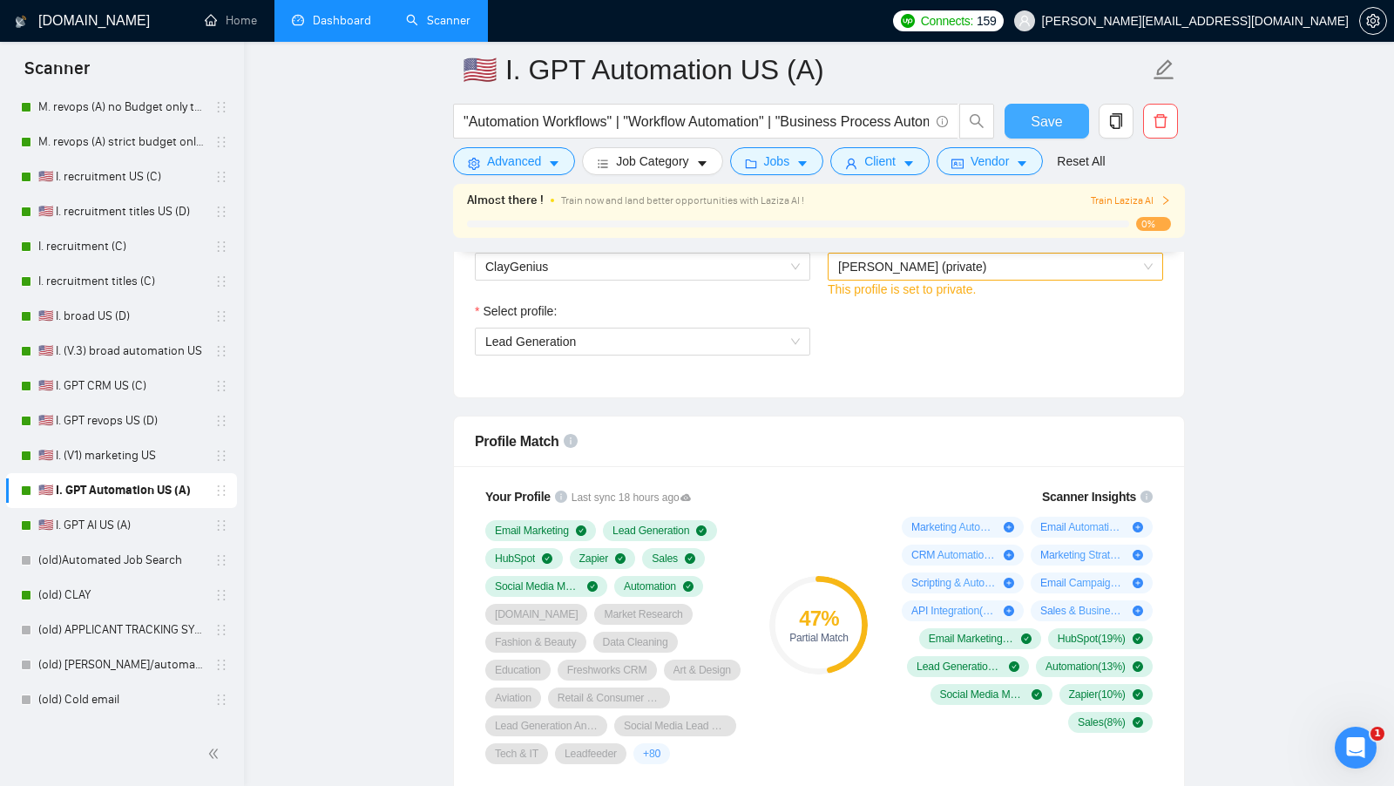
click at [1054, 129] on span "Save" at bounding box center [1046, 122] width 31 height 22
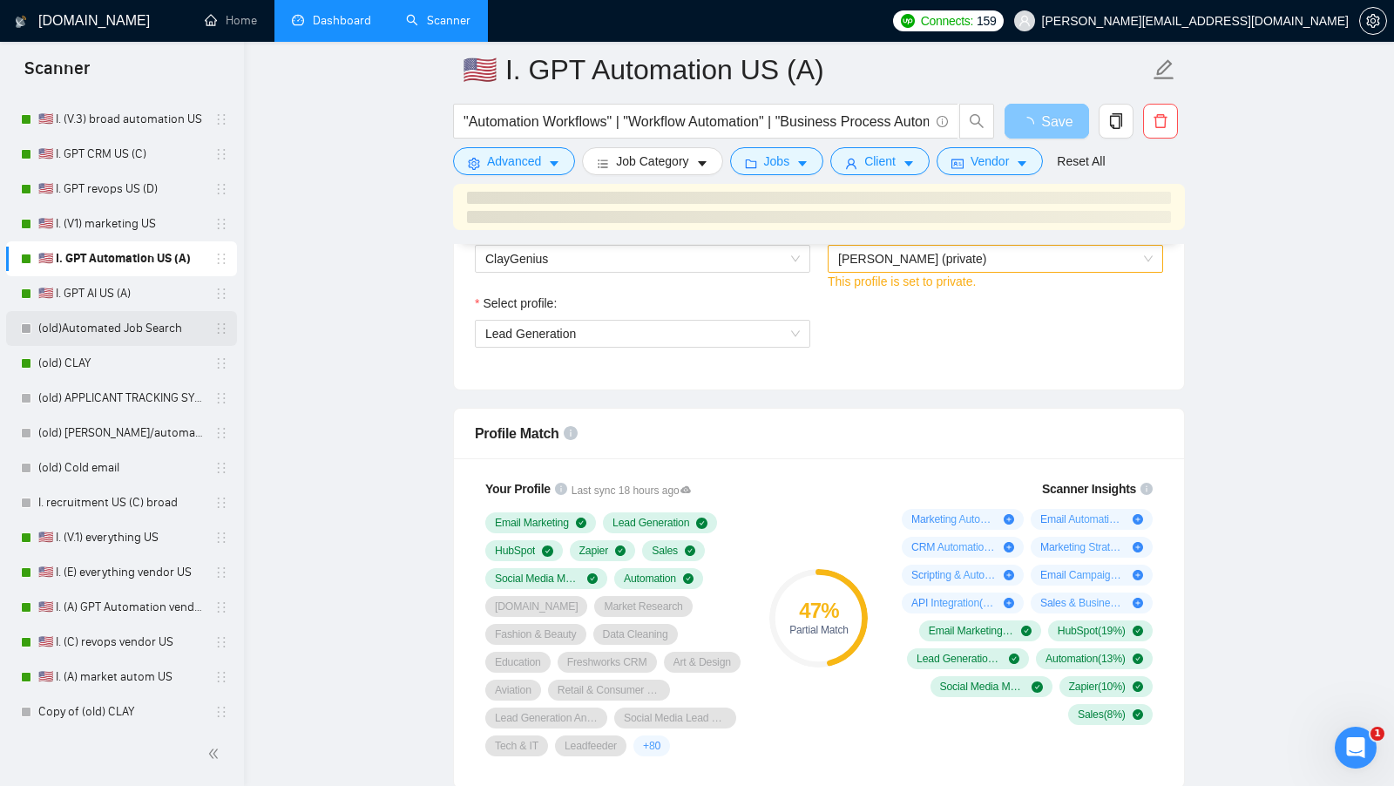
scroll to position [815, 0]
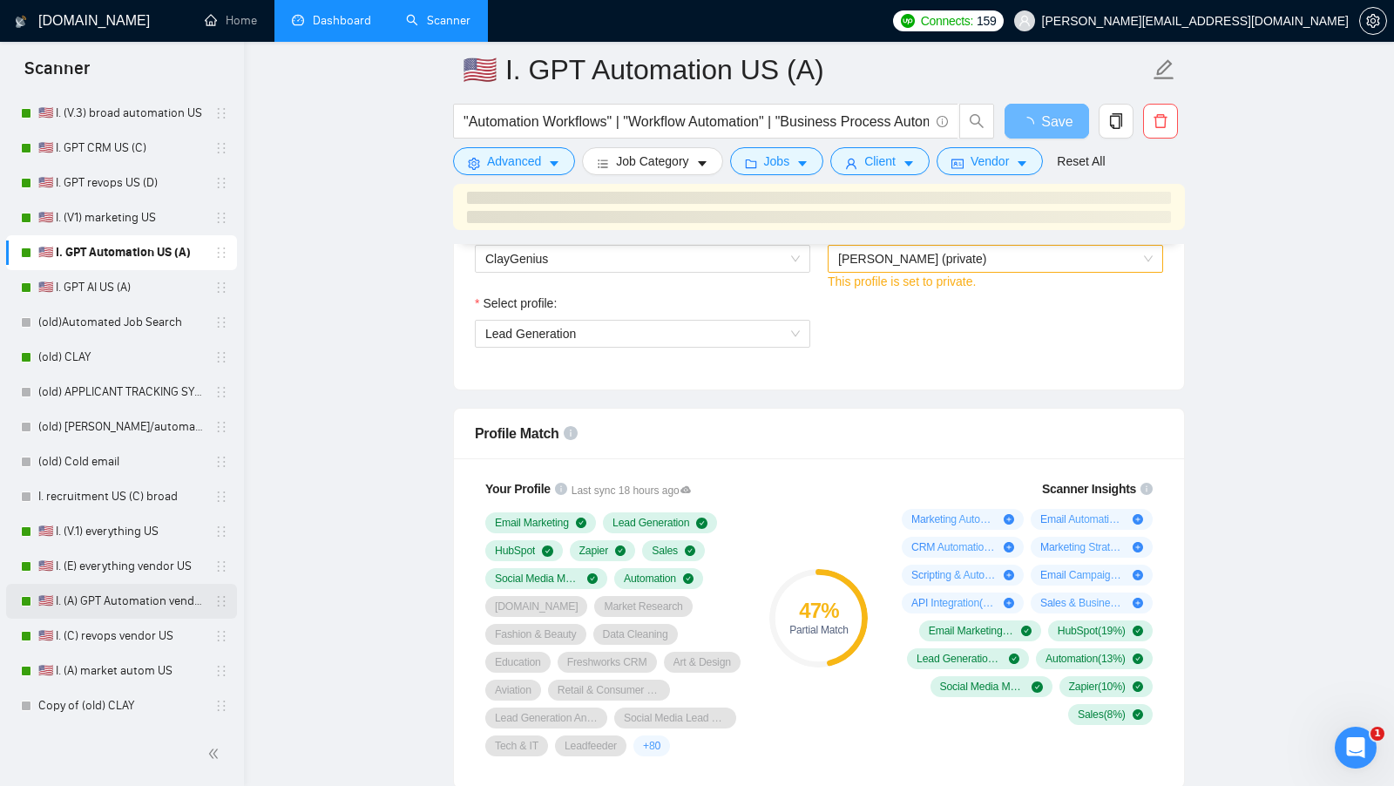
click at [144, 599] on link "🇺🇸 I. (A) GPT Automation vendor US" at bounding box center [121, 601] width 166 height 35
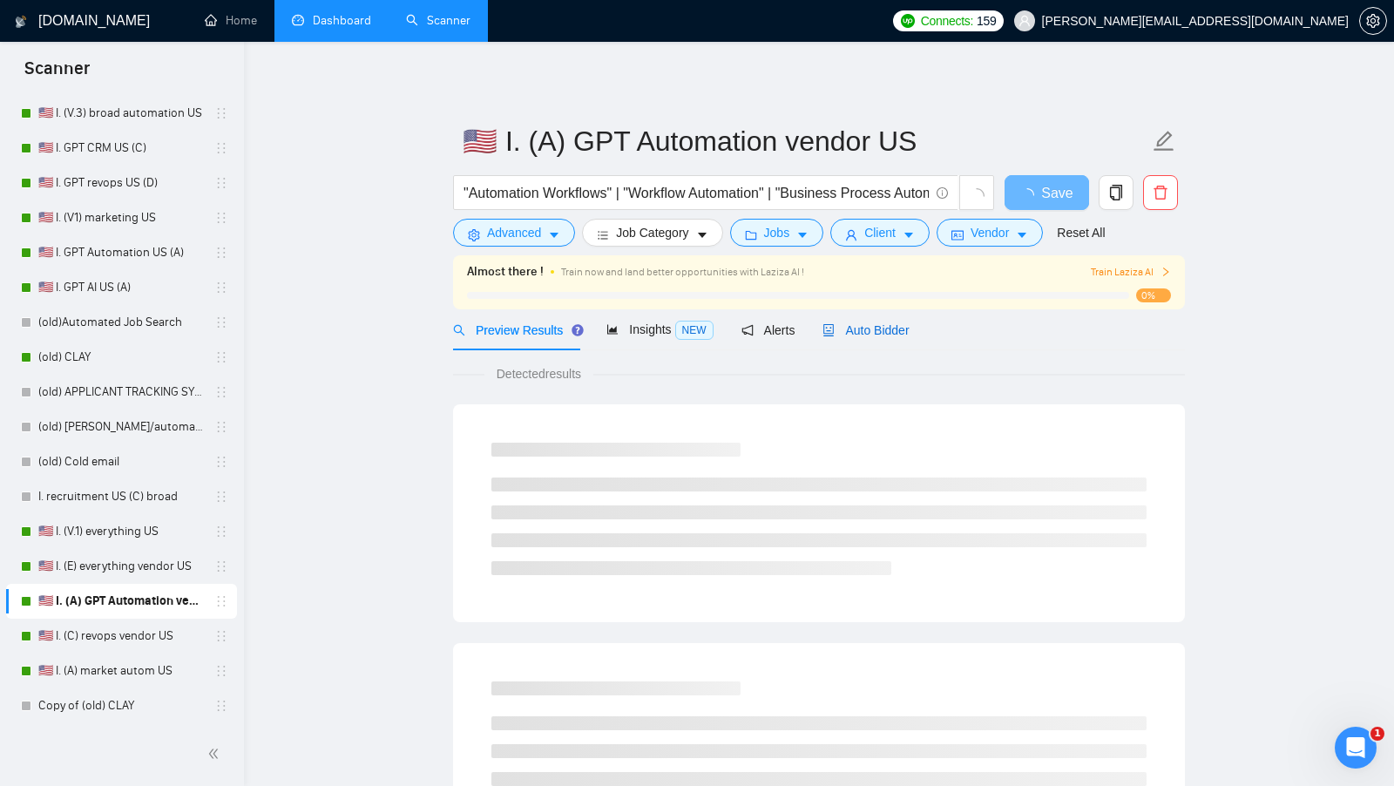
click at [895, 327] on span "Auto Bidder" at bounding box center [866, 330] width 86 height 14
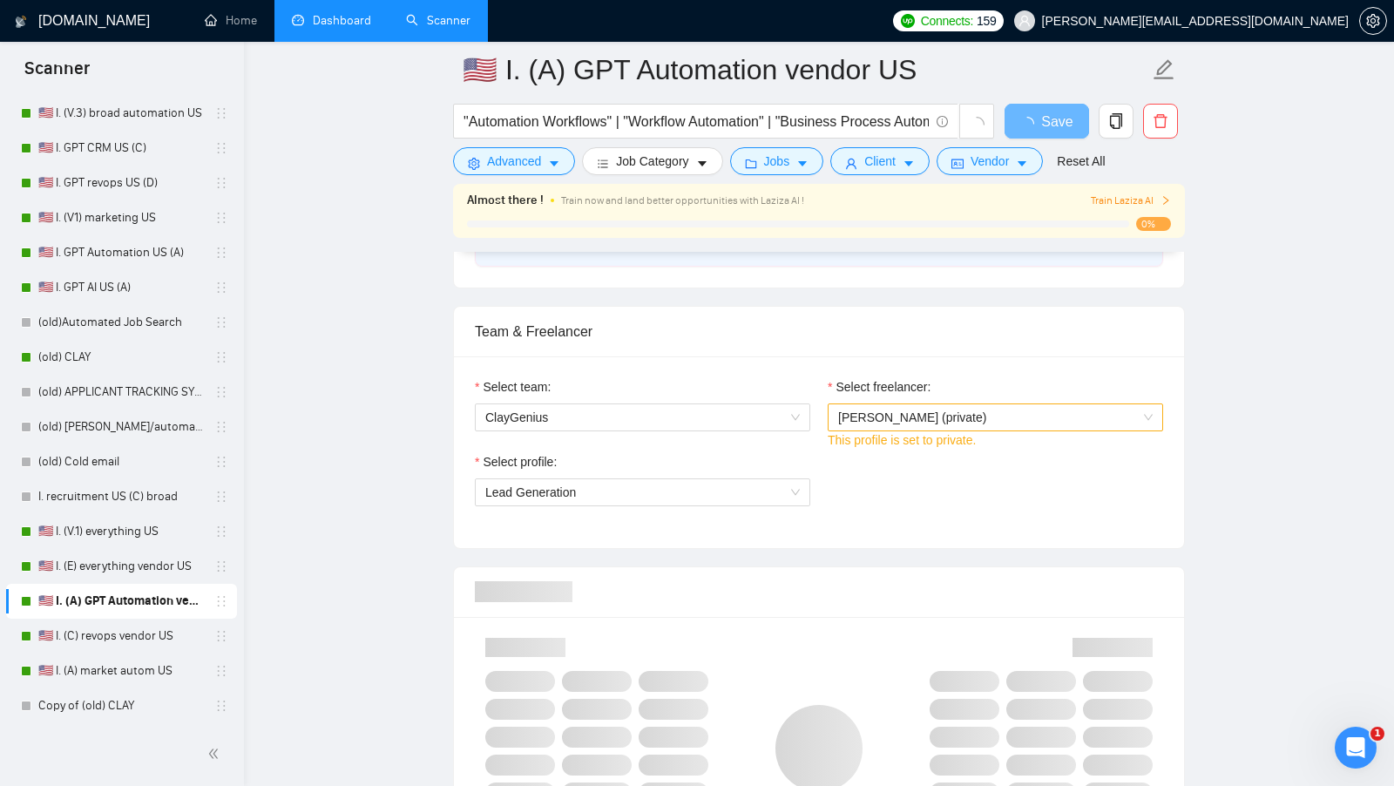
scroll to position [823, 0]
click at [752, 490] on span "Lead Generation" at bounding box center [642, 490] width 315 height 26
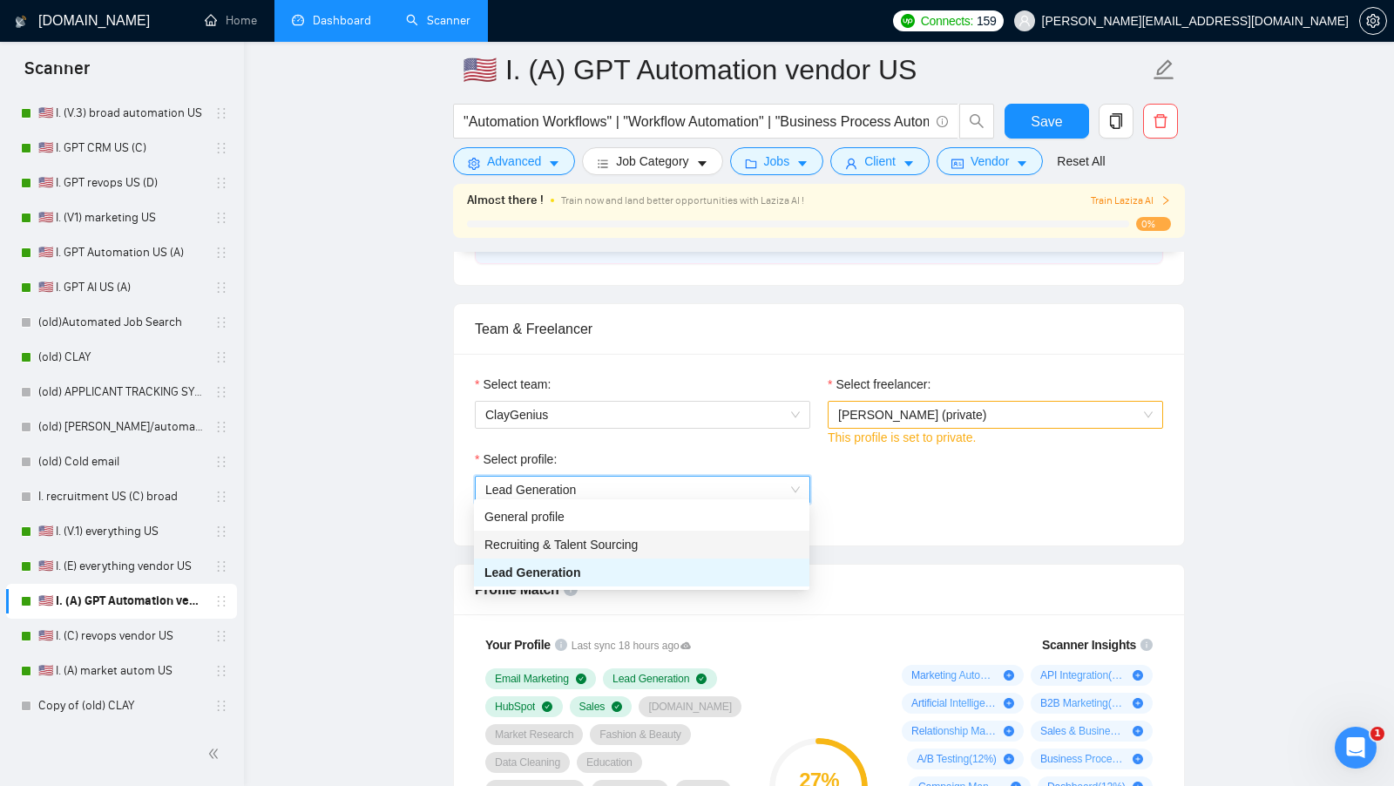
click at [862, 491] on div "Select profile: 1017484851352698936 Lead Generation" at bounding box center [819, 487] width 706 height 75
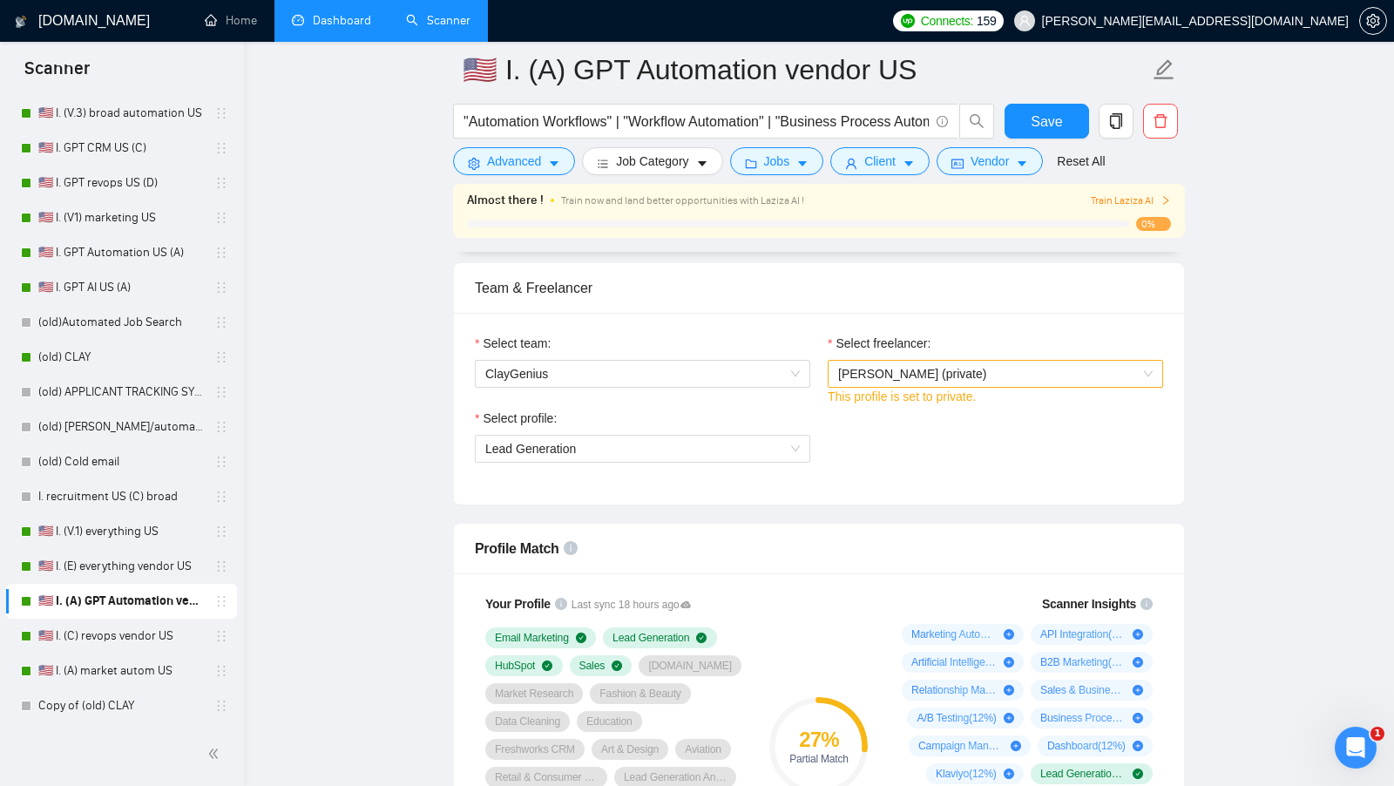
scroll to position [860, 0]
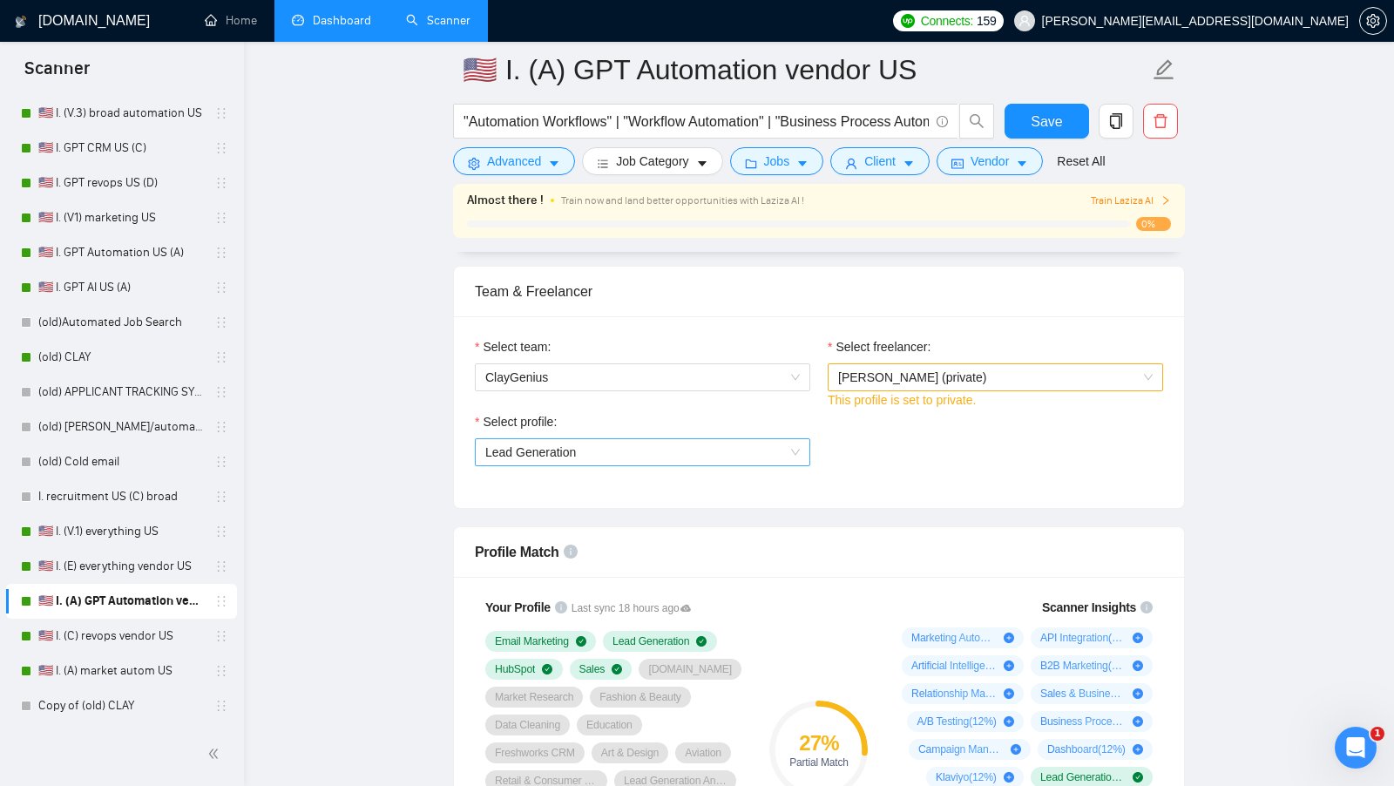
click at [794, 456] on span "Lead Generation" at bounding box center [642, 452] width 315 height 26
click at [676, 552] on div "Profile Match" at bounding box center [819, 552] width 688 height 50
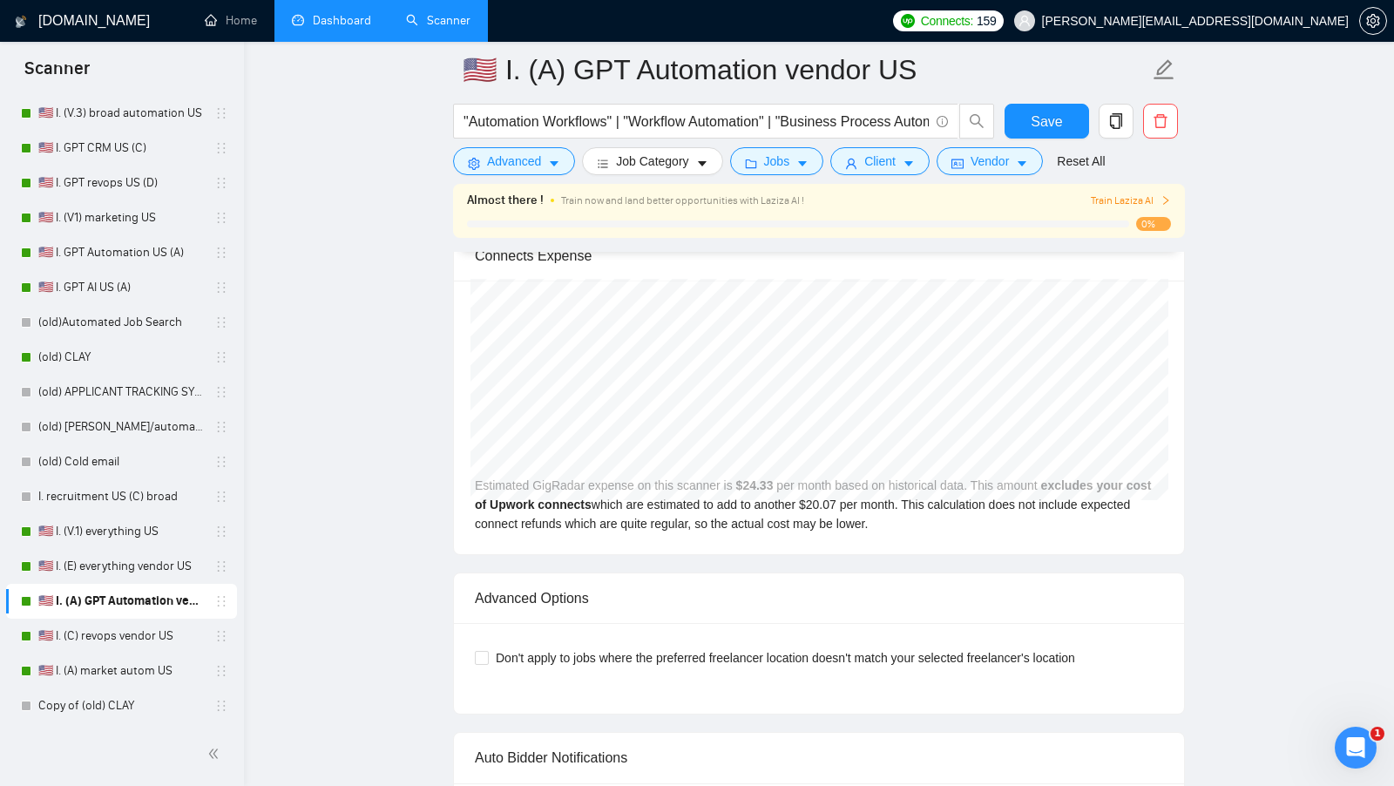
scroll to position [3786, 0]
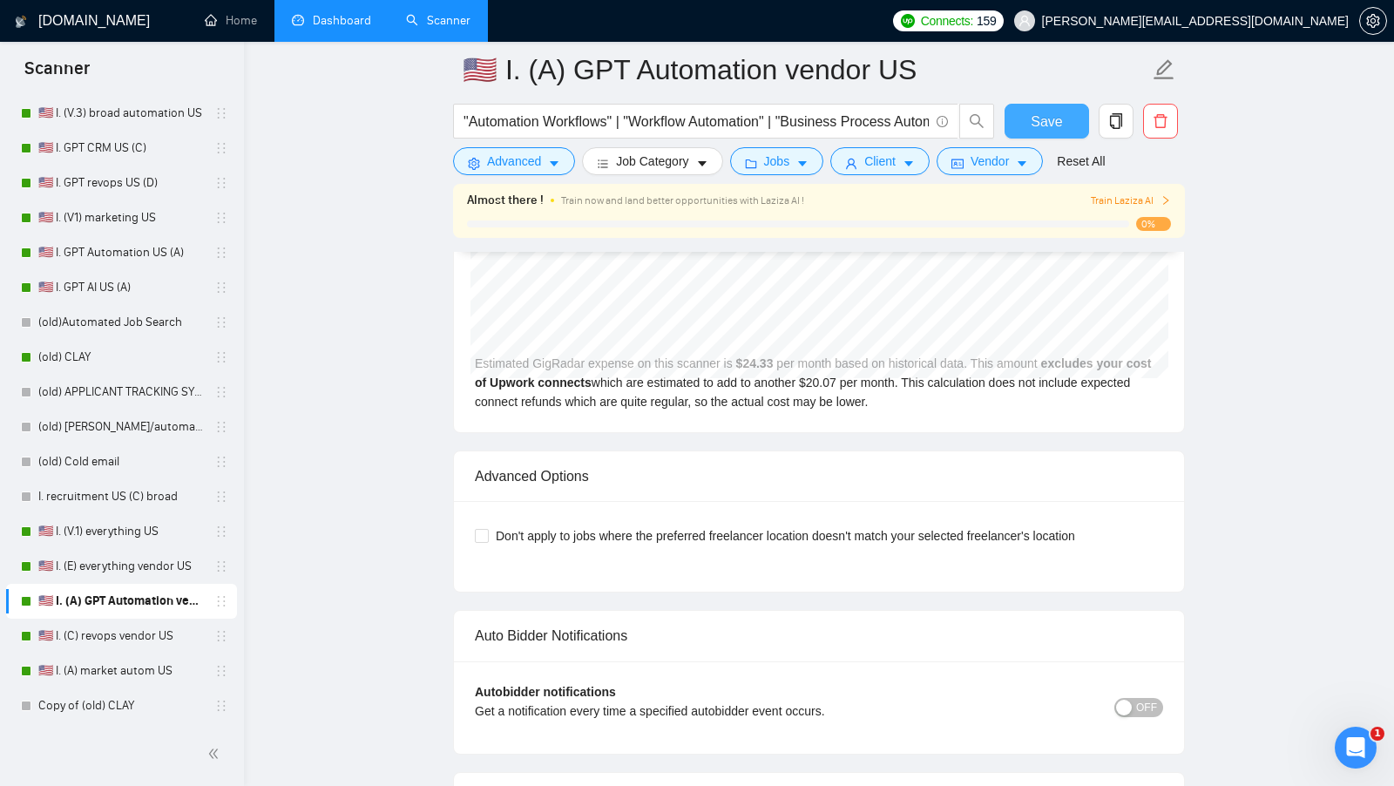
click at [1043, 137] on button "Save" at bounding box center [1047, 121] width 85 height 35
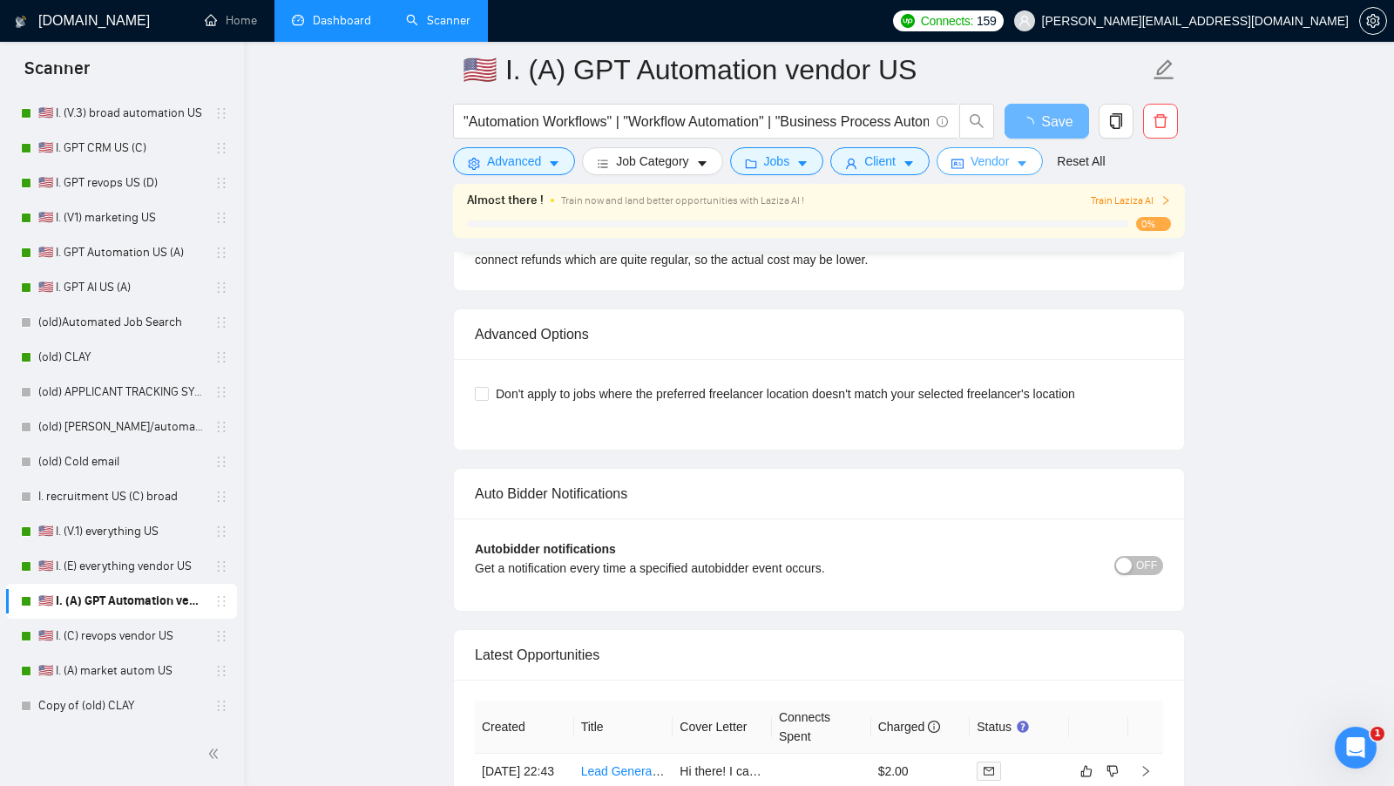
click at [994, 166] on span "Vendor" at bounding box center [990, 161] width 38 height 19
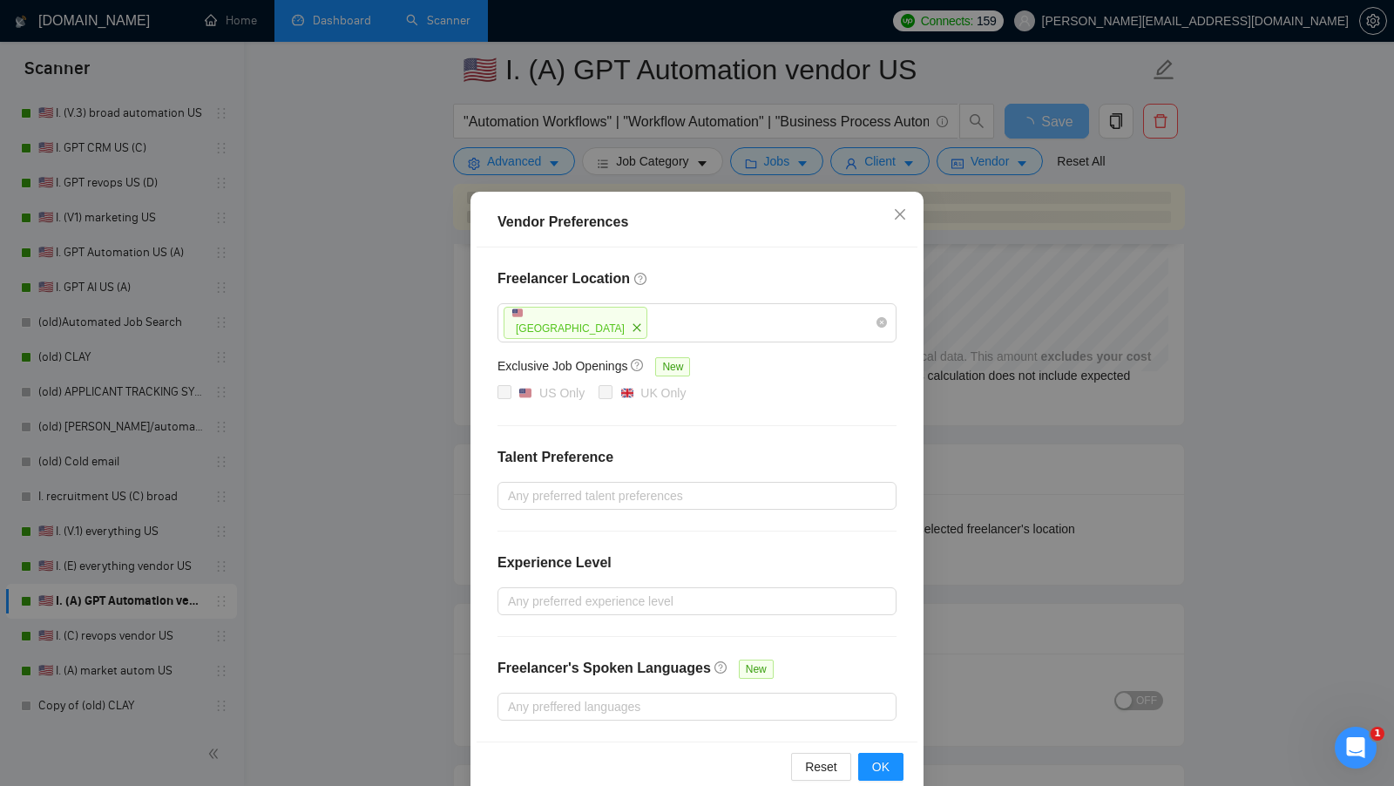
click at [995, 376] on div "Vendor Preferences Freelancer Location [GEOGRAPHIC_DATA] Exclusive Job Openings…" at bounding box center [697, 393] width 1394 height 786
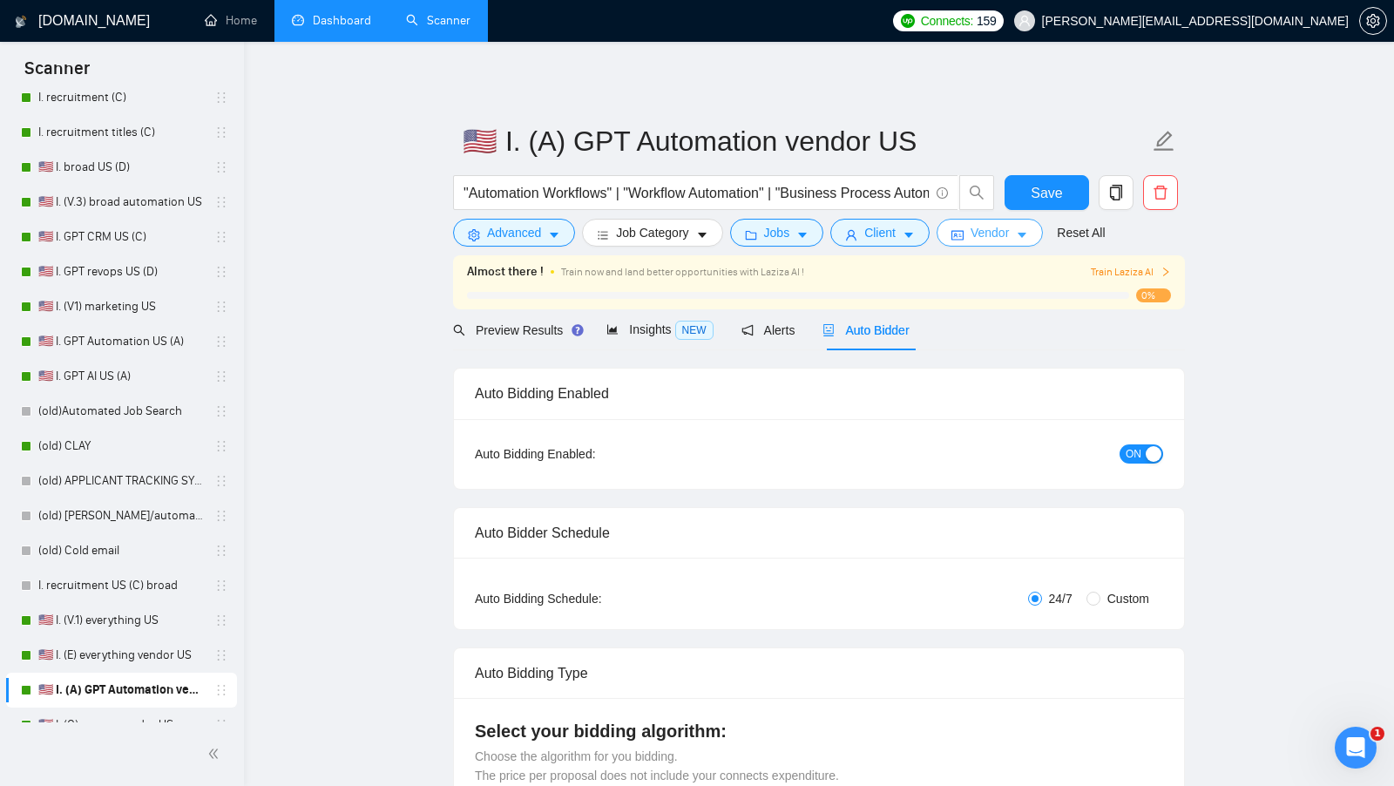
scroll to position [815, 0]
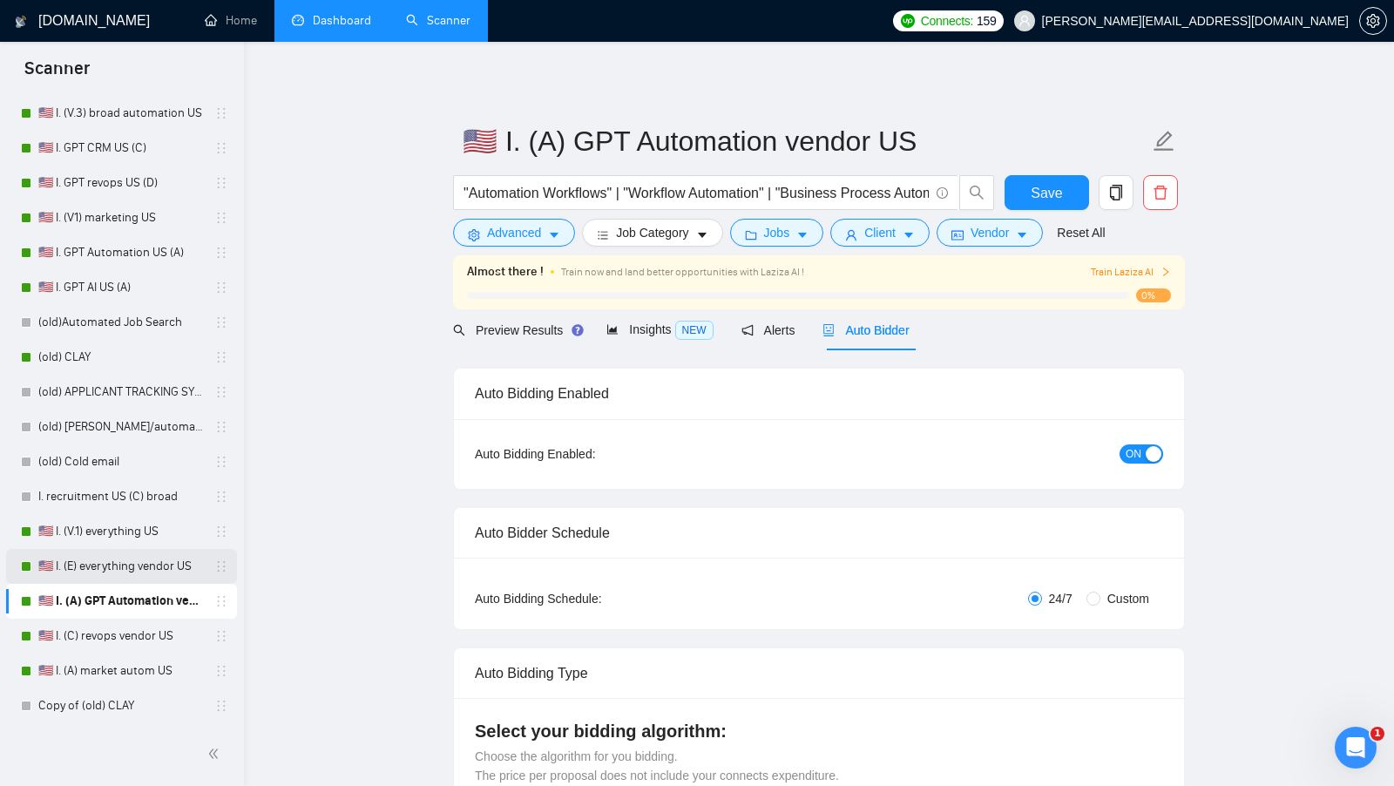
click at [118, 552] on link "🇺🇸 I. (E) everything vendor US" at bounding box center [121, 566] width 166 height 35
click at [132, 532] on link "🇺🇸 I. (V.1) everything US" at bounding box center [121, 531] width 166 height 35
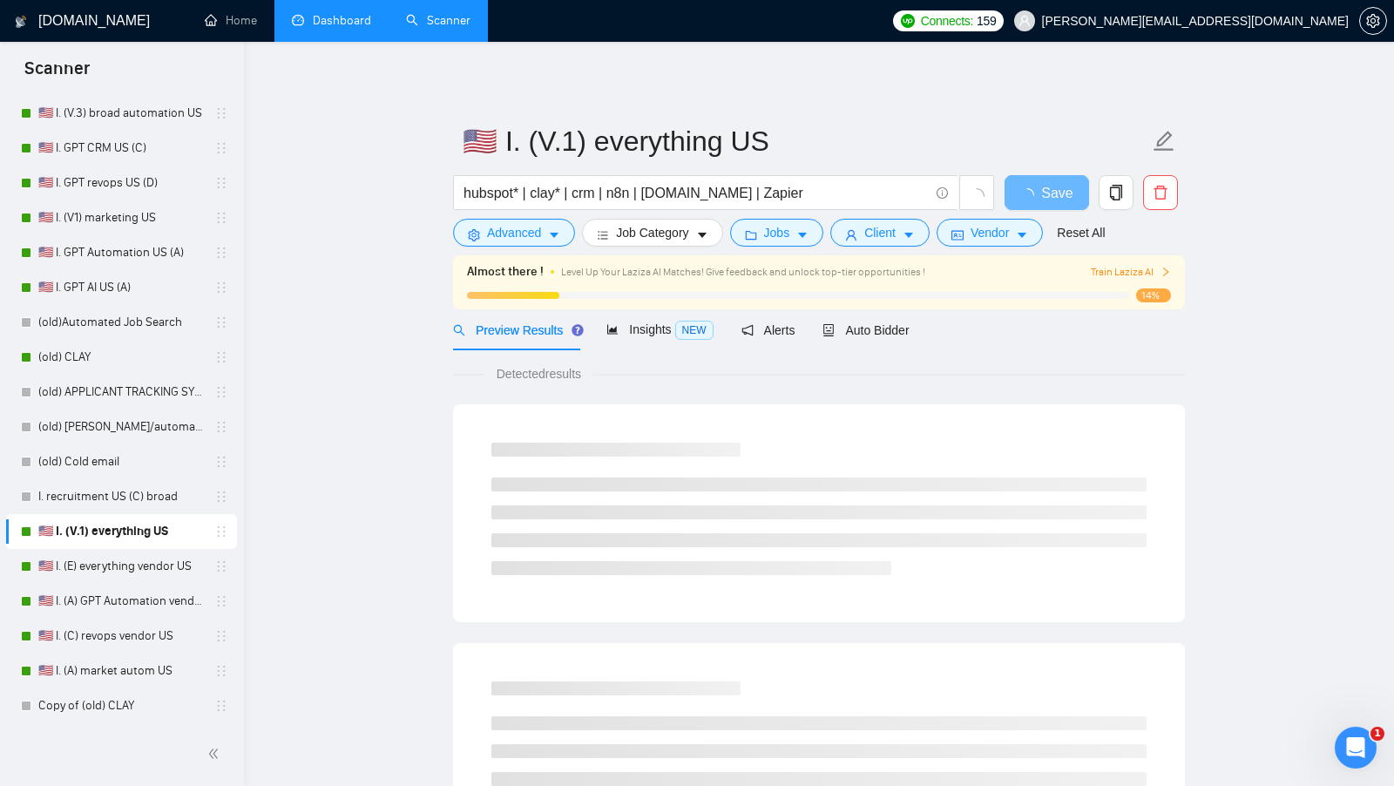
click at [325, 28] on link "Dashboard" at bounding box center [331, 20] width 79 height 15
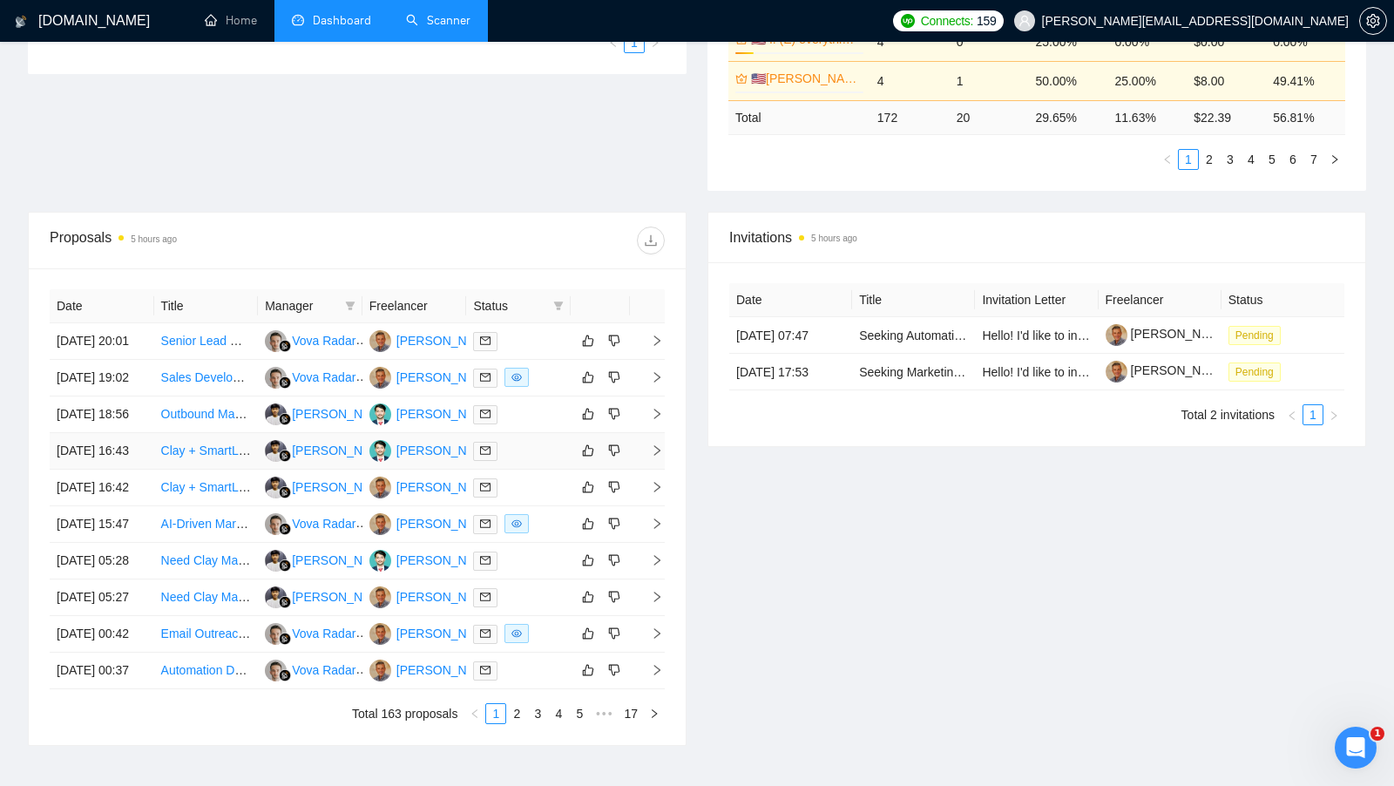
scroll to position [508, 0]
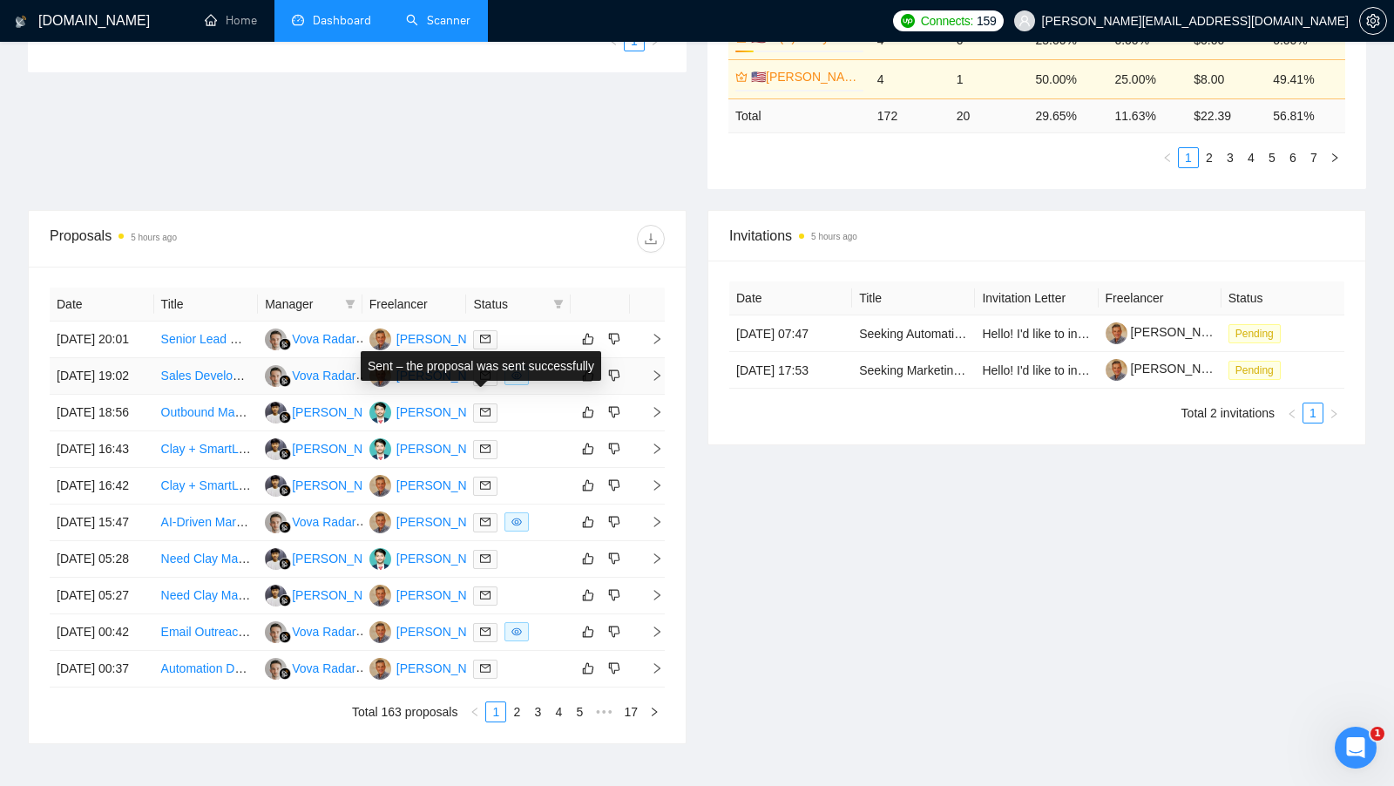
click at [540, 383] on div "Sent – the proposal was sent successfully" at bounding box center [480, 366] width 247 height 37
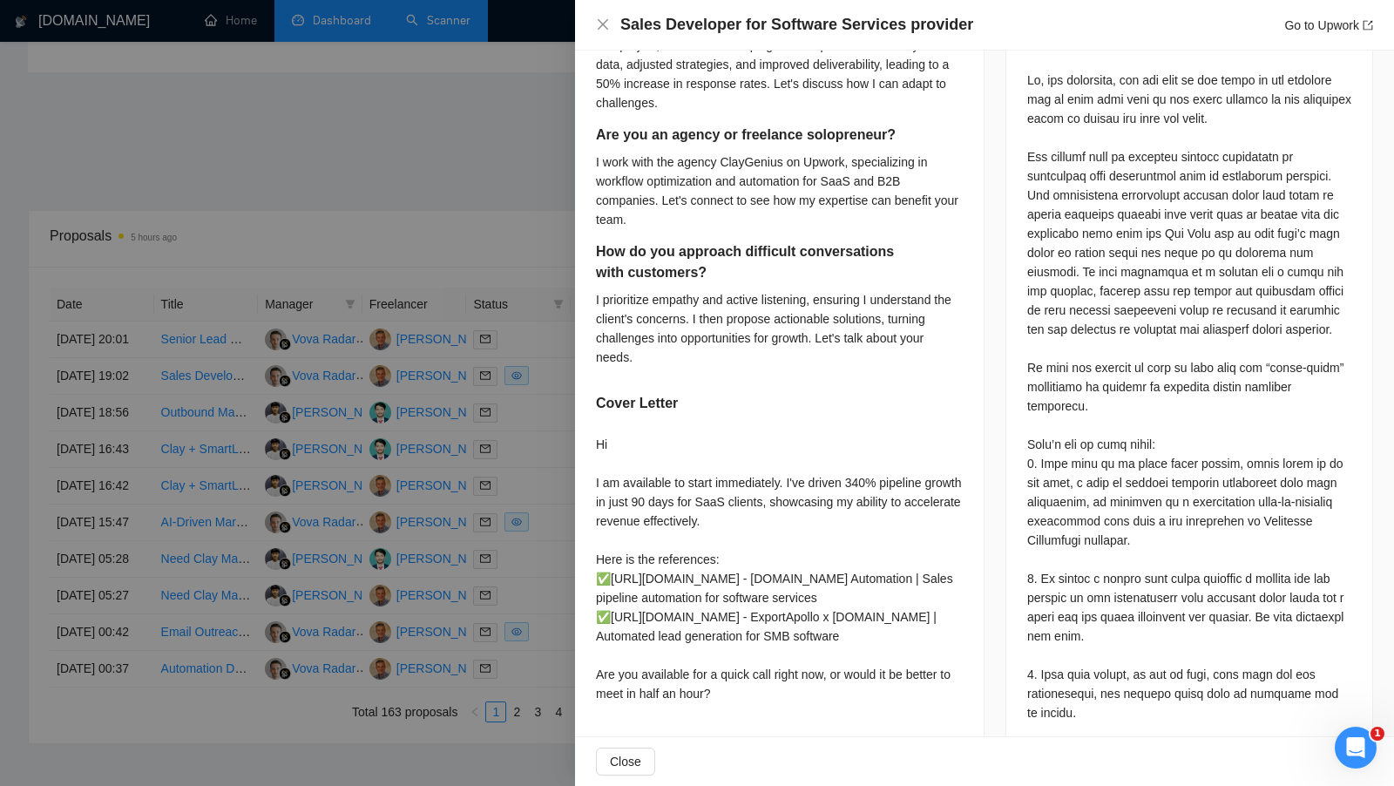
scroll to position [904, 0]
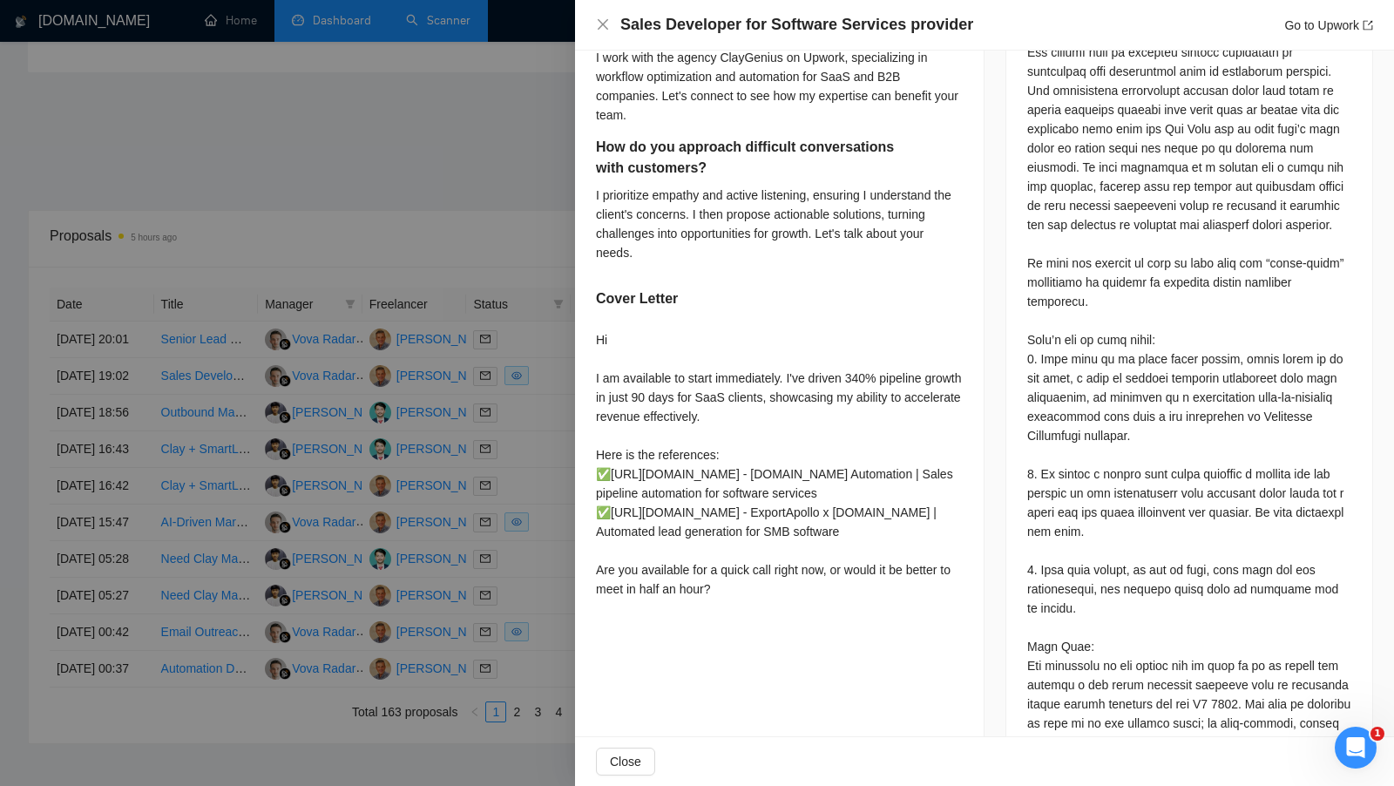
click at [316, 136] on div at bounding box center [697, 393] width 1394 height 786
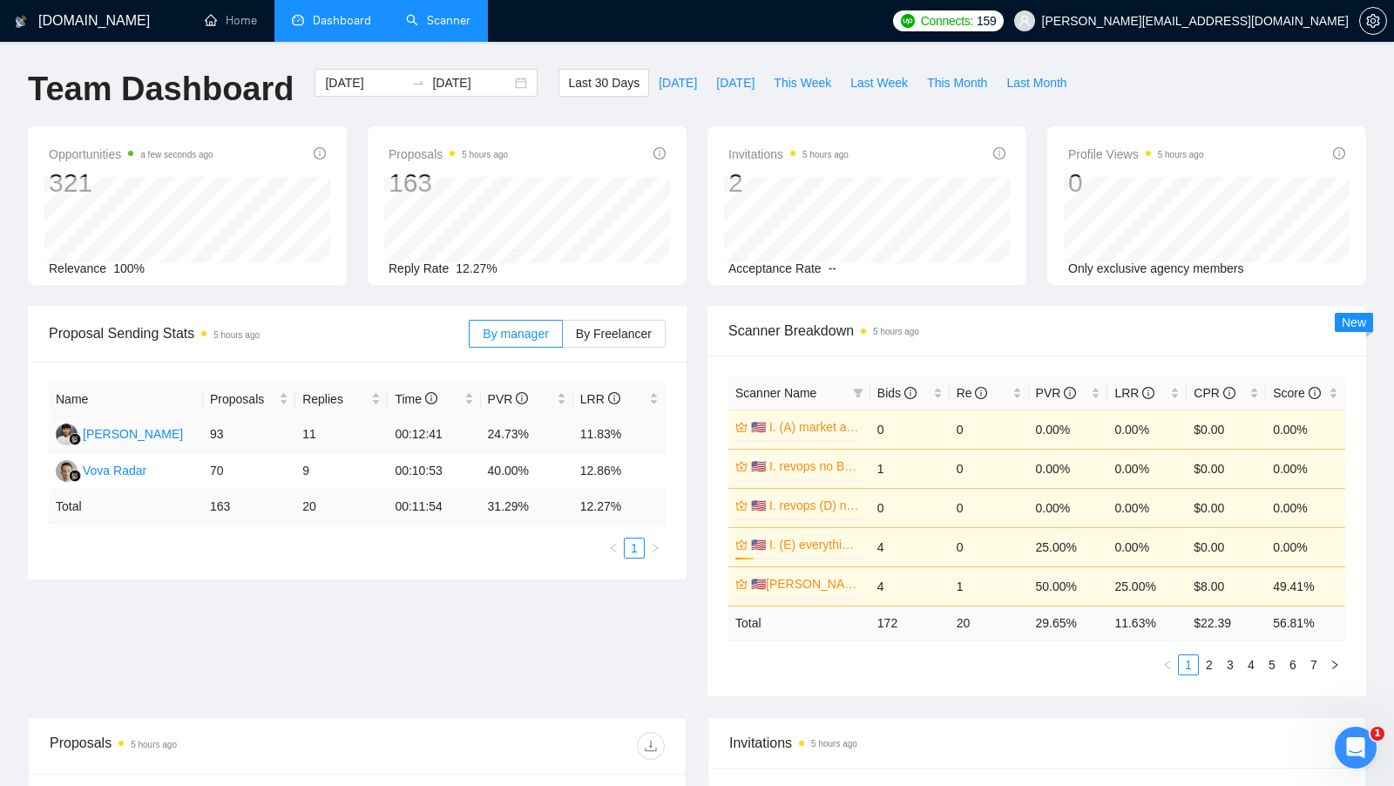
scroll to position [0, 0]
click at [430, 20] on link "Scanner" at bounding box center [438, 20] width 64 height 15
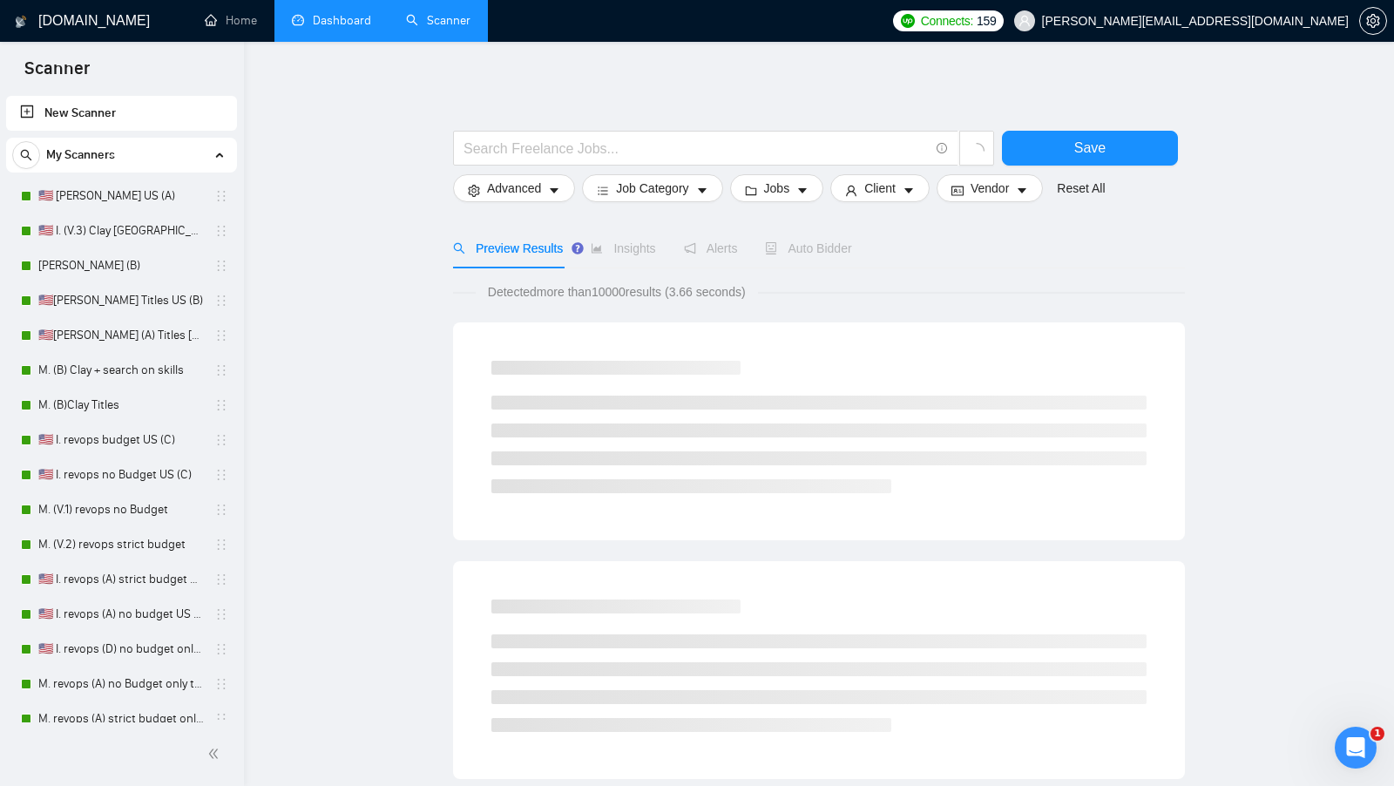
click at [369, 28] on link "Dashboard" at bounding box center [331, 20] width 79 height 15
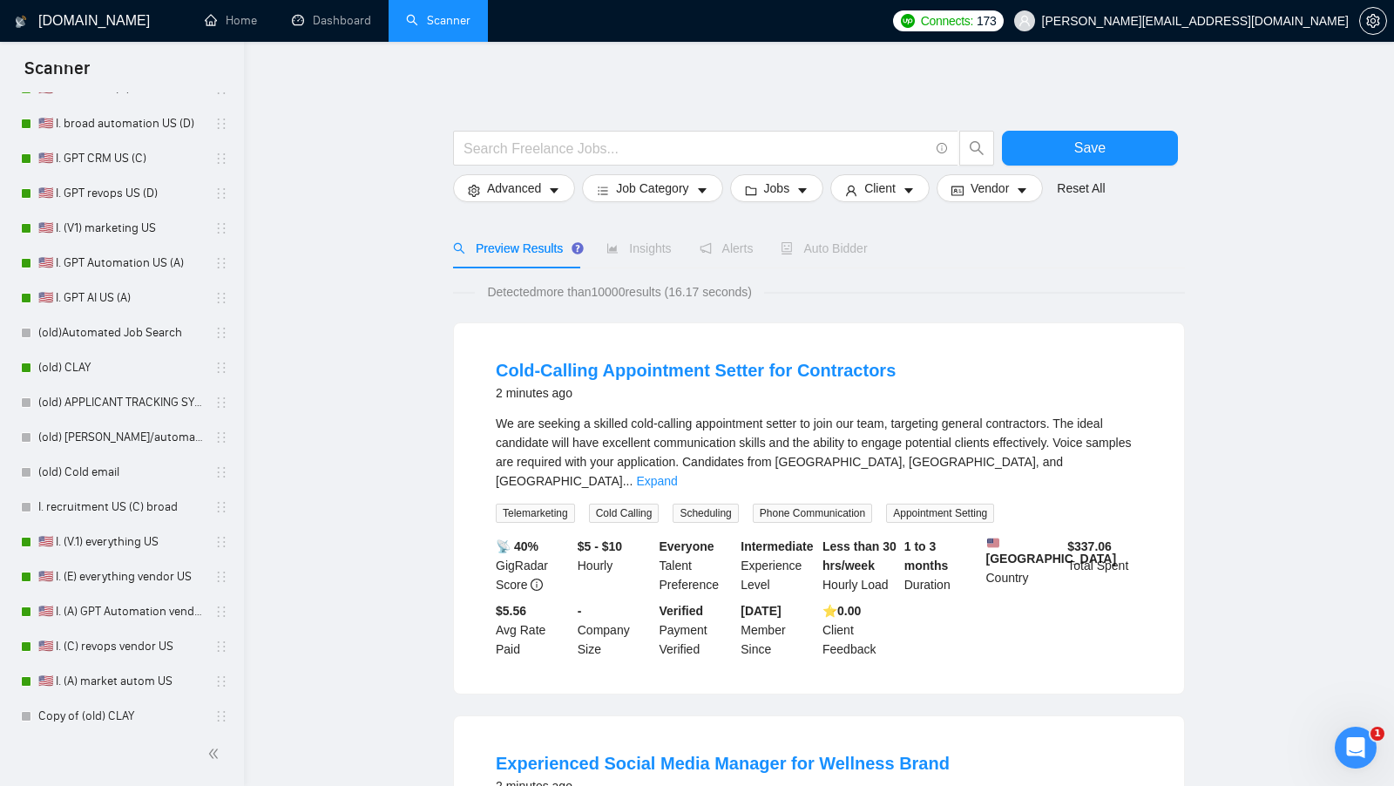
scroll to position [803, 0]
click at [101, 529] on link "🇺🇸 I. (V.1) everything US" at bounding box center [121, 542] width 166 height 35
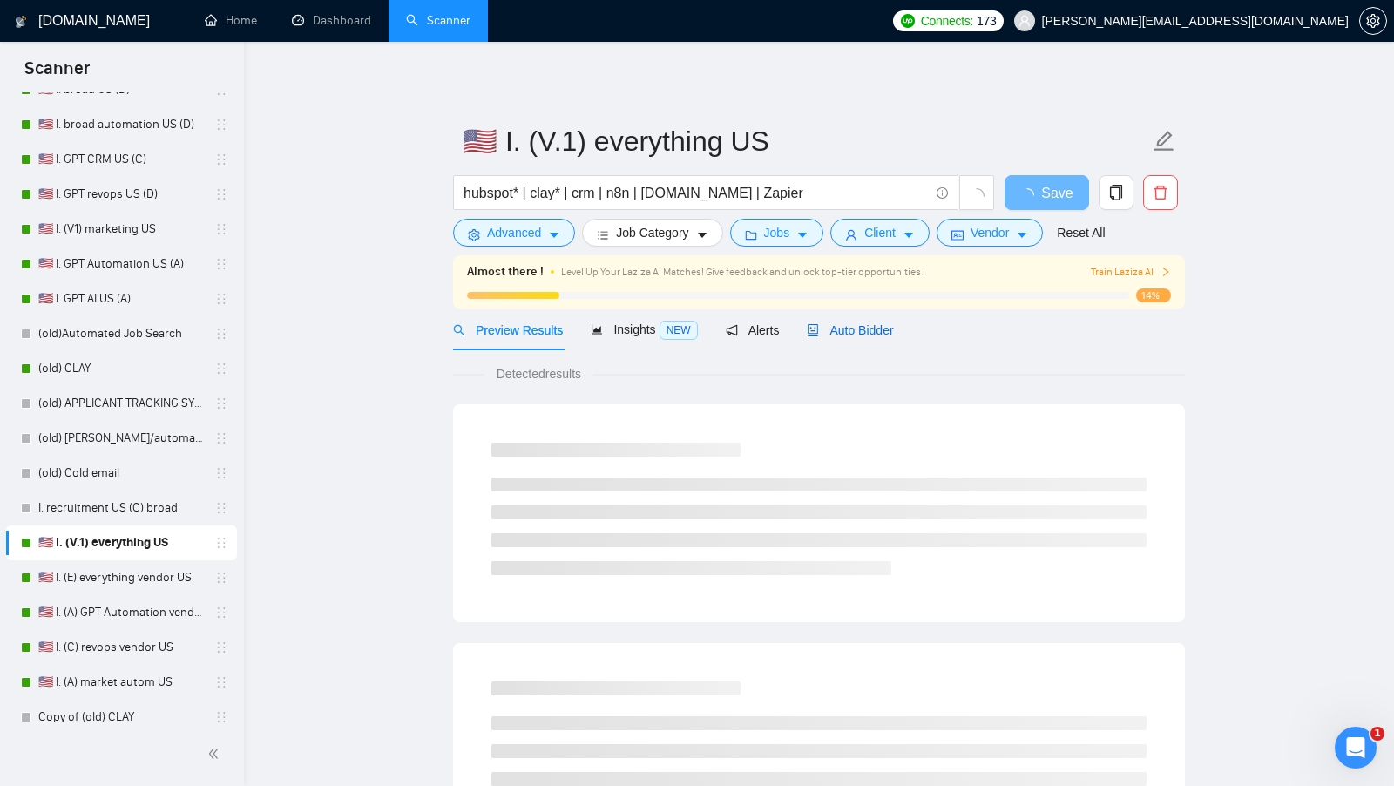
click at [835, 321] on div "Auto Bidder" at bounding box center [850, 330] width 86 height 19
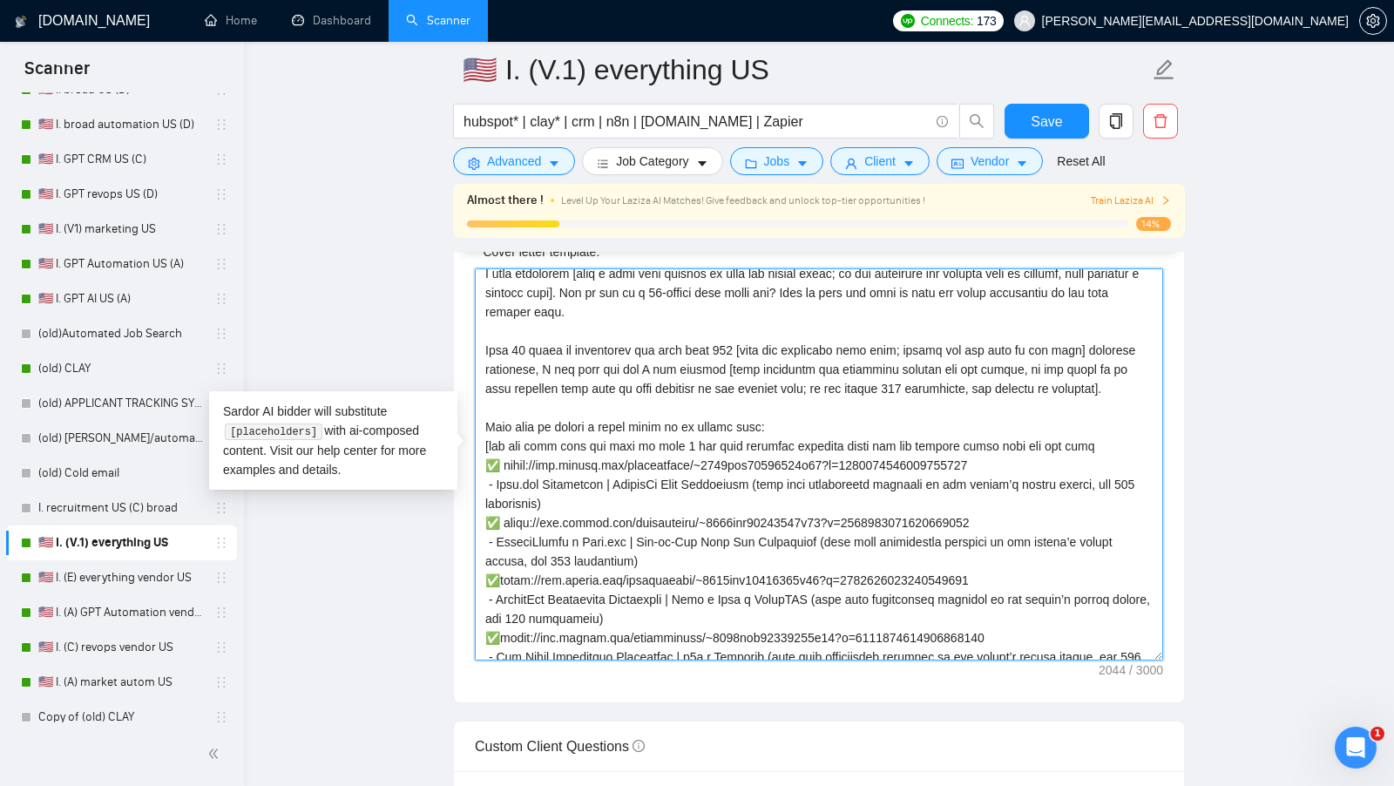
scroll to position [211, 0]
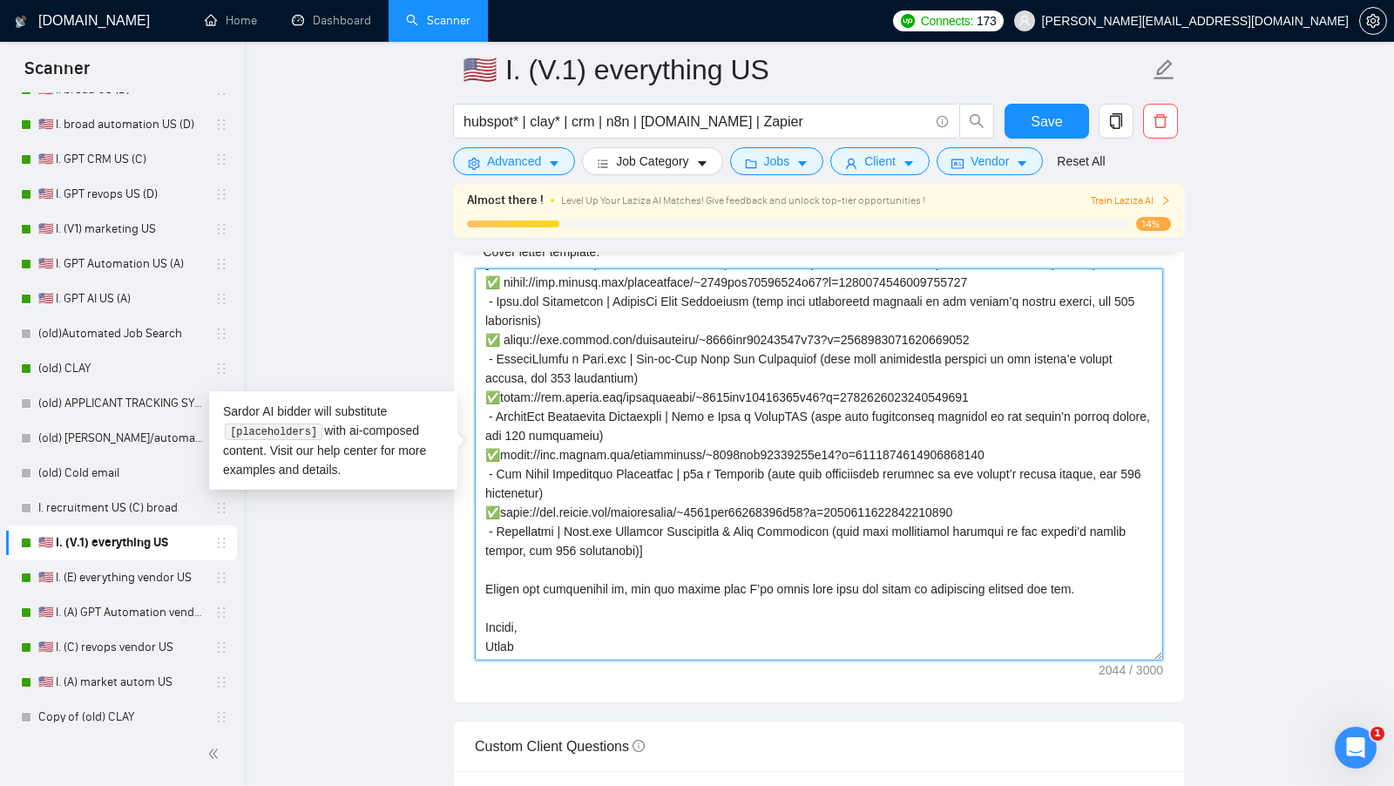
drag, startPoint x: 484, startPoint y: 412, endPoint x: 863, endPoint y: 552, distance: 405.0
click at [864, 552] on textarea "Cover letter template:" at bounding box center [819, 464] width 688 height 392
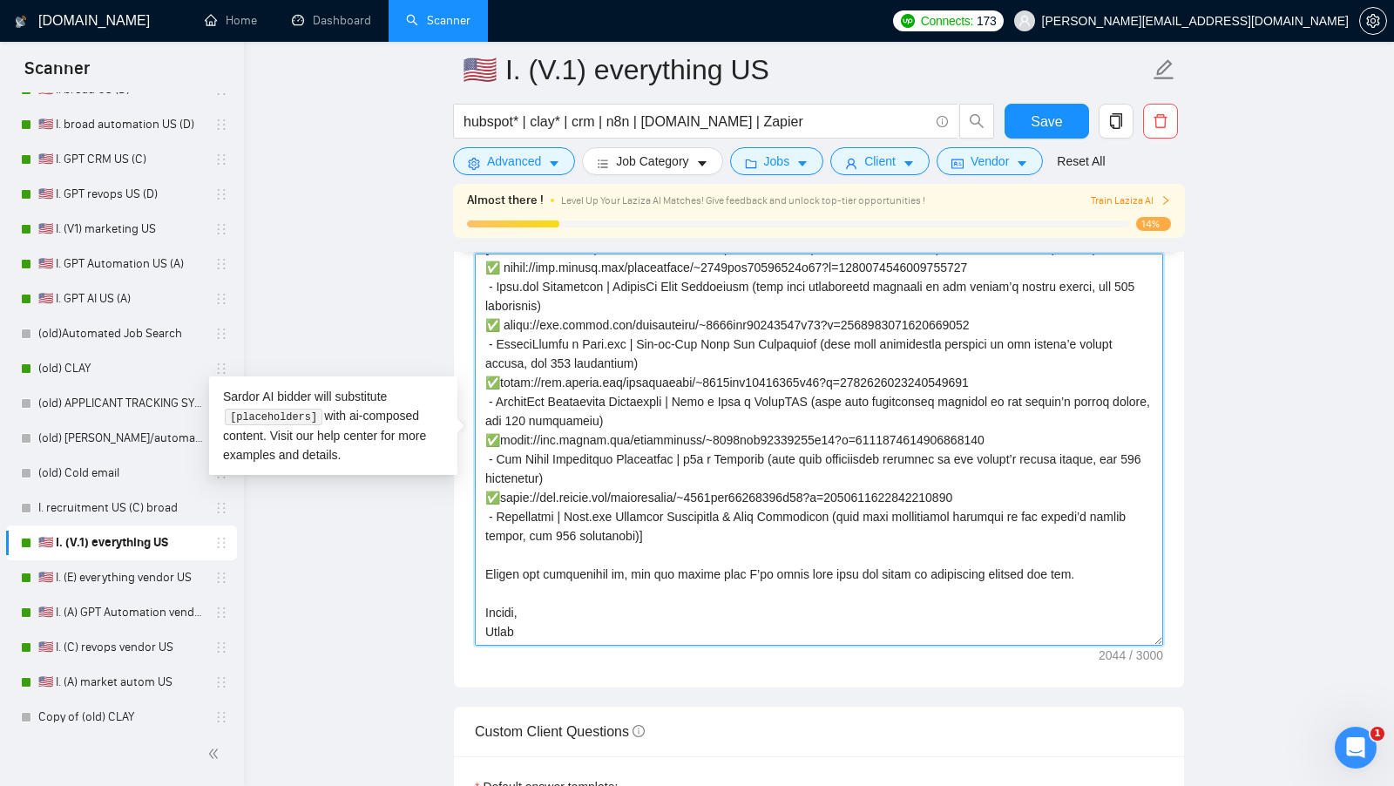
scroll to position [1991, 0]
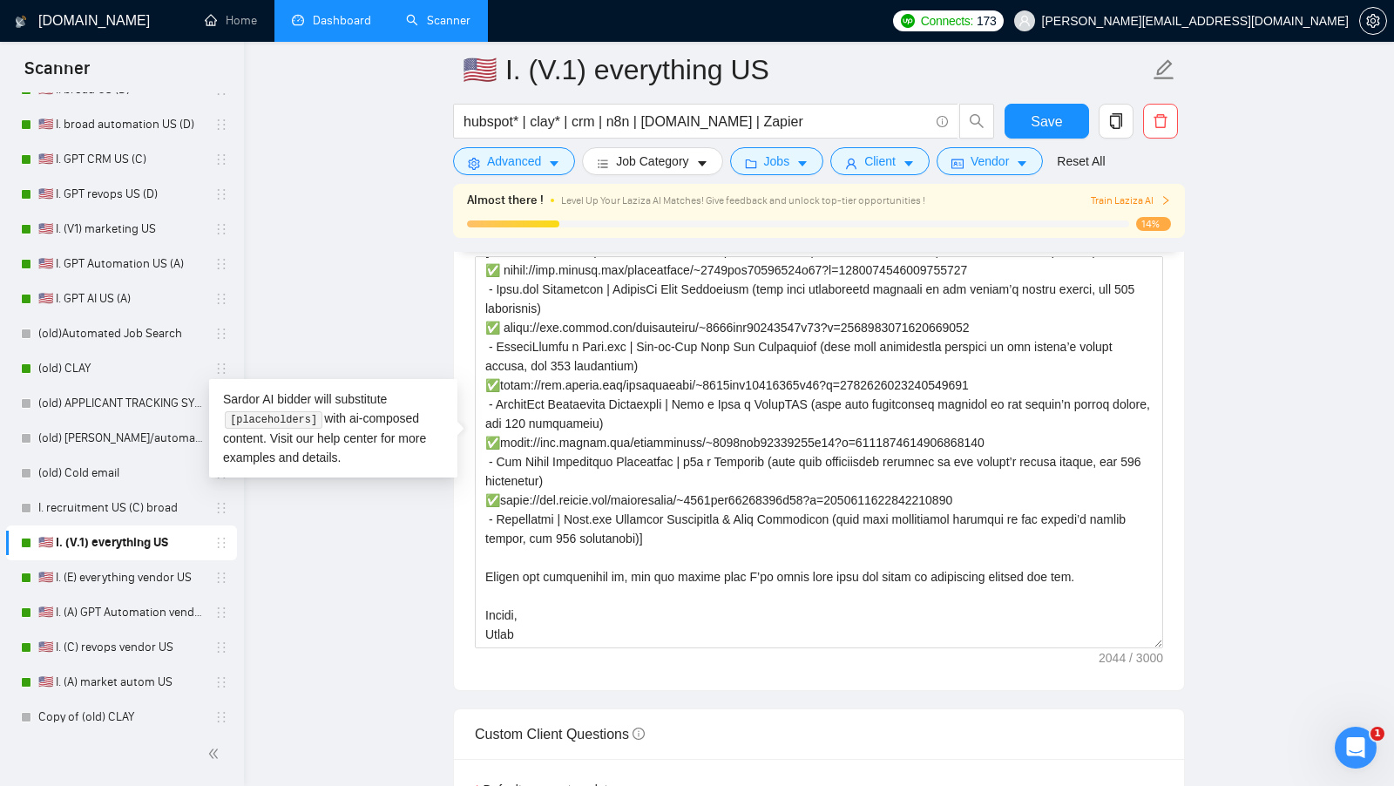
click at [300, 28] on link "Dashboard" at bounding box center [331, 20] width 79 height 15
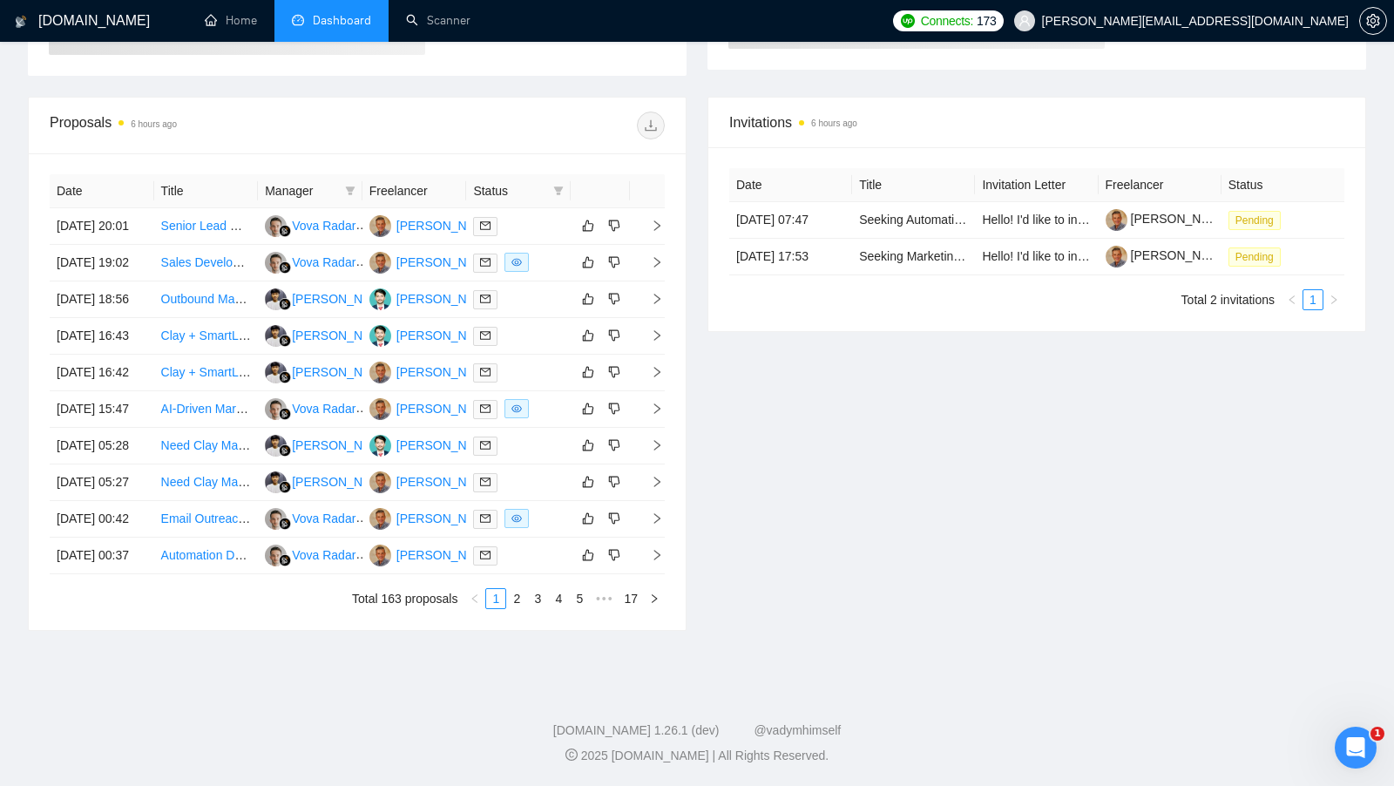
type input "[DATE]"
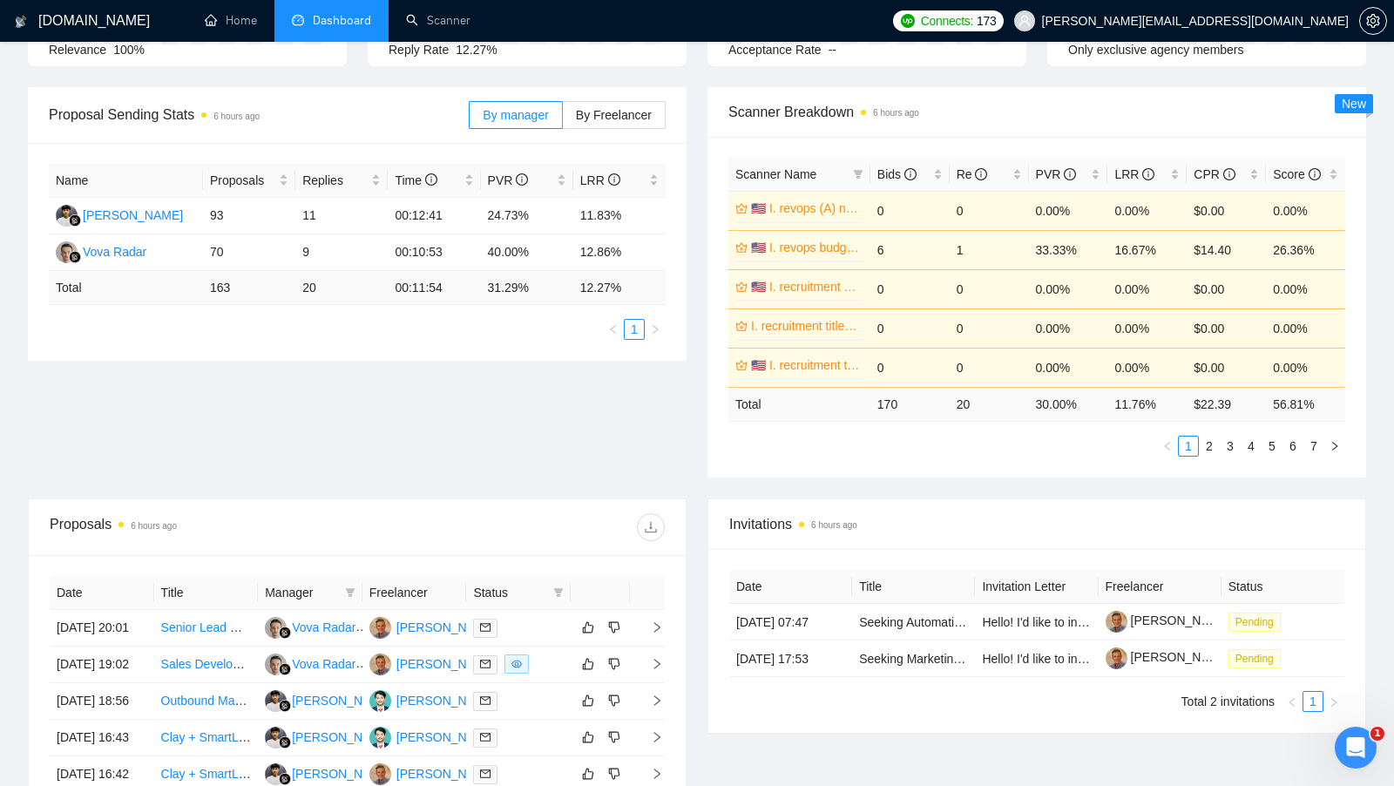
scroll to position [298, 0]
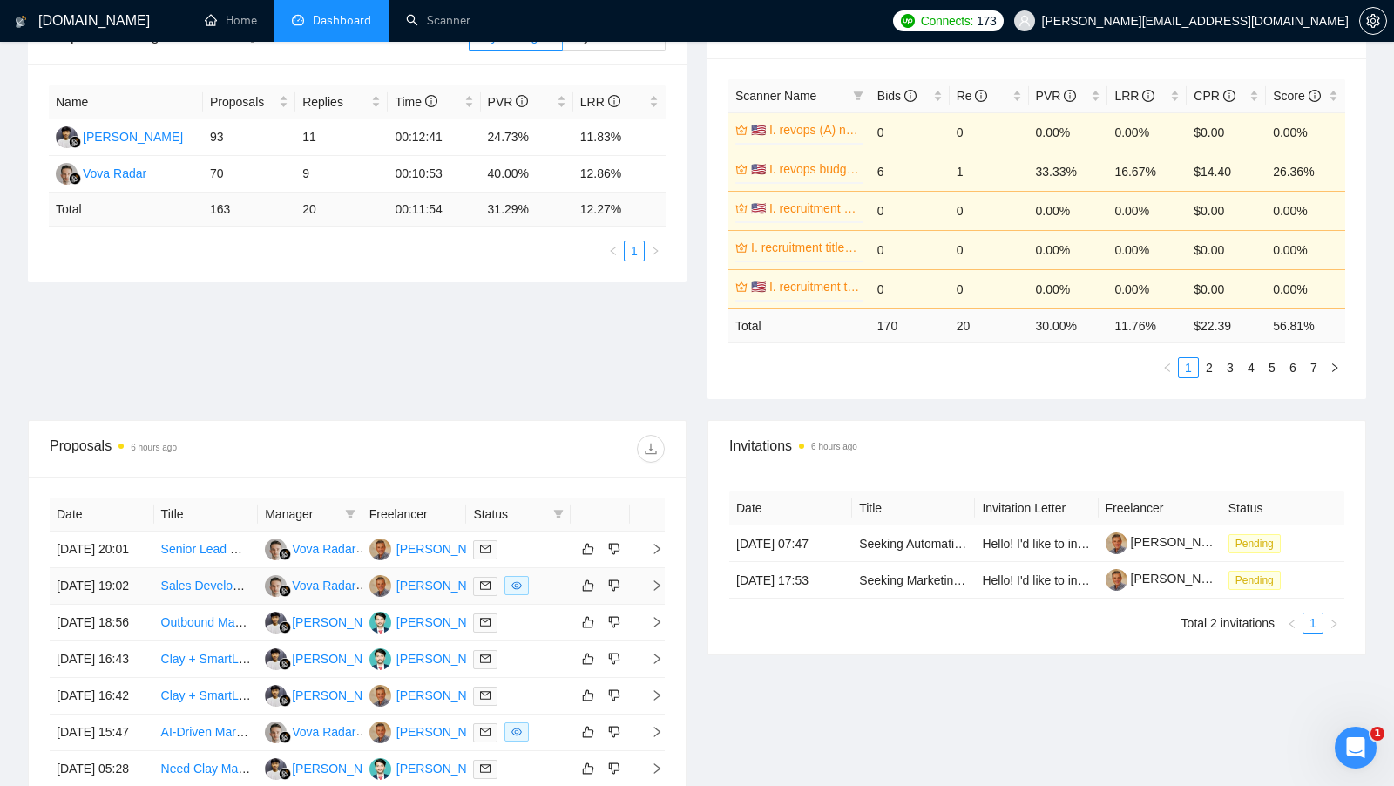
click at [538, 589] on td at bounding box center [518, 586] width 105 height 37
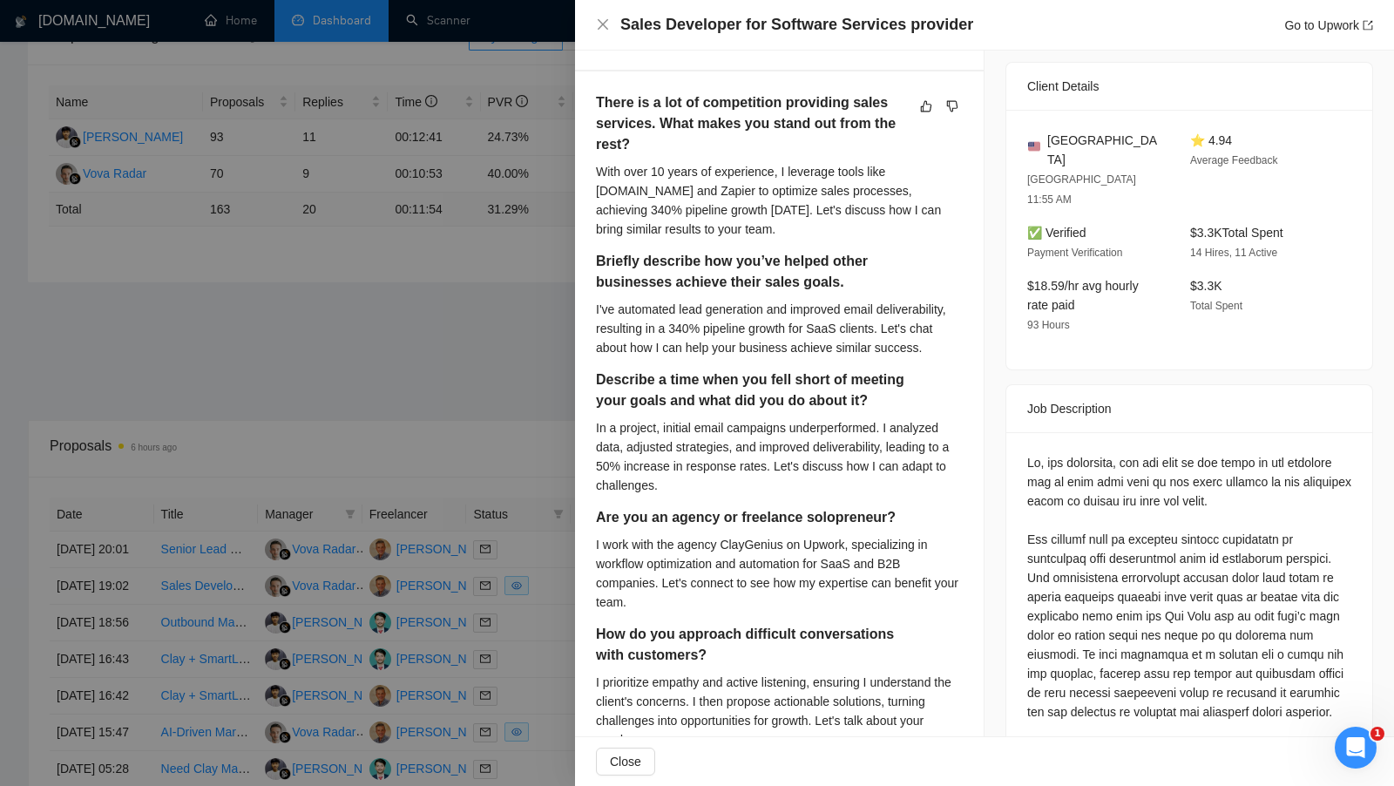
scroll to position [0, 0]
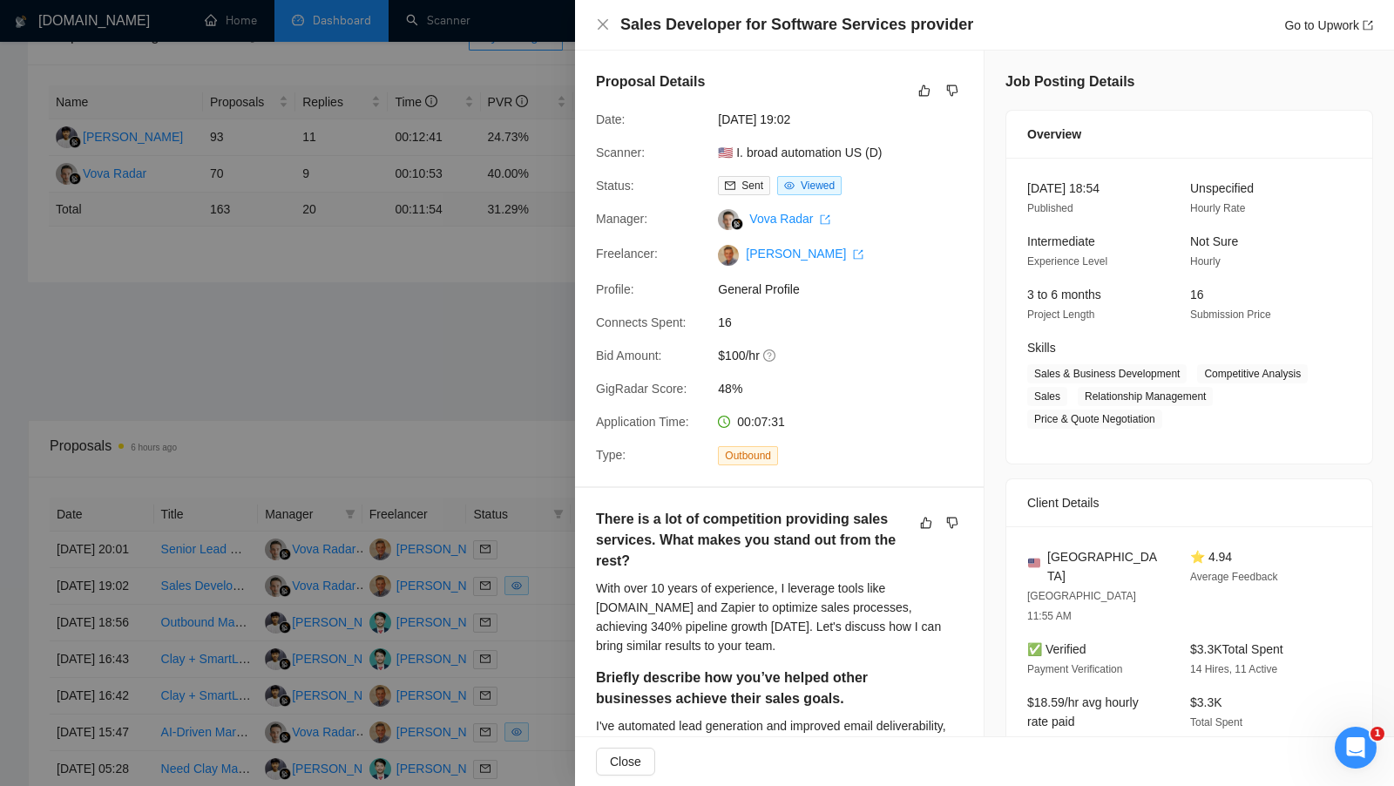
click at [483, 451] on div at bounding box center [697, 393] width 1394 height 786
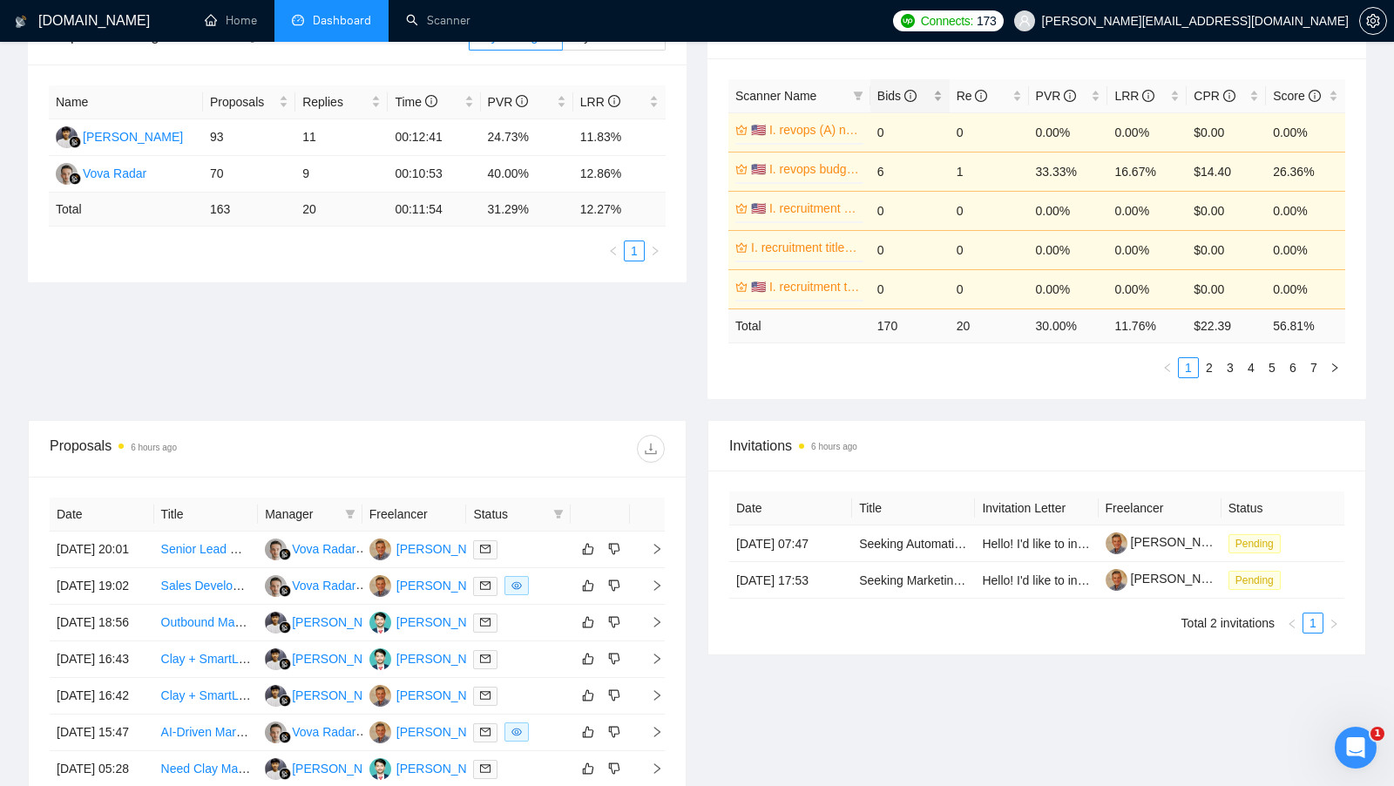
click at [931, 88] on div "Bids" at bounding box center [909, 95] width 65 height 19
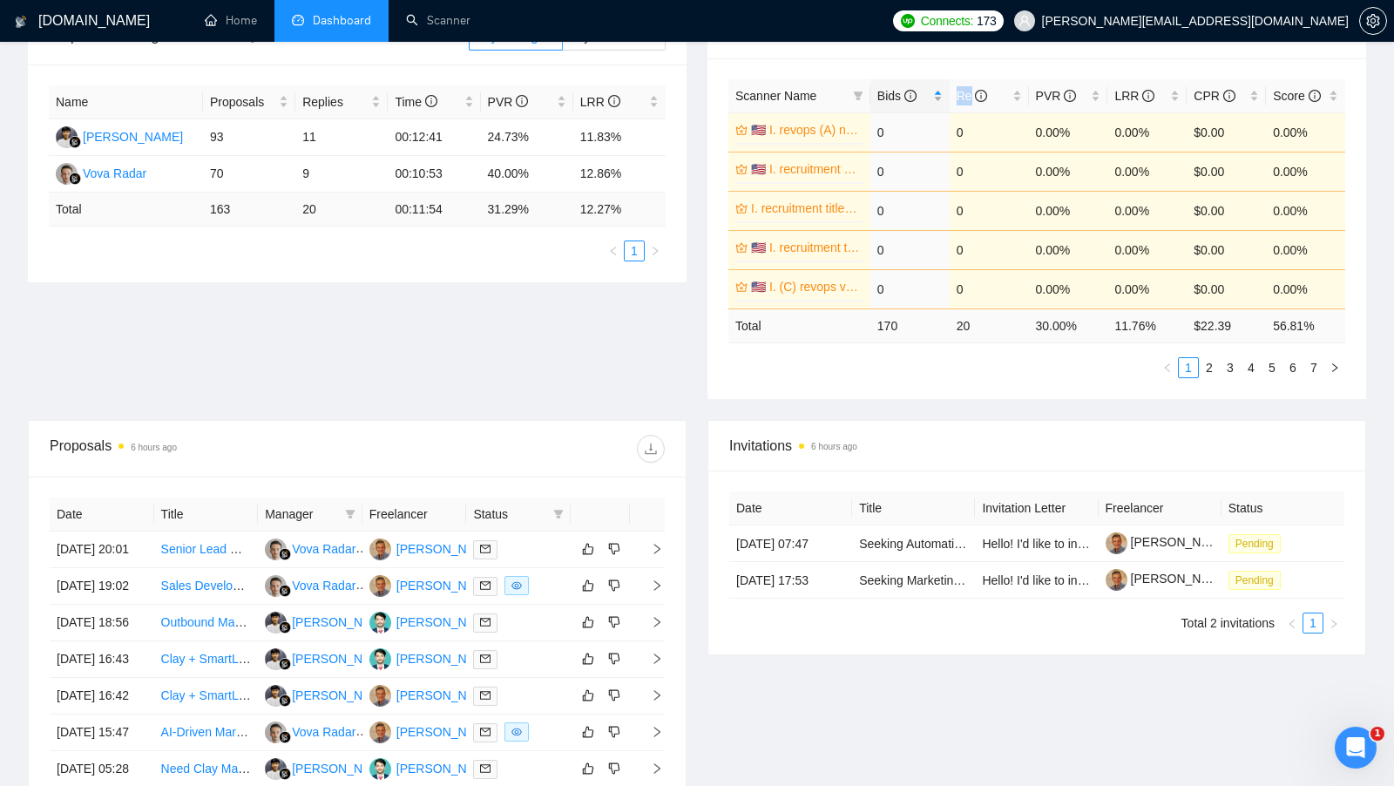
click at [931, 88] on div "Bids" at bounding box center [909, 95] width 65 height 19
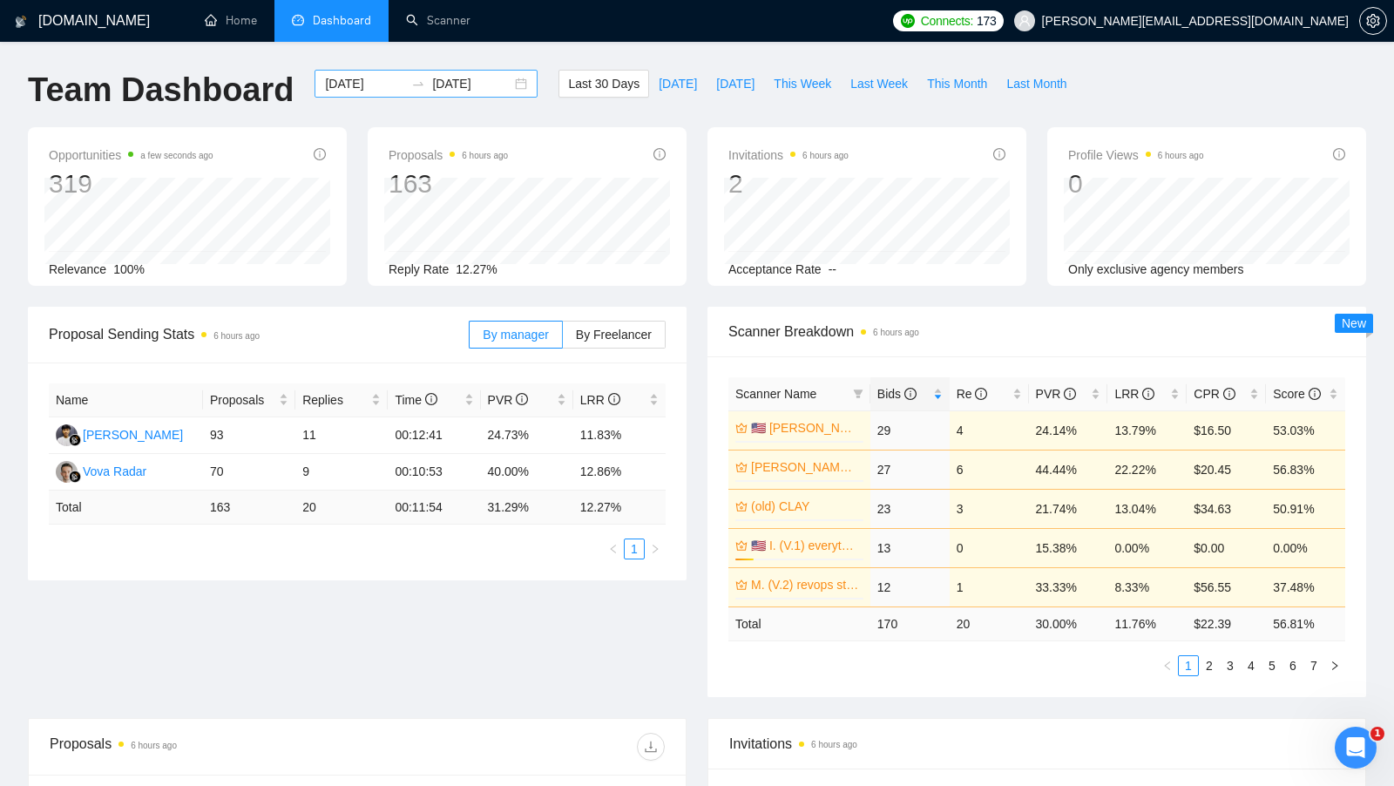
click at [508, 88] on div "2025-09-15 2025-10-15" at bounding box center [426, 84] width 223 height 28
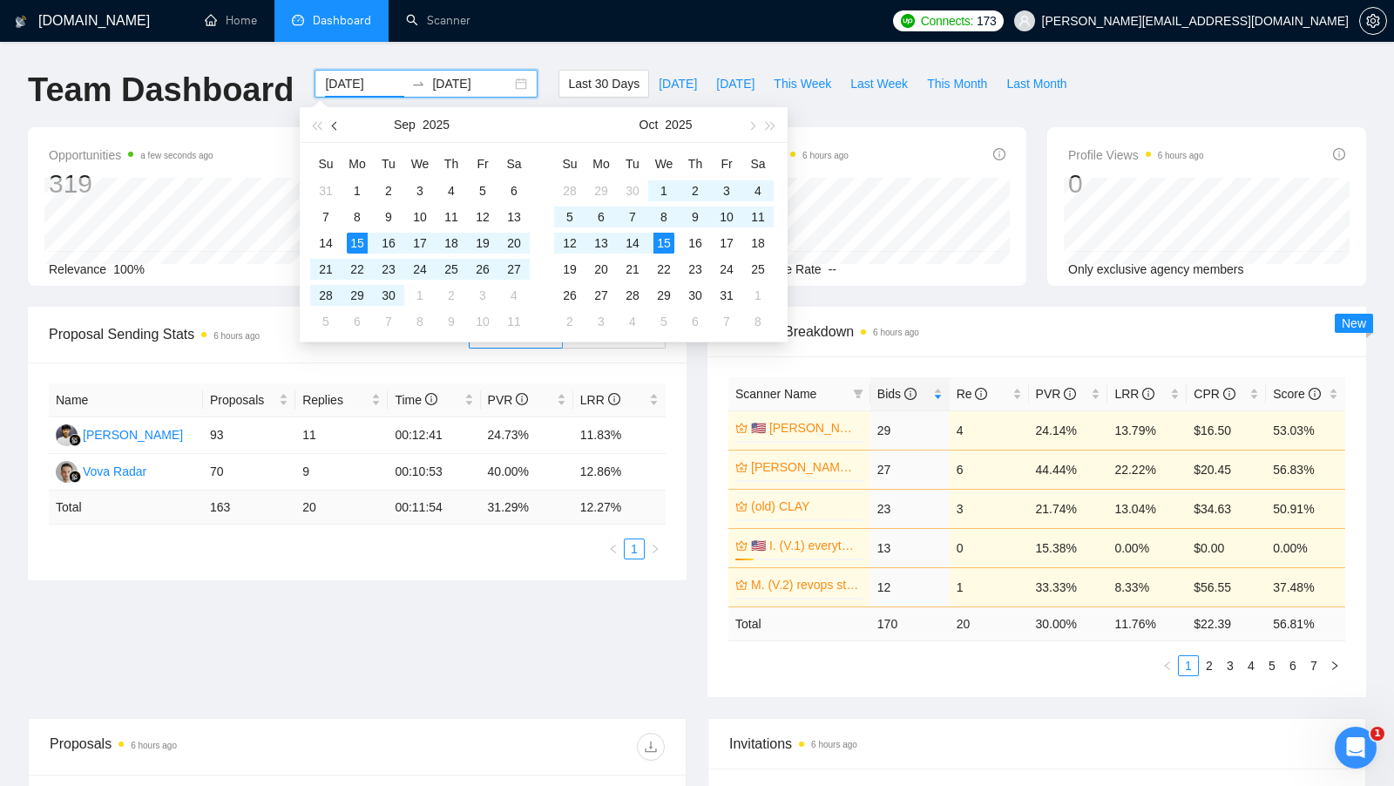
click at [336, 124] on span "button" at bounding box center [336, 126] width 9 height 9
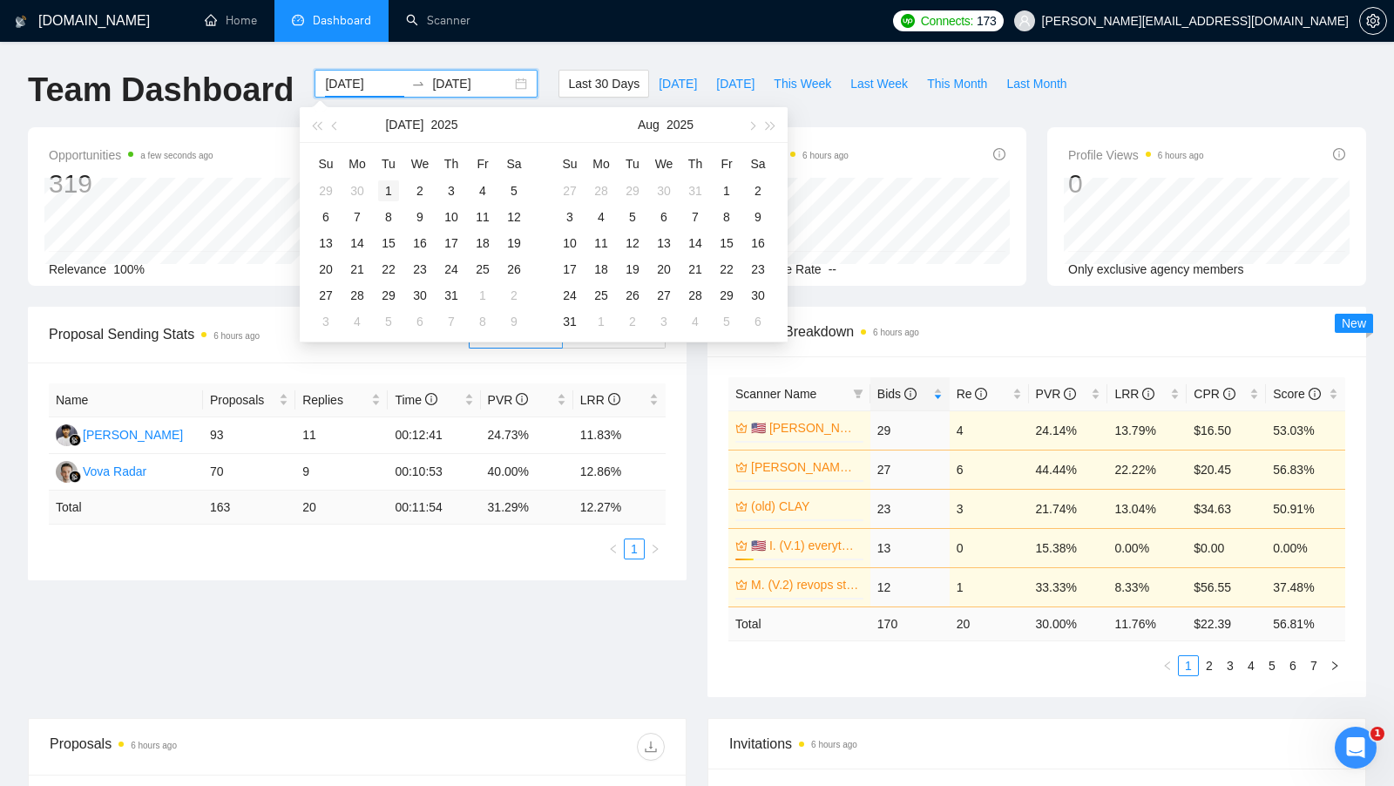
type input "2025-07-01"
click at [389, 182] on div "1" at bounding box center [388, 190] width 21 height 21
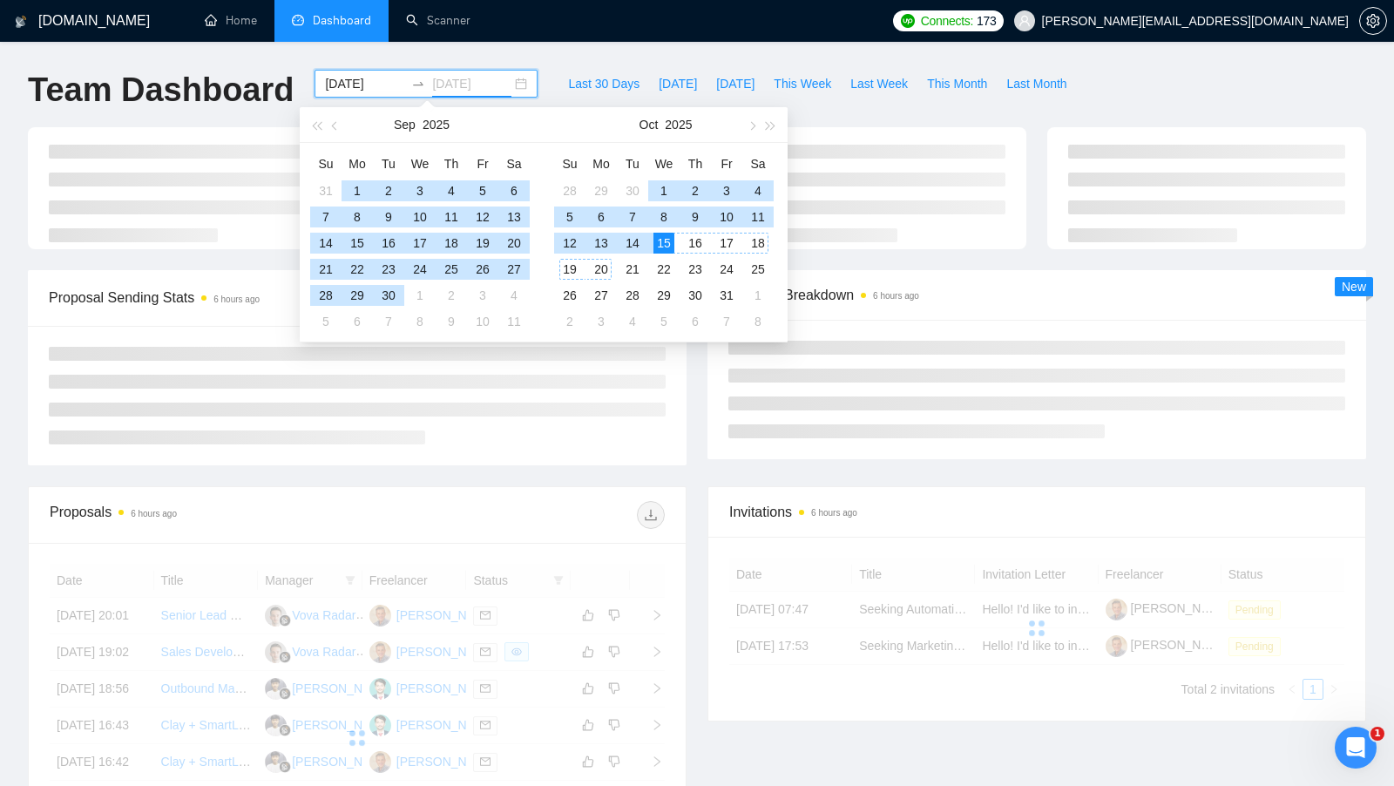
type input "[DATE]"
click at [662, 235] on div "15" at bounding box center [664, 243] width 21 height 21
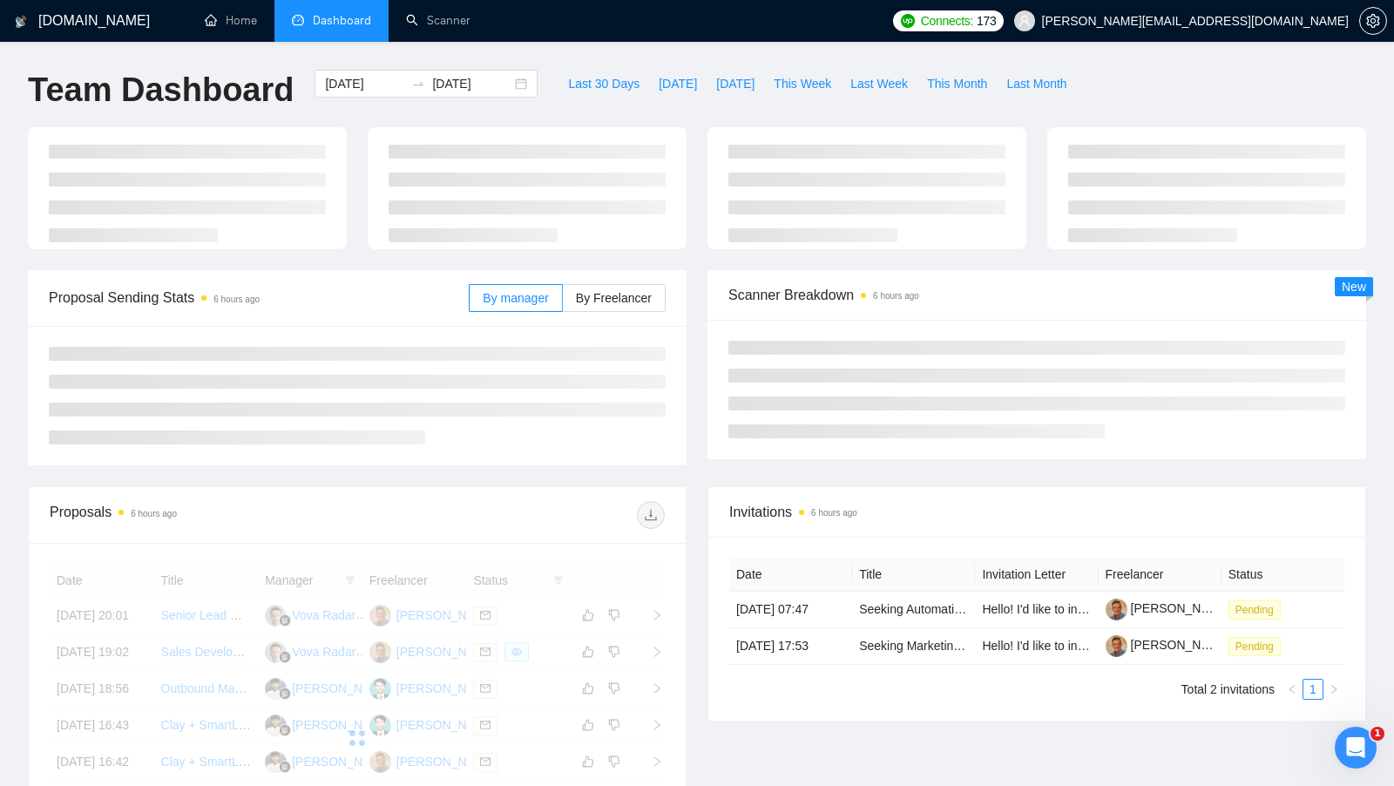
click at [664, 455] on div at bounding box center [357, 395] width 659 height 139
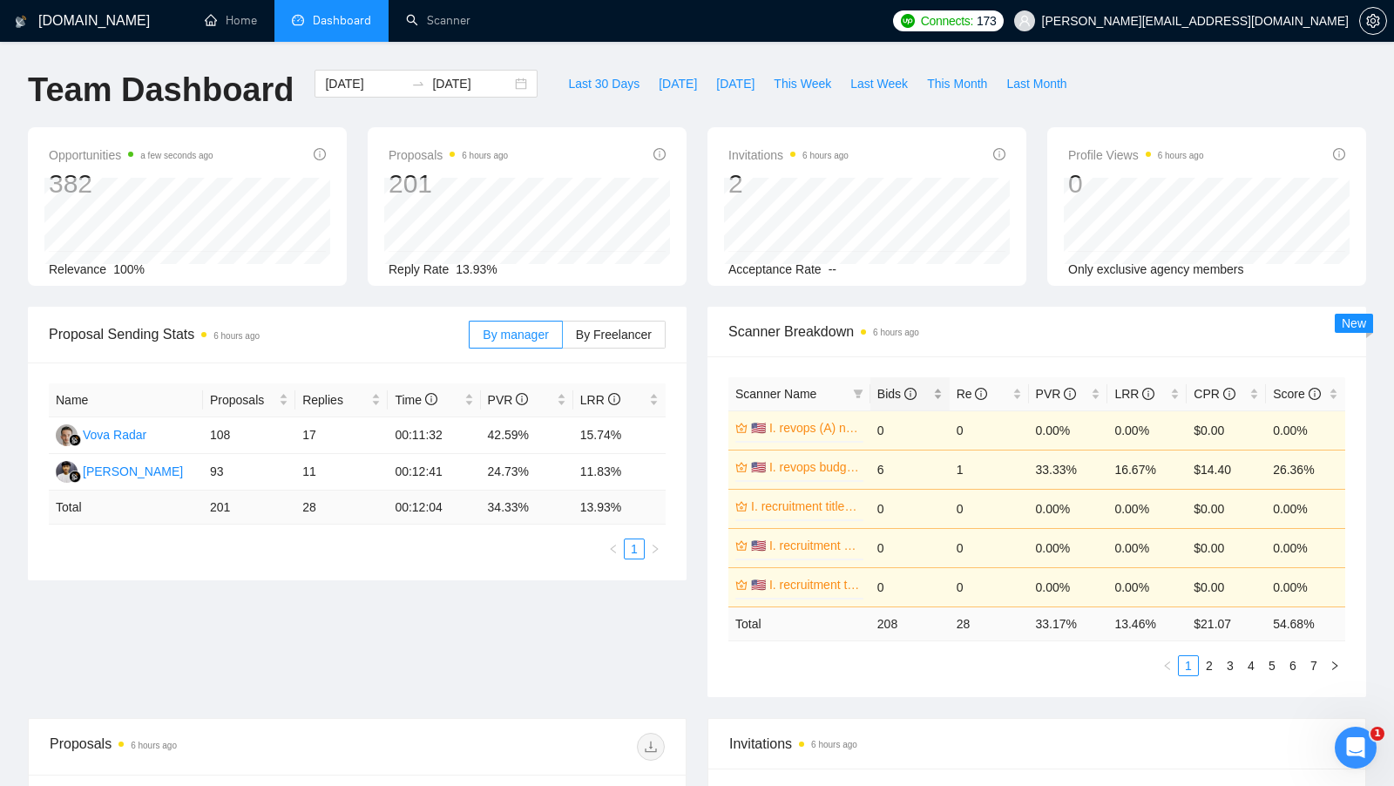
click at [941, 394] on div "Bids" at bounding box center [909, 393] width 65 height 19
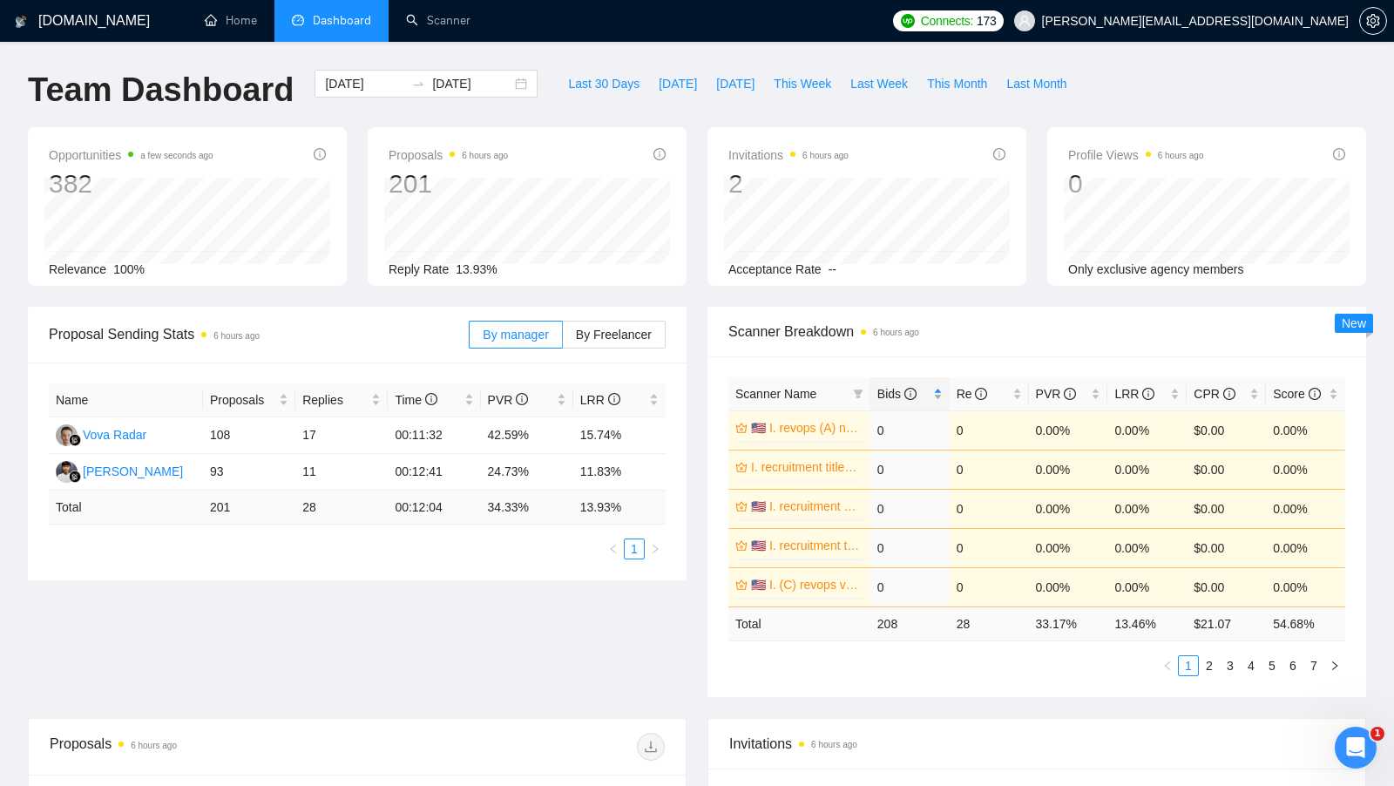
click at [941, 392] on div "Bids" at bounding box center [909, 393] width 65 height 19
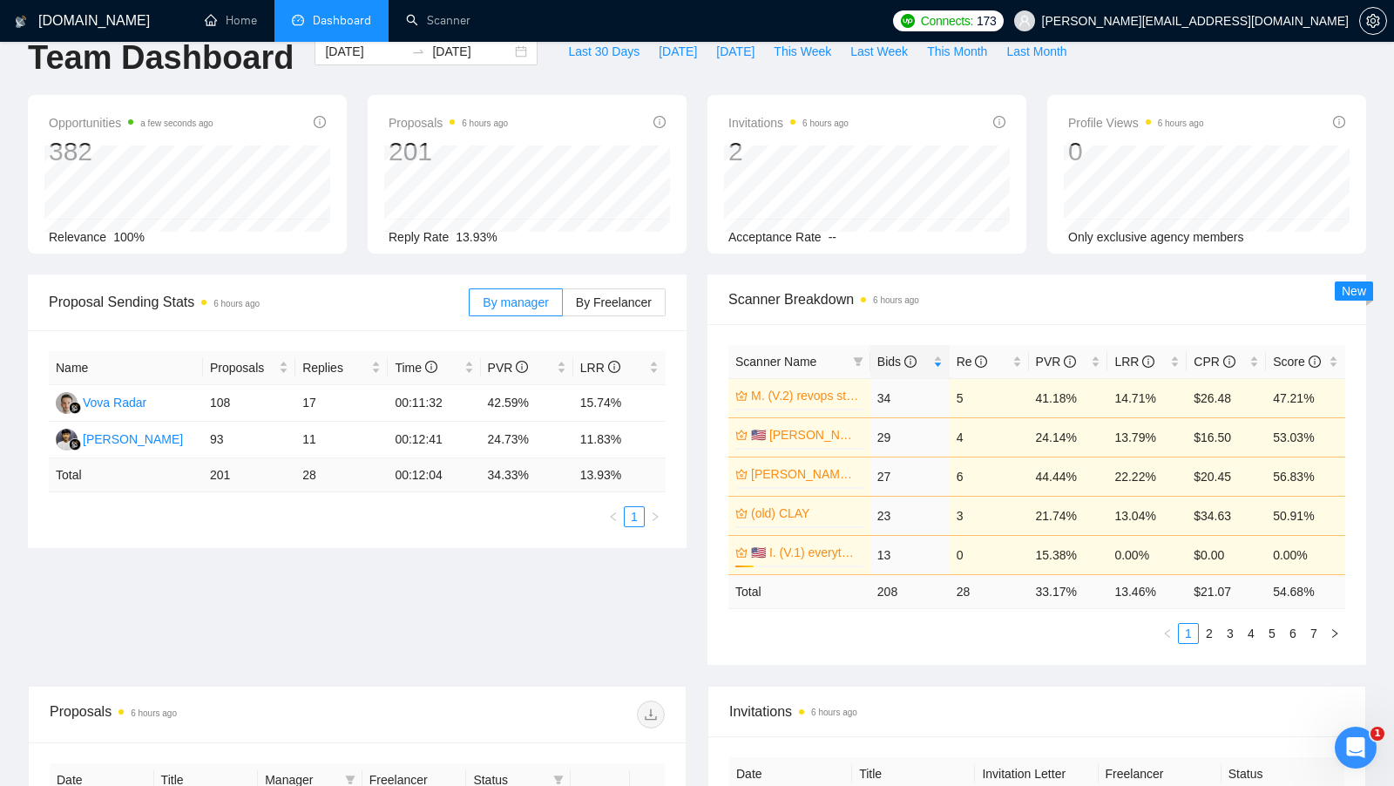
scroll to position [37, 0]
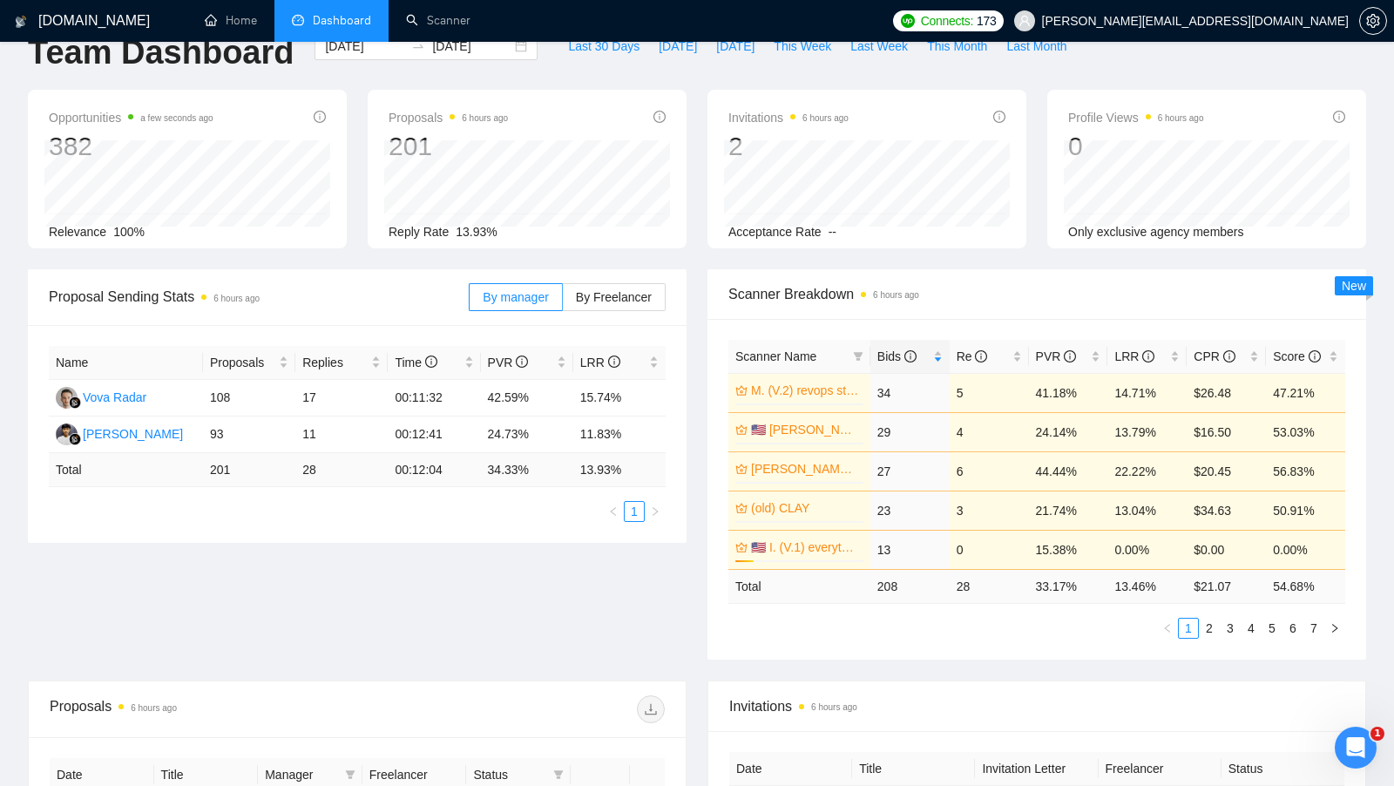
click at [689, 634] on div "Proposal Sending Stats 6 hours ago By manager By Freelancer Name Proposals Repl…" at bounding box center [696, 474] width 1359 height 411
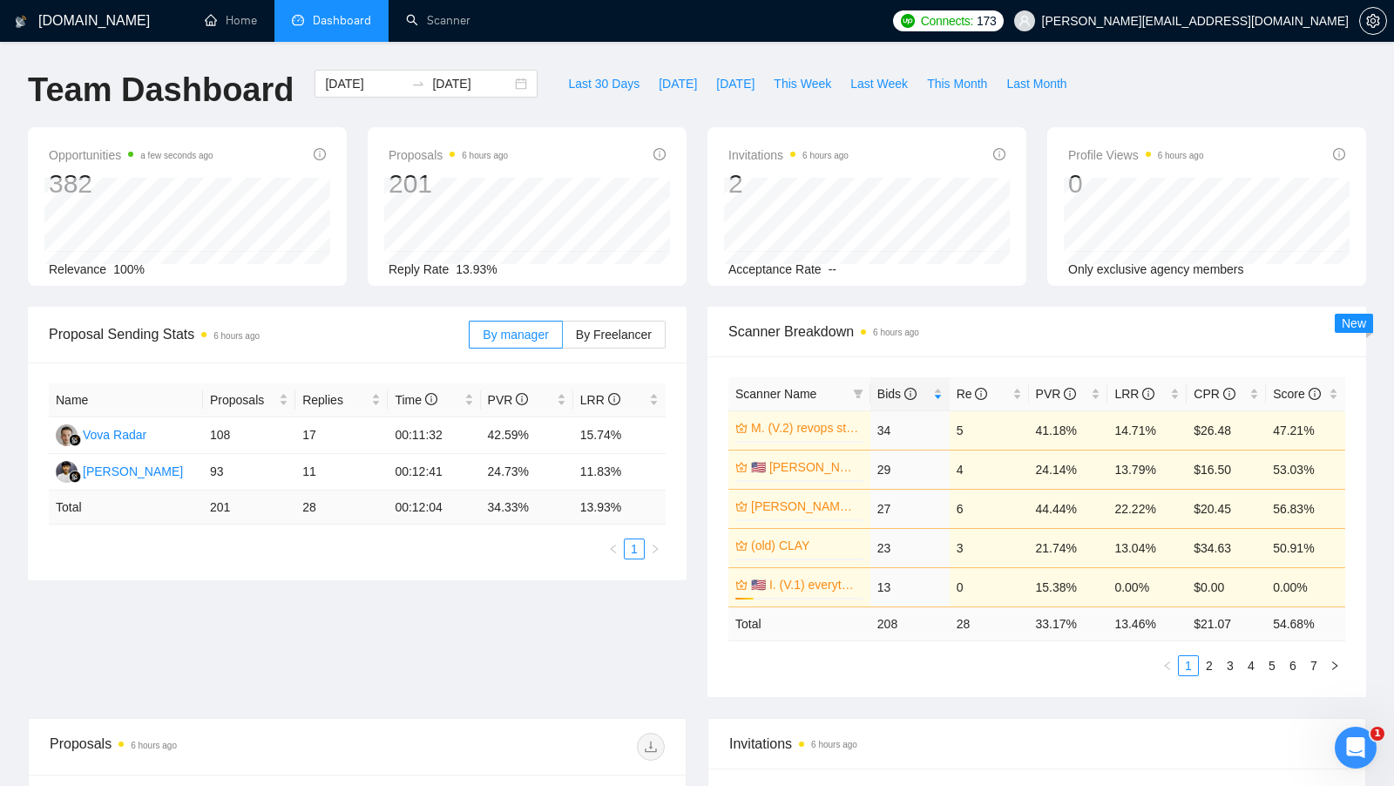
click at [583, 318] on div "By manager By Freelancer" at bounding box center [567, 335] width 197 height 56
click at [583, 328] on span "By Freelancer" at bounding box center [614, 335] width 76 height 14
click at [563, 339] on input "By Freelancer" at bounding box center [563, 339] width 0 height 0
click at [527, 338] on span "By manager" at bounding box center [515, 335] width 65 height 14
click at [470, 339] on input "By manager" at bounding box center [470, 339] width 0 height 0
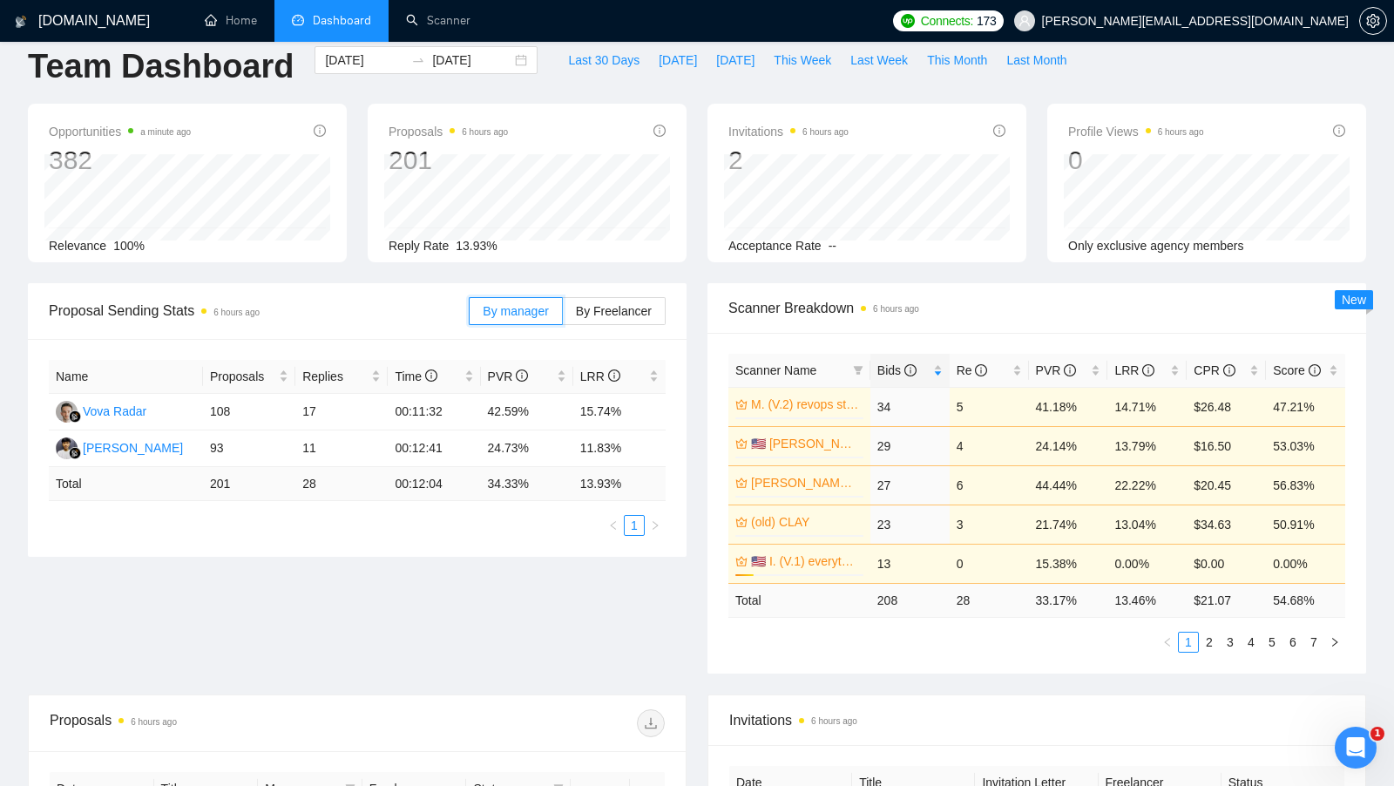
scroll to position [29, 0]
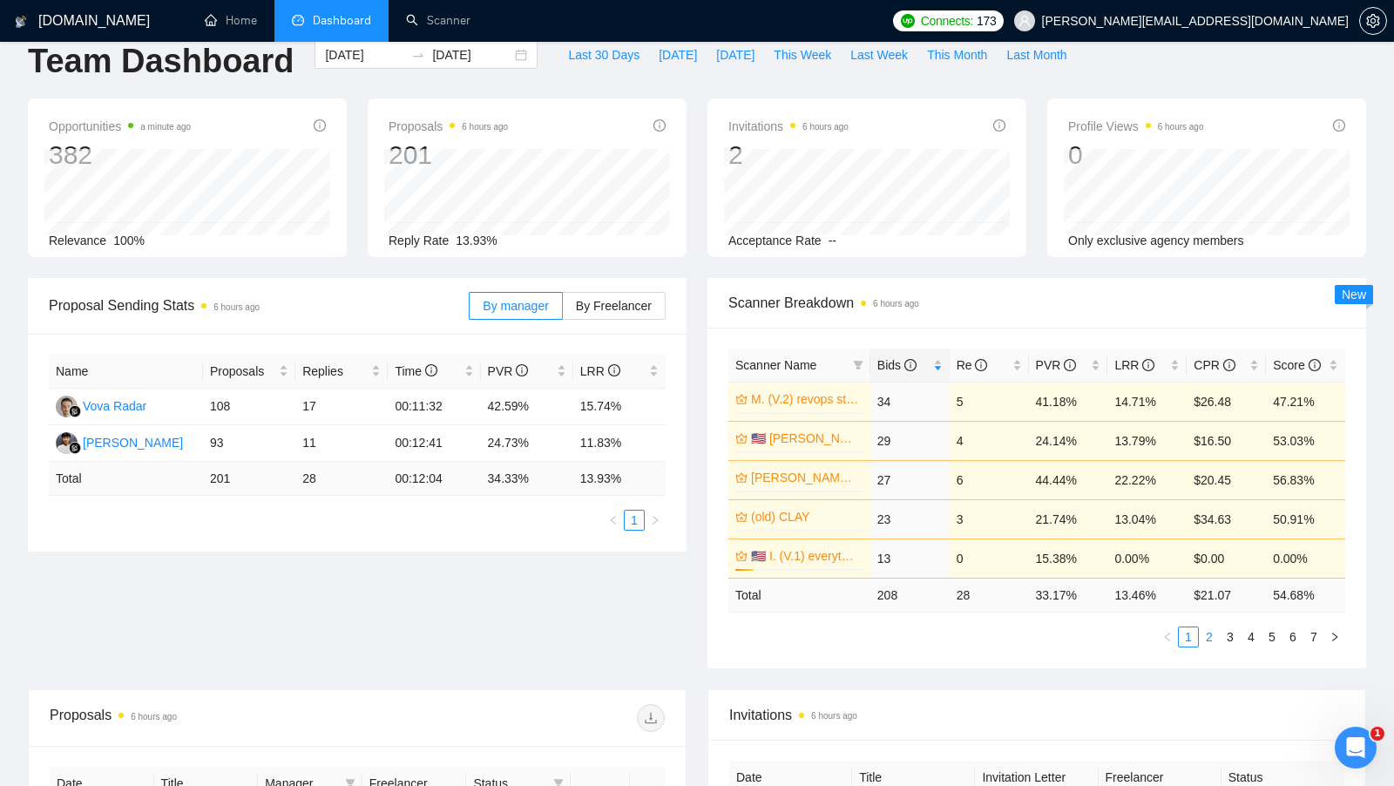
click at [1202, 627] on link "2" at bounding box center [1209, 636] width 19 height 19
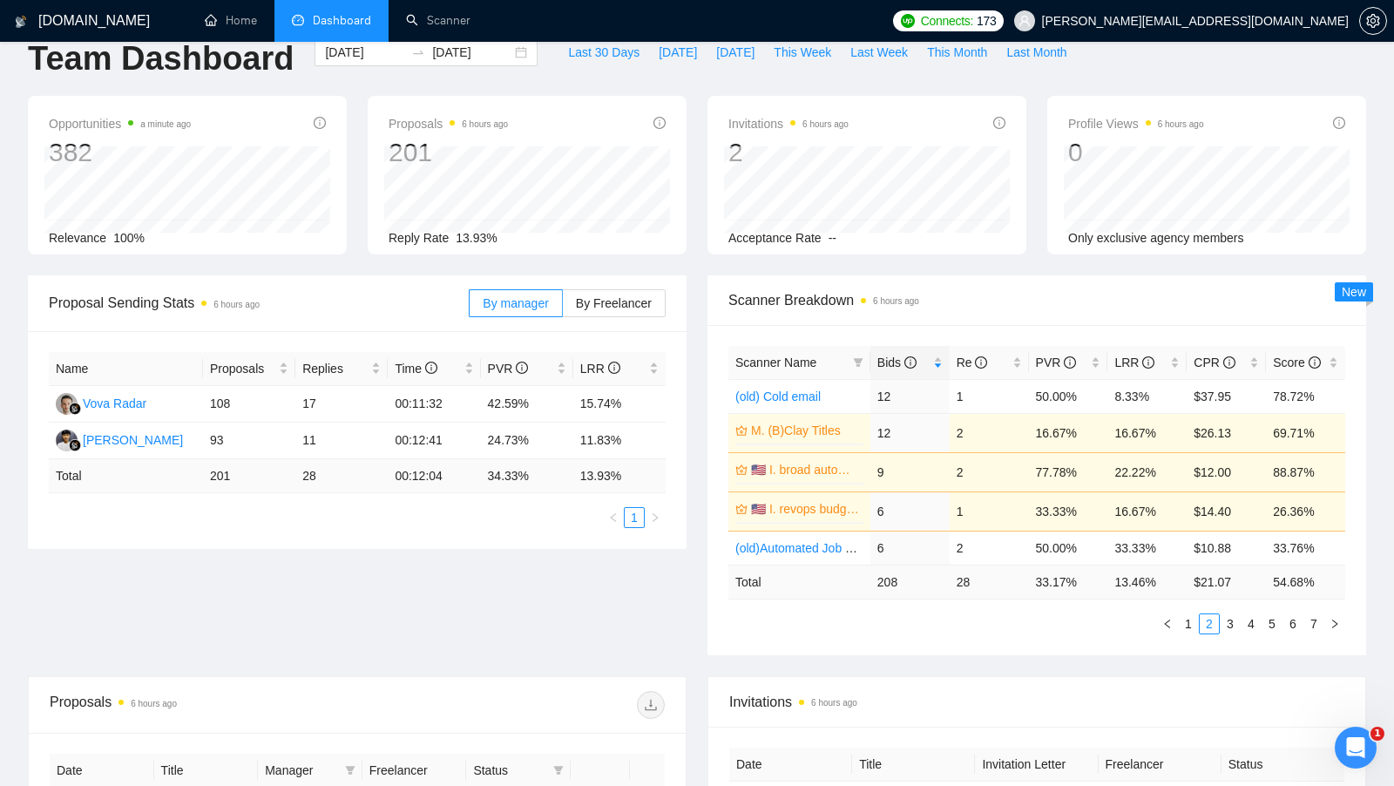
scroll to position [37, 0]
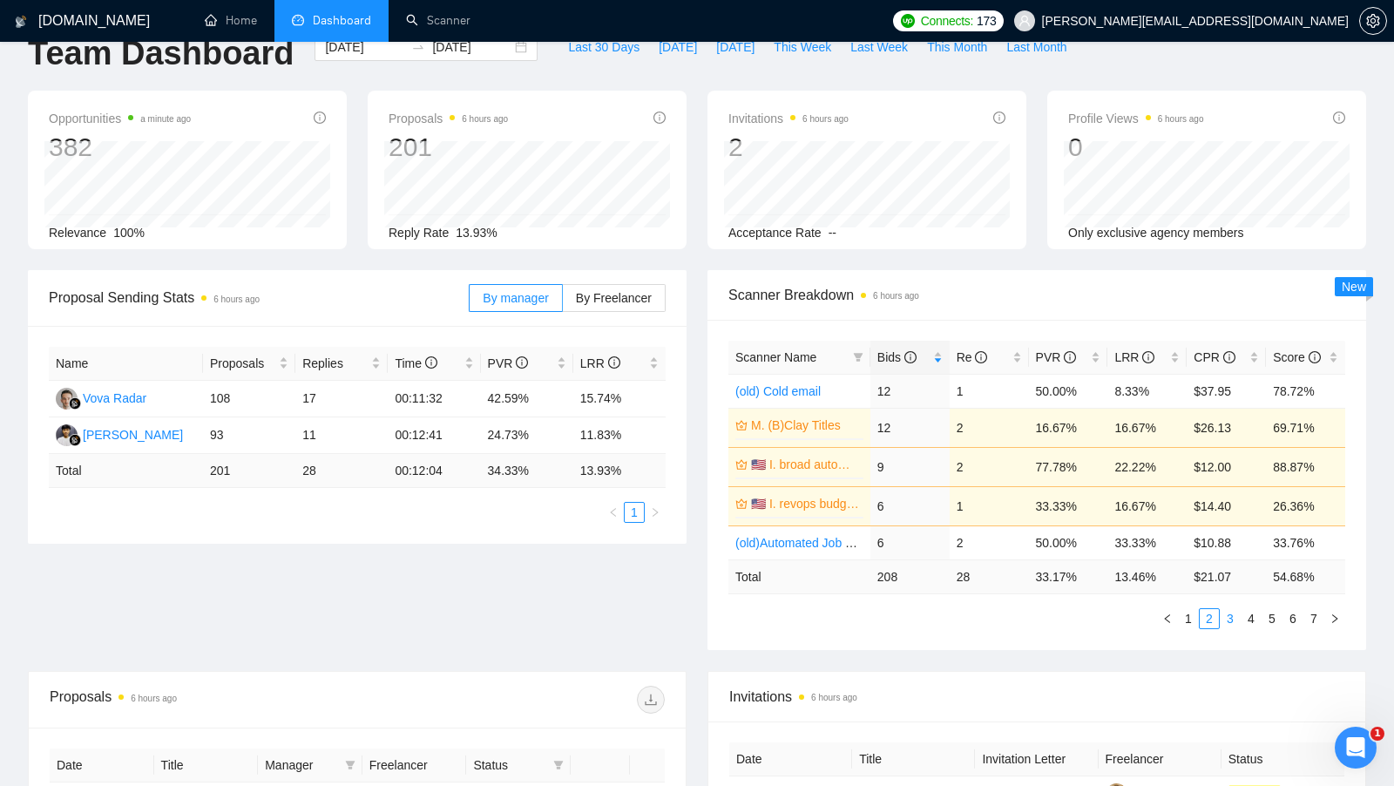
click at [1233, 615] on link "3" at bounding box center [1230, 618] width 19 height 19
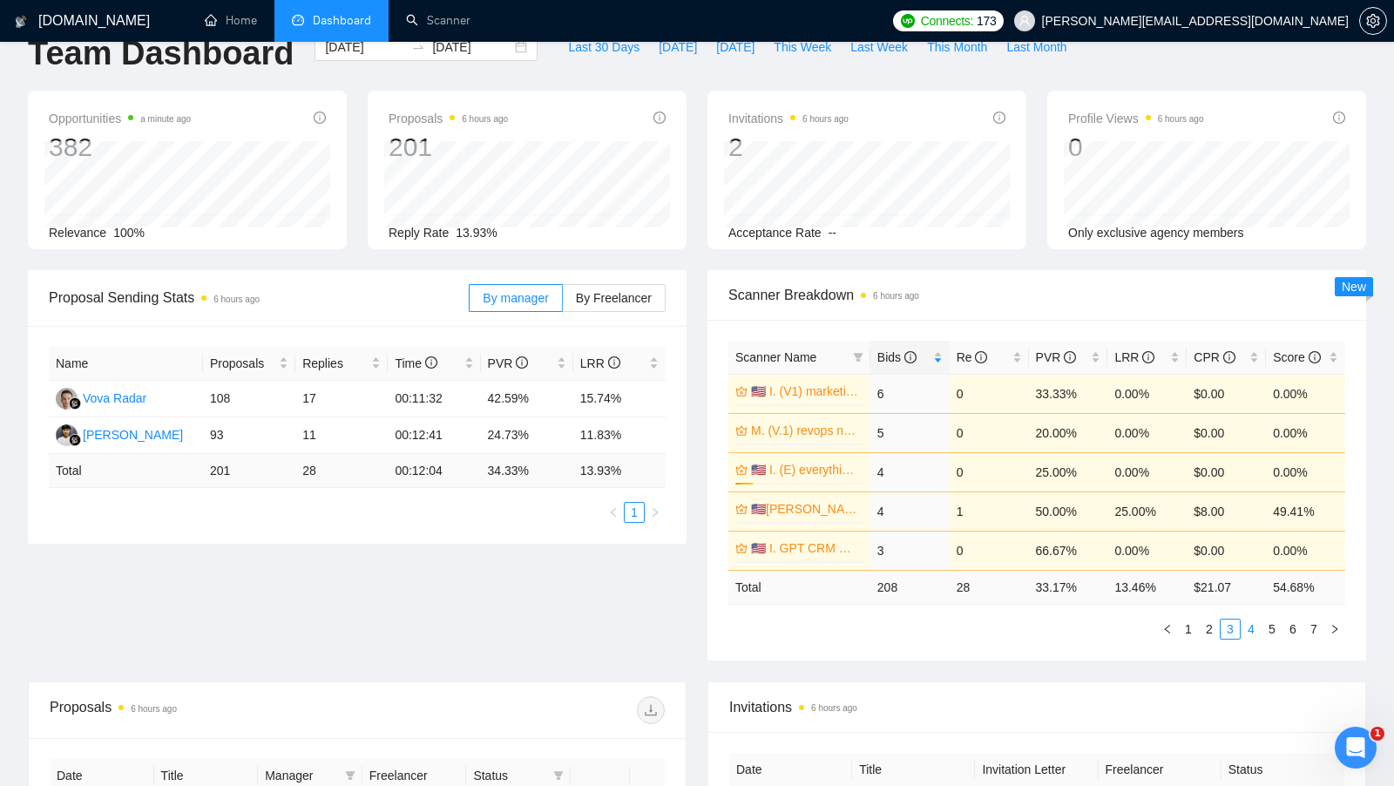
click at [1244, 627] on link "4" at bounding box center [1251, 629] width 19 height 19
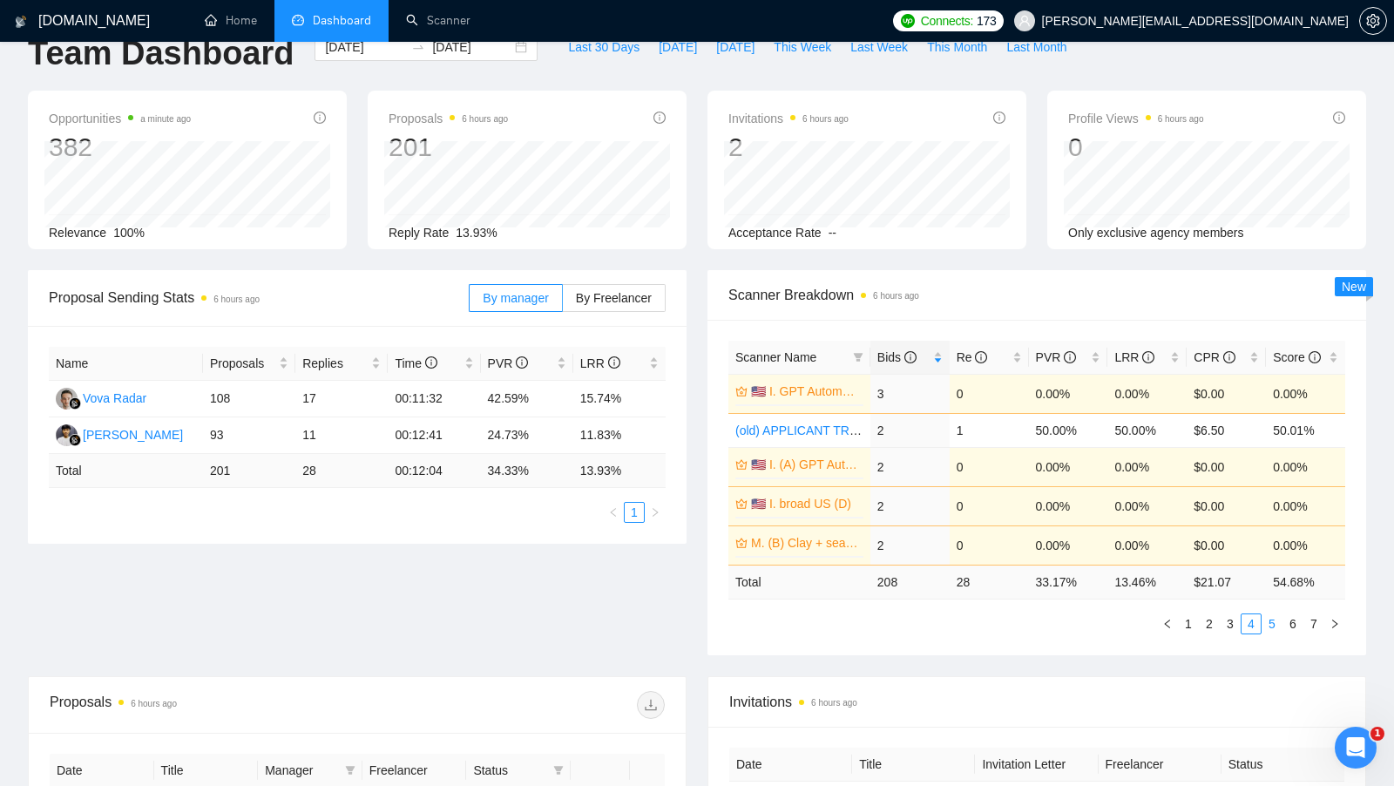
click at [1280, 620] on link "5" at bounding box center [1272, 623] width 19 height 19
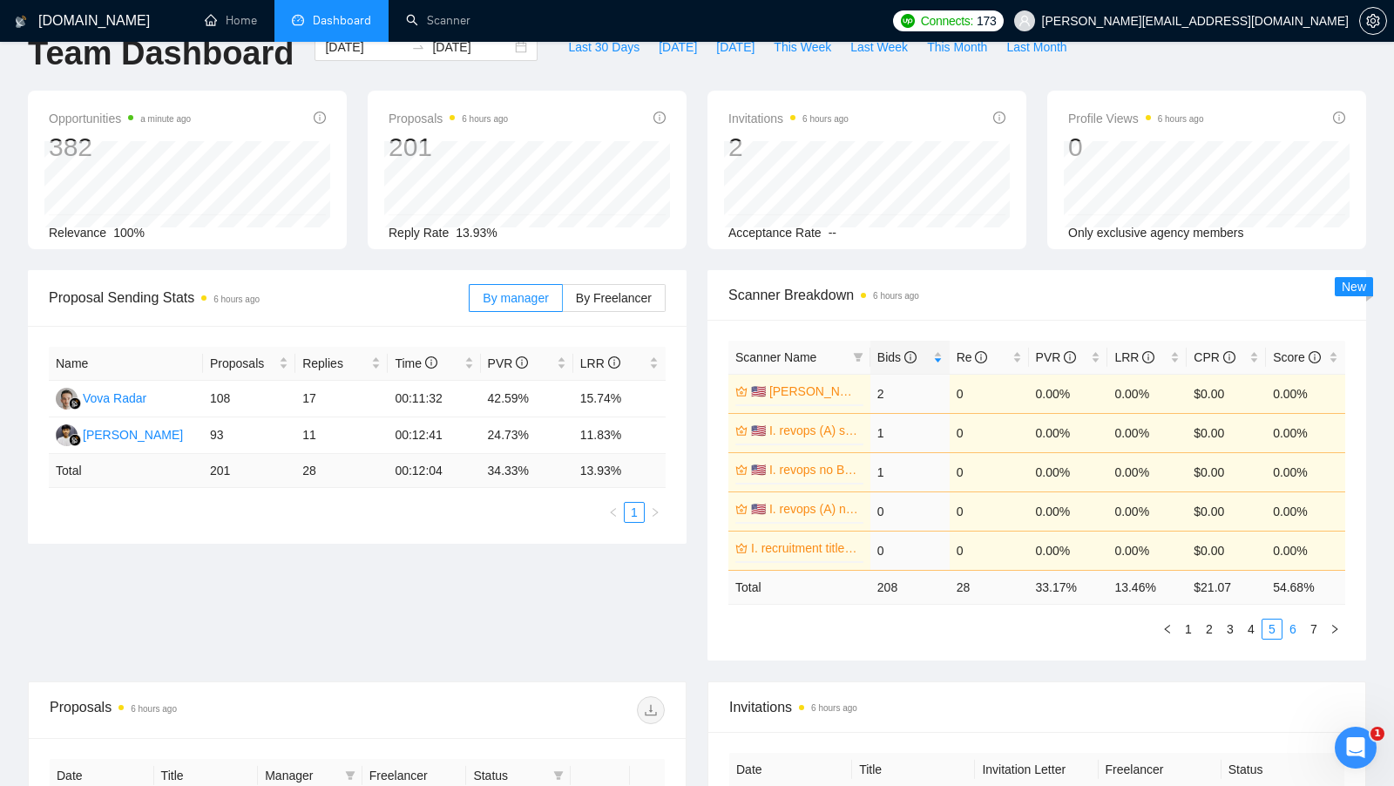
click at [1296, 620] on link "6" at bounding box center [1292, 629] width 19 height 19
click at [1311, 620] on link "7" at bounding box center [1313, 629] width 19 height 19
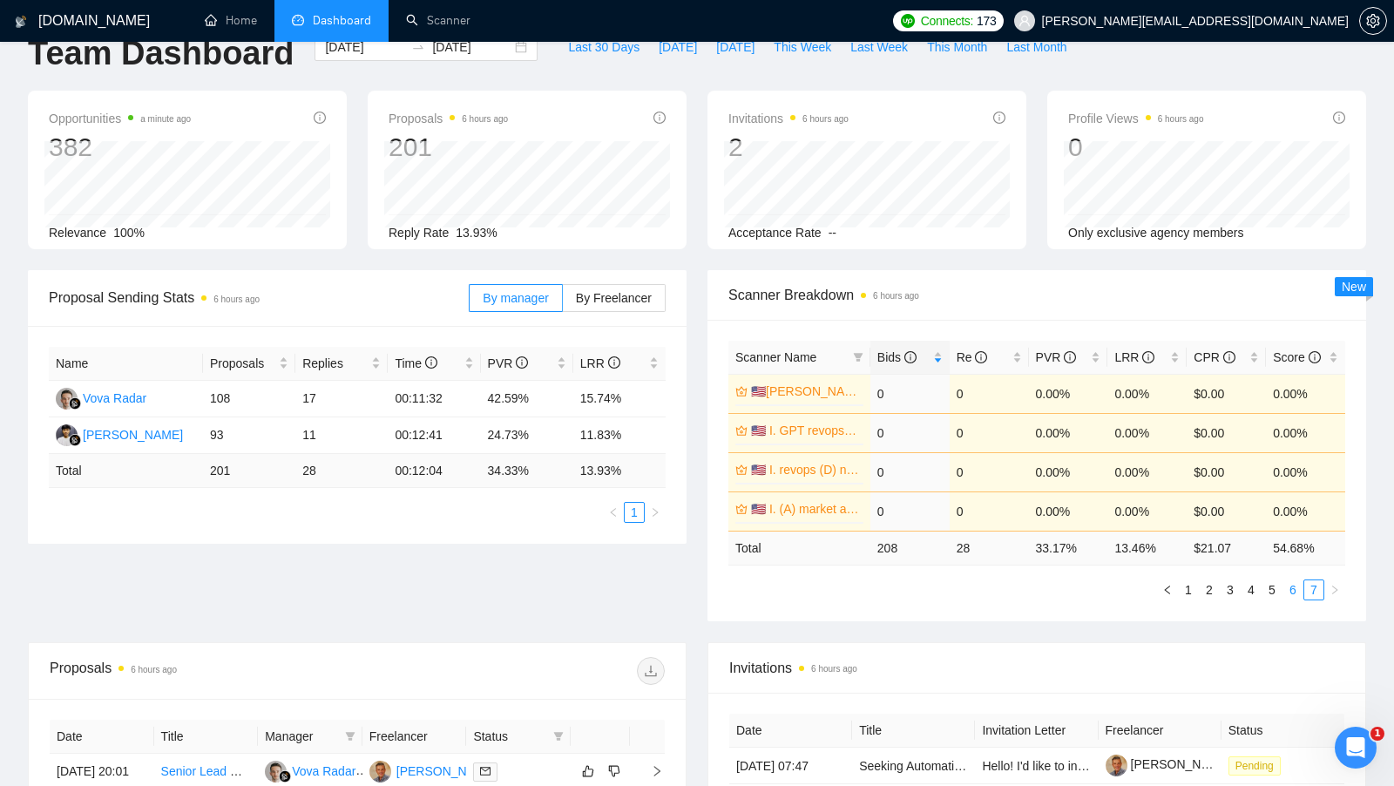
click at [1290, 590] on link "6" at bounding box center [1292, 589] width 19 height 19
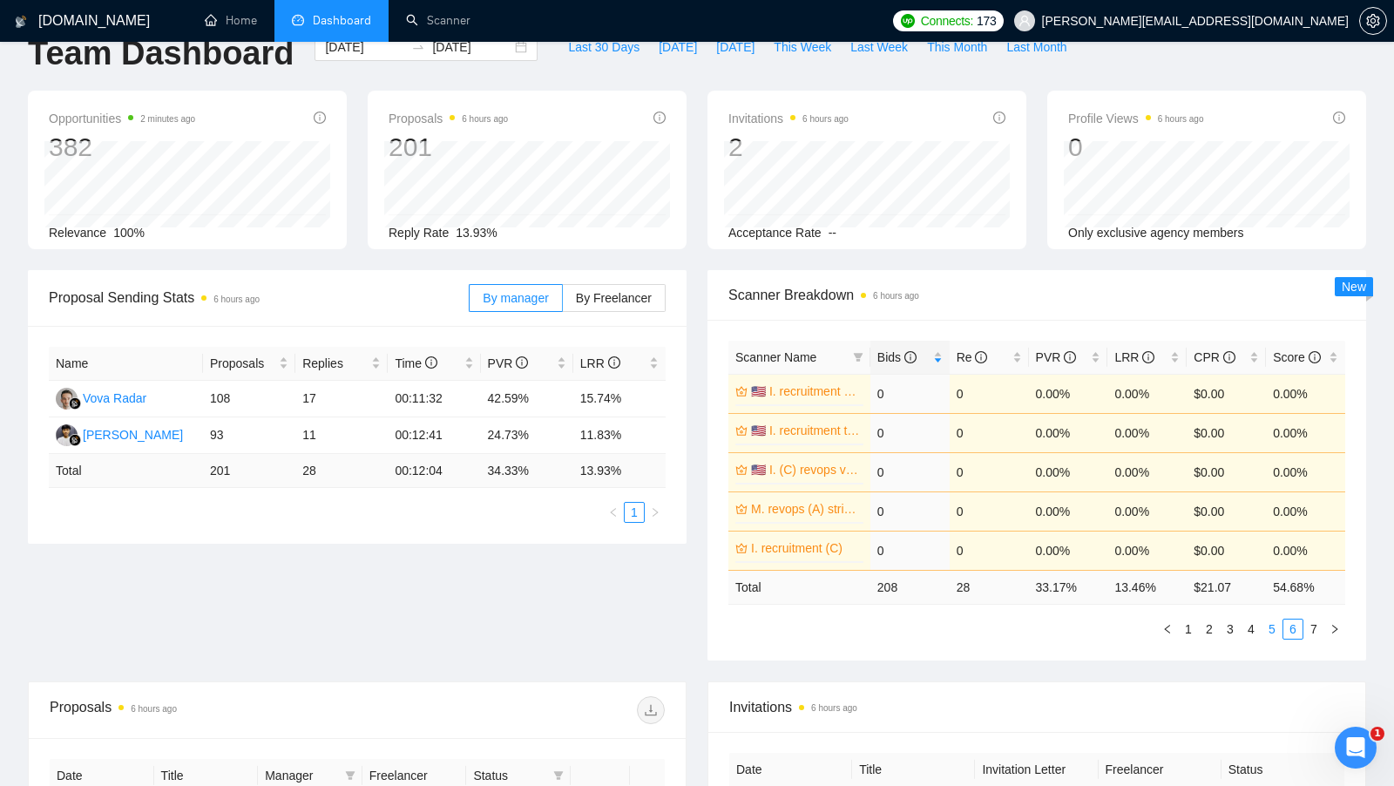
click at [1267, 621] on link "5" at bounding box center [1272, 629] width 19 height 19
click at [1249, 626] on link "4" at bounding box center [1251, 629] width 19 height 19
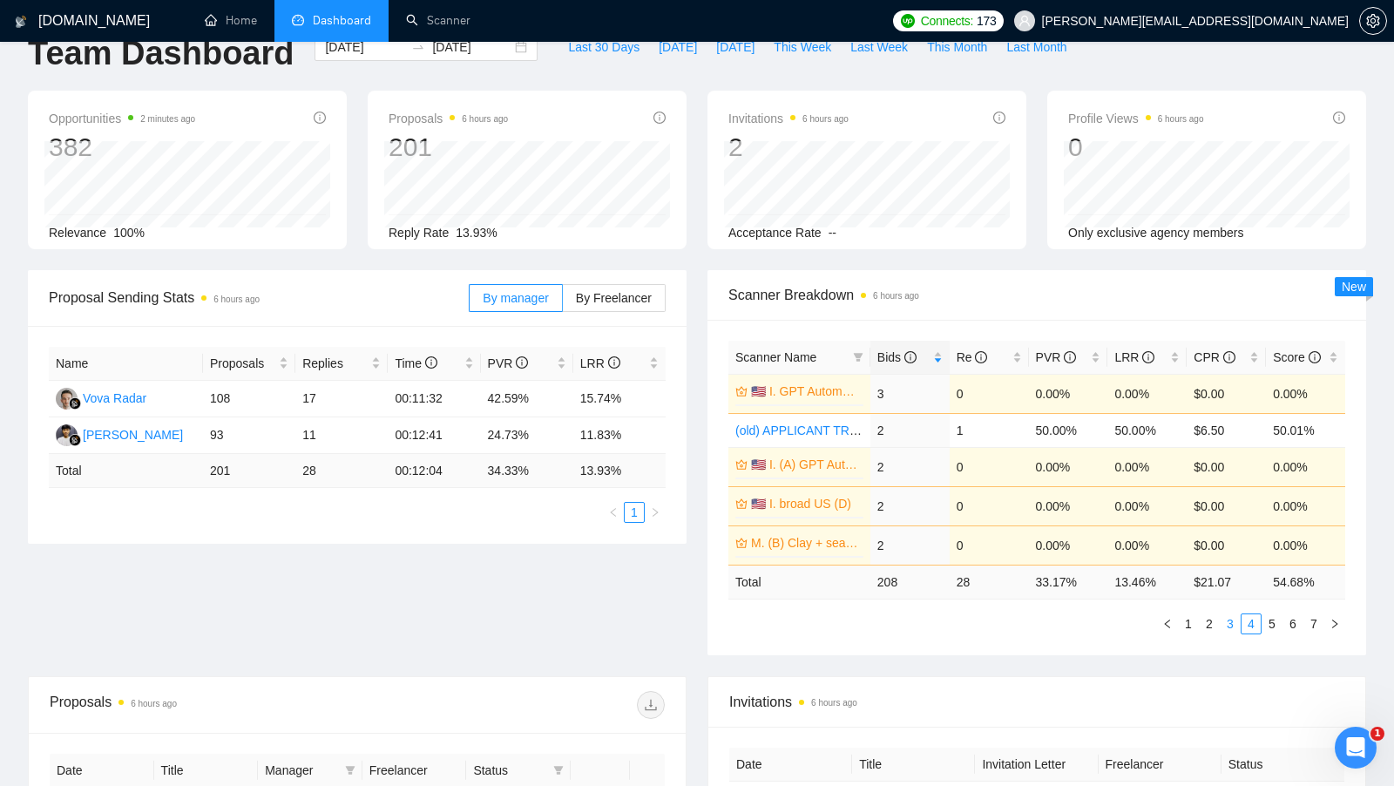
click at [1232, 624] on link "3" at bounding box center [1230, 623] width 19 height 19
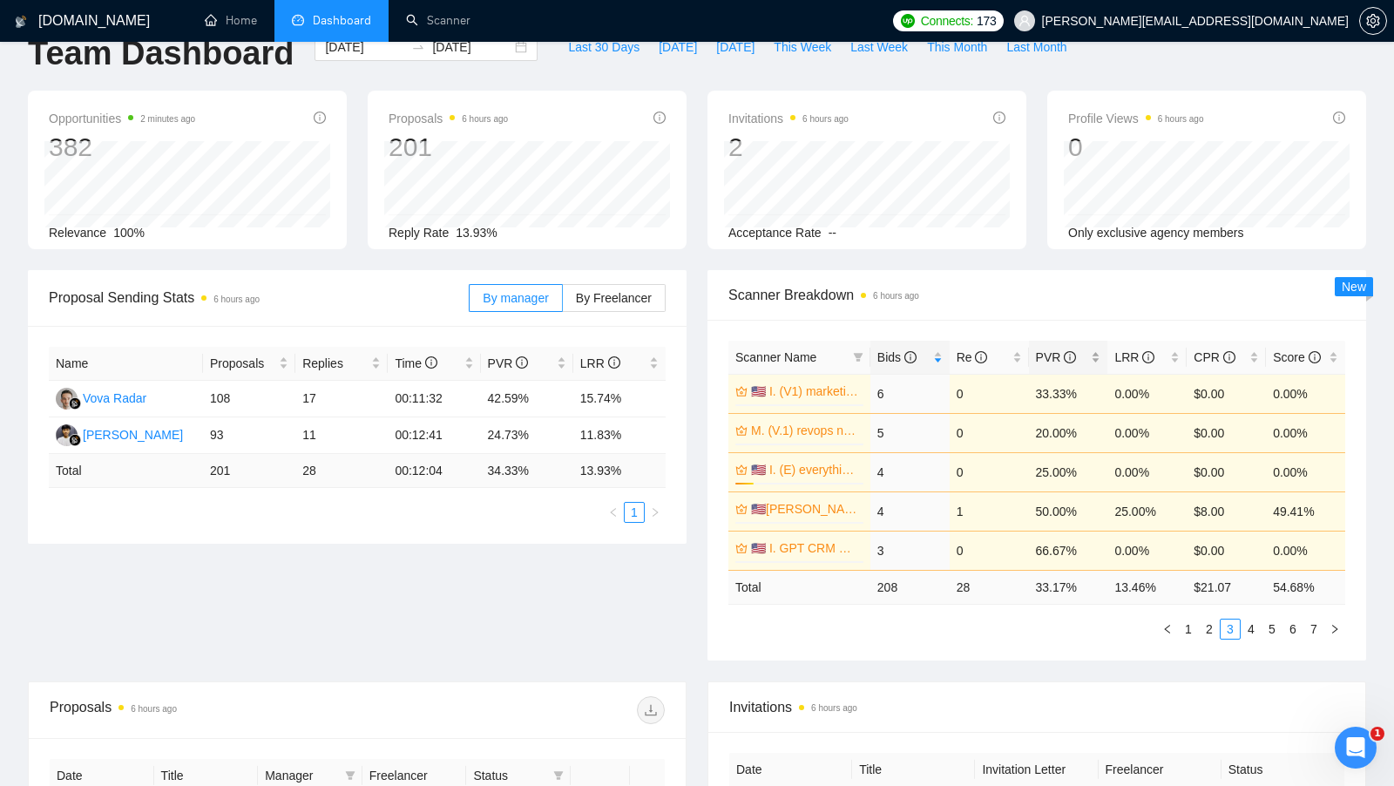
click at [1101, 354] on div "PVR" at bounding box center [1068, 357] width 65 height 19
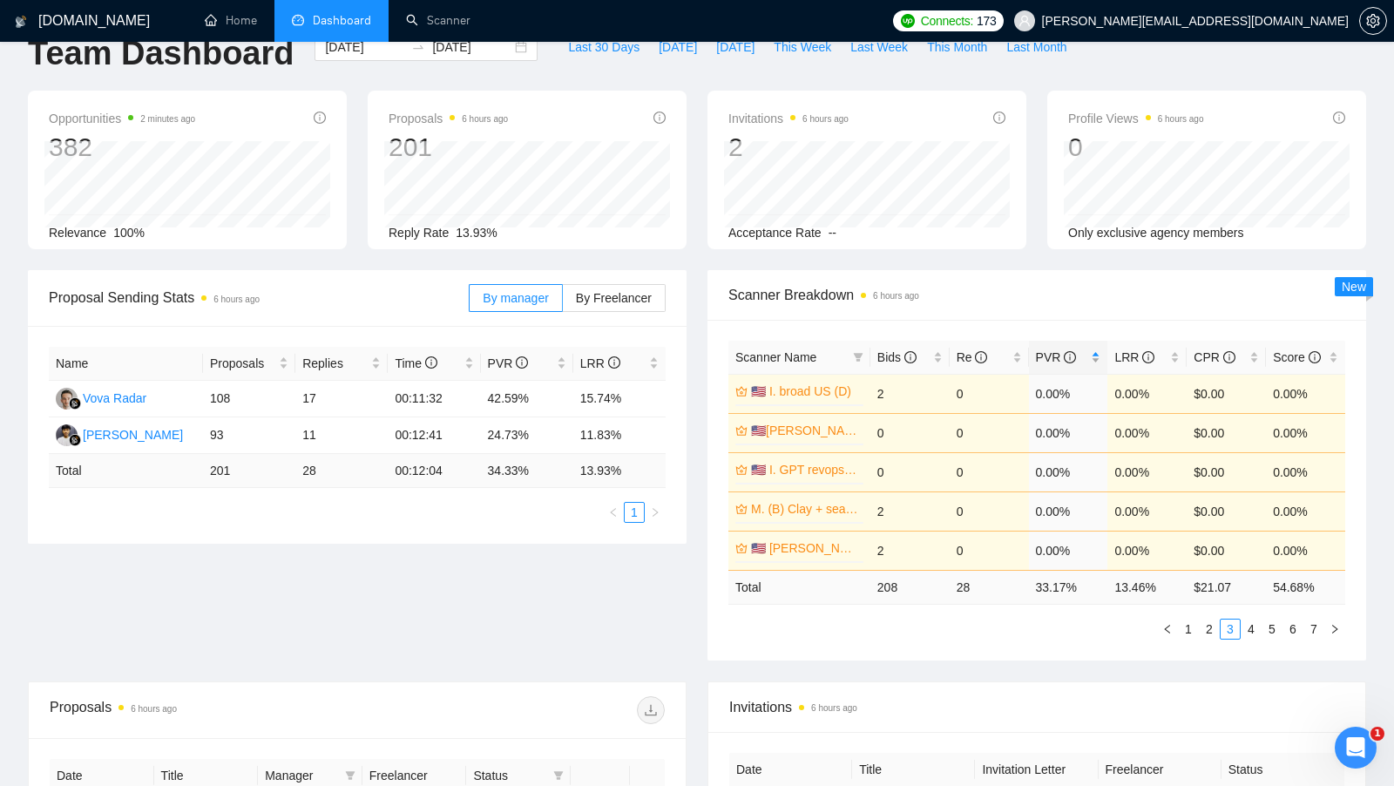
click at [1100, 353] on div "PVR" at bounding box center [1068, 357] width 65 height 19
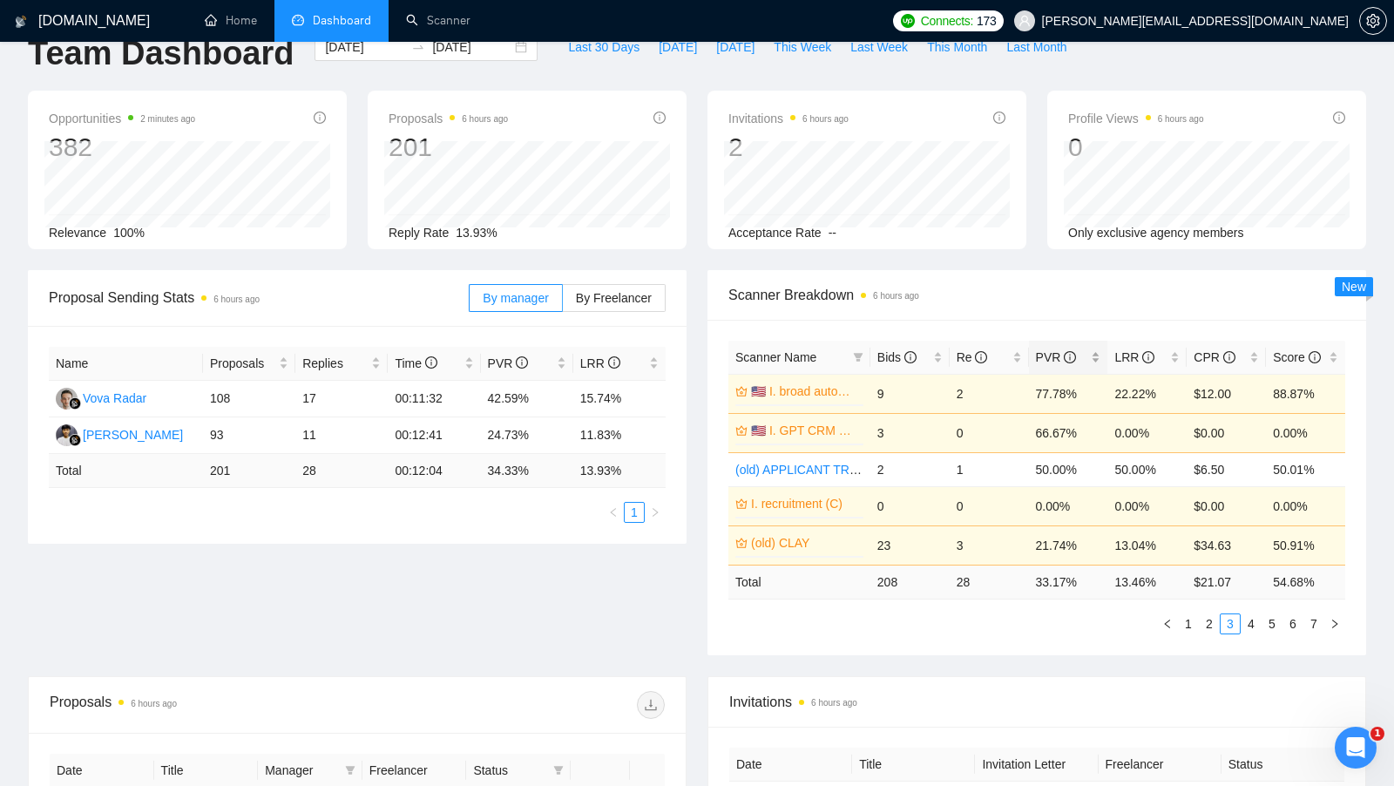
click at [1100, 353] on div "PVR" at bounding box center [1068, 357] width 65 height 19
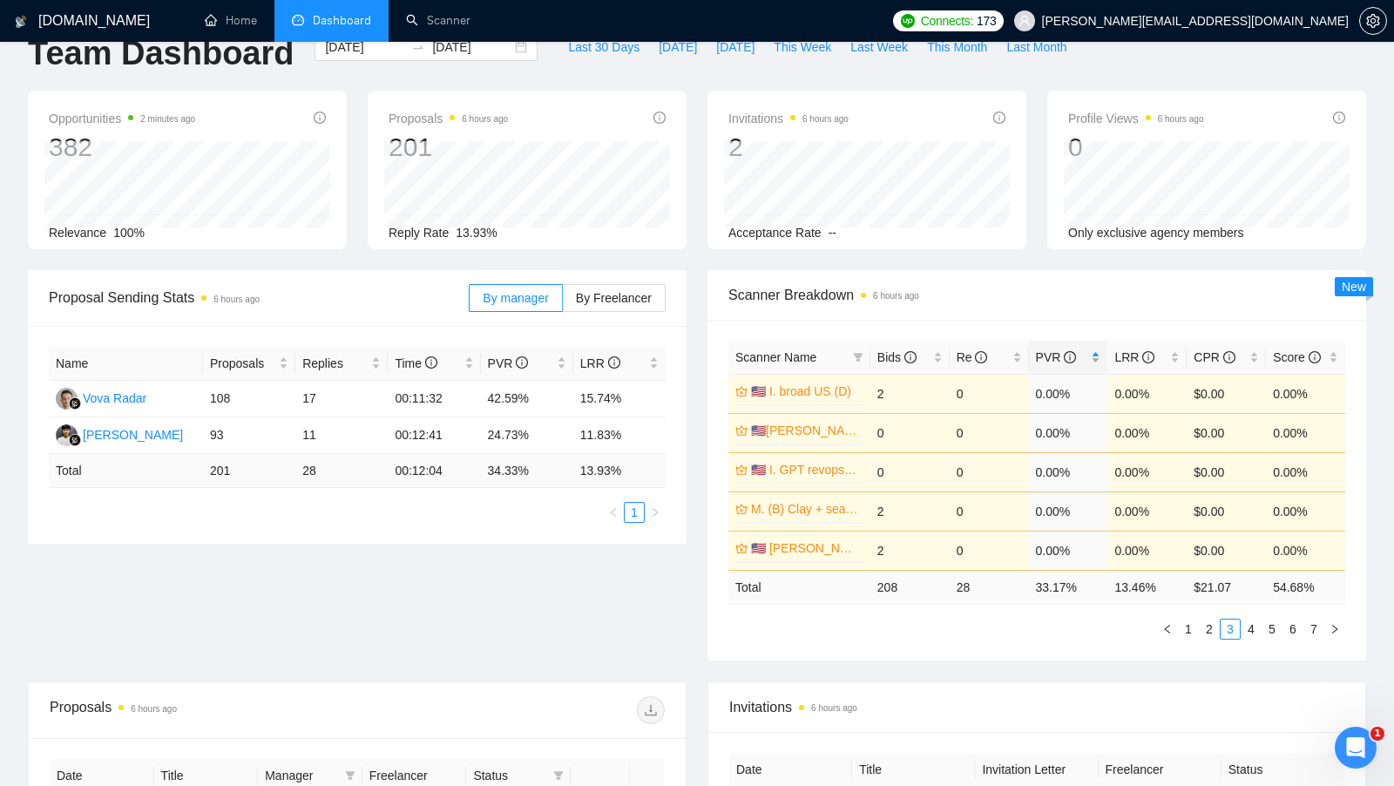
click at [1100, 355] on div "PVR" at bounding box center [1068, 357] width 65 height 19
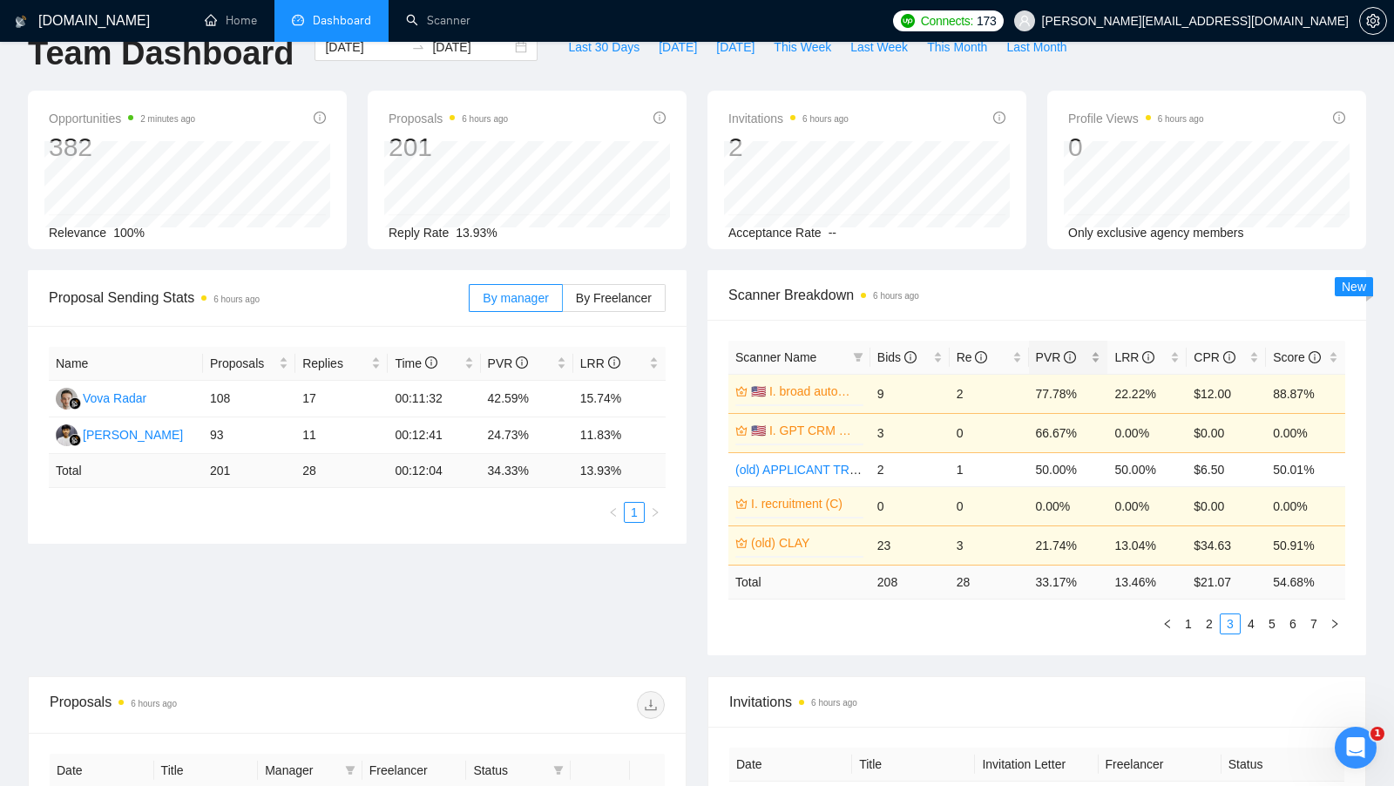
click at [1100, 355] on div "PVR" at bounding box center [1068, 357] width 65 height 19
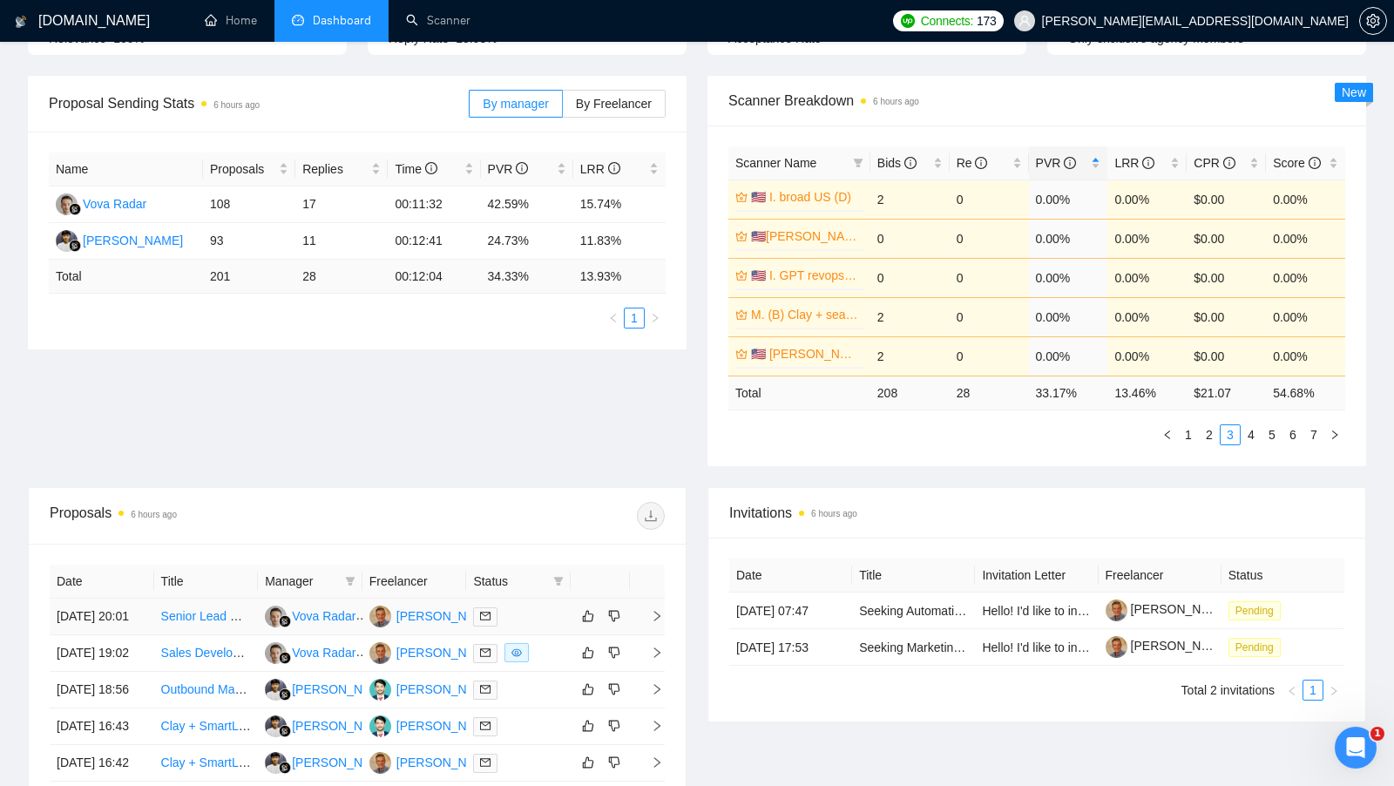
scroll to position [230, 0]
click at [546, 411] on div "Proposal Sending Stats 6 hours ago By manager By Freelancer Name Proposals Repl…" at bounding box center [696, 282] width 1359 height 411
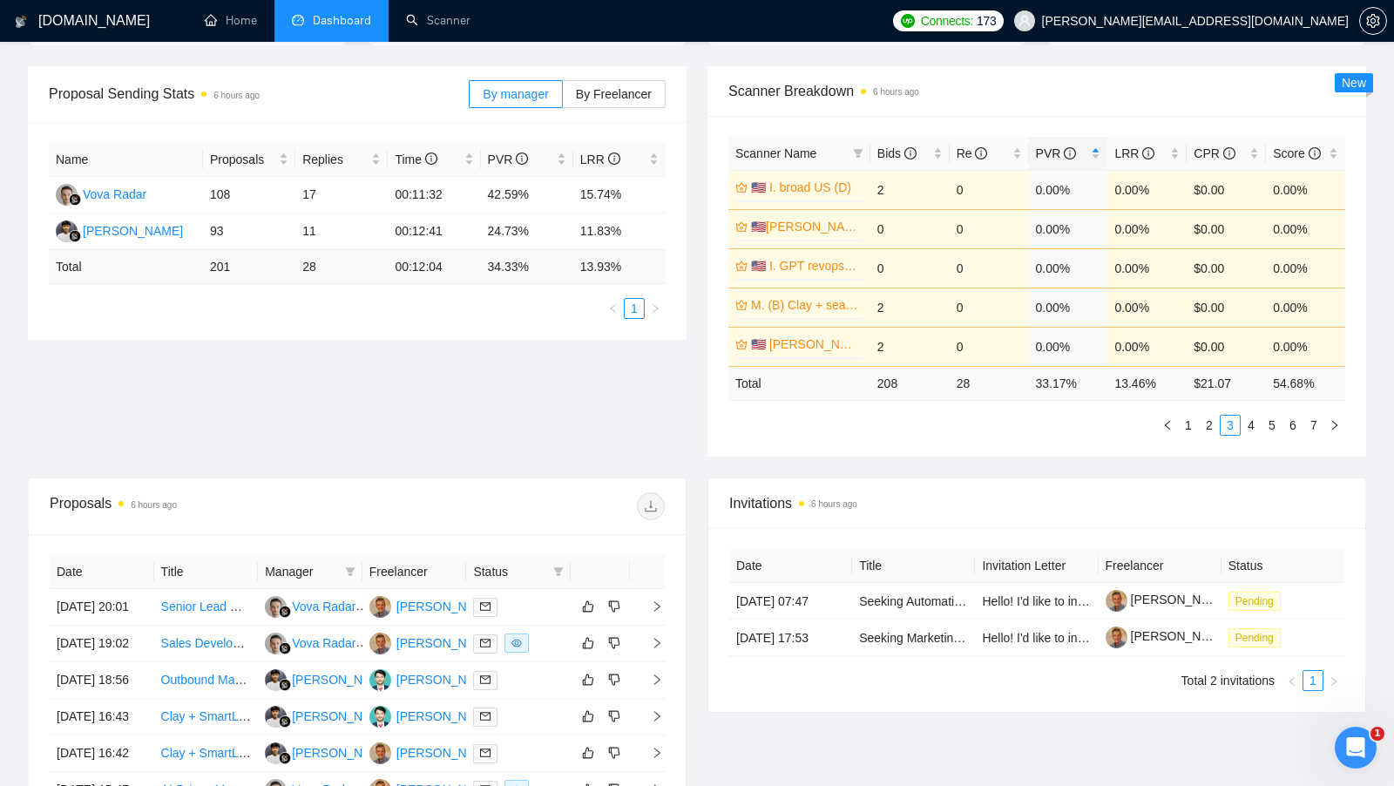
click at [641, 383] on div "Proposal Sending Stats 6 hours ago By manager By Freelancer Name Proposals Repl…" at bounding box center [696, 271] width 1359 height 411
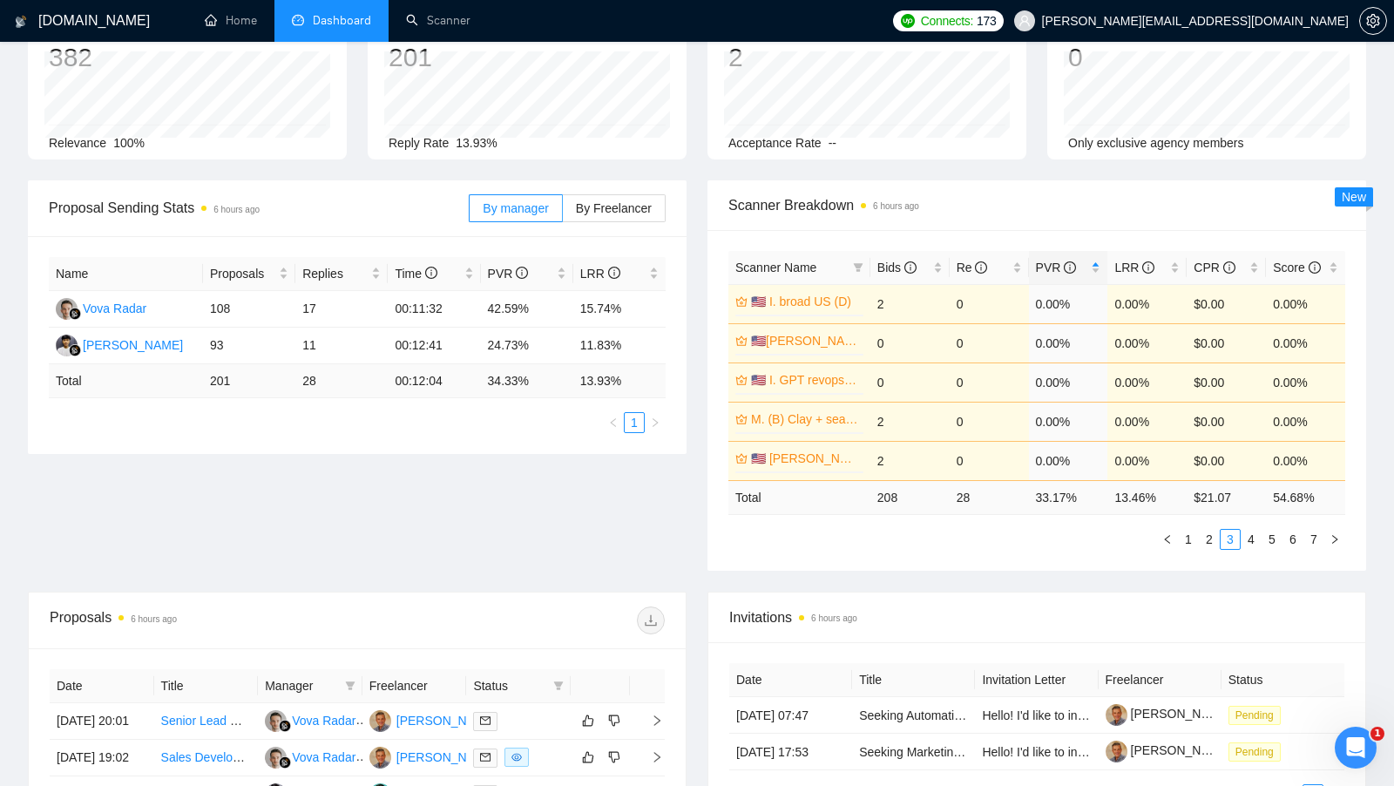
scroll to position [64, 0]
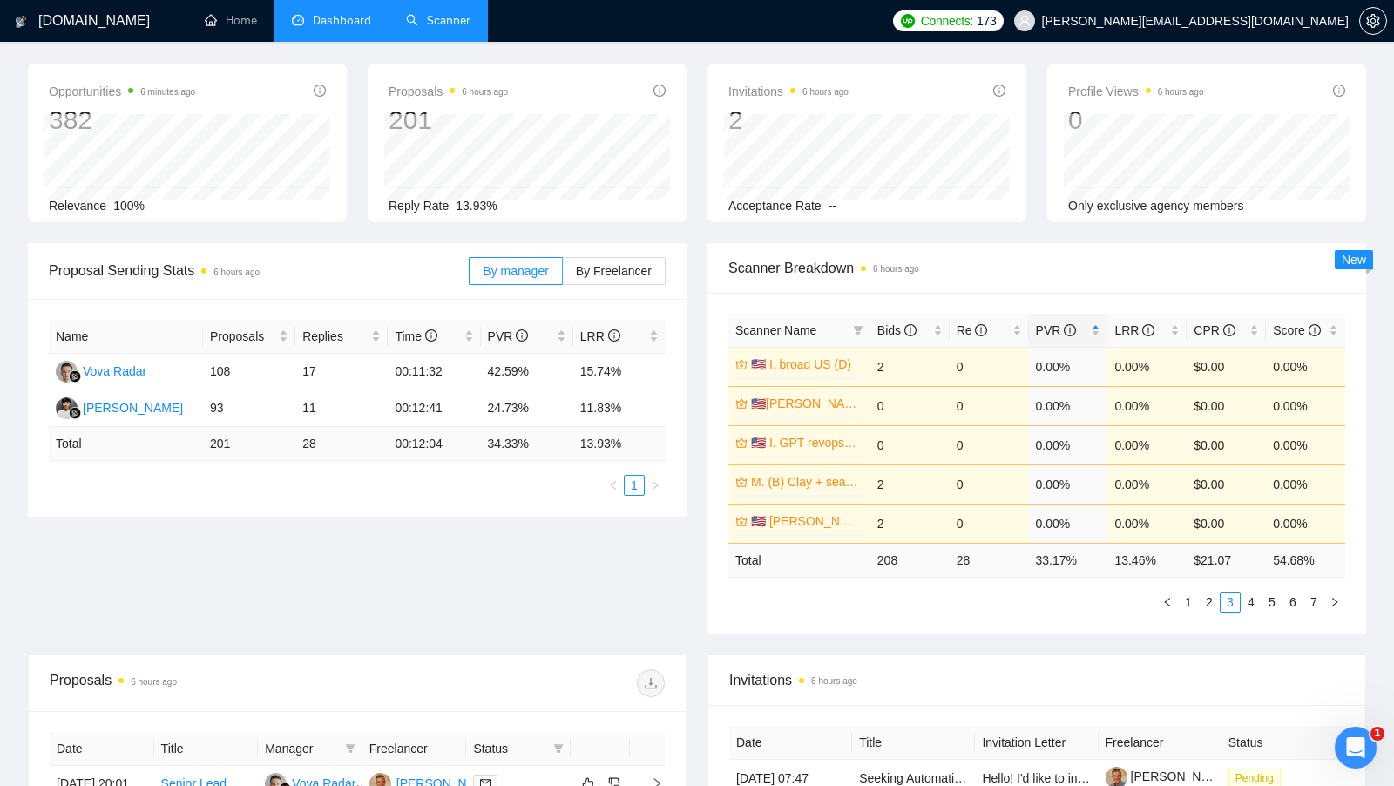
click at [411, 40] on li "Scanner" at bounding box center [438, 21] width 99 height 42
click at [341, 34] on li "Dashboard" at bounding box center [331, 21] width 114 height 42
click at [406, 28] on link "Scanner" at bounding box center [438, 20] width 64 height 15
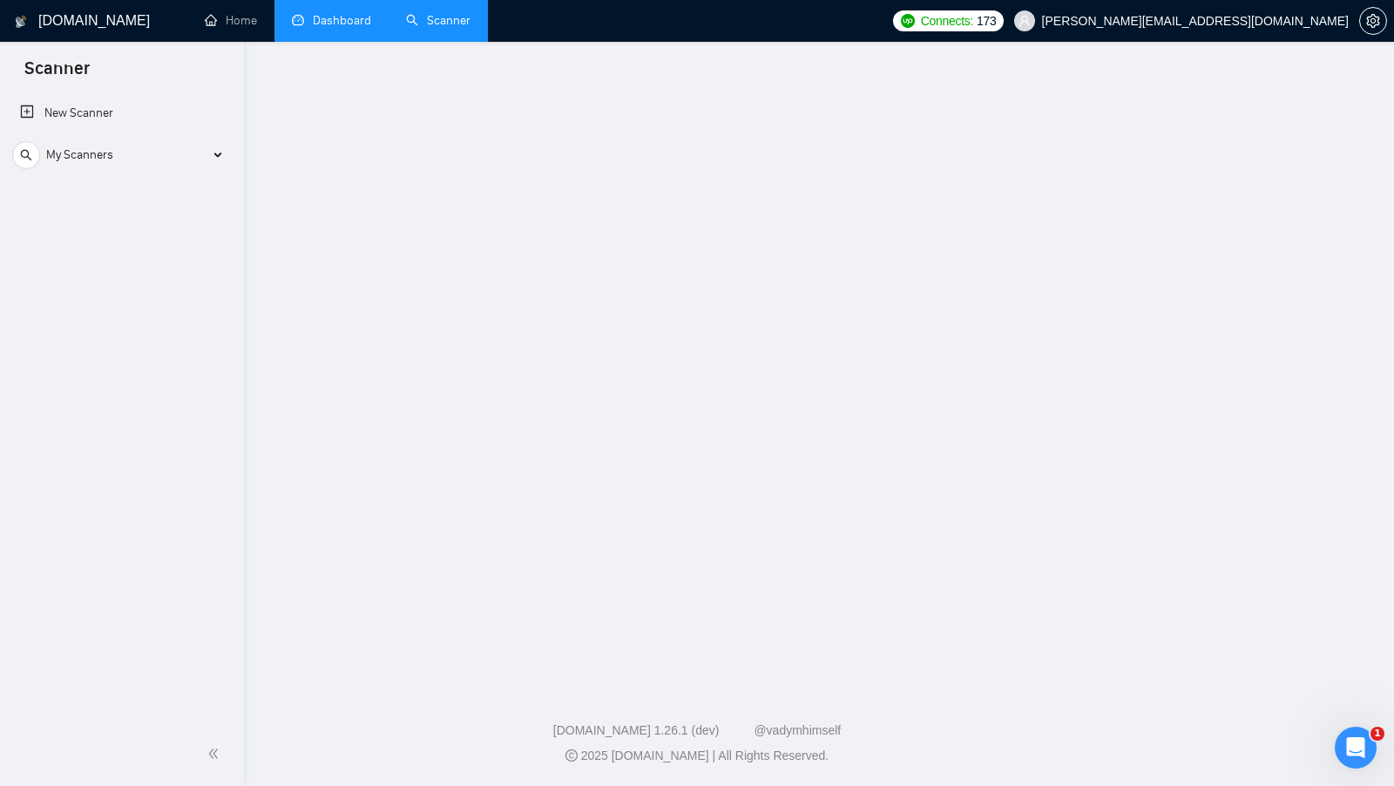
click at [342, 28] on link "Dashboard" at bounding box center [331, 20] width 79 height 15
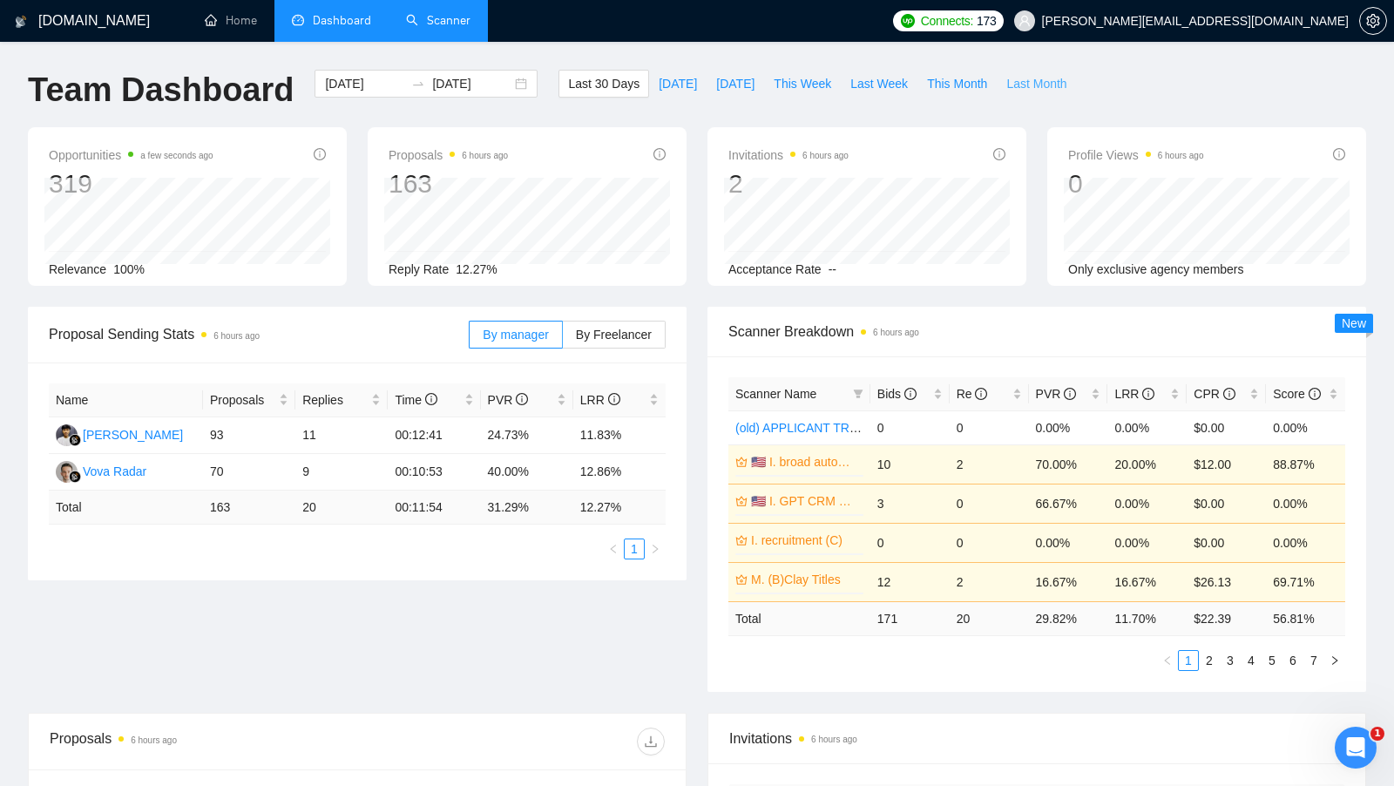
click at [1025, 82] on span "Last Month" at bounding box center [1036, 83] width 60 height 19
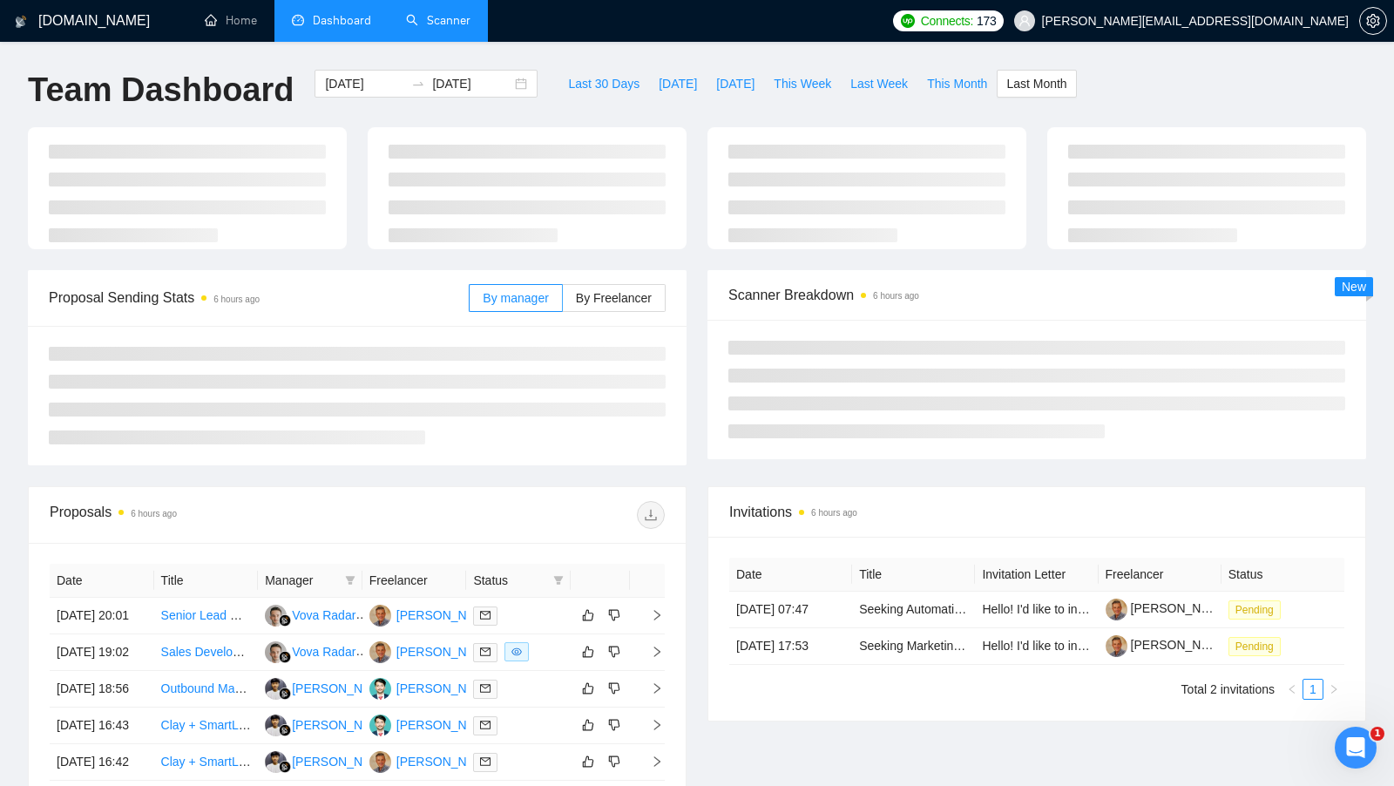
type input "2025-09-01"
type input "2025-09-30"
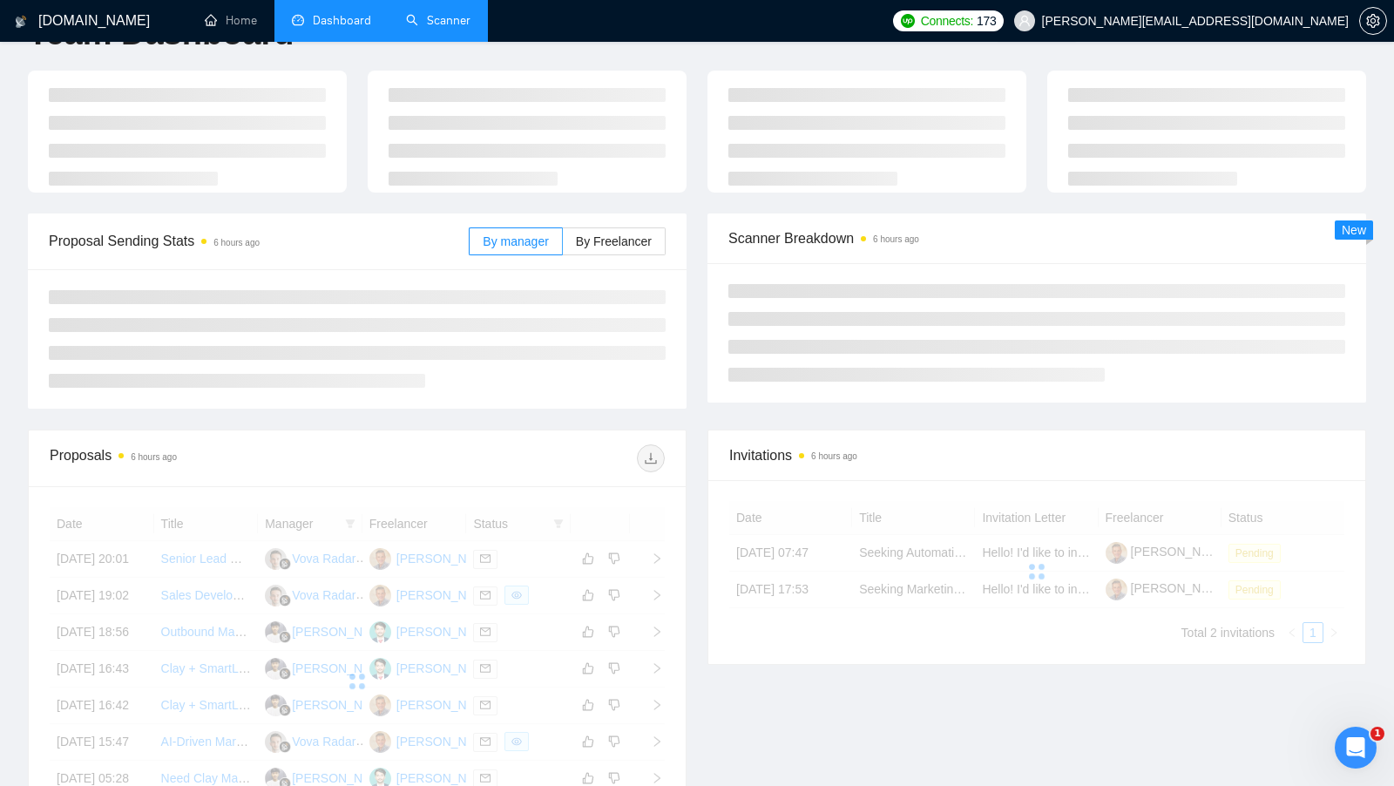
scroll to position [79, 0]
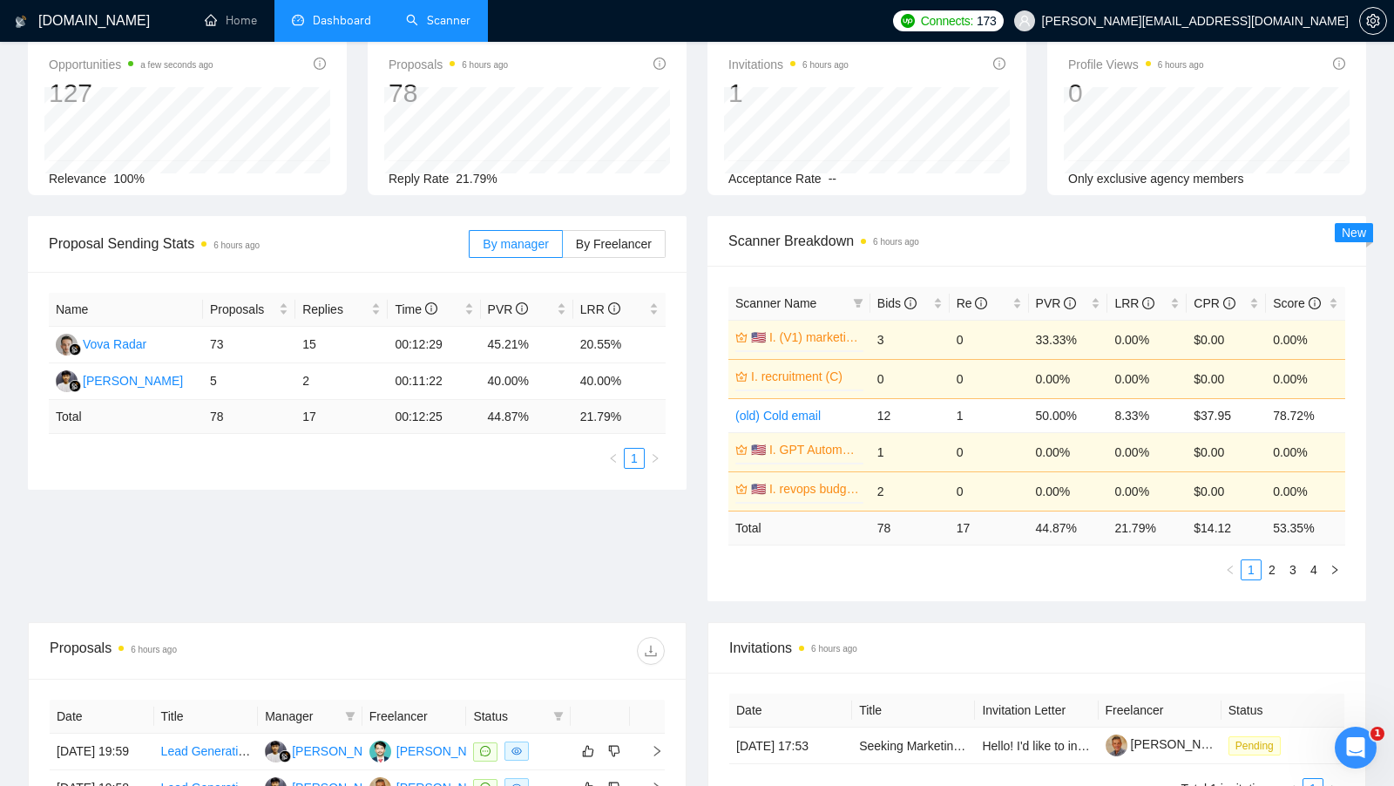
click at [613, 546] on div "Proposal Sending Stats 6 hours ago By manager By Freelancer Name Proposals Repl…" at bounding box center [696, 419] width 1359 height 406
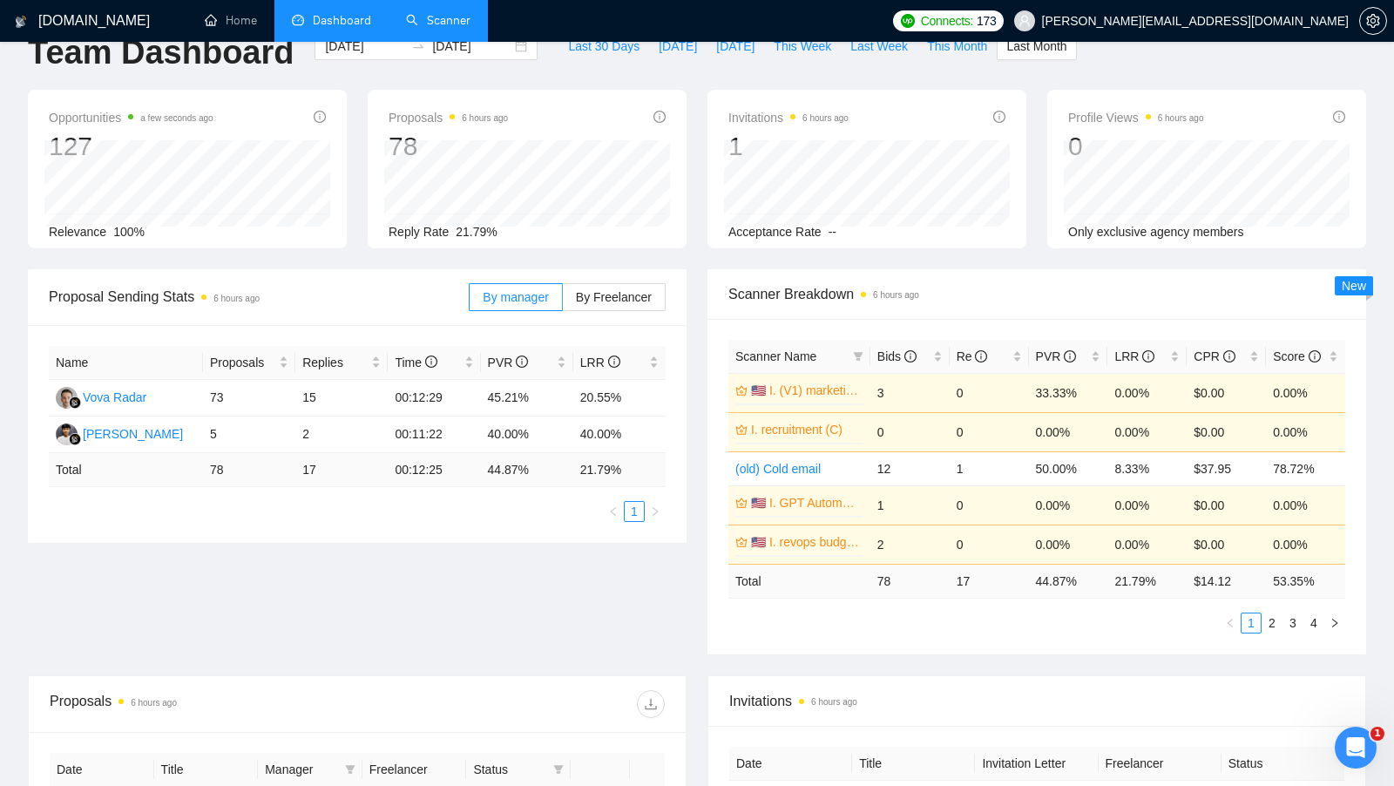
scroll to position [0, 0]
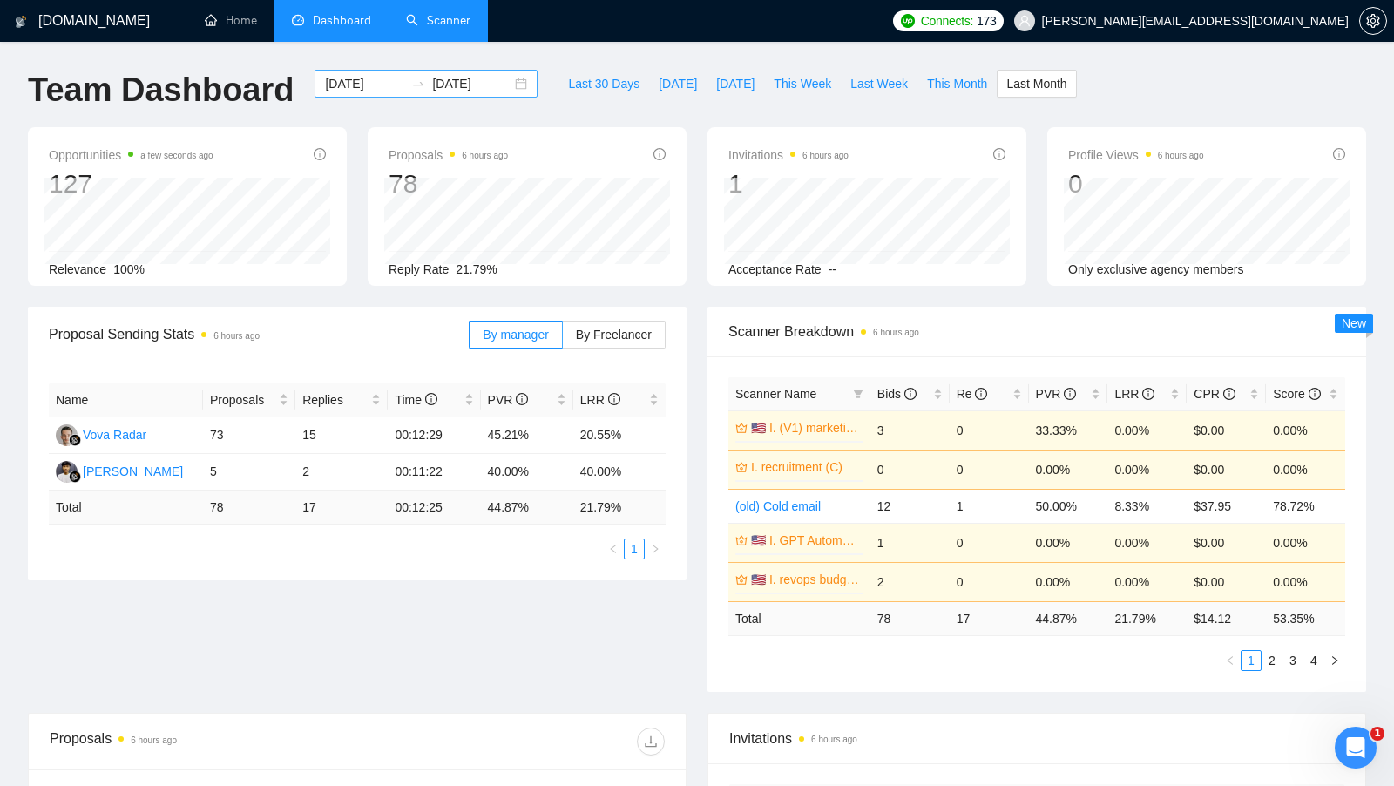
click at [510, 88] on div "2025-09-01 2025-09-30" at bounding box center [426, 84] width 223 height 28
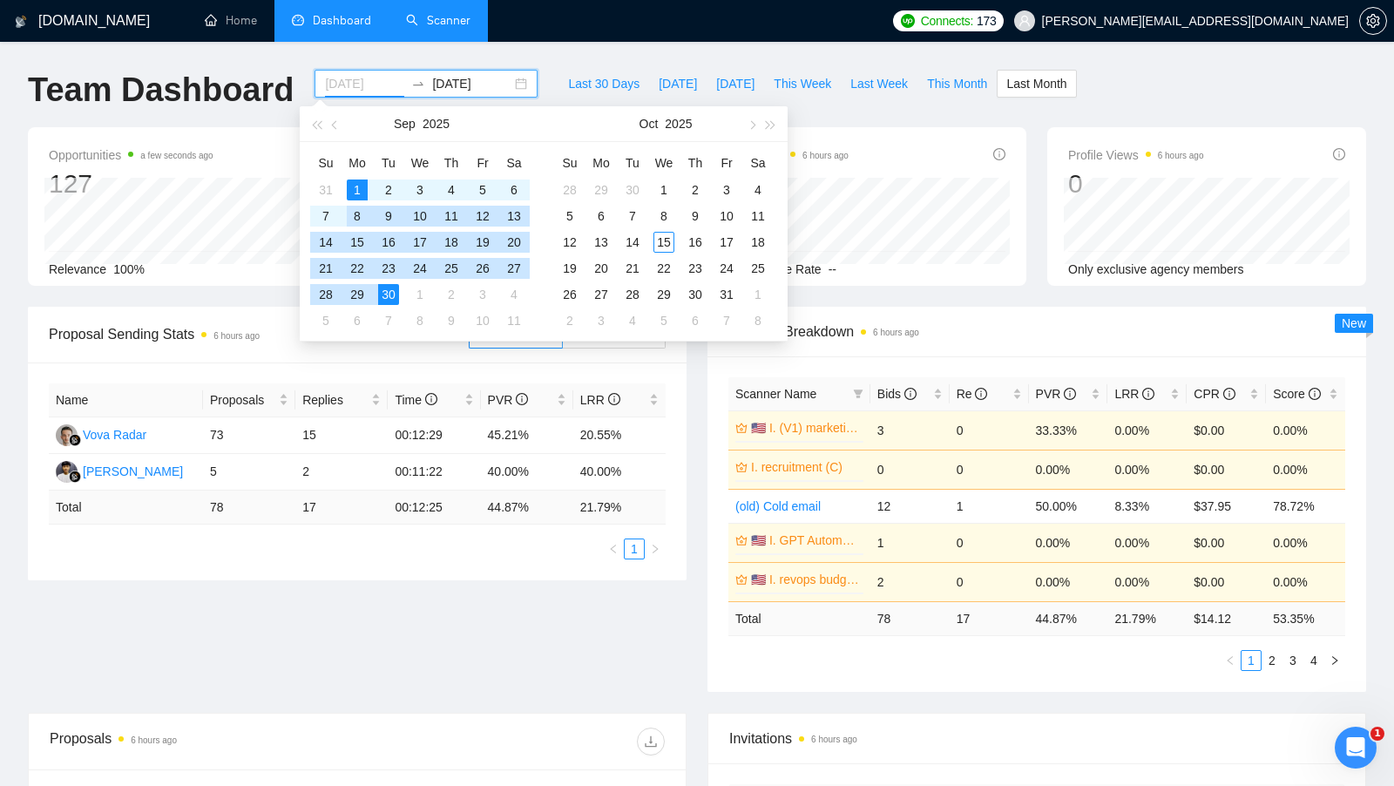
type input "2025-09-01"
click at [363, 186] on div "1" at bounding box center [357, 189] width 21 height 21
type input "2025-10-10"
click at [721, 210] on div "10" at bounding box center [726, 216] width 21 height 21
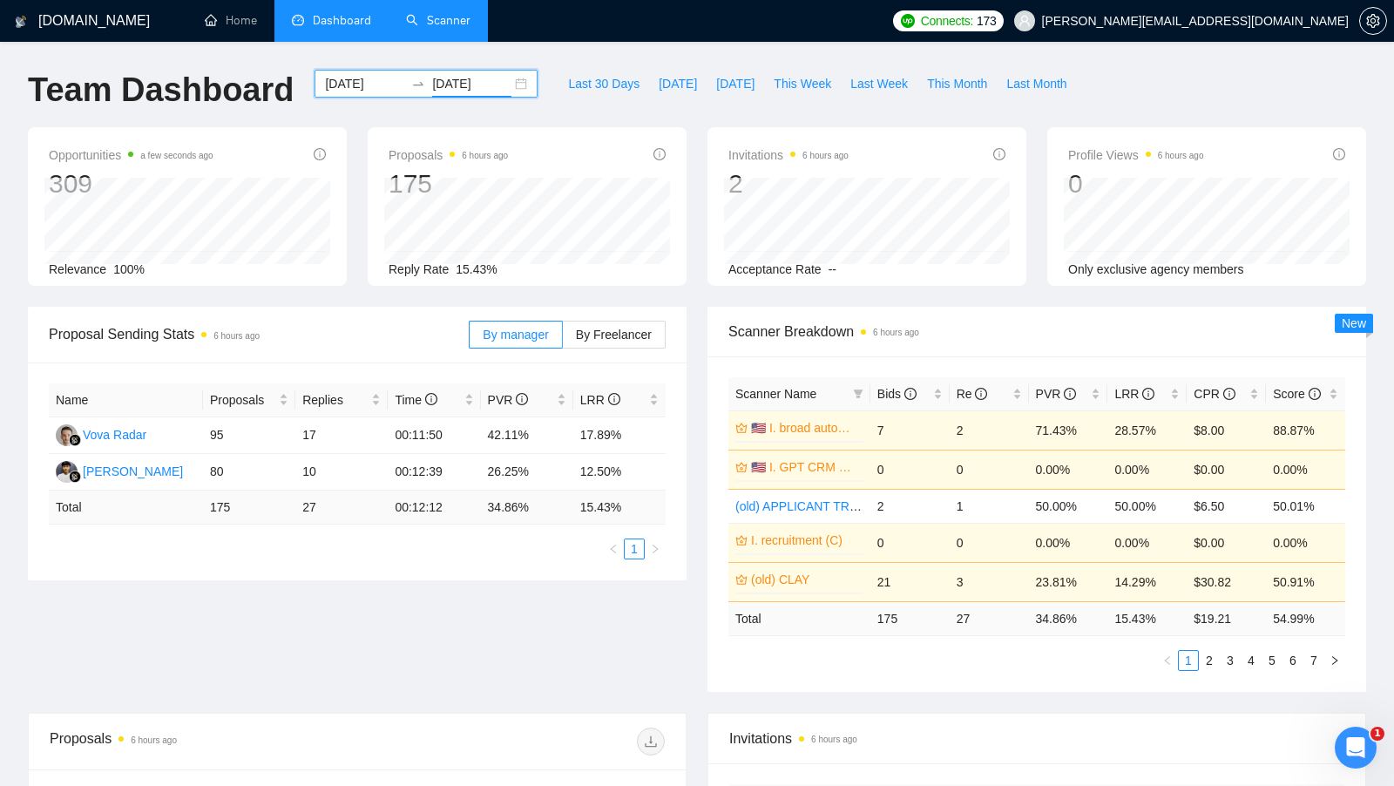
click at [511, 79] on div "2025-09-01 2025-10-10" at bounding box center [426, 84] width 223 height 28
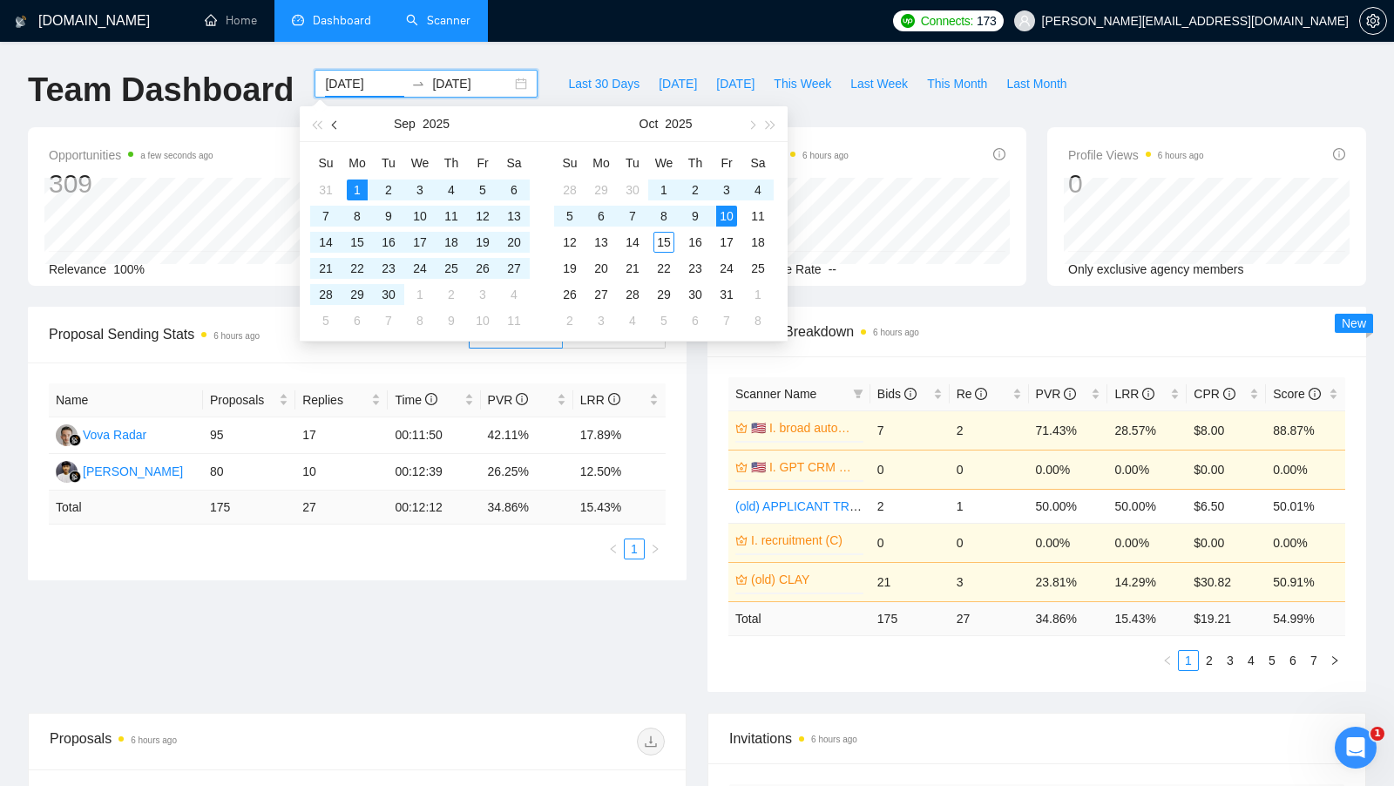
click at [337, 133] on button "button" at bounding box center [335, 123] width 19 height 35
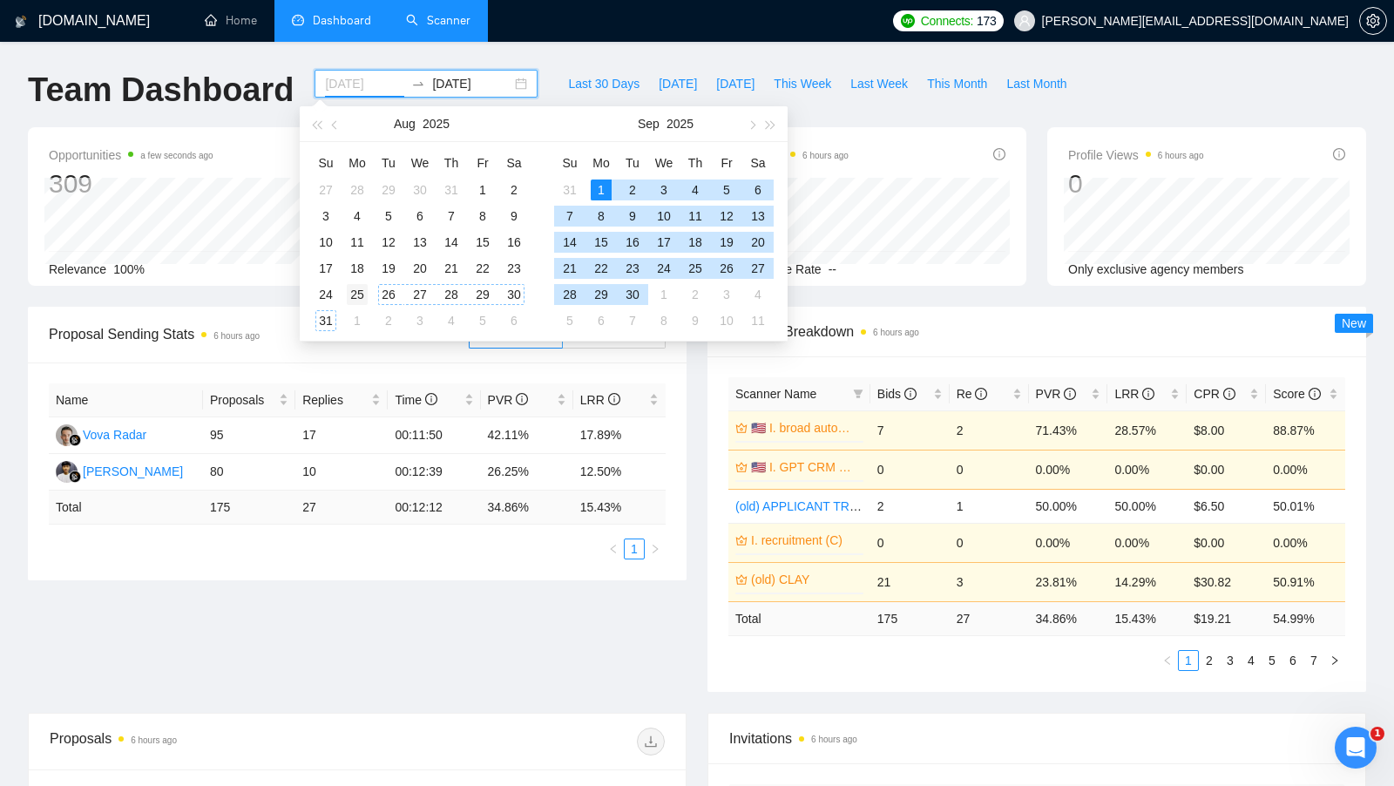
type input "2025-08-25"
click at [368, 293] on td "25" at bounding box center [357, 294] width 31 height 26
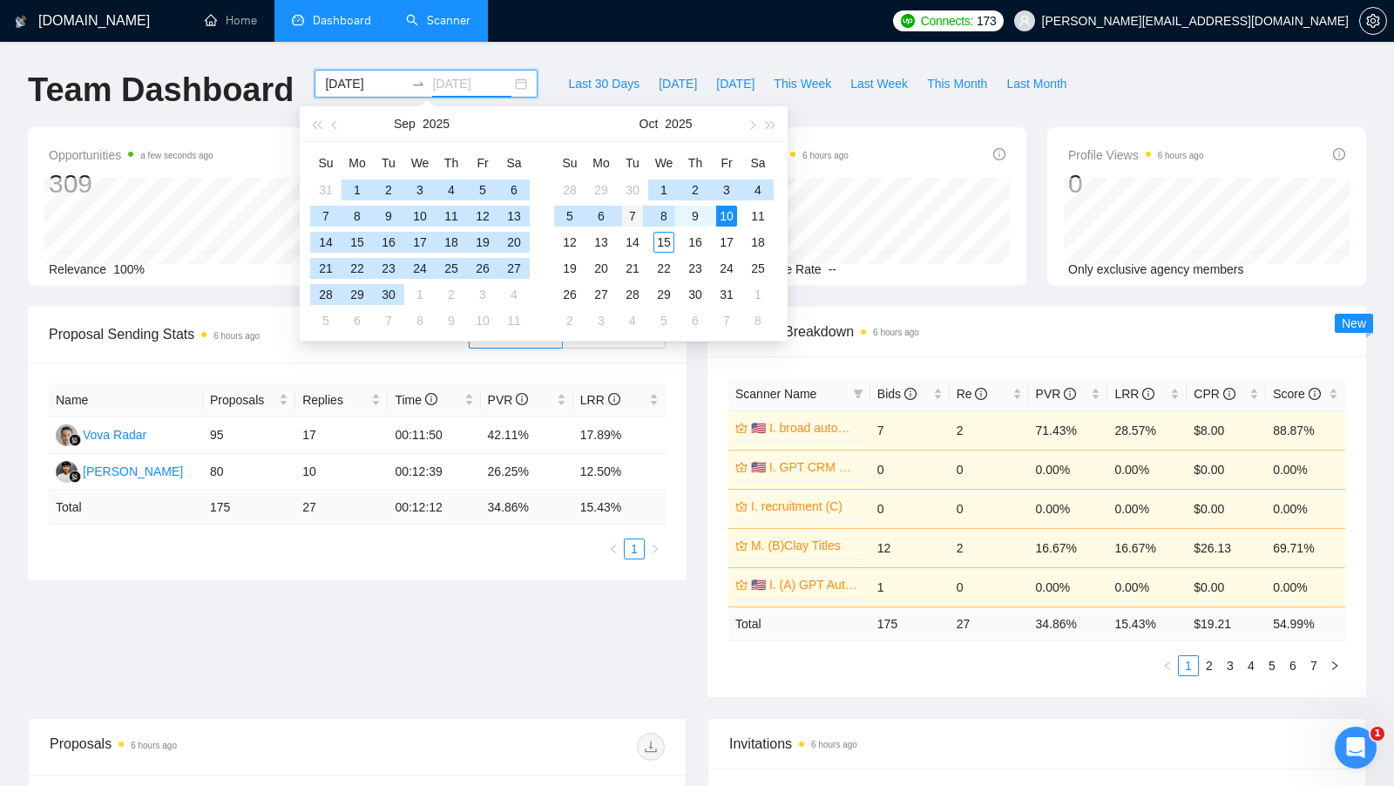
type input "2025-10-07"
click at [631, 215] on div "7" at bounding box center [632, 216] width 21 height 21
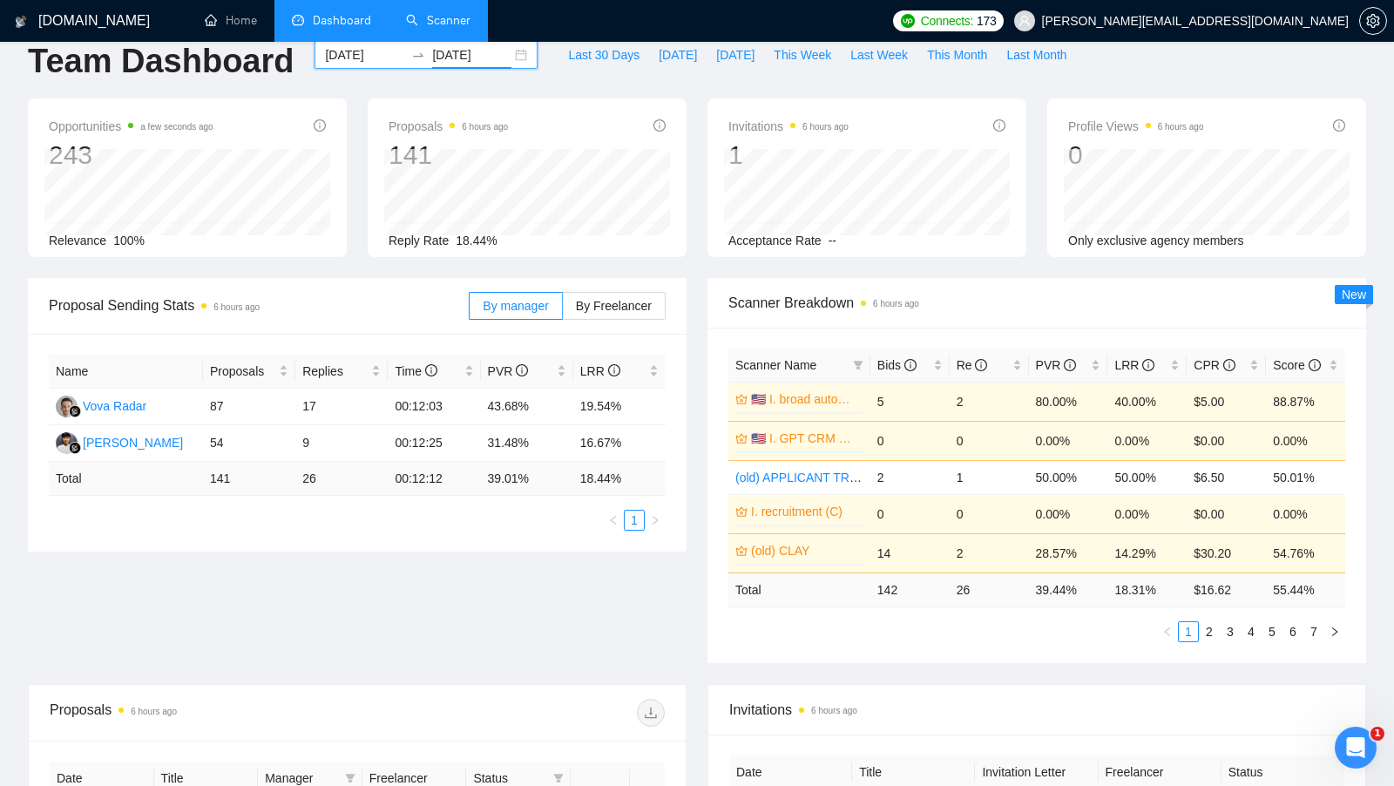
click at [568, 557] on div "Proposal Sending Stats 6 hours ago By manager By Freelancer Name Proposals Repl…" at bounding box center [696, 481] width 1359 height 406
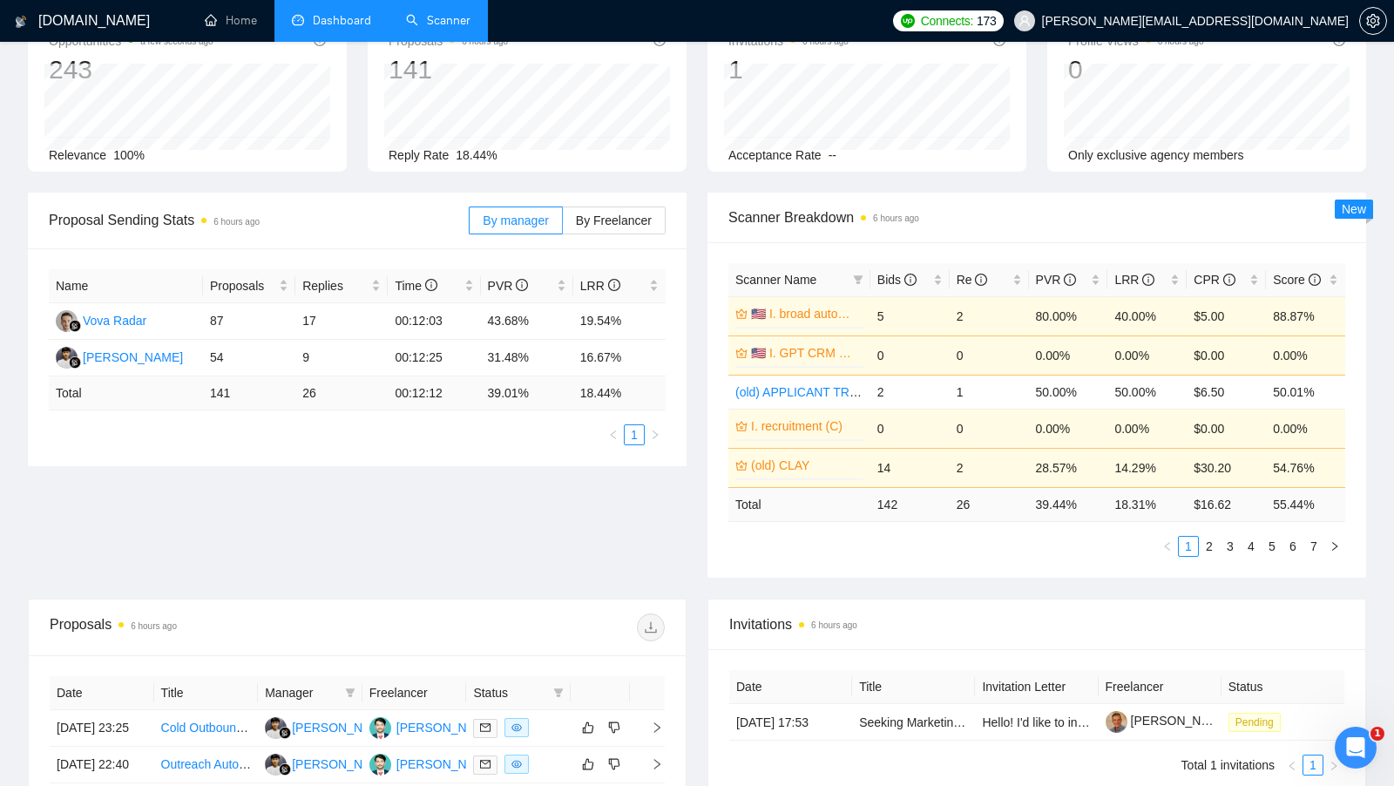
scroll to position [116, 0]
click at [1175, 272] on div "LRR" at bounding box center [1146, 277] width 65 height 19
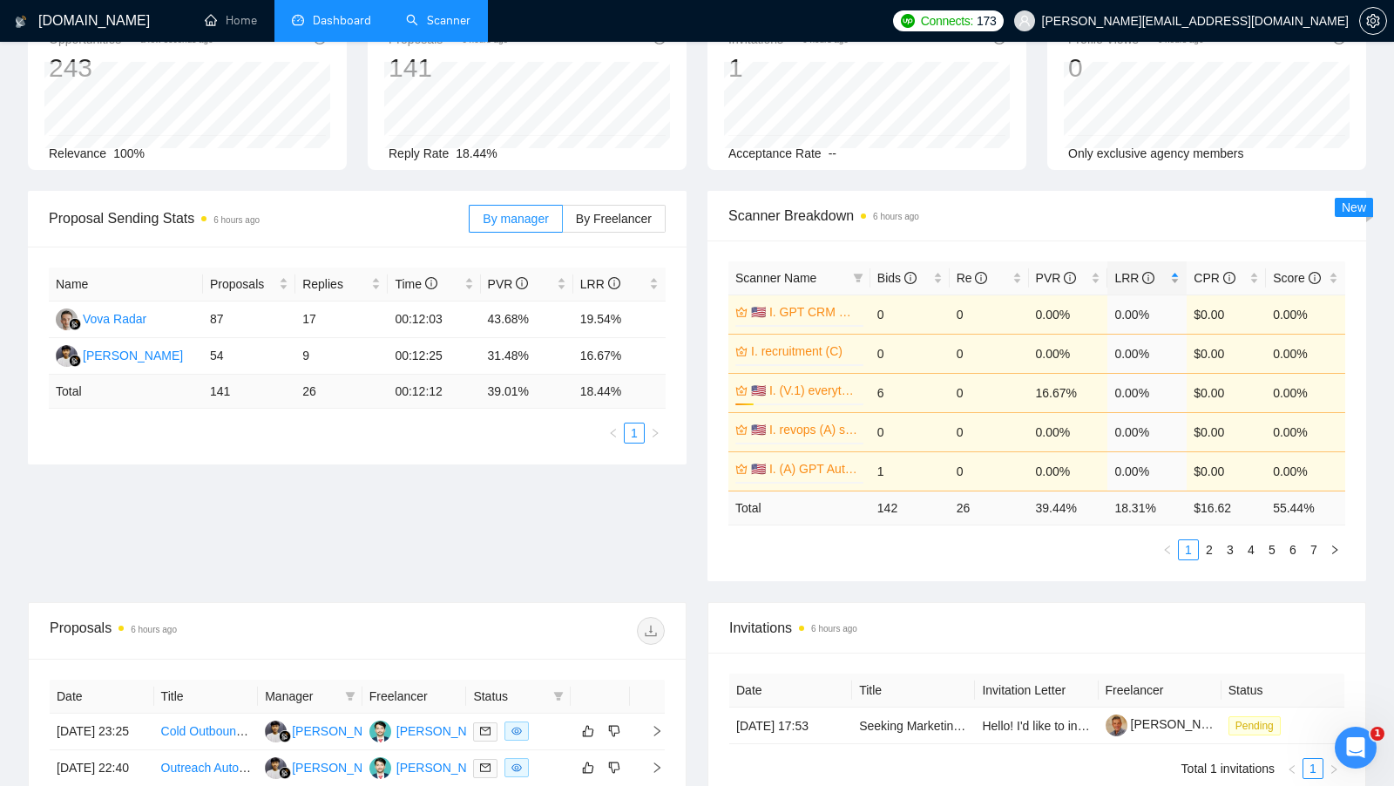
click at [1175, 272] on div "LRR" at bounding box center [1146, 277] width 65 height 19
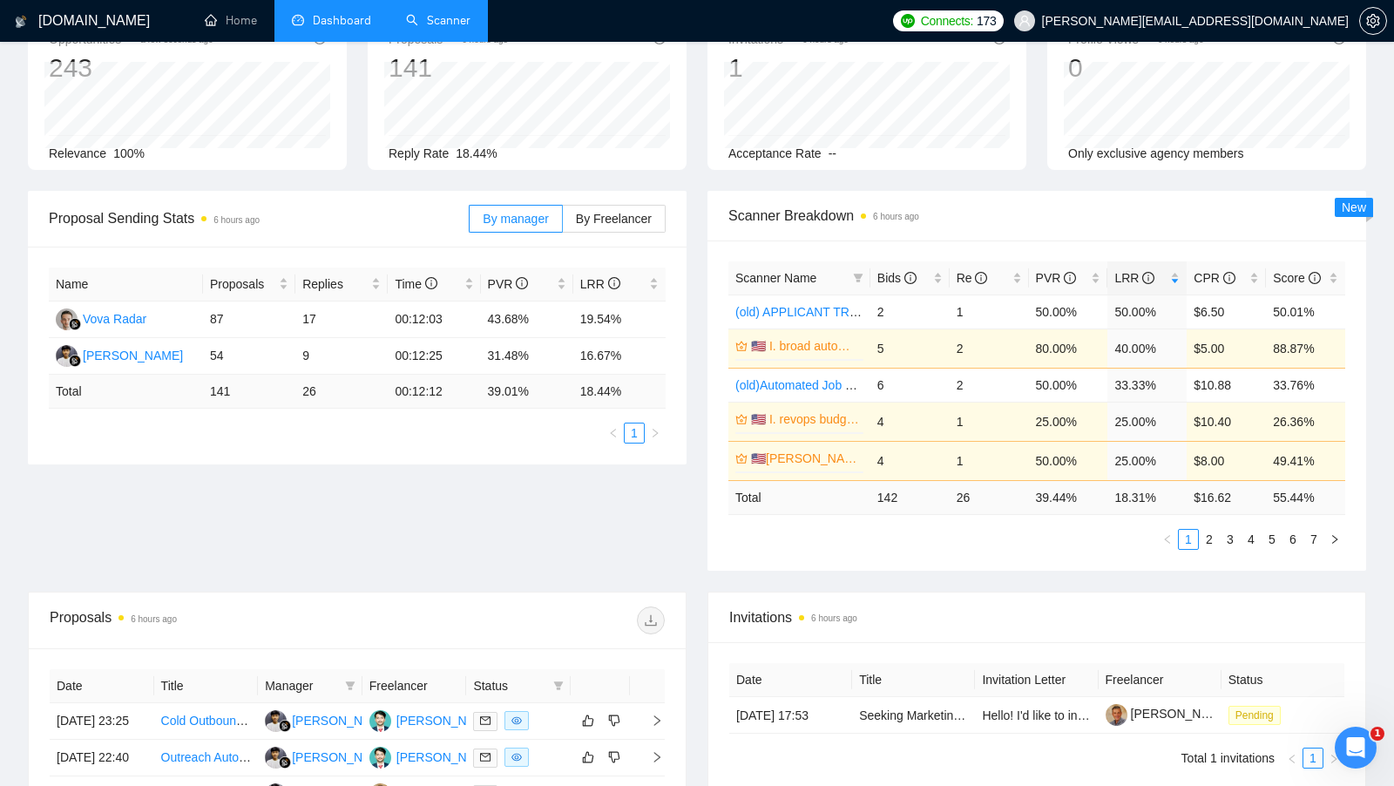
click at [579, 593] on div "Proposals 6 hours ago" at bounding box center [357, 621] width 615 height 56
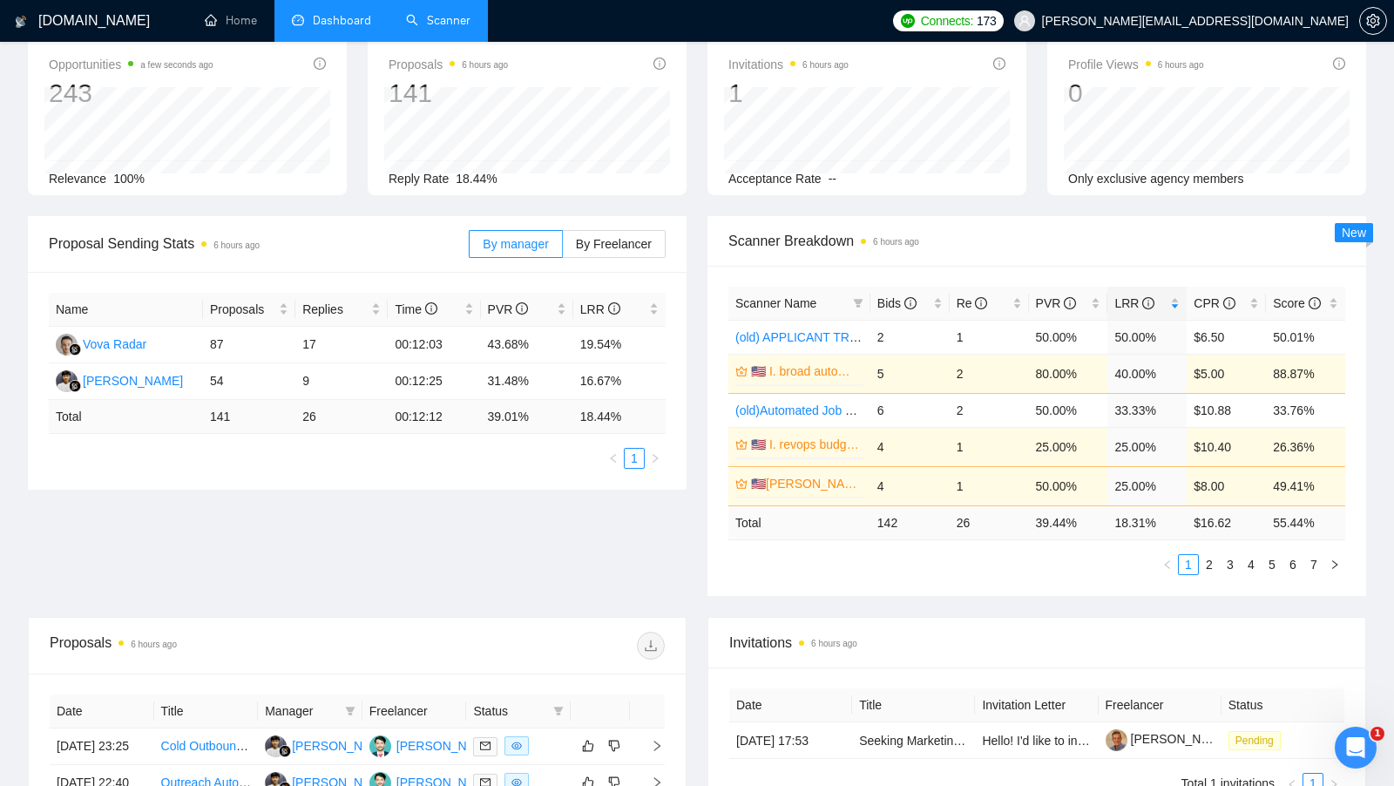
scroll to position [89, 0]
click at [551, 530] on div "Proposal Sending Stats 6 hours ago By manager By Freelancer Name Proposals Repl…" at bounding box center [696, 418] width 1359 height 401
click at [828, 579] on div "Scanner Name Bids Re PVR LRR CPR Score (old) APPLICANT TRACKING SYSTEM 2 1 50.0…" at bounding box center [1037, 433] width 659 height 330
click at [936, 299] on div "Bids" at bounding box center [909, 301] width 65 height 19
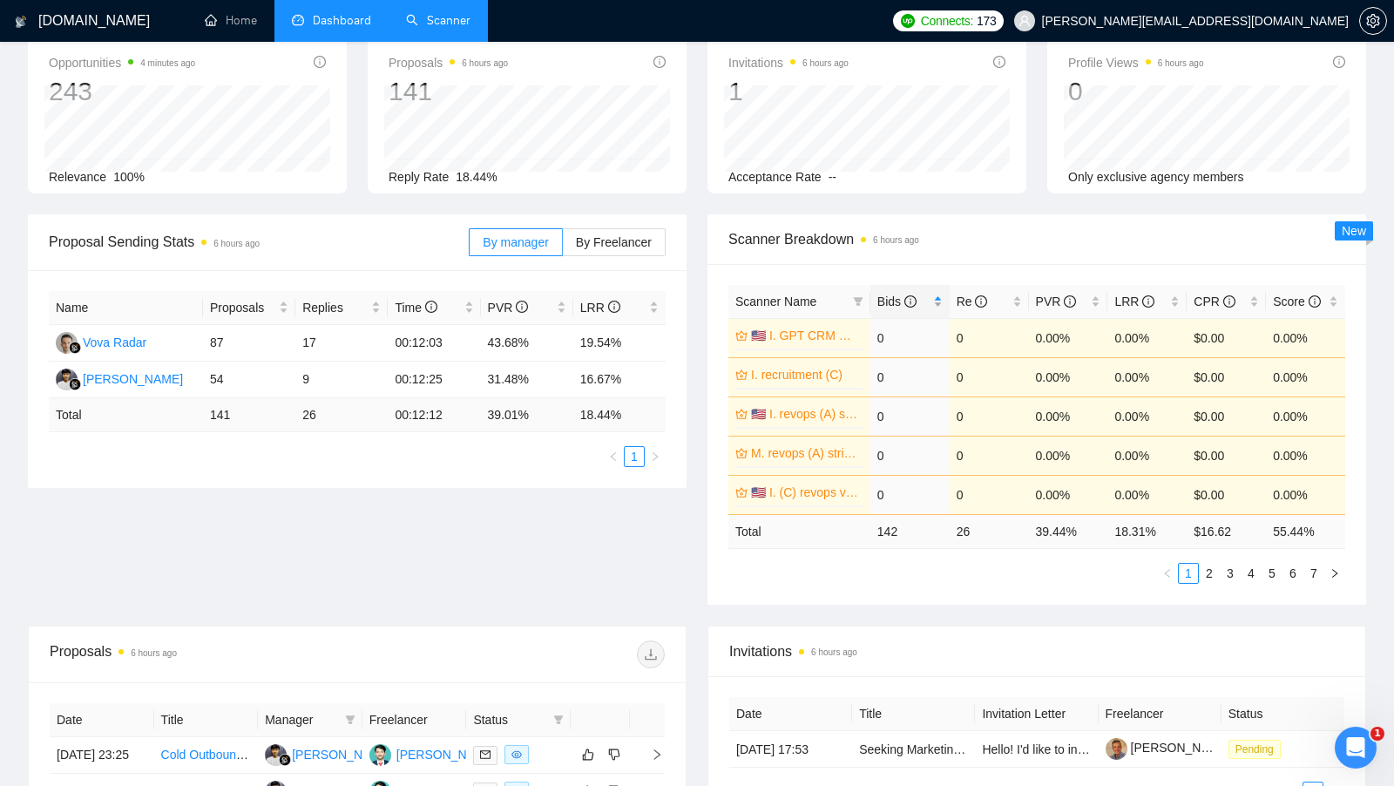
click at [936, 299] on div "Bids" at bounding box center [909, 301] width 65 height 19
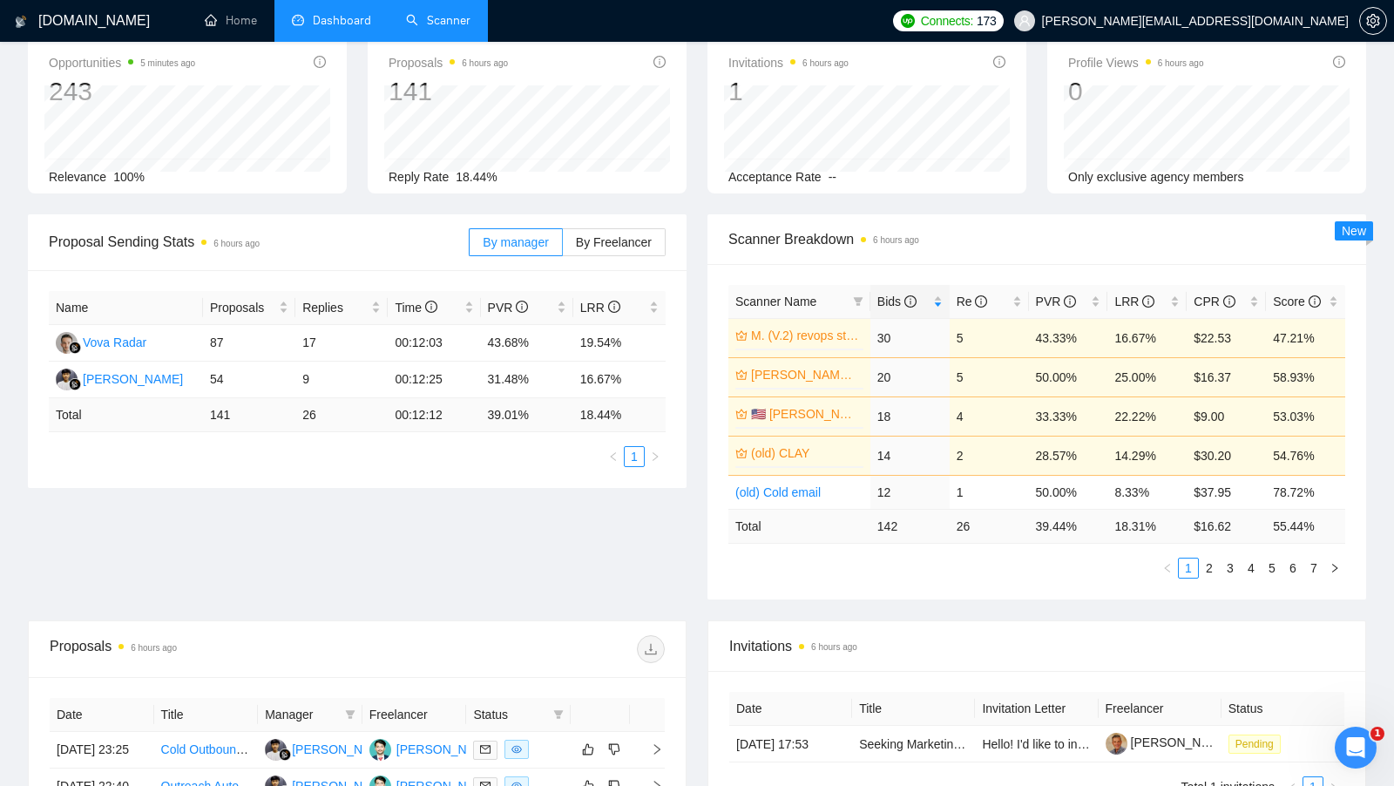
click at [690, 524] on div "Proposal Sending Stats 6 hours ago By manager By Freelancer Name Proposals Repl…" at bounding box center [696, 417] width 1359 height 406
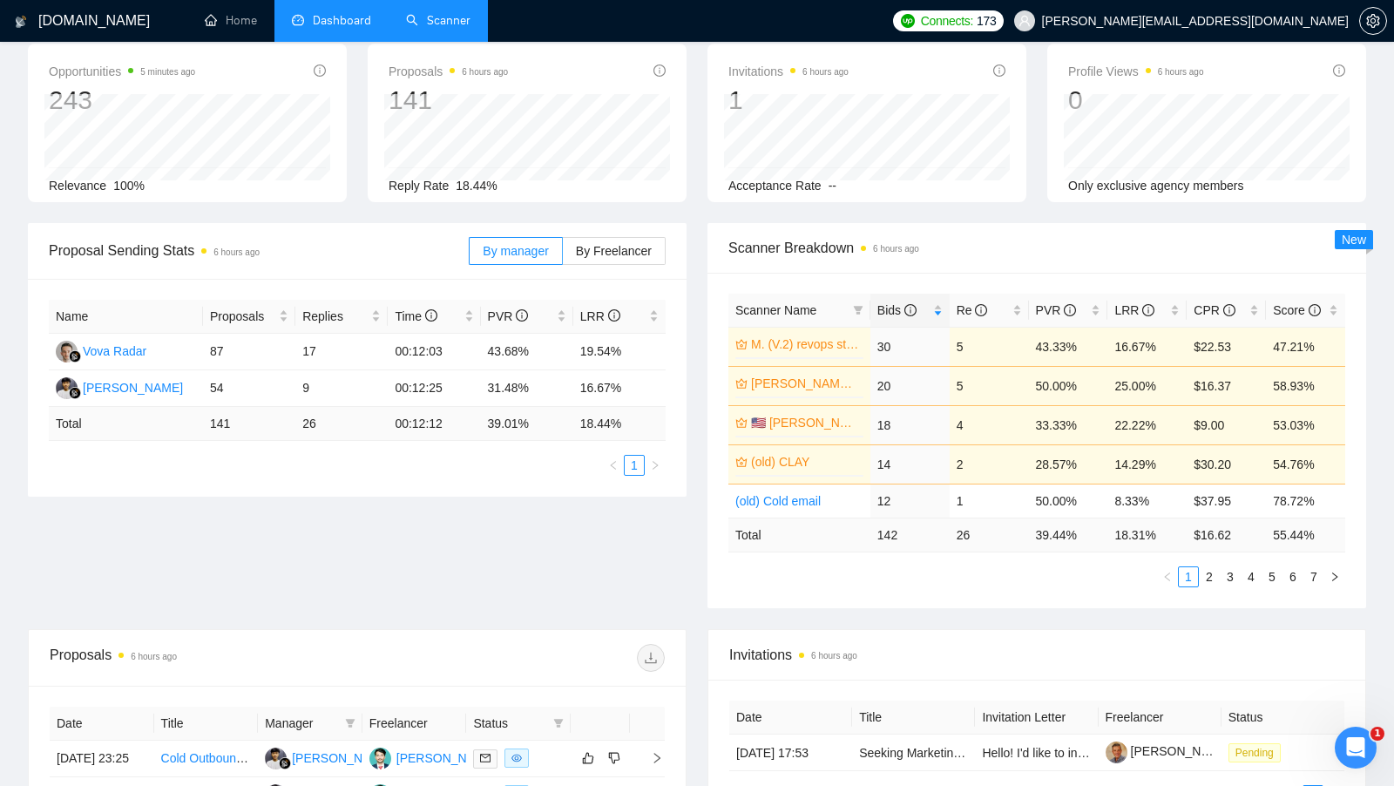
scroll to position [82, 0]
